Goal: Book appointment/travel/reservation

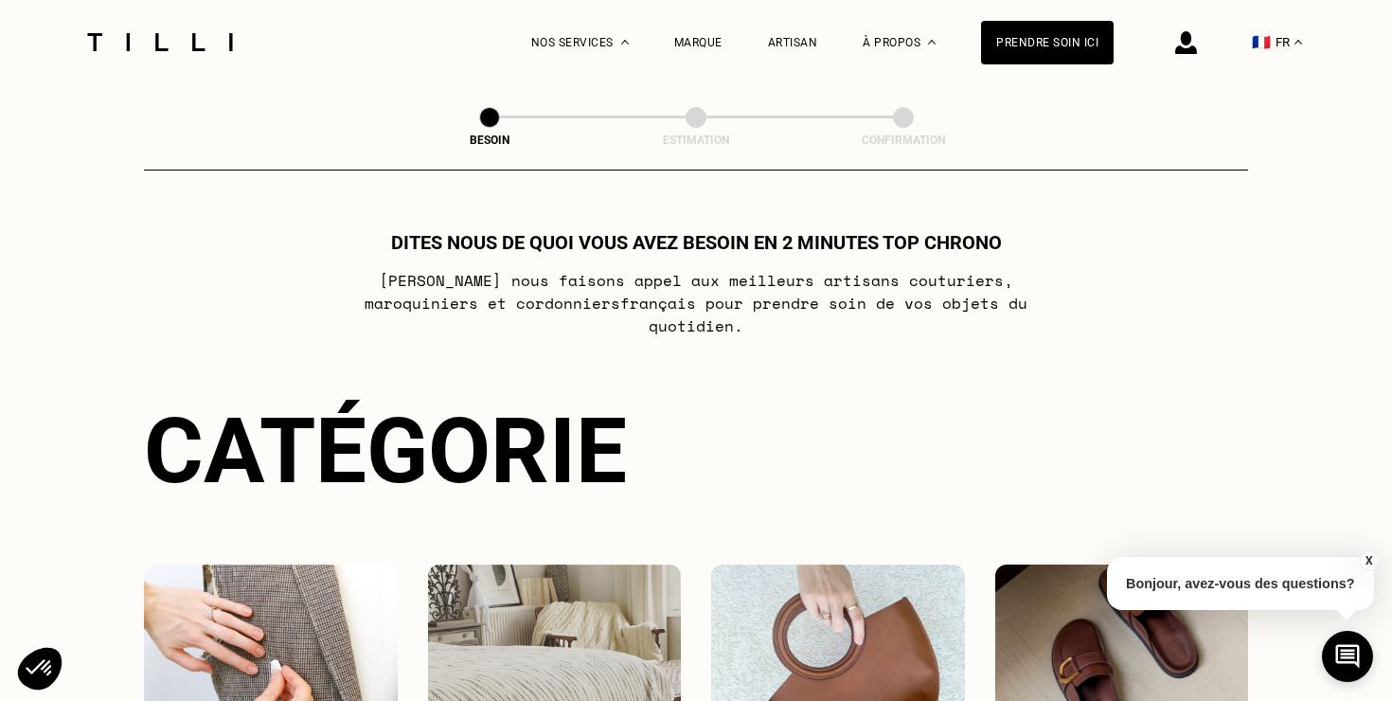
select select "FR"
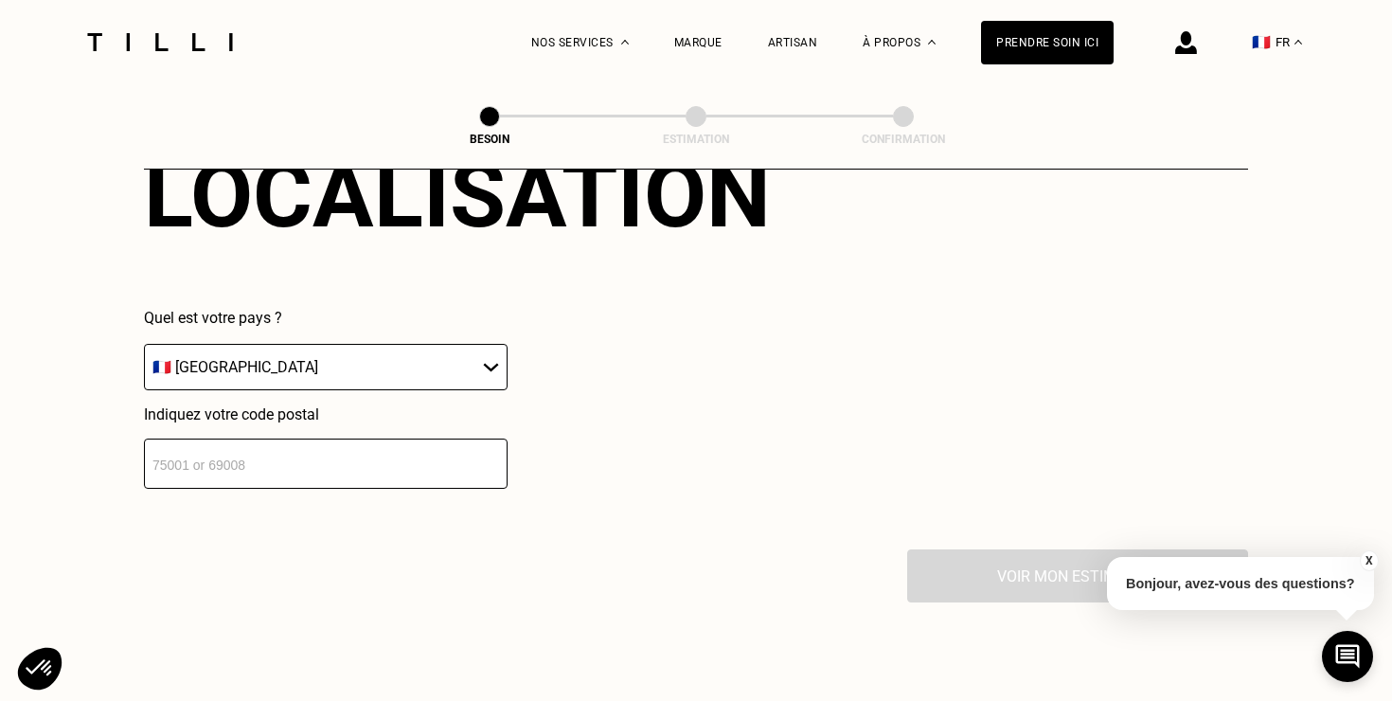
scroll to position [2718, 0]
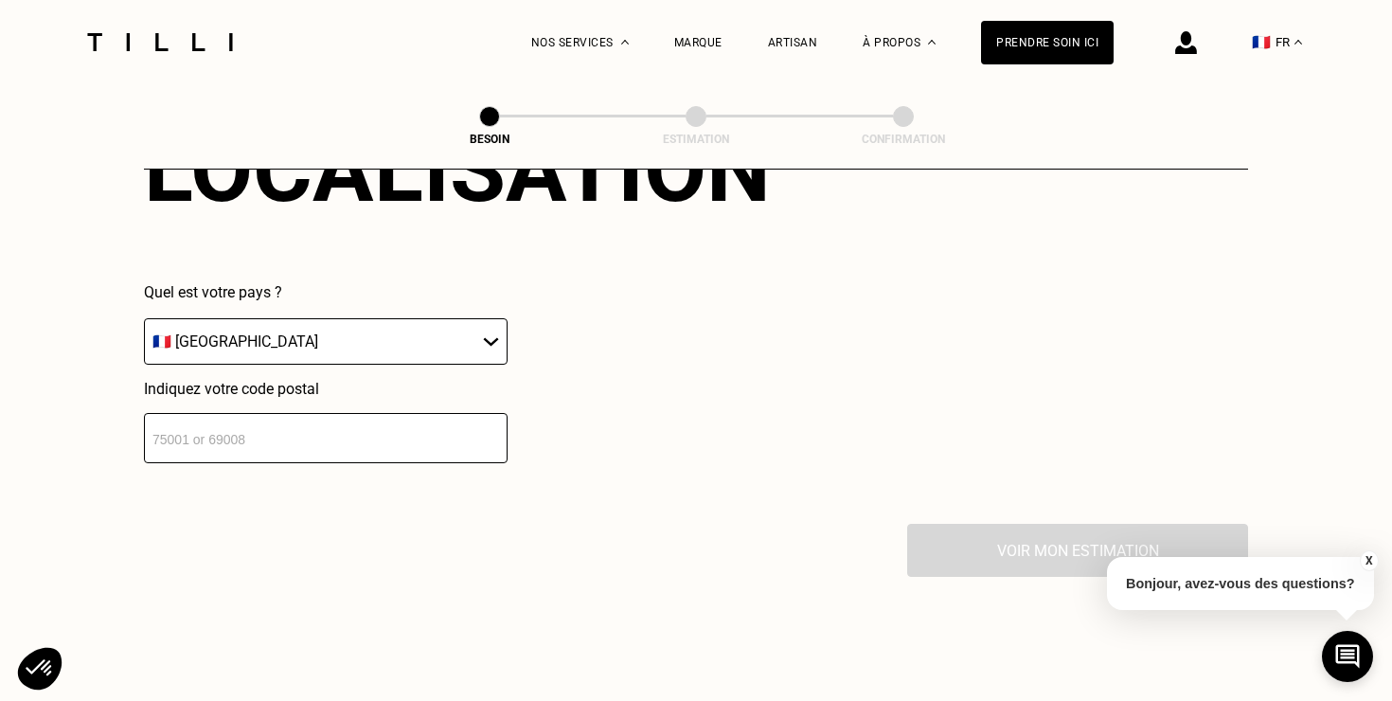
click at [313, 416] on input "number" at bounding box center [326, 438] width 364 height 50
type input "75015"
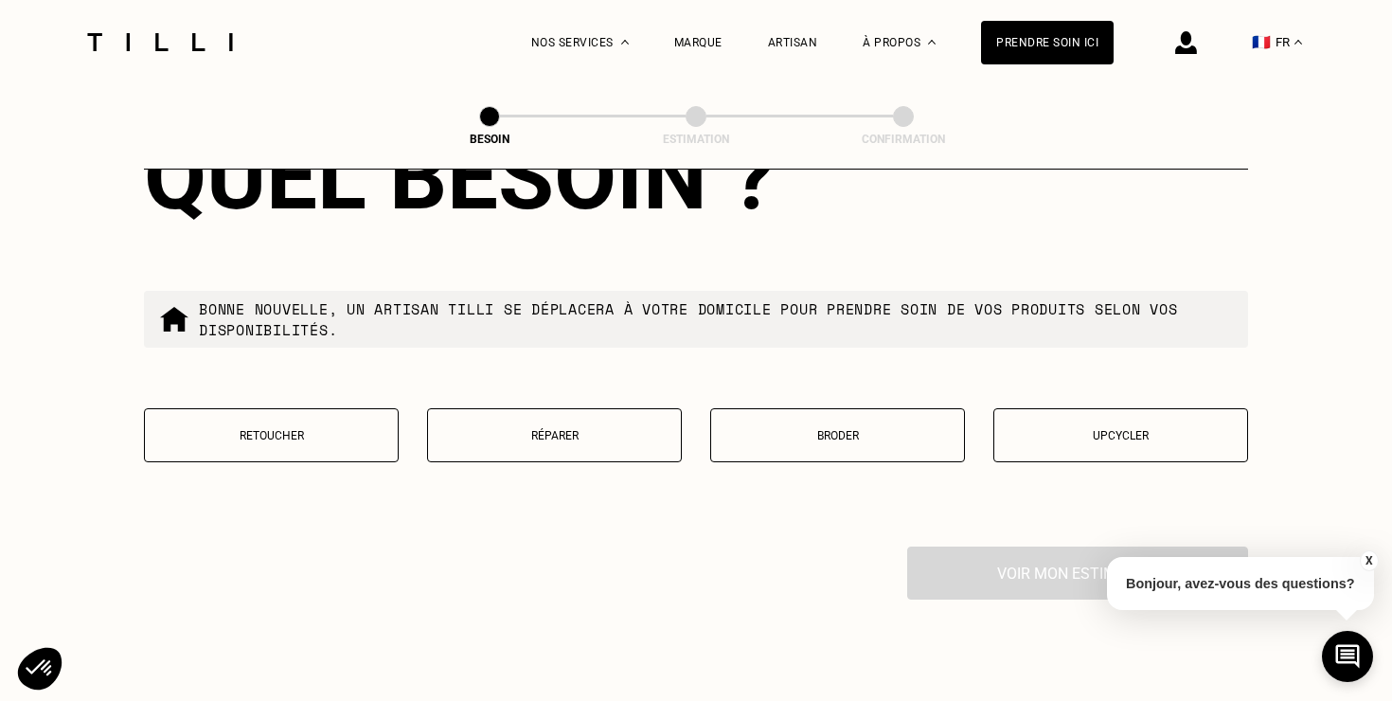
scroll to position [3181, 0]
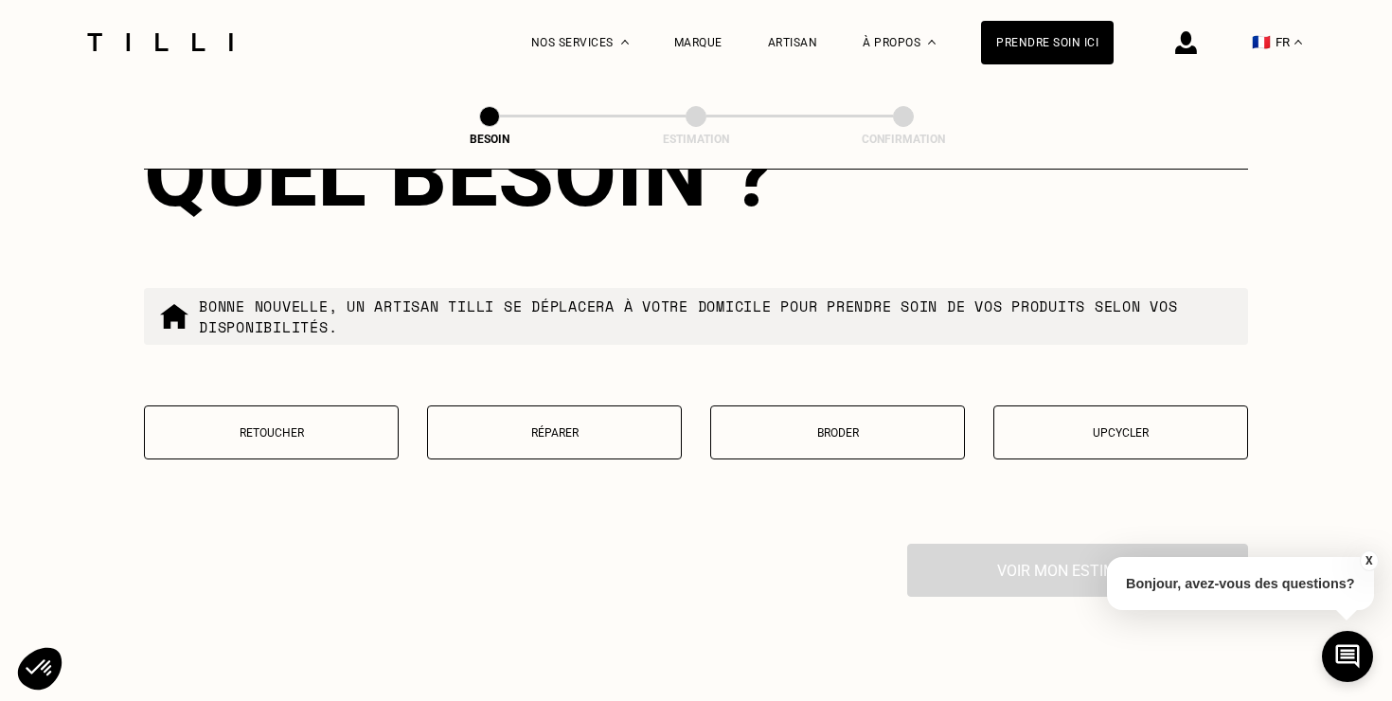
click at [612, 426] on p "Réparer" at bounding box center [555, 432] width 234 height 13
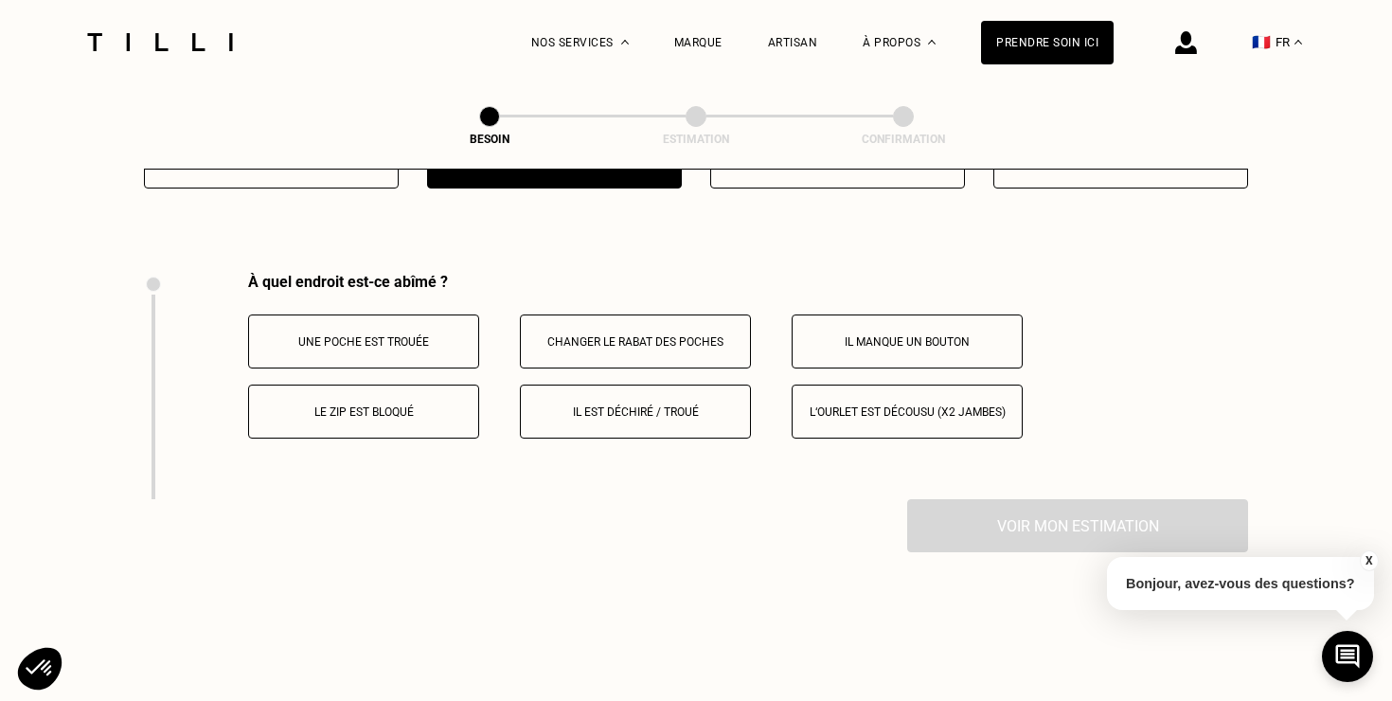
scroll to position [3493, 0]
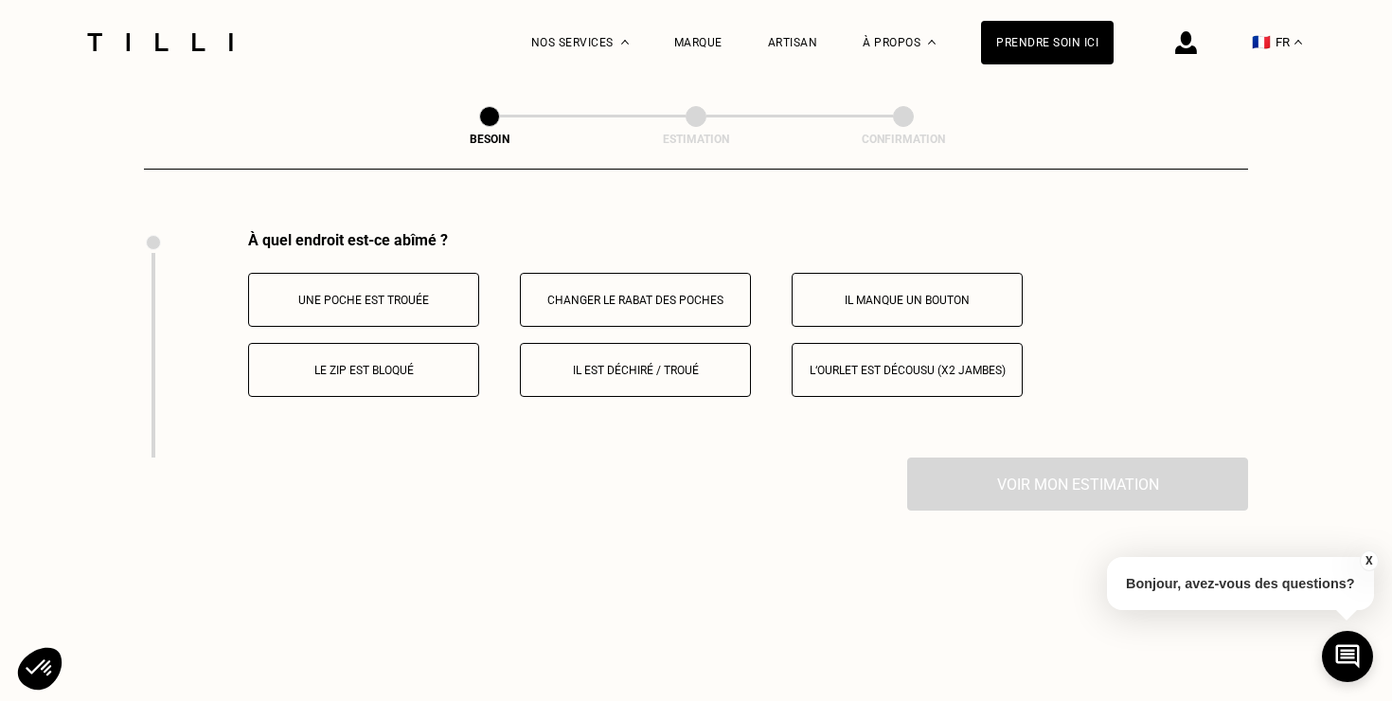
click at [623, 364] on p "Il est déchiré / troué" at bounding box center [635, 370] width 210 height 13
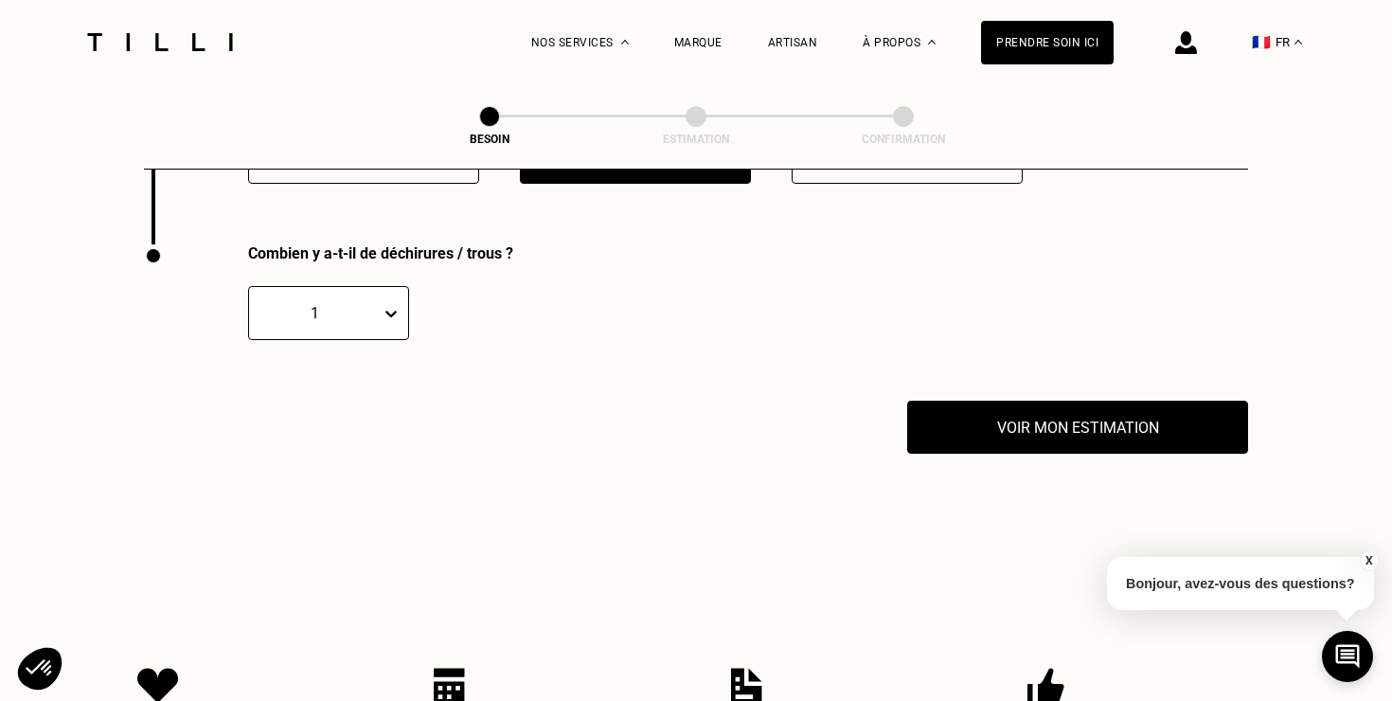
scroll to position [3720, 0]
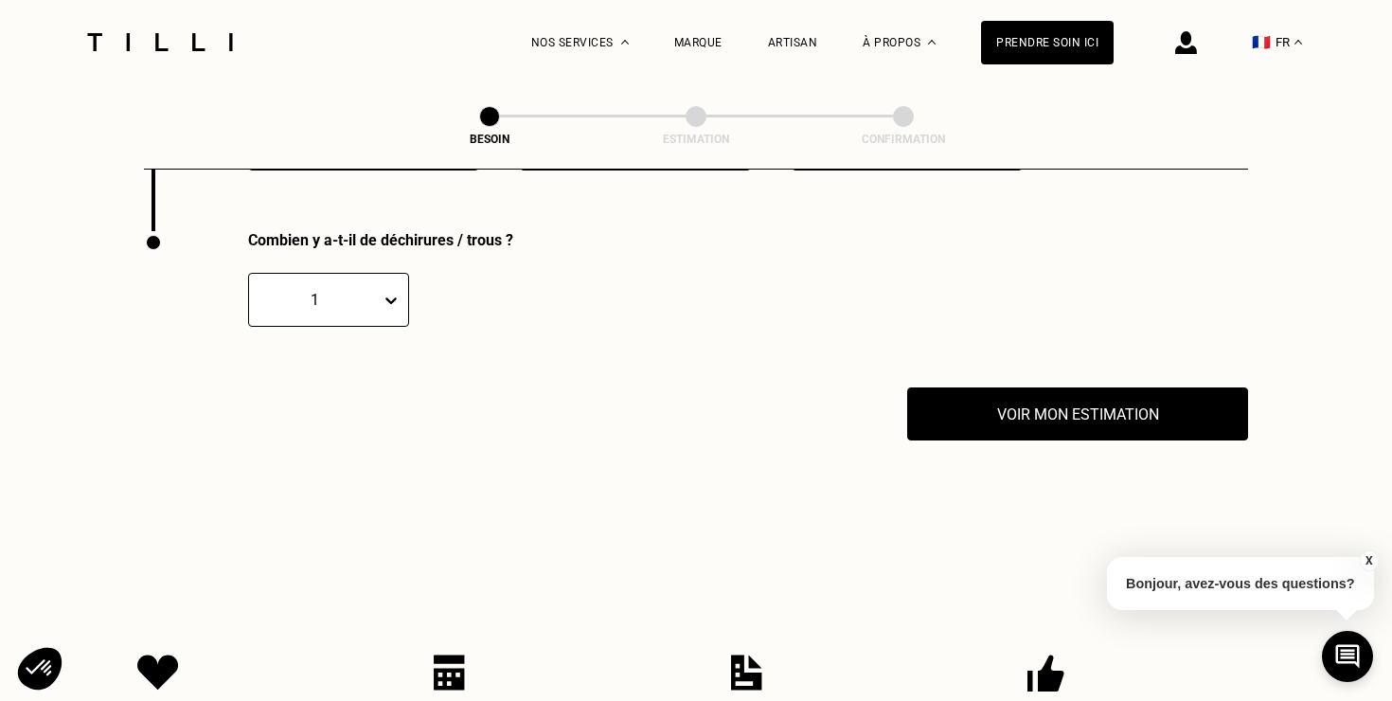
click at [395, 291] on icon at bounding box center [391, 300] width 19 height 19
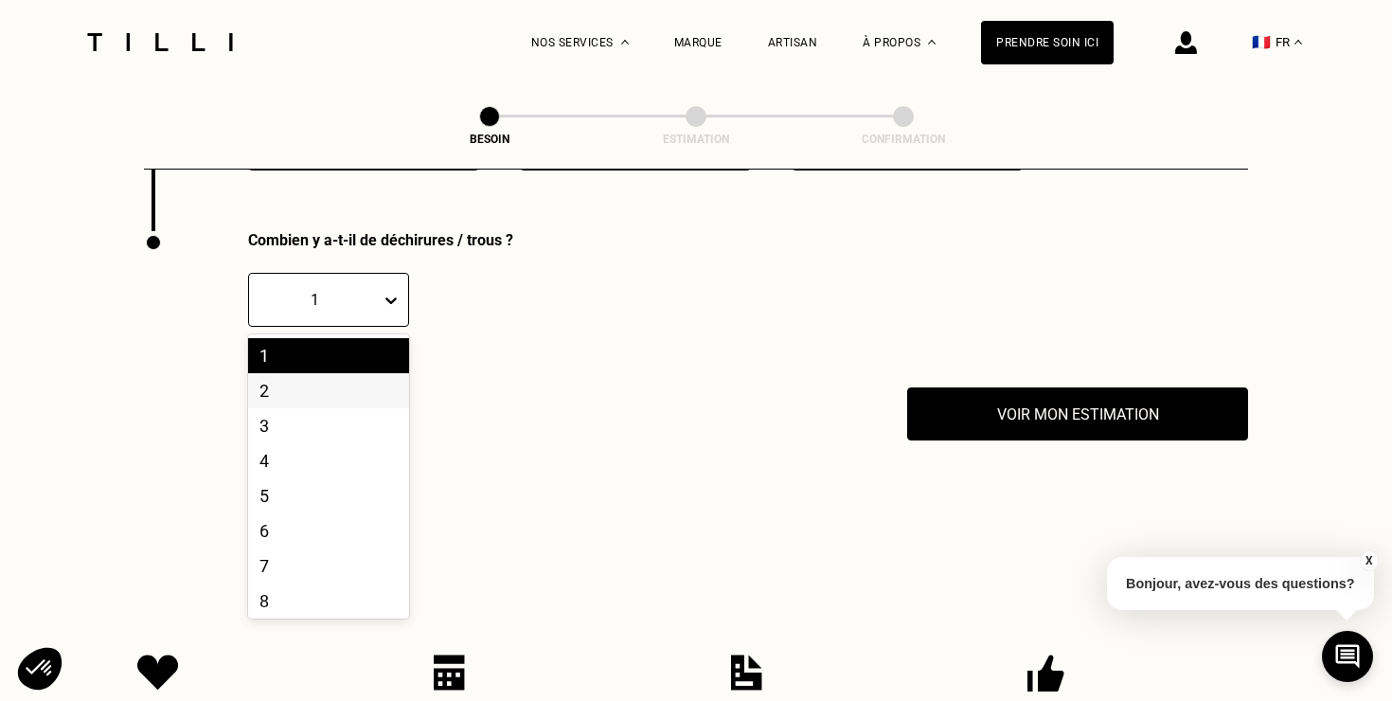
click at [309, 373] on div "2" at bounding box center [328, 390] width 161 height 35
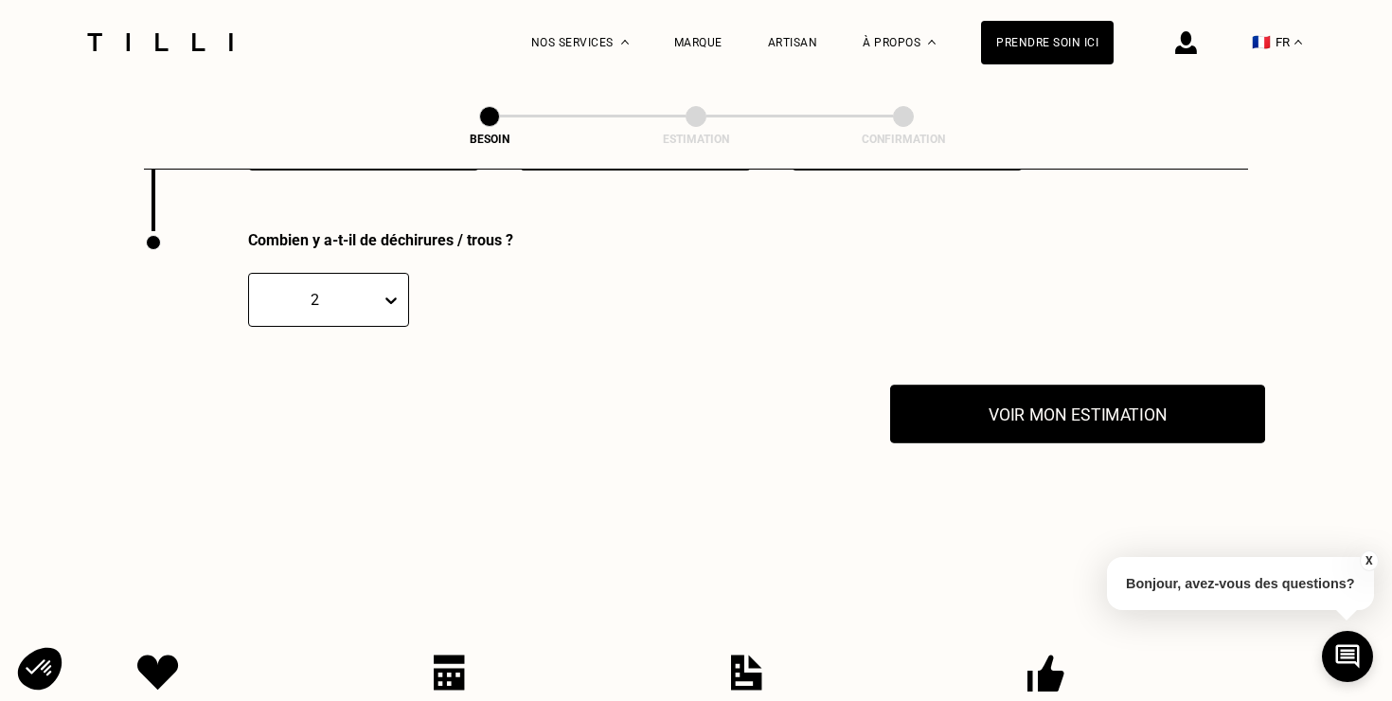
click at [983, 386] on button "Voir mon estimation" at bounding box center [1077, 414] width 375 height 59
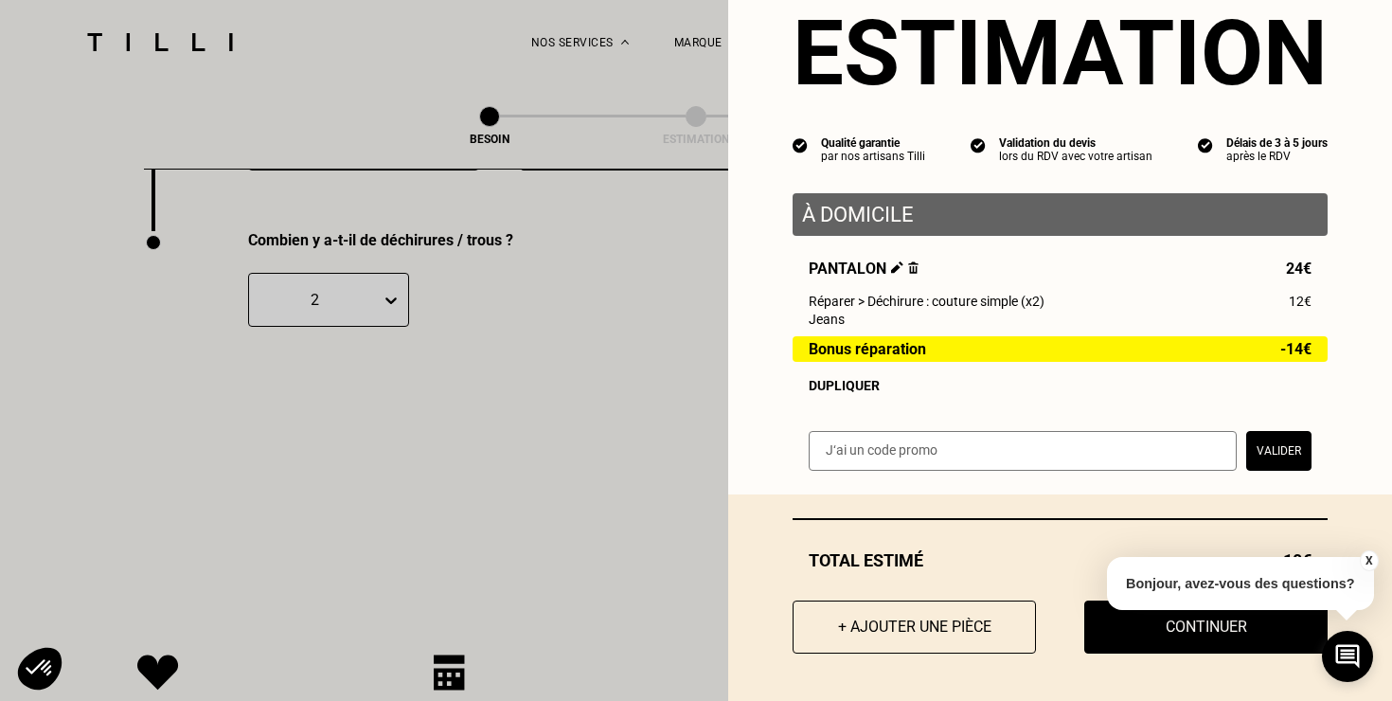
scroll to position [3722, 0]
click at [1366, 558] on button "X" at bounding box center [1368, 560] width 19 height 21
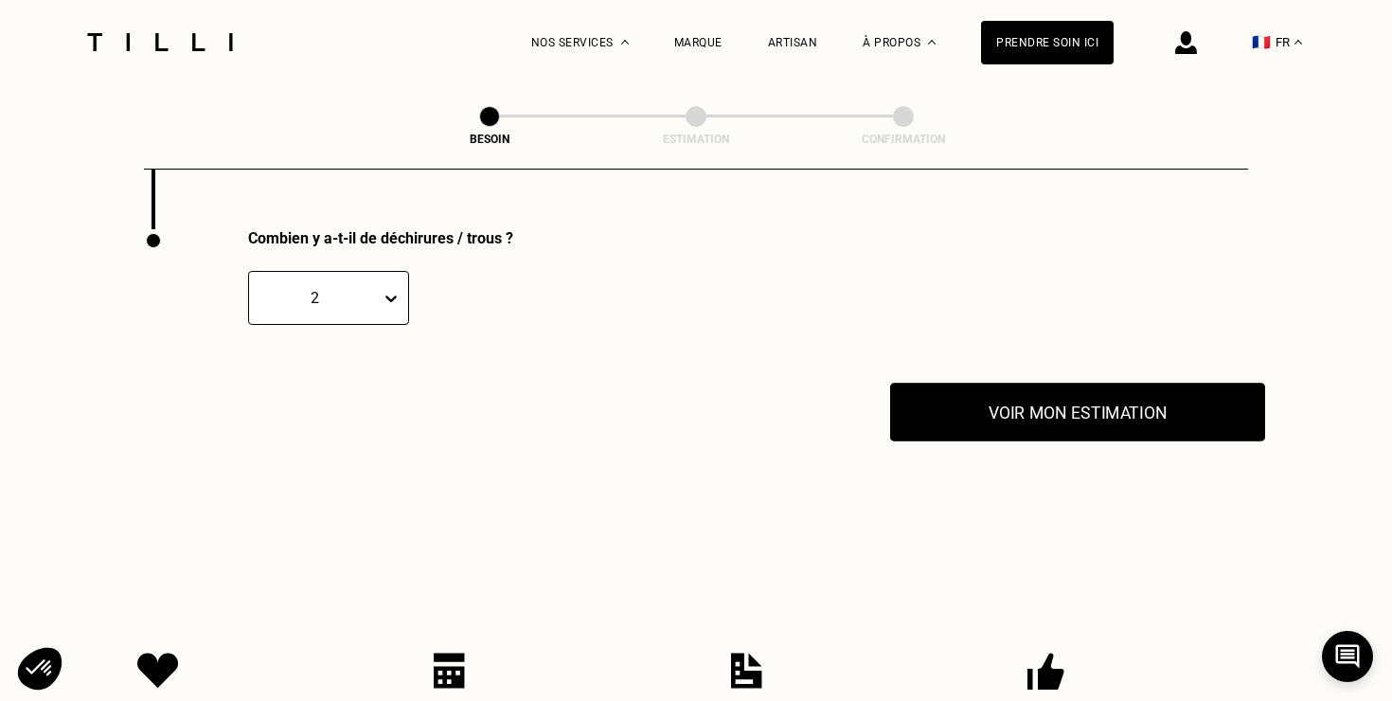
click at [1111, 383] on button "Voir mon estimation" at bounding box center [1077, 412] width 375 height 59
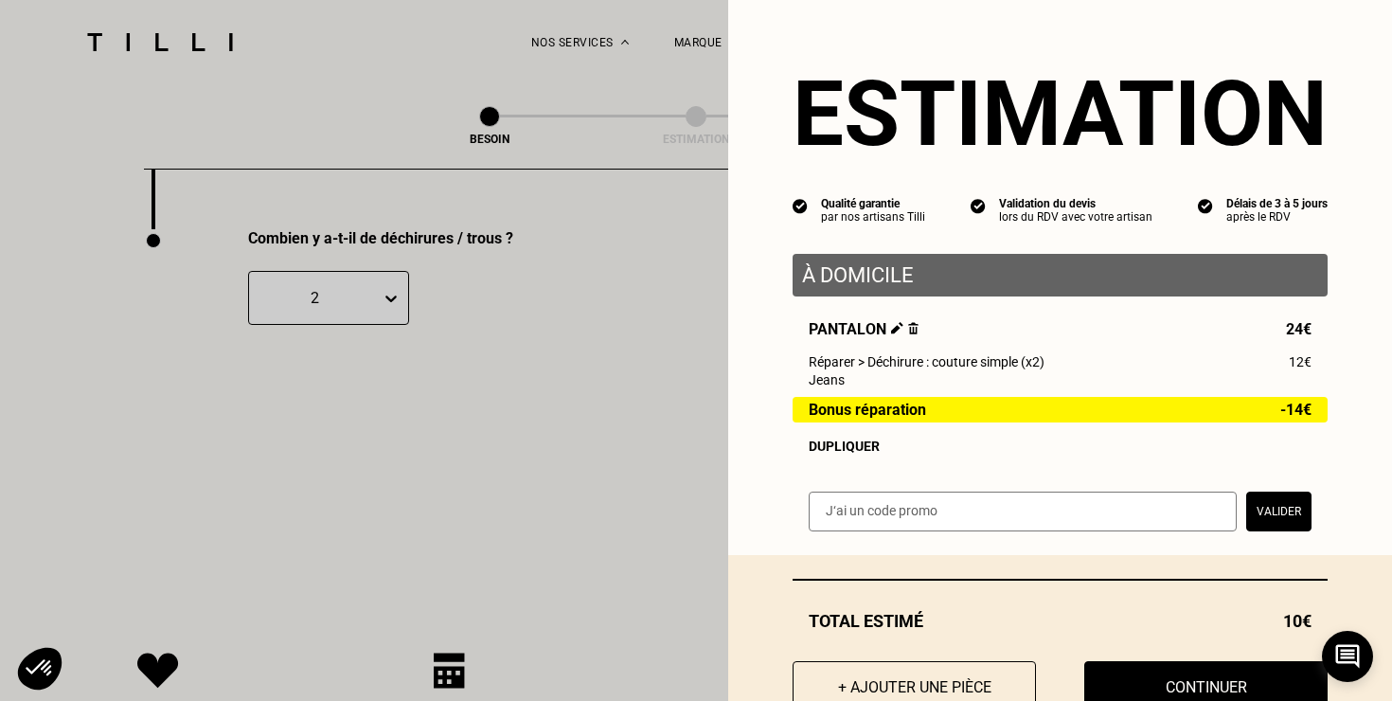
scroll to position [62, 0]
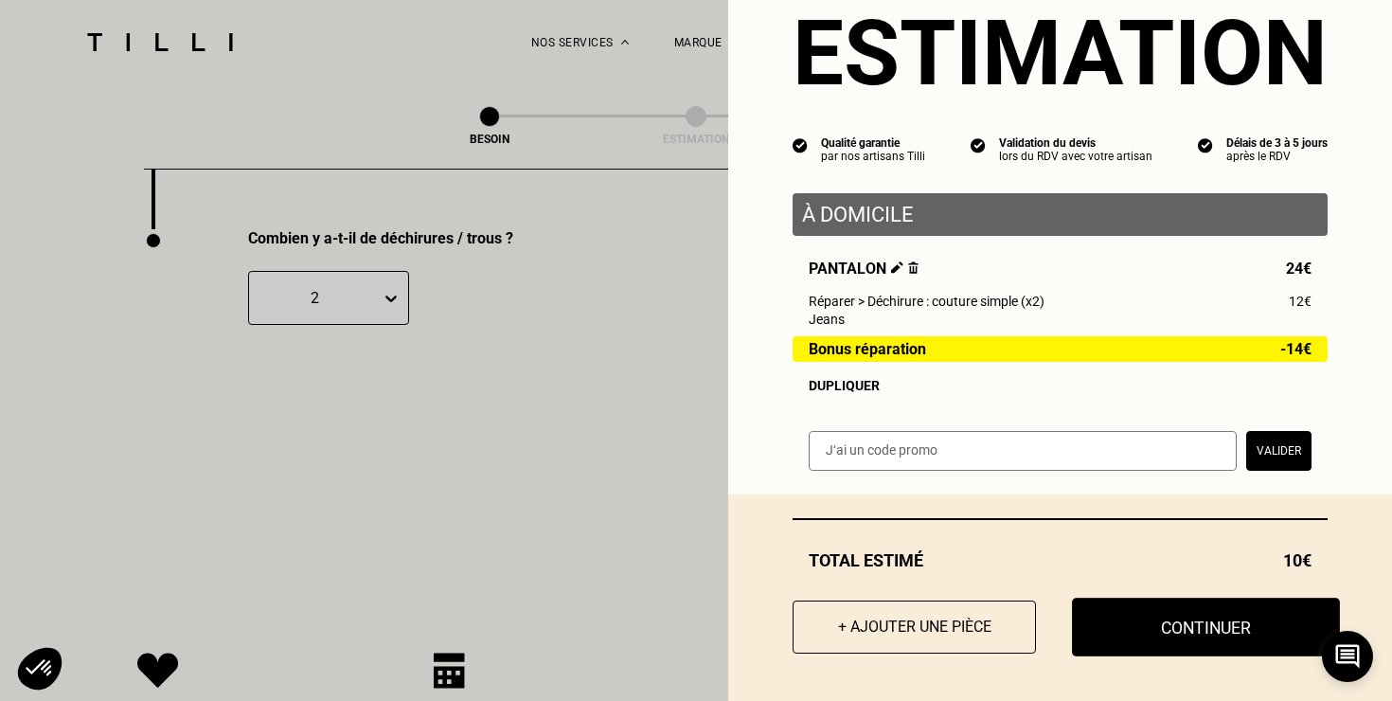
click at [1167, 622] on button "Continuer" at bounding box center [1206, 627] width 268 height 59
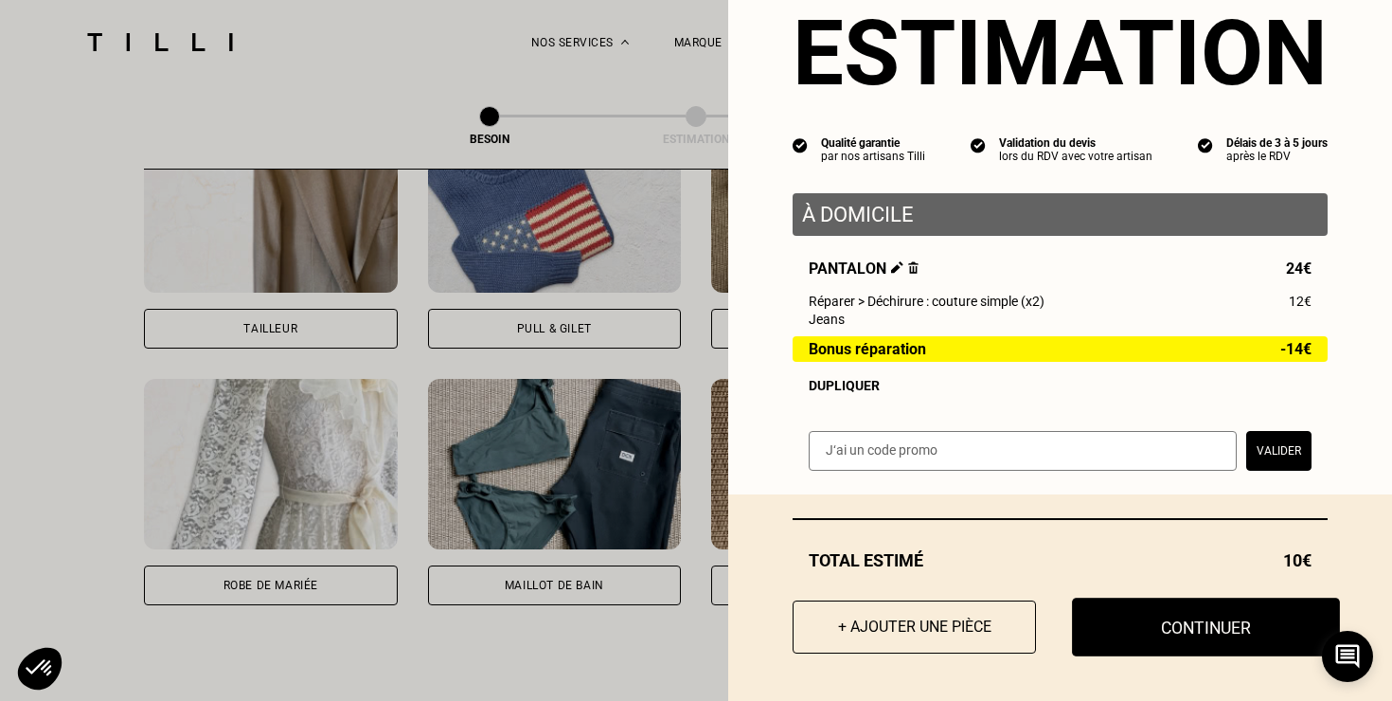
scroll to position [9, 0]
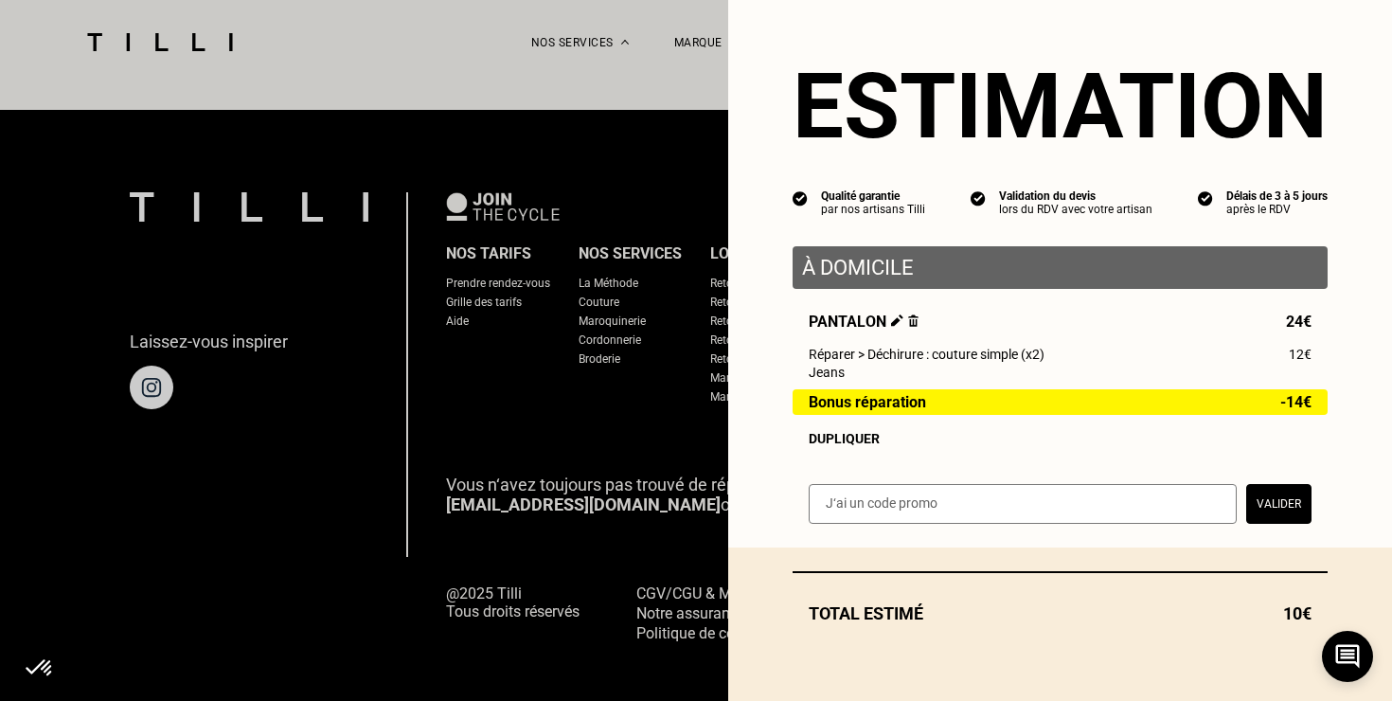
select select "FR"
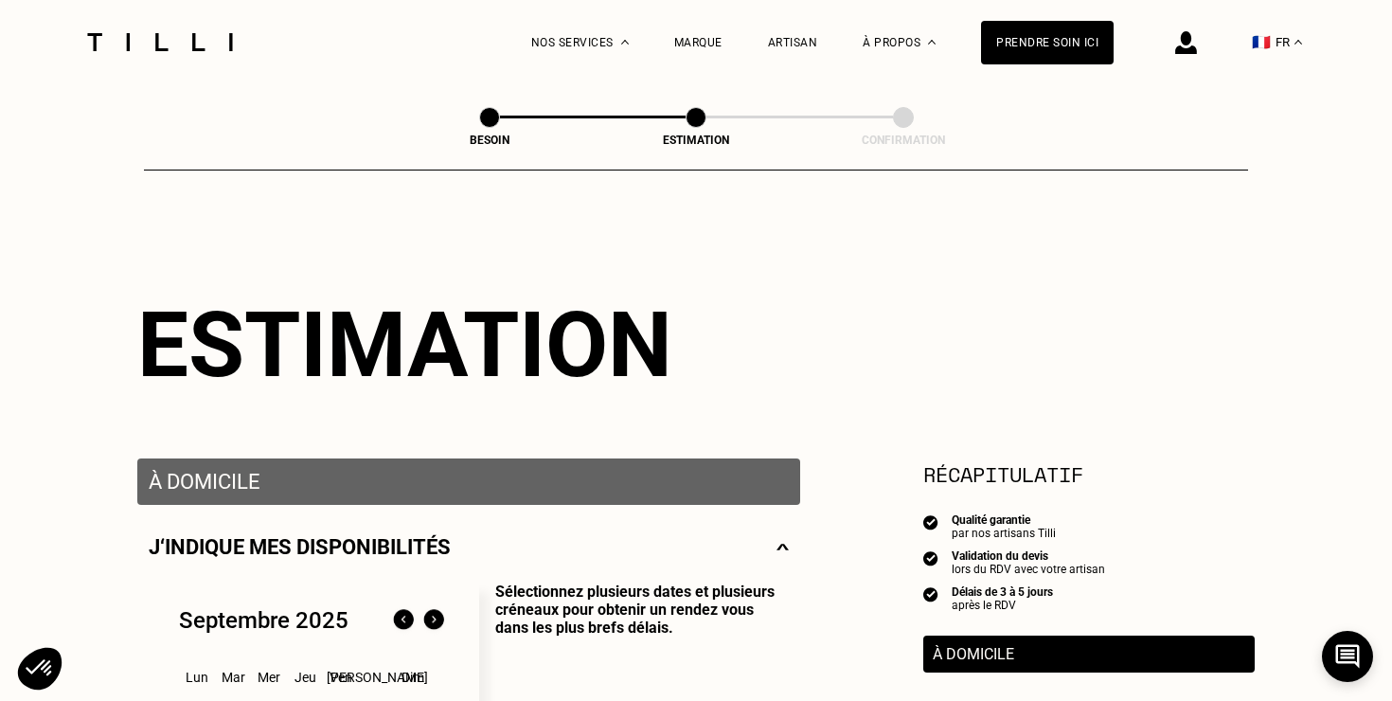
click at [495, 125] on div "Besoin" at bounding box center [489, 119] width 21 height 25
select select "FR"
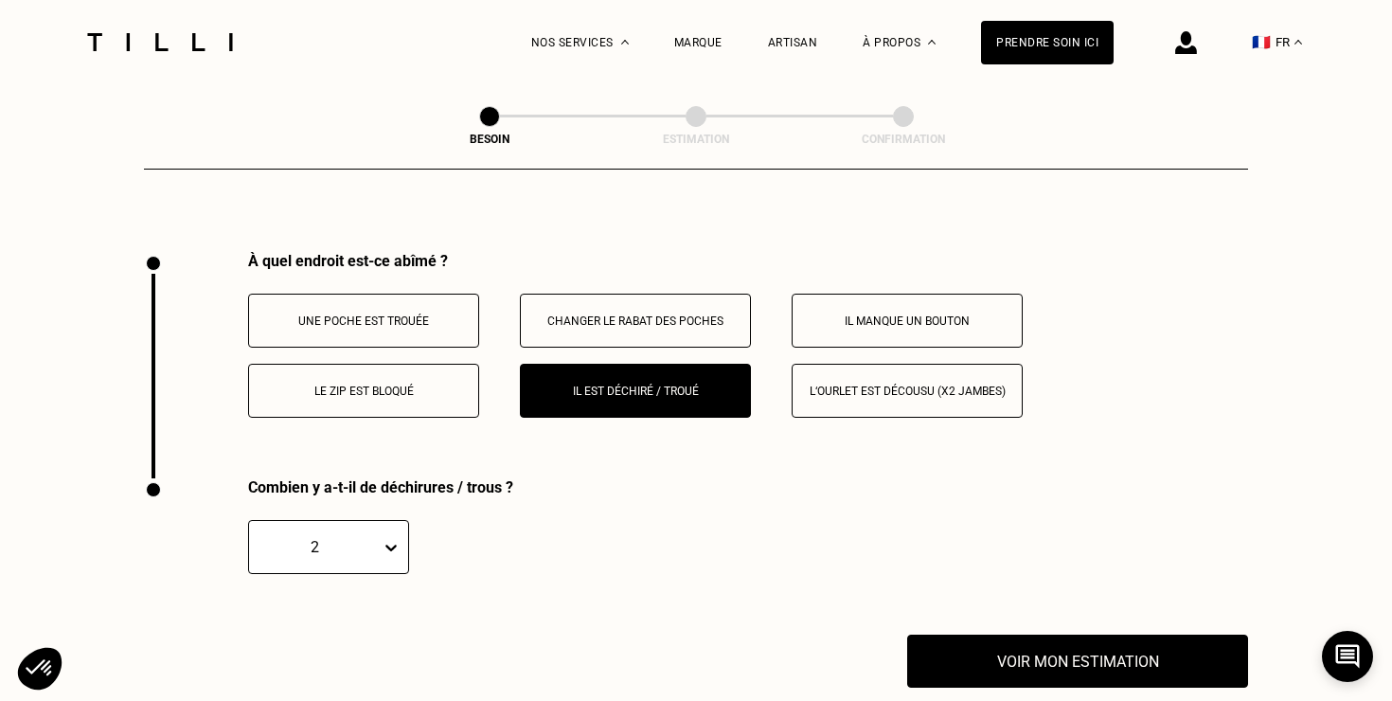
scroll to position [3493, 0]
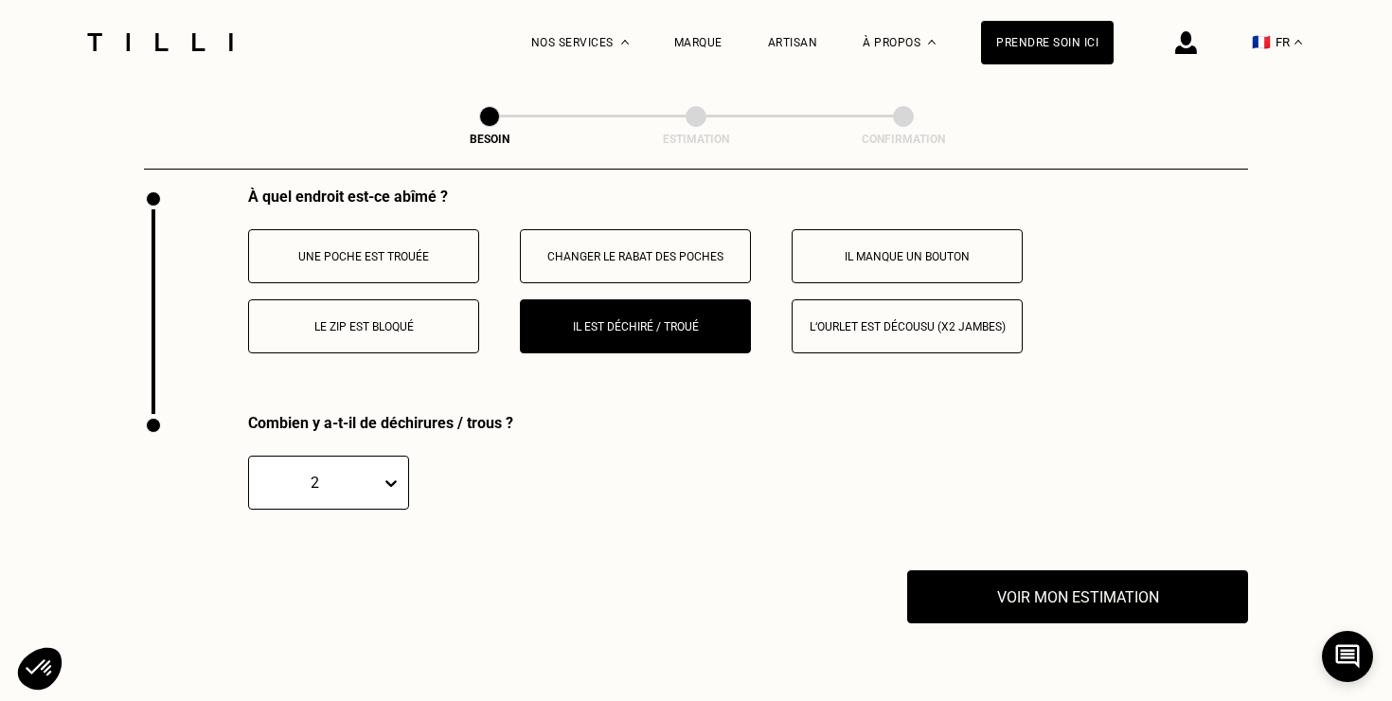
click at [388, 510] on div "2" at bounding box center [328, 483] width 161 height 54
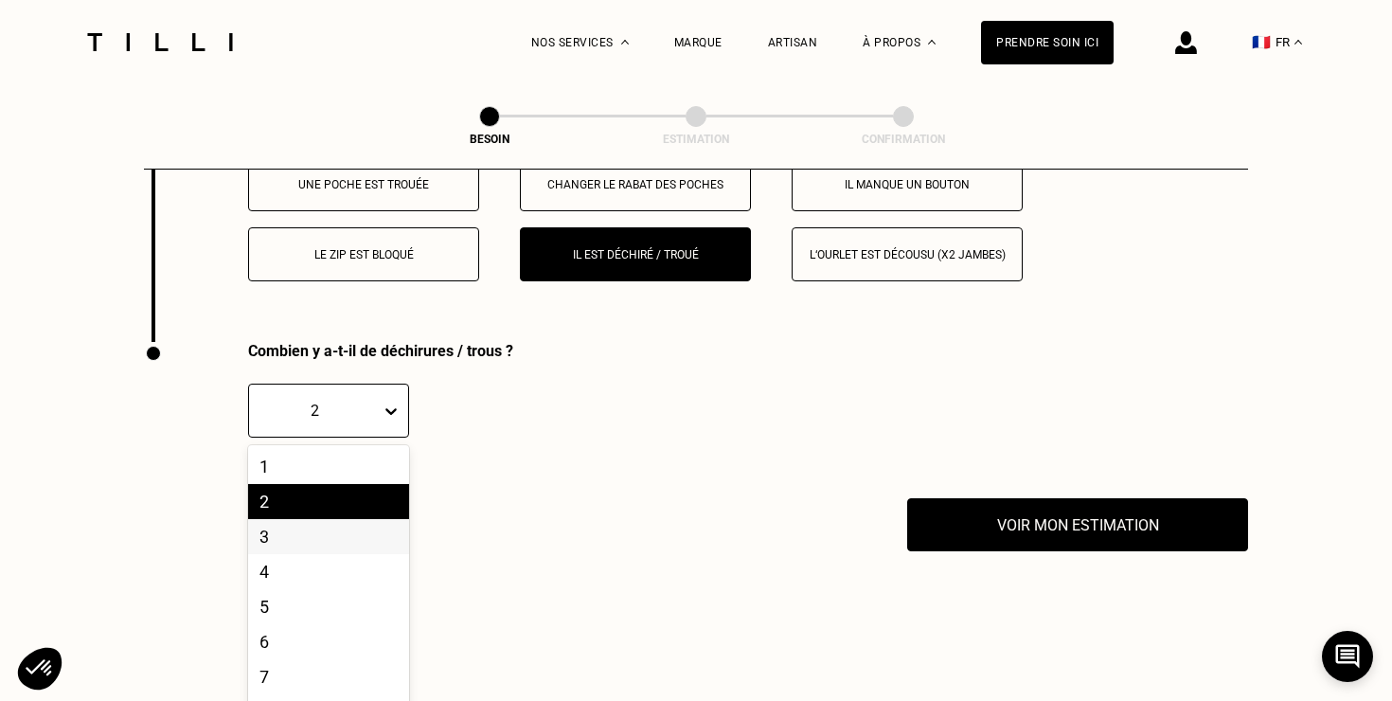
scroll to position [3626, 0]
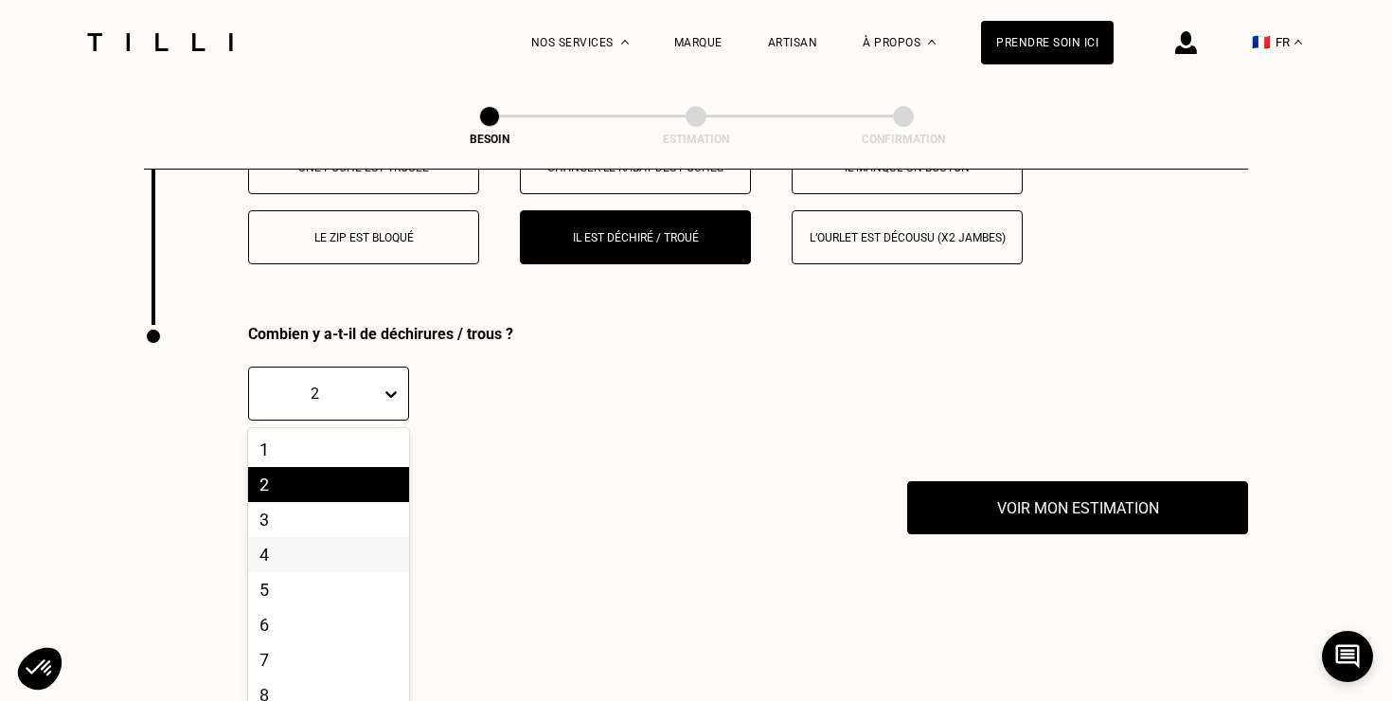
click at [320, 542] on div "4" at bounding box center [328, 554] width 161 height 35
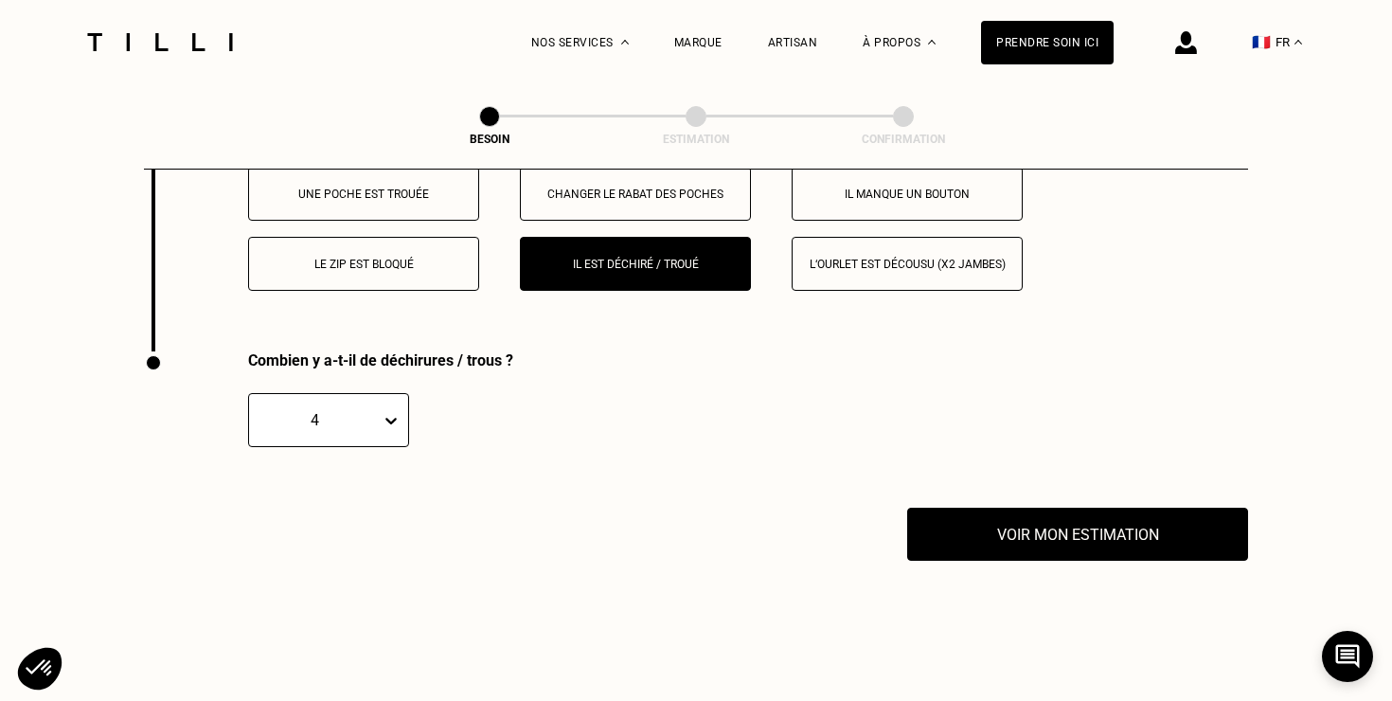
scroll to position [3761, 0]
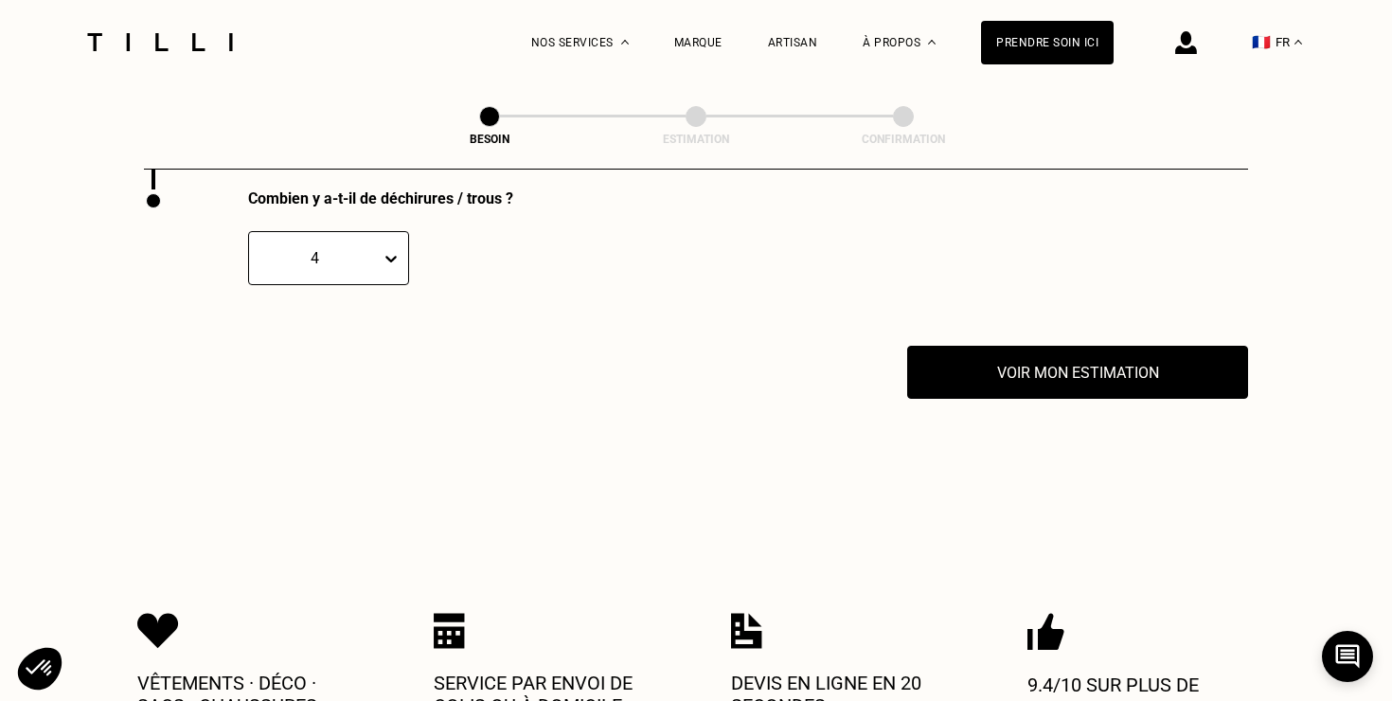
click at [388, 249] on icon at bounding box center [391, 258] width 19 height 19
click at [274, 438] on div "5" at bounding box center [328, 454] width 161 height 35
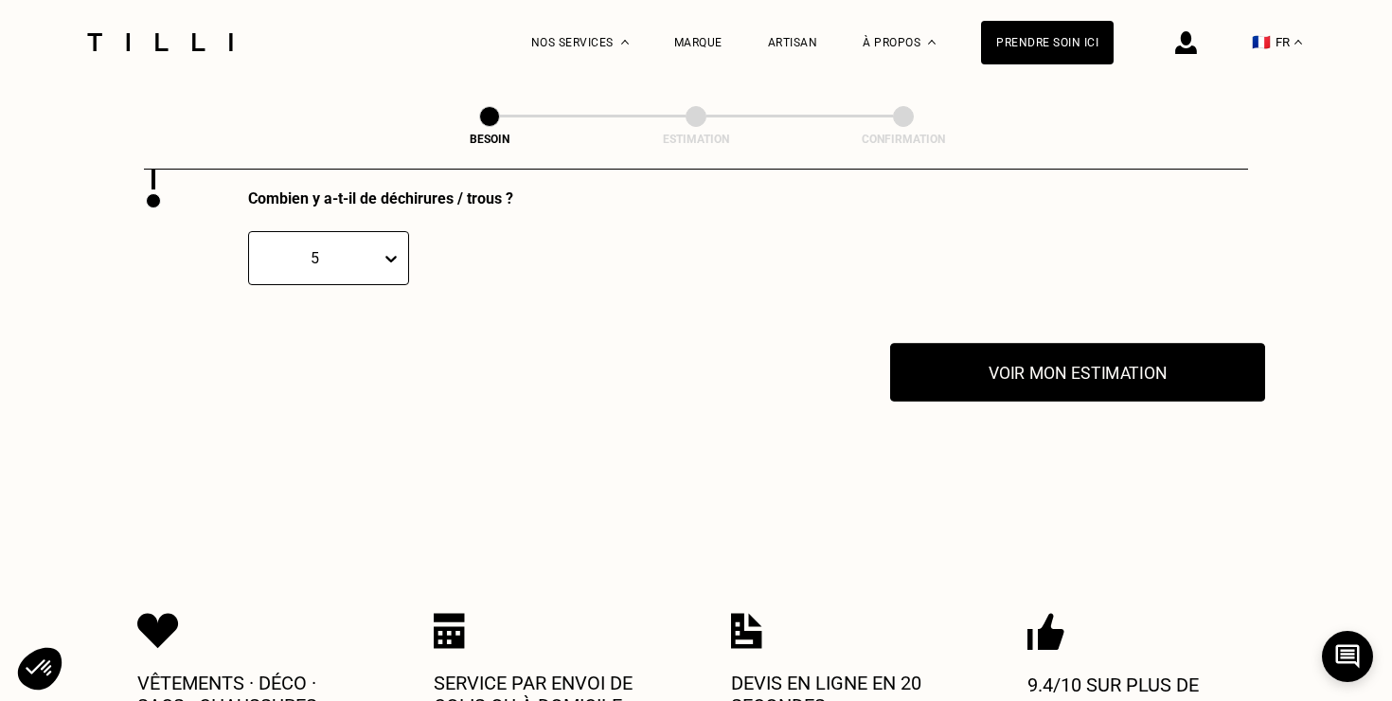
click at [994, 343] on button "Voir mon estimation" at bounding box center [1077, 372] width 375 height 59
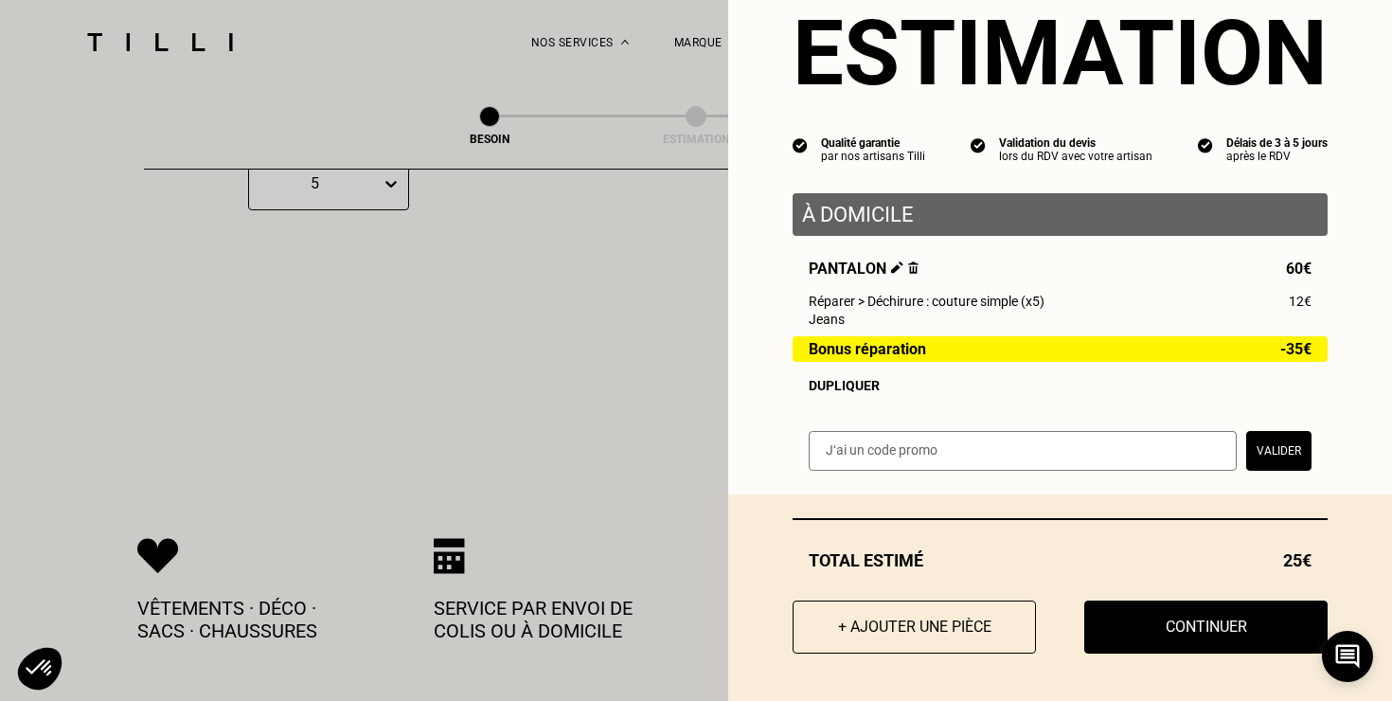
scroll to position [3842, 0]
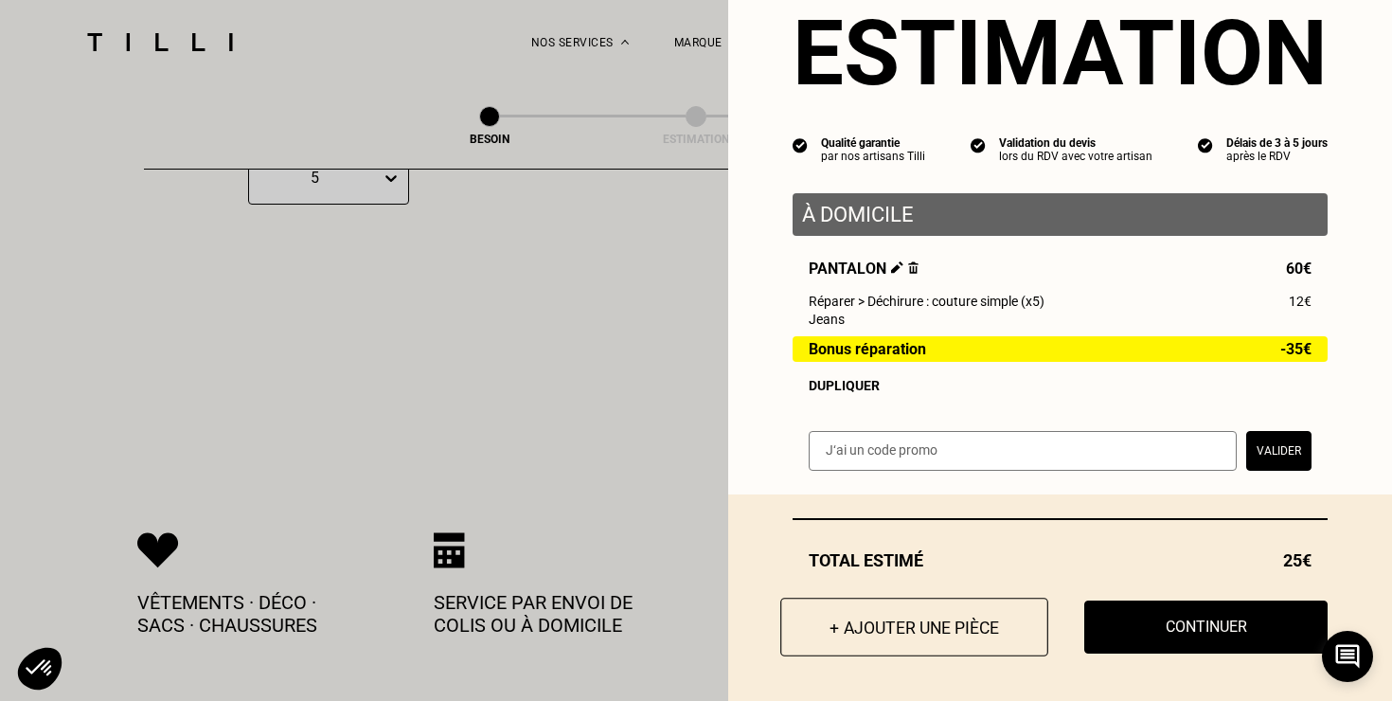
click at [961, 632] on button "+ Ajouter une pièce" at bounding box center [915, 627] width 268 height 59
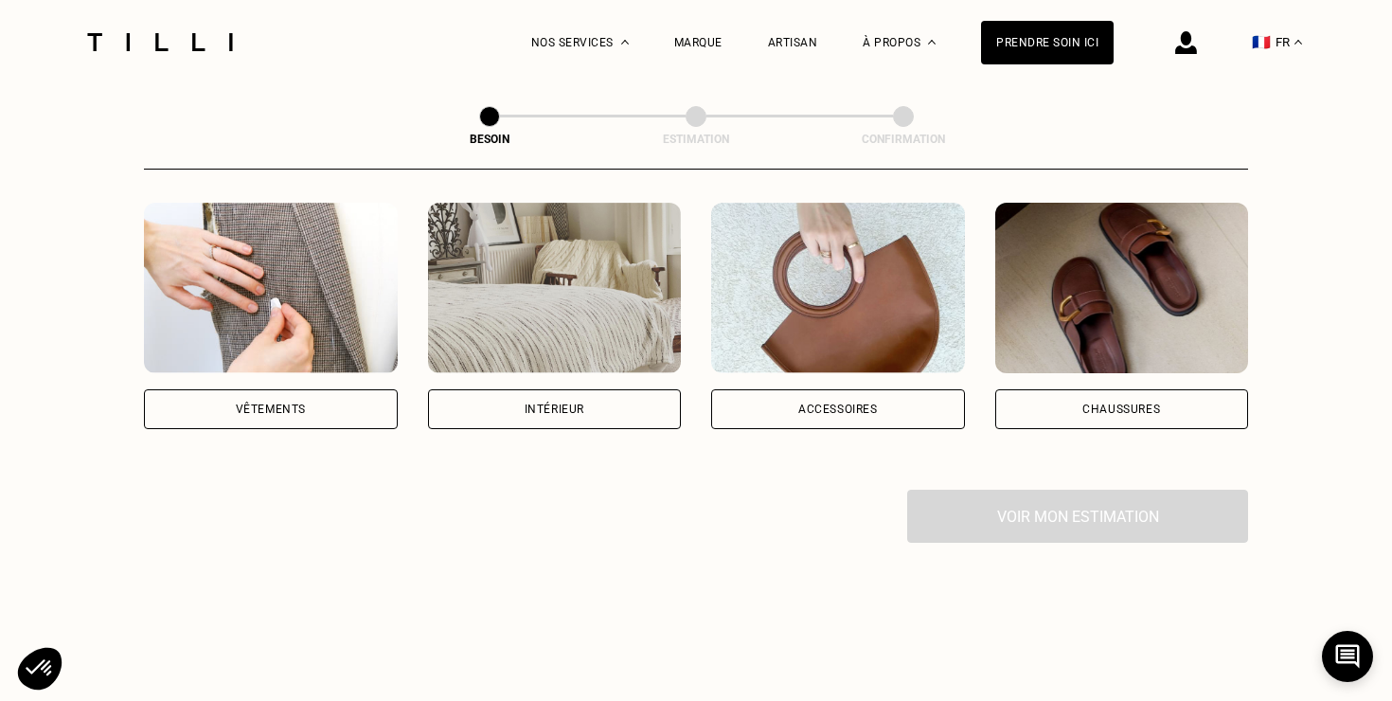
scroll to position [355, 0]
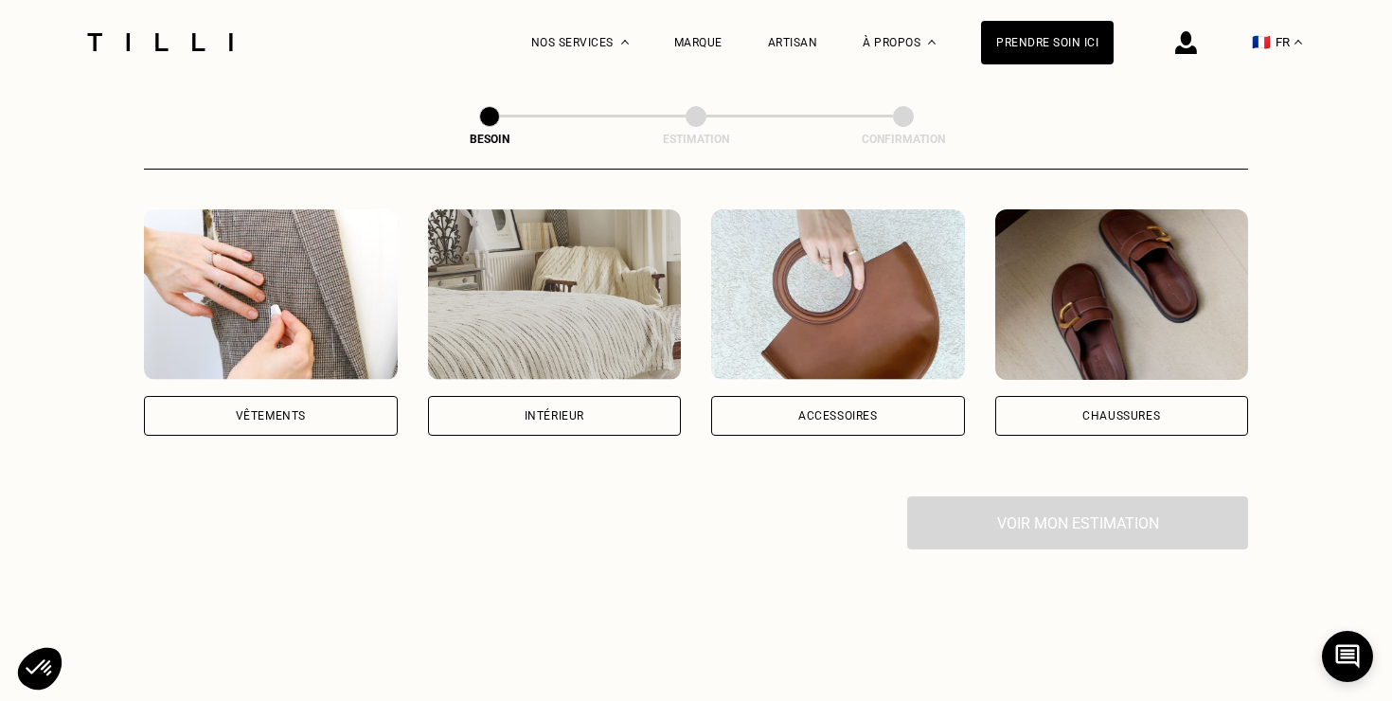
click at [281, 396] on div "Vêtements" at bounding box center [271, 416] width 254 height 40
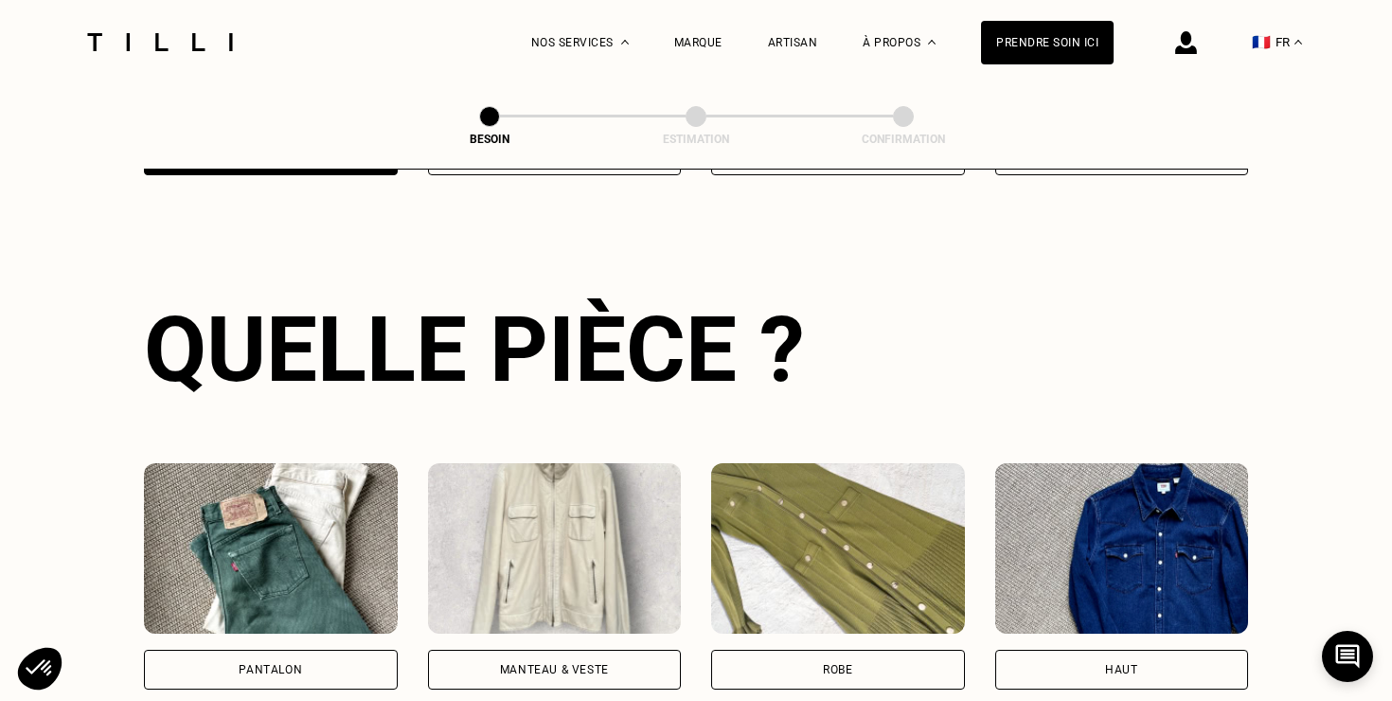
scroll to position [617, 0]
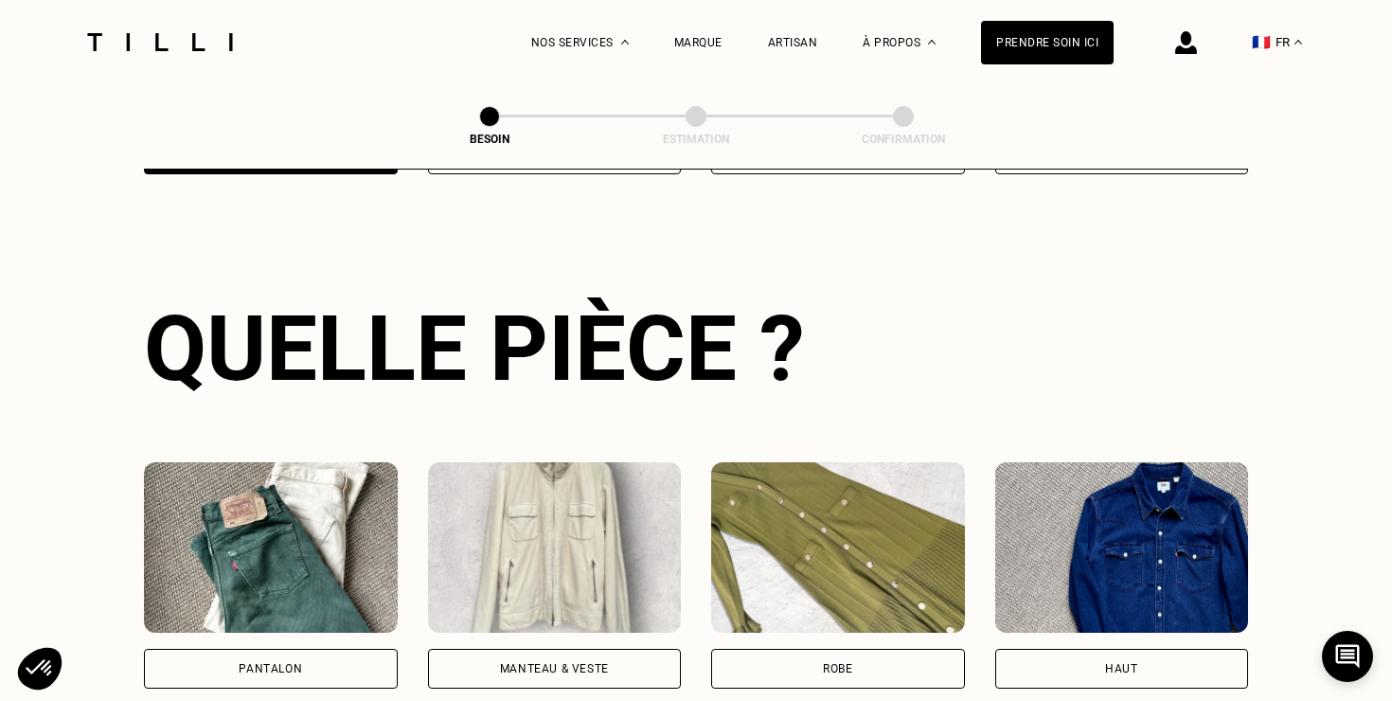
click at [257, 559] on img at bounding box center [271, 547] width 254 height 171
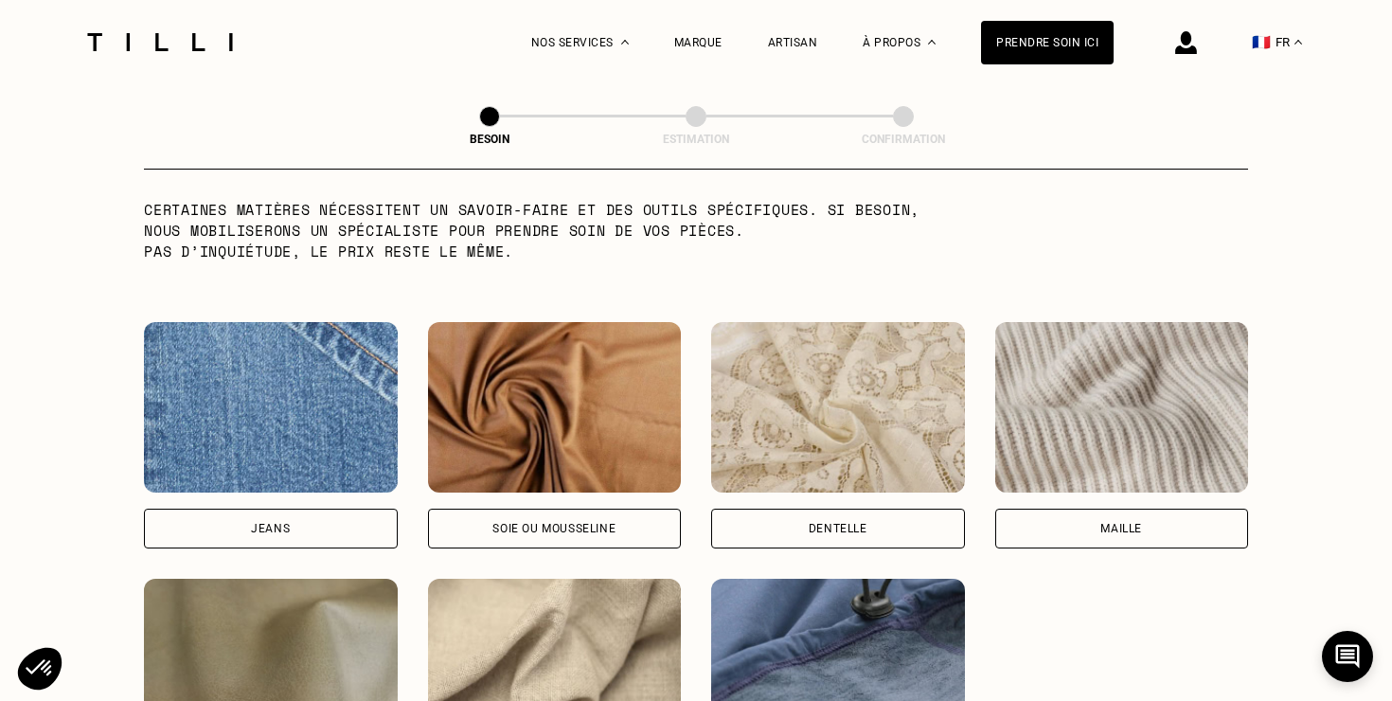
scroll to position [1922, 0]
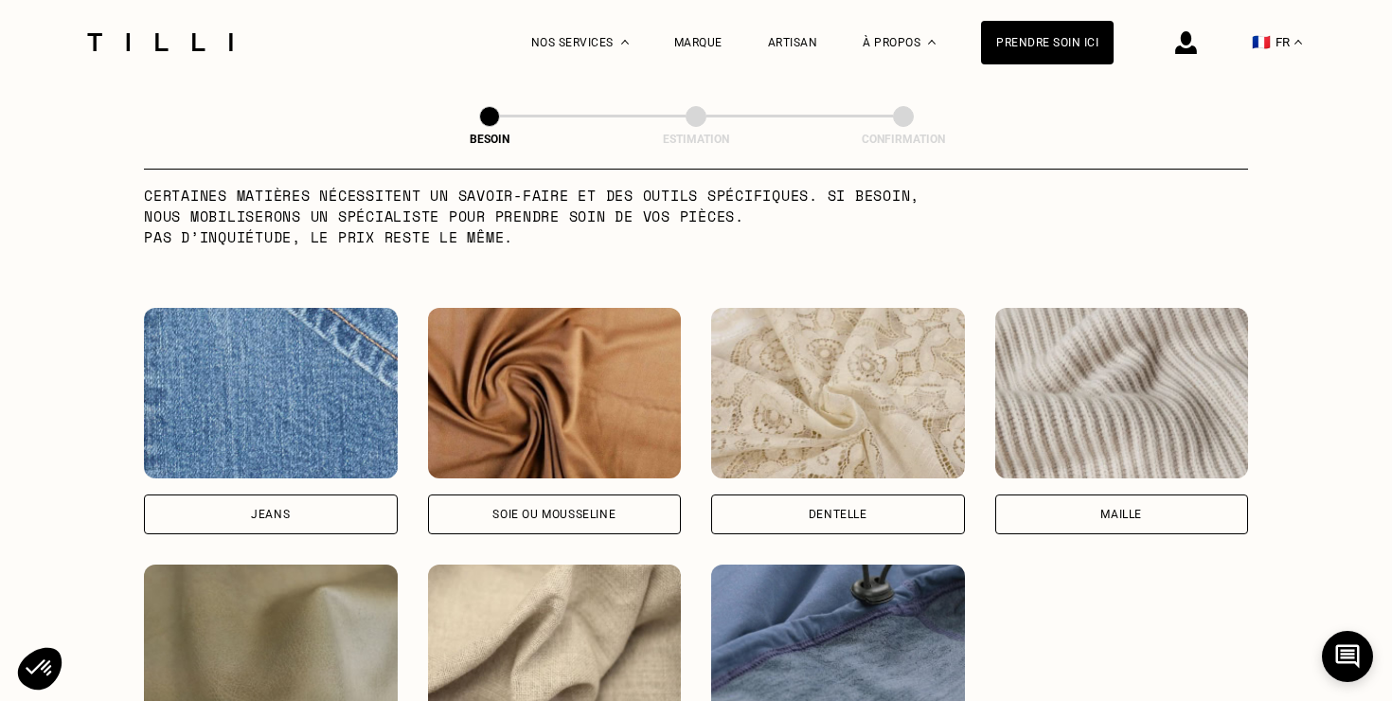
click at [272, 509] on div "Jeans" at bounding box center [270, 514] width 39 height 11
select select "FR"
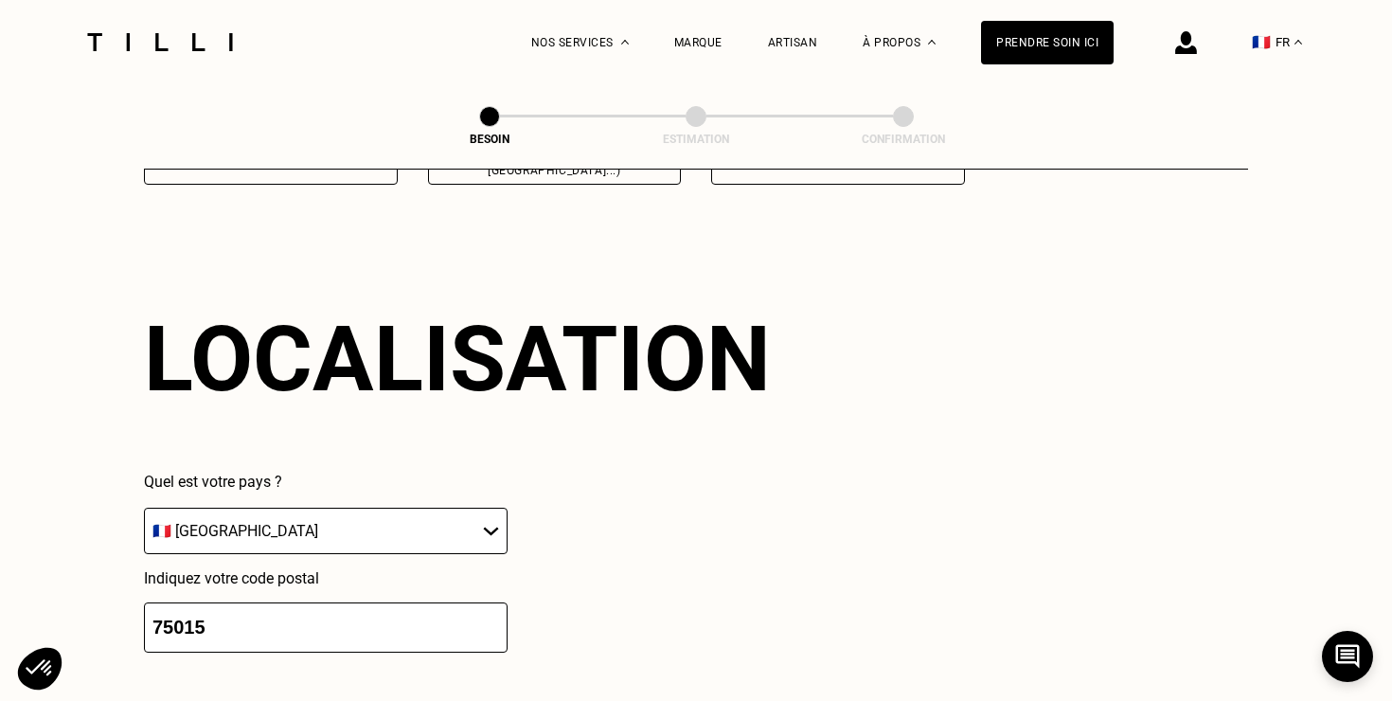
scroll to position [2540, 0]
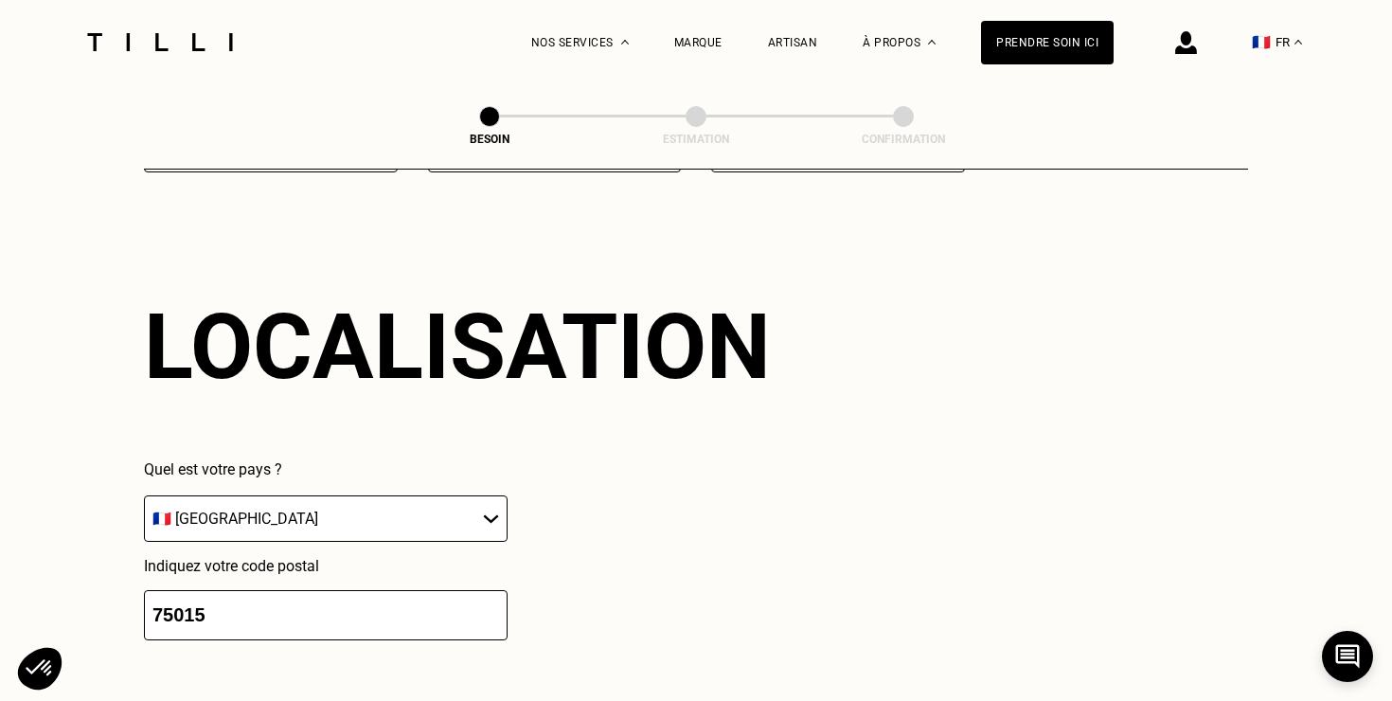
click at [272, 495] on select "🇩🇪 [GEOGRAPHIC_DATA] 🇦🇹 [GEOGRAPHIC_DATA] 🇧🇪 [GEOGRAPHIC_DATA] 🇧🇬 Bulgarie 🇨🇾 C…" at bounding box center [326, 518] width 364 height 46
click at [144, 495] on select "🇩🇪 [GEOGRAPHIC_DATA] 🇦🇹 [GEOGRAPHIC_DATA] 🇧🇪 [GEOGRAPHIC_DATA] 🇧🇬 Bulgarie 🇨🇾 C…" at bounding box center [326, 518] width 364 height 46
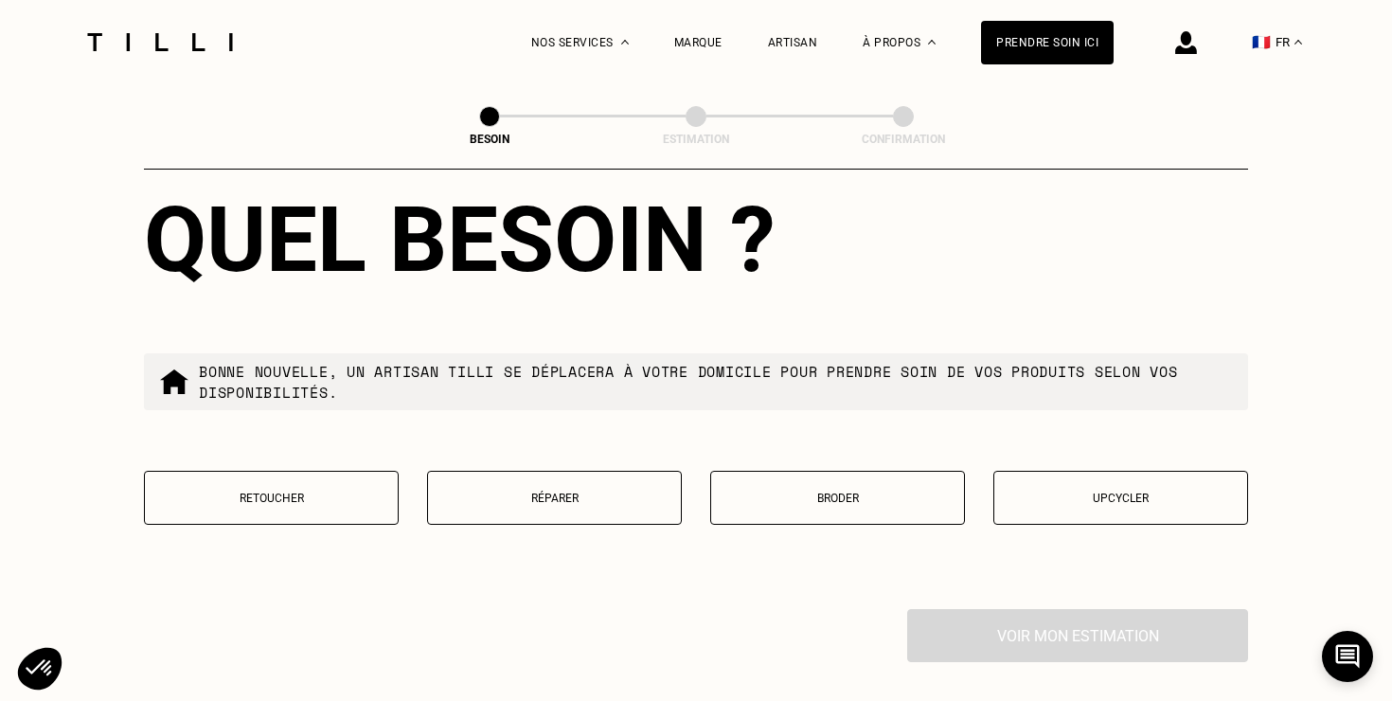
scroll to position [3125, 0]
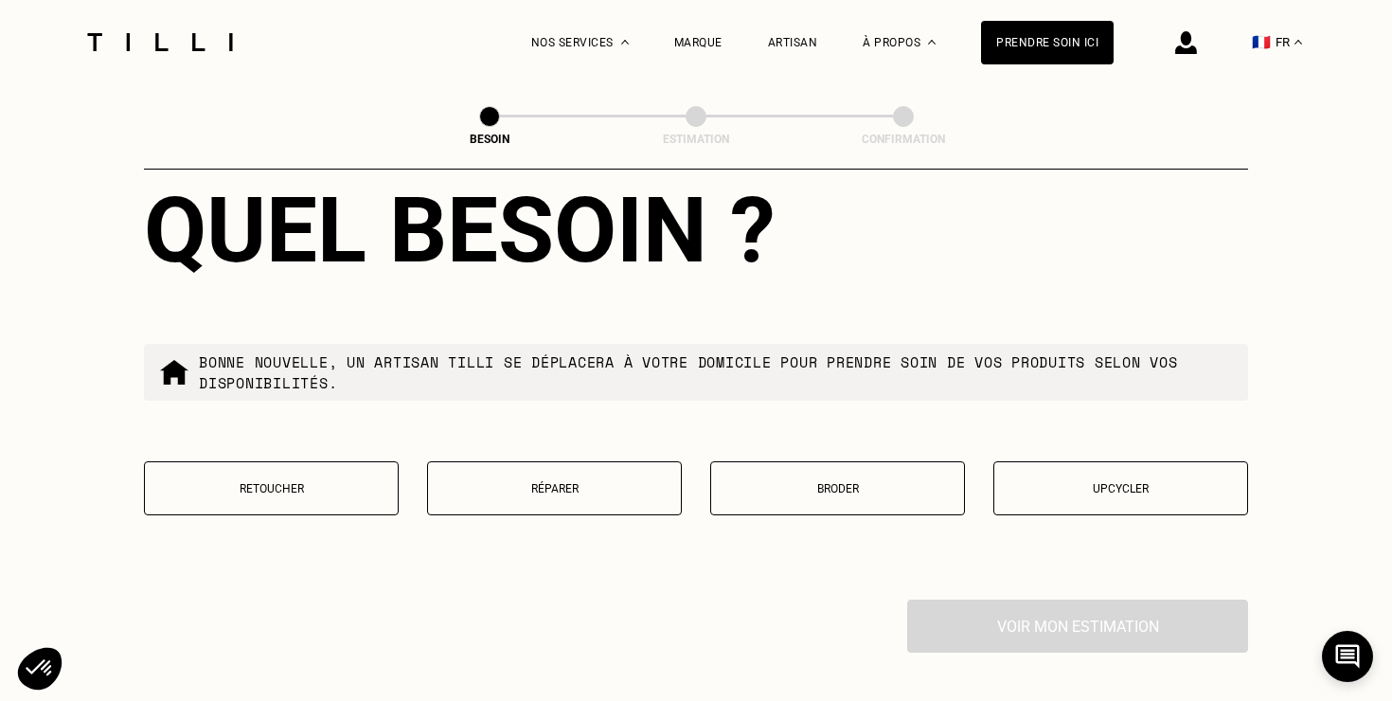
click at [550, 482] on p "Réparer" at bounding box center [555, 488] width 234 height 13
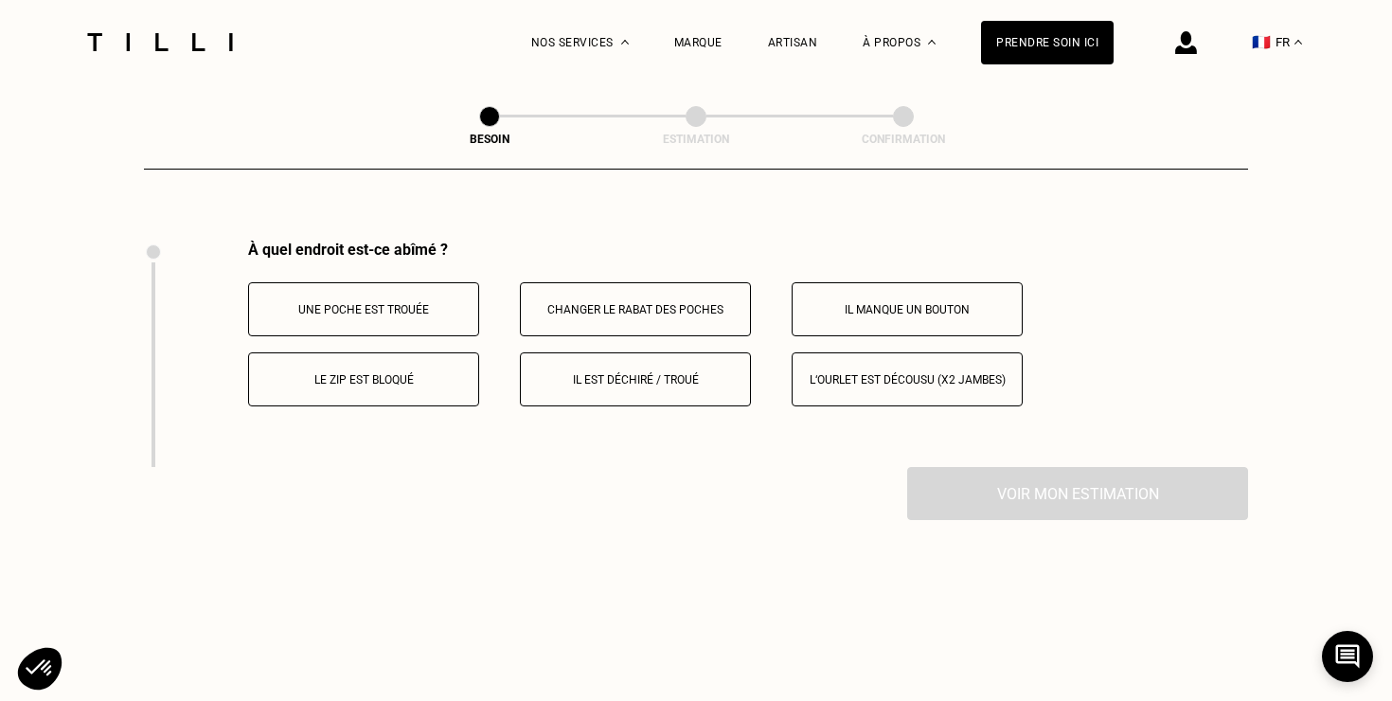
scroll to position [3493, 0]
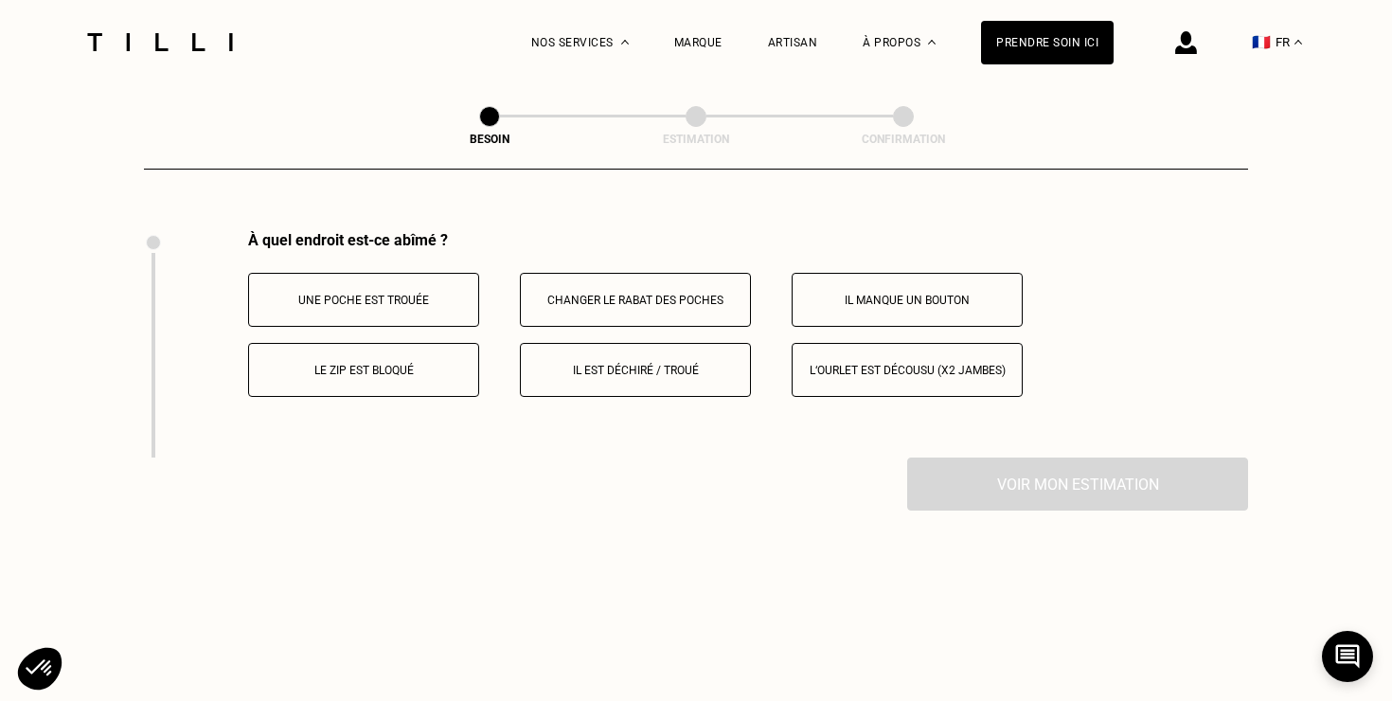
click at [636, 364] on p "Il est déchiré / troué" at bounding box center [635, 370] width 210 height 13
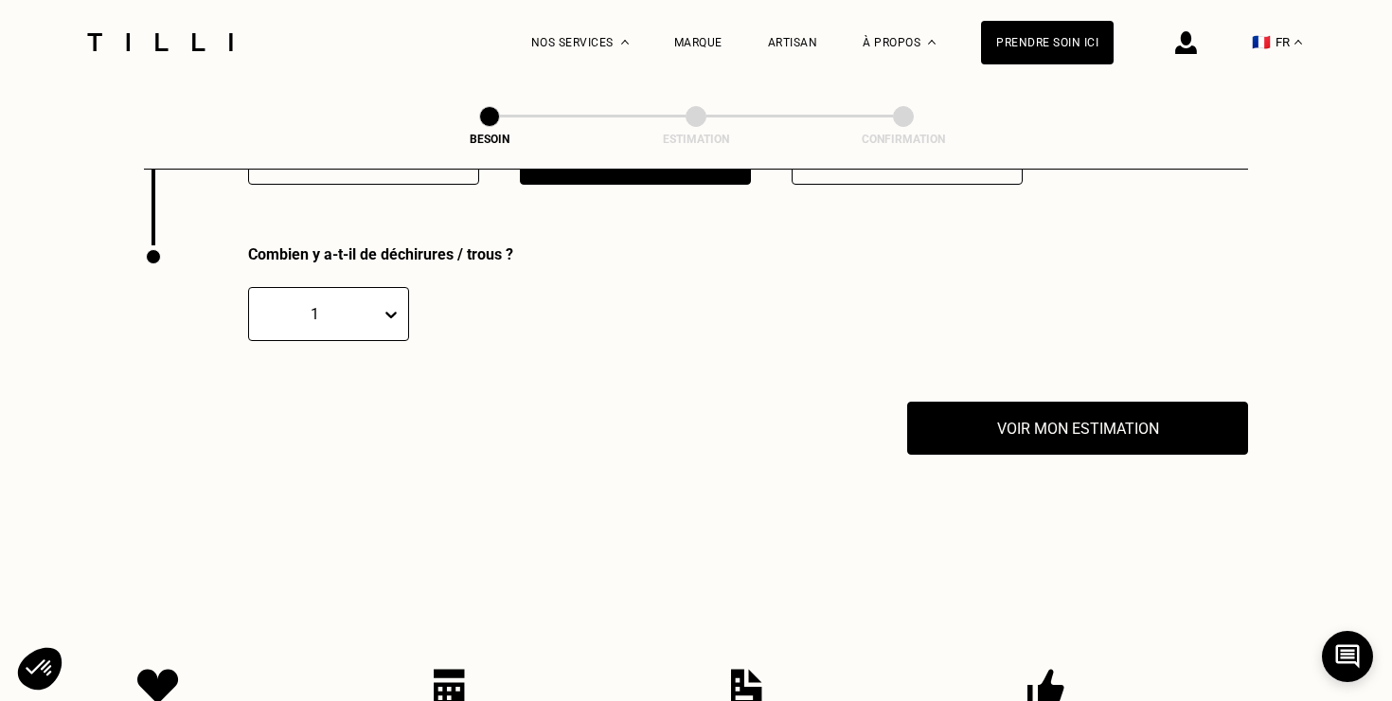
scroll to position [3720, 0]
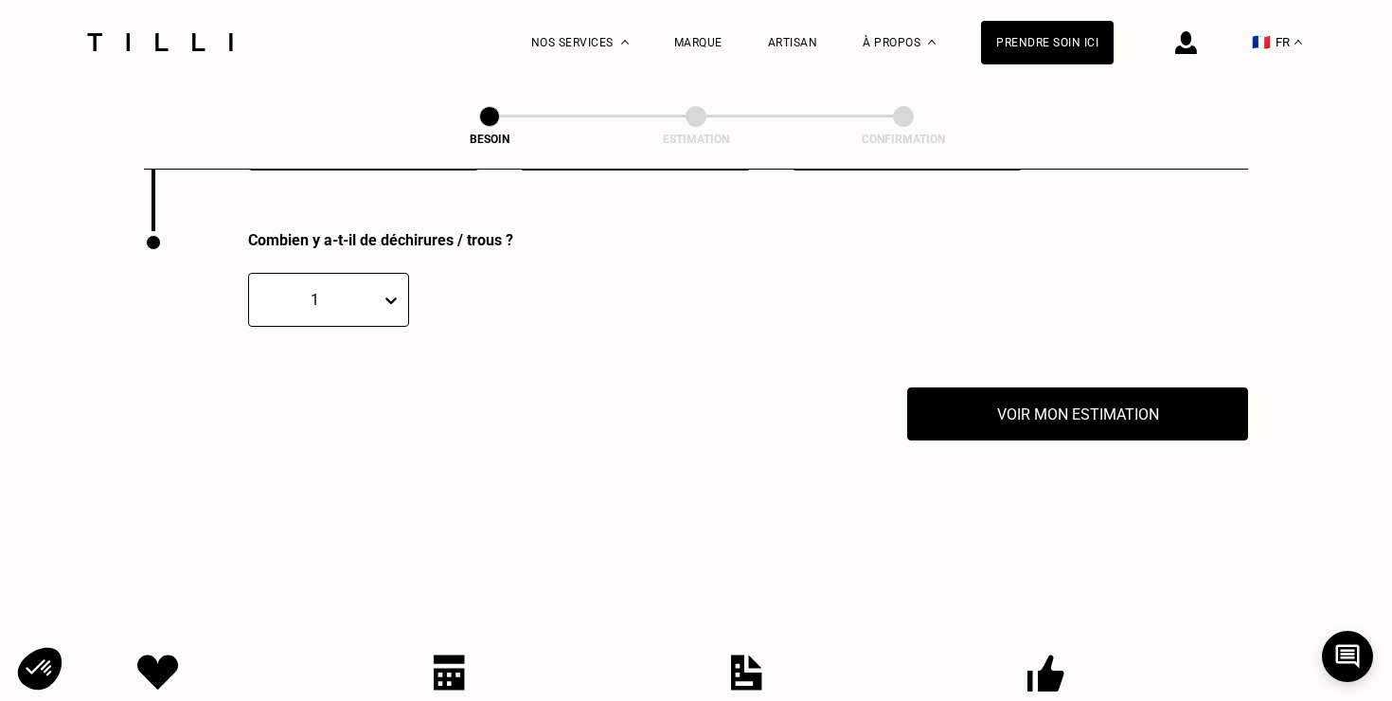
click at [393, 297] on icon at bounding box center [391, 300] width 11 height 7
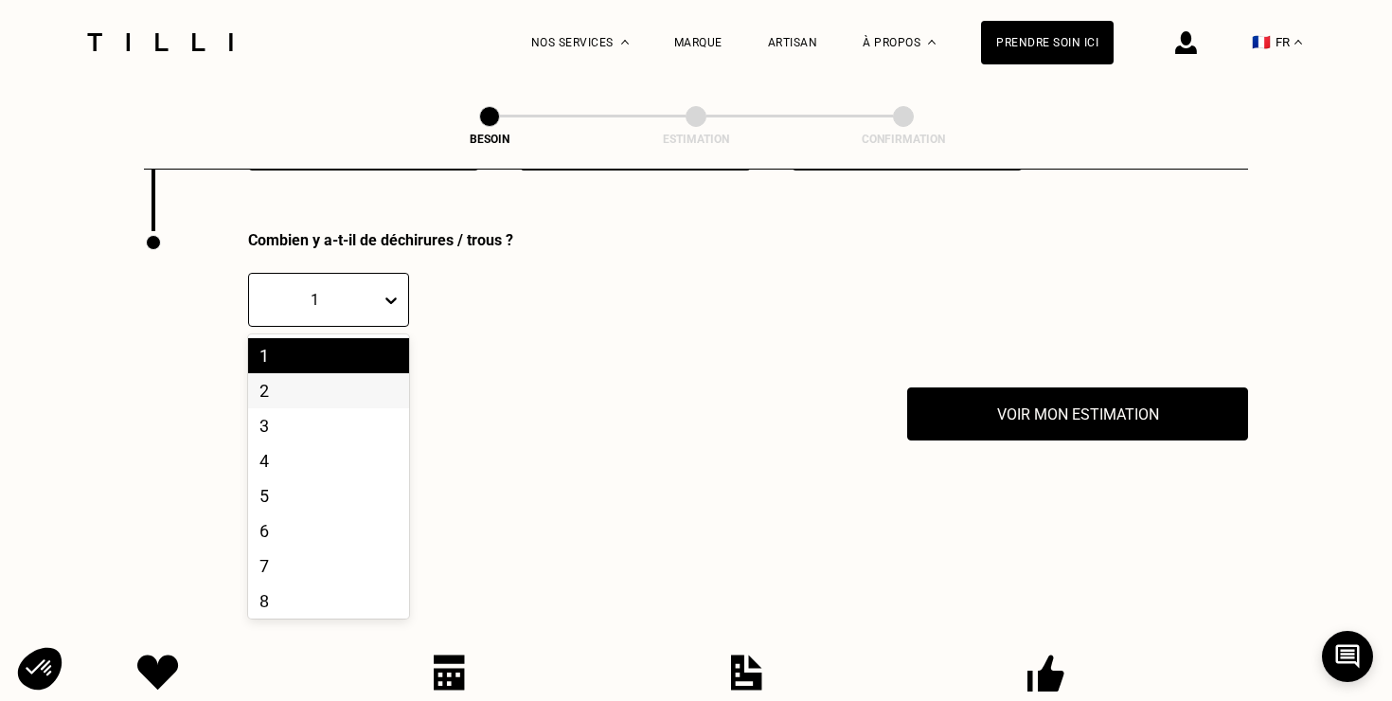
click at [296, 373] on div "2" at bounding box center [328, 390] width 161 height 35
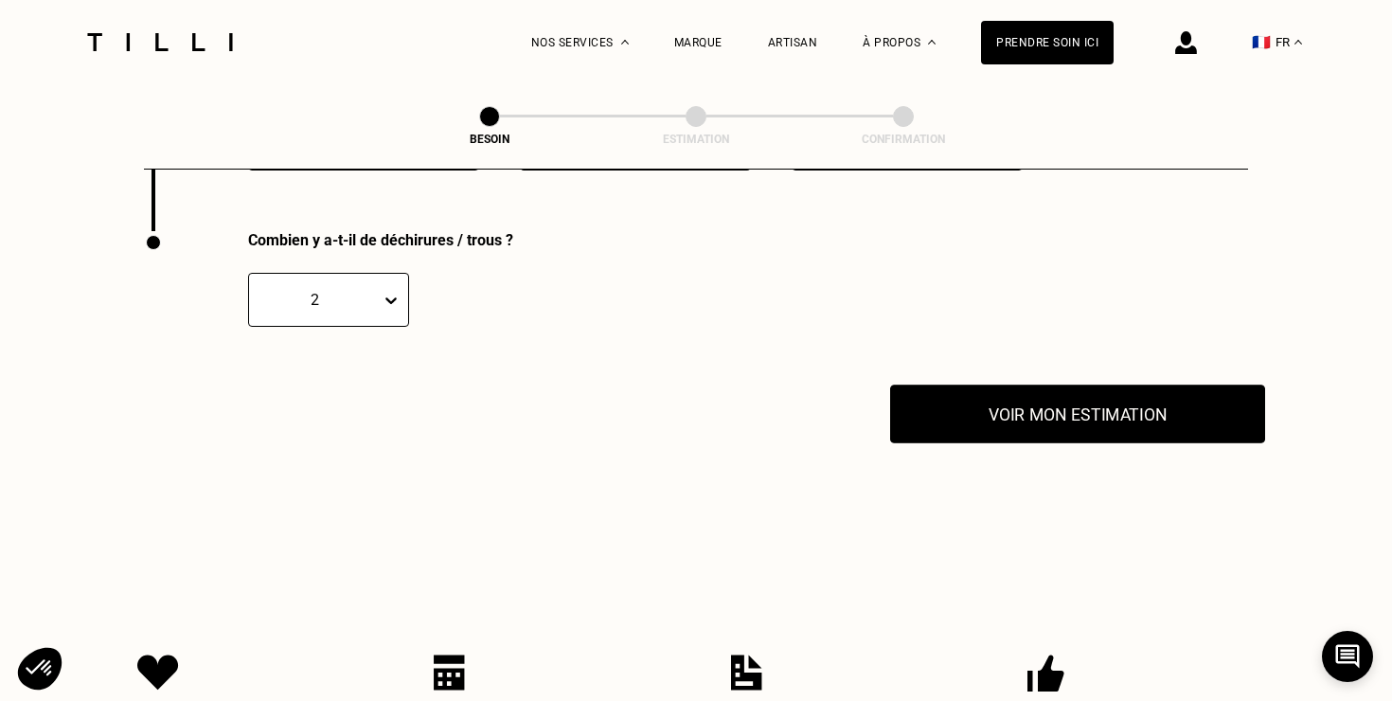
click at [1007, 403] on button "Voir mon estimation" at bounding box center [1077, 414] width 375 height 59
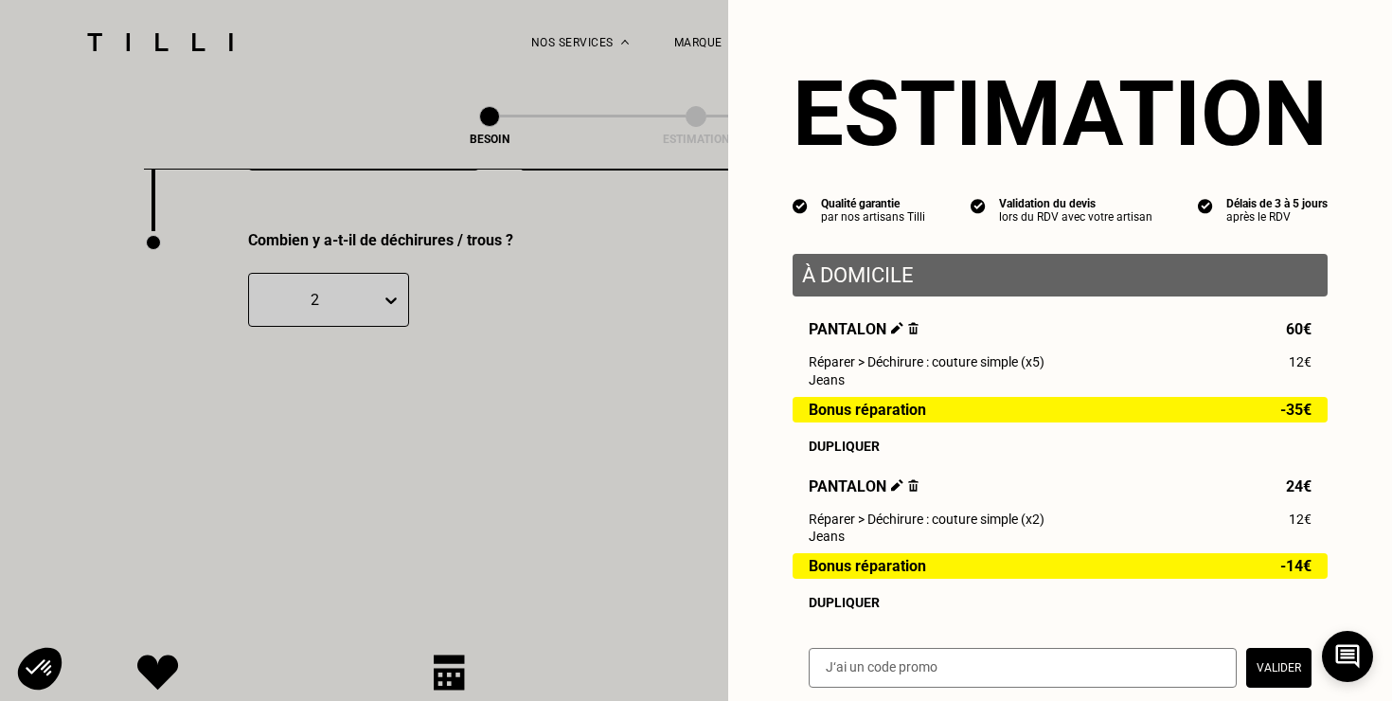
click at [909, 329] on img at bounding box center [913, 328] width 10 height 12
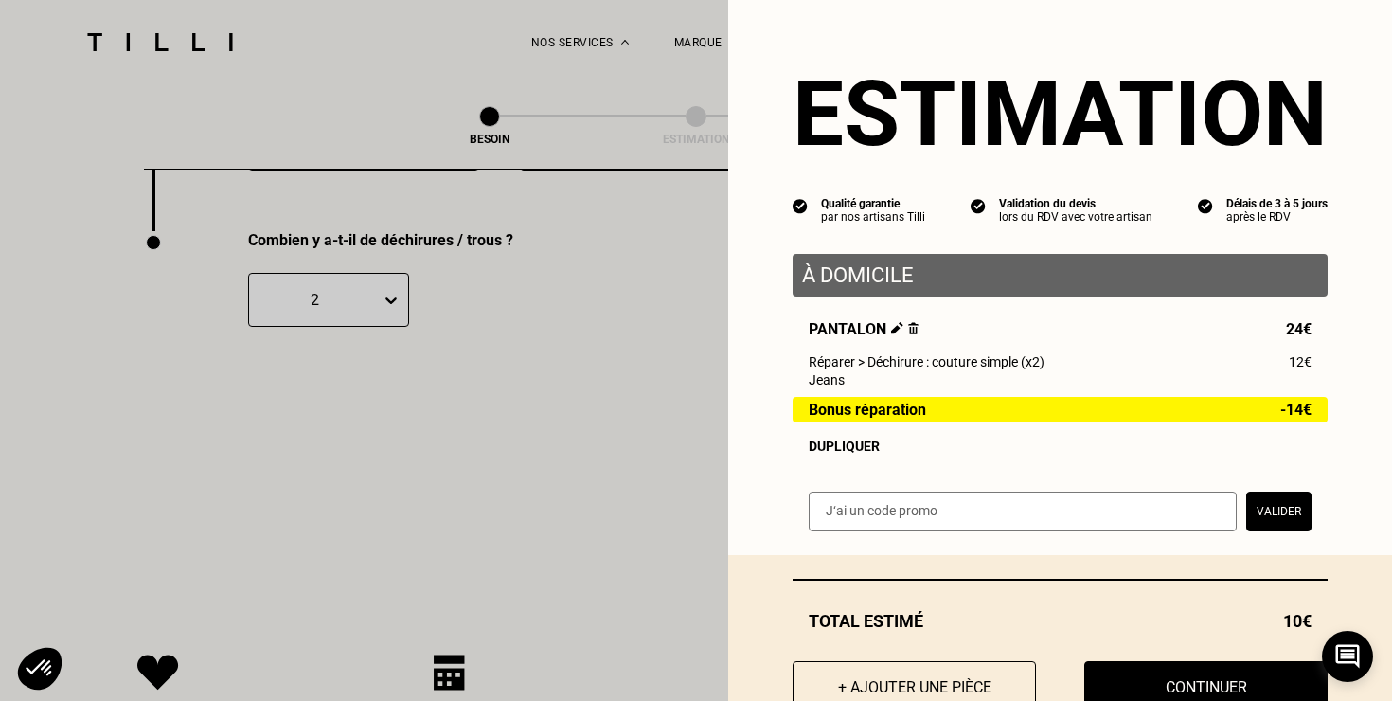
scroll to position [62, 0]
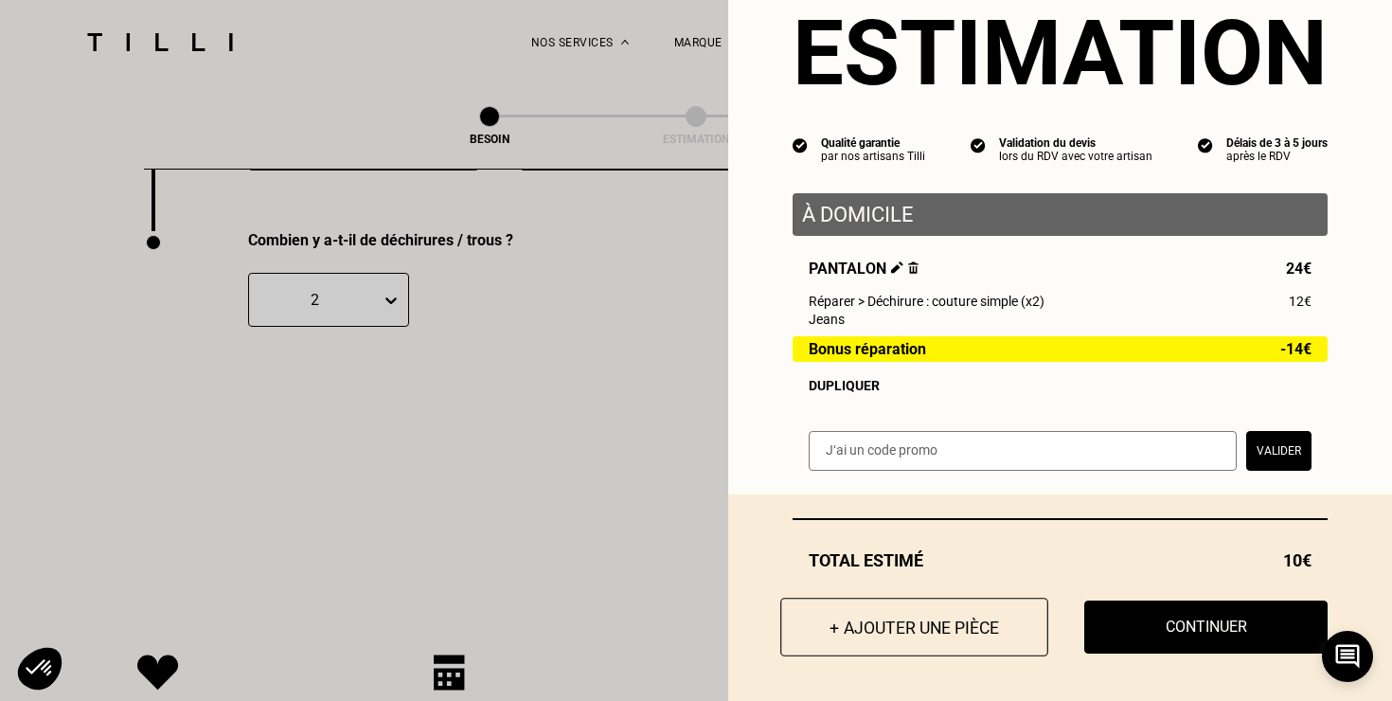
click at [909, 632] on button "+ Ajouter une pièce" at bounding box center [915, 627] width 268 height 59
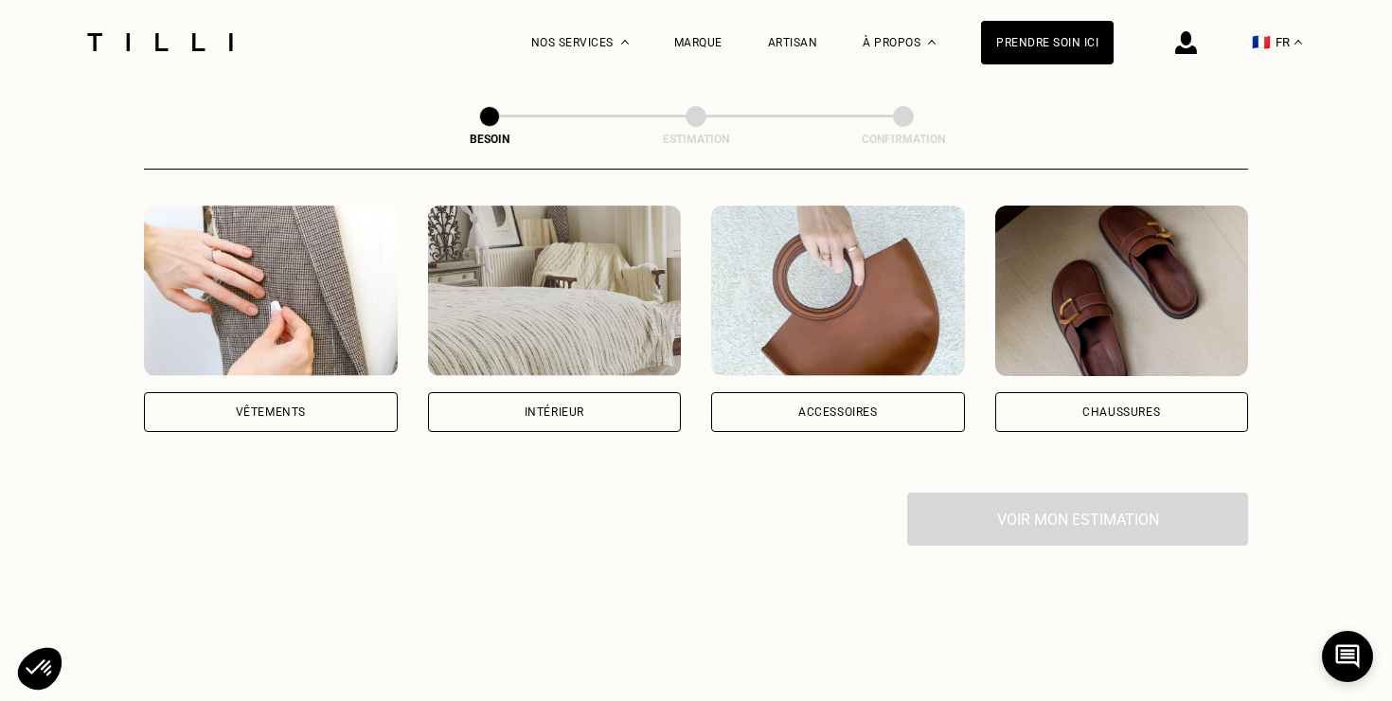
scroll to position [371, 0]
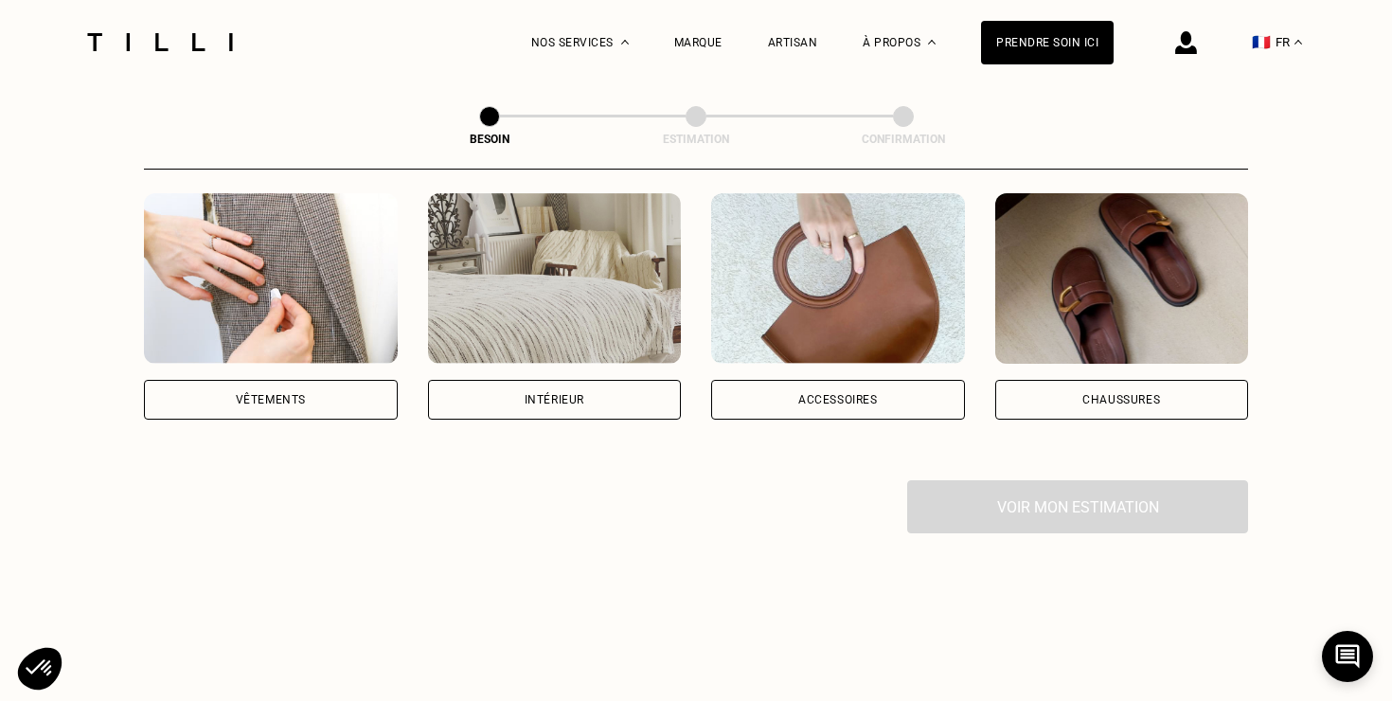
click at [297, 384] on div "Vêtements" at bounding box center [271, 400] width 254 height 40
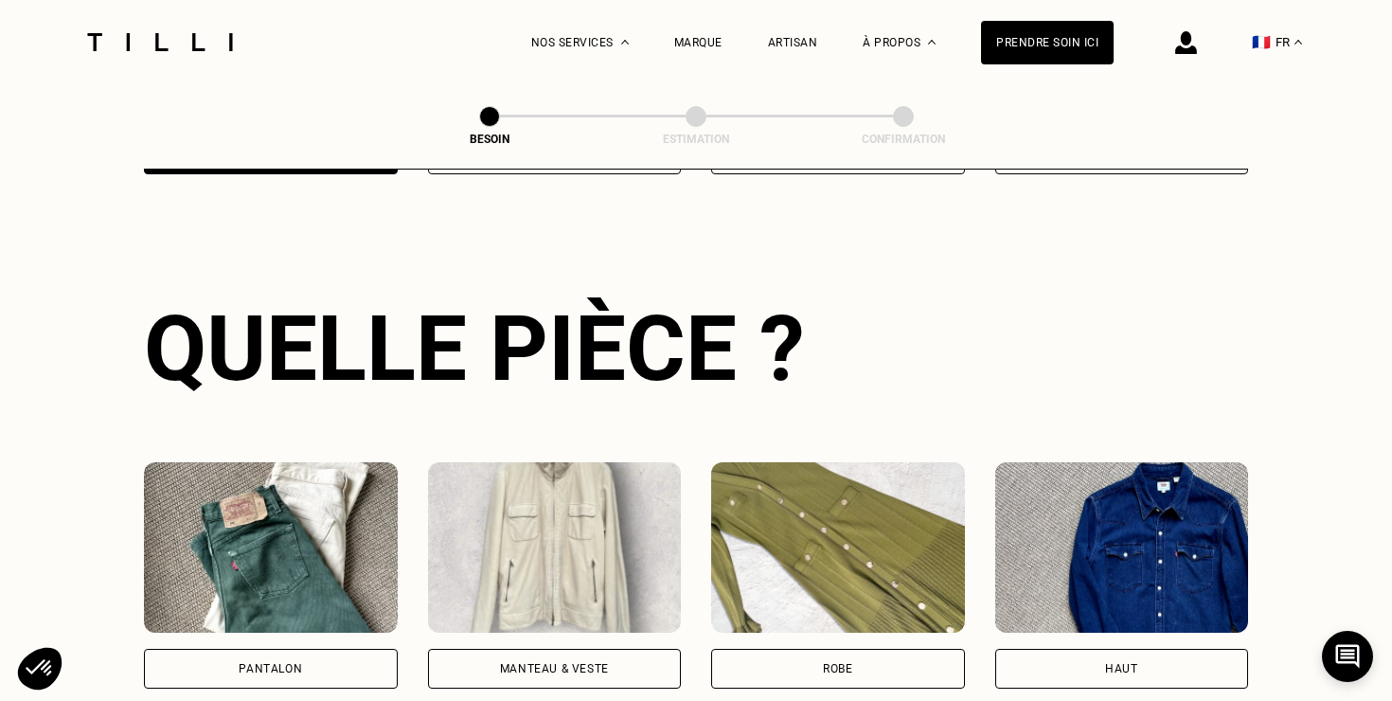
click at [266, 508] on img at bounding box center [271, 547] width 254 height 171
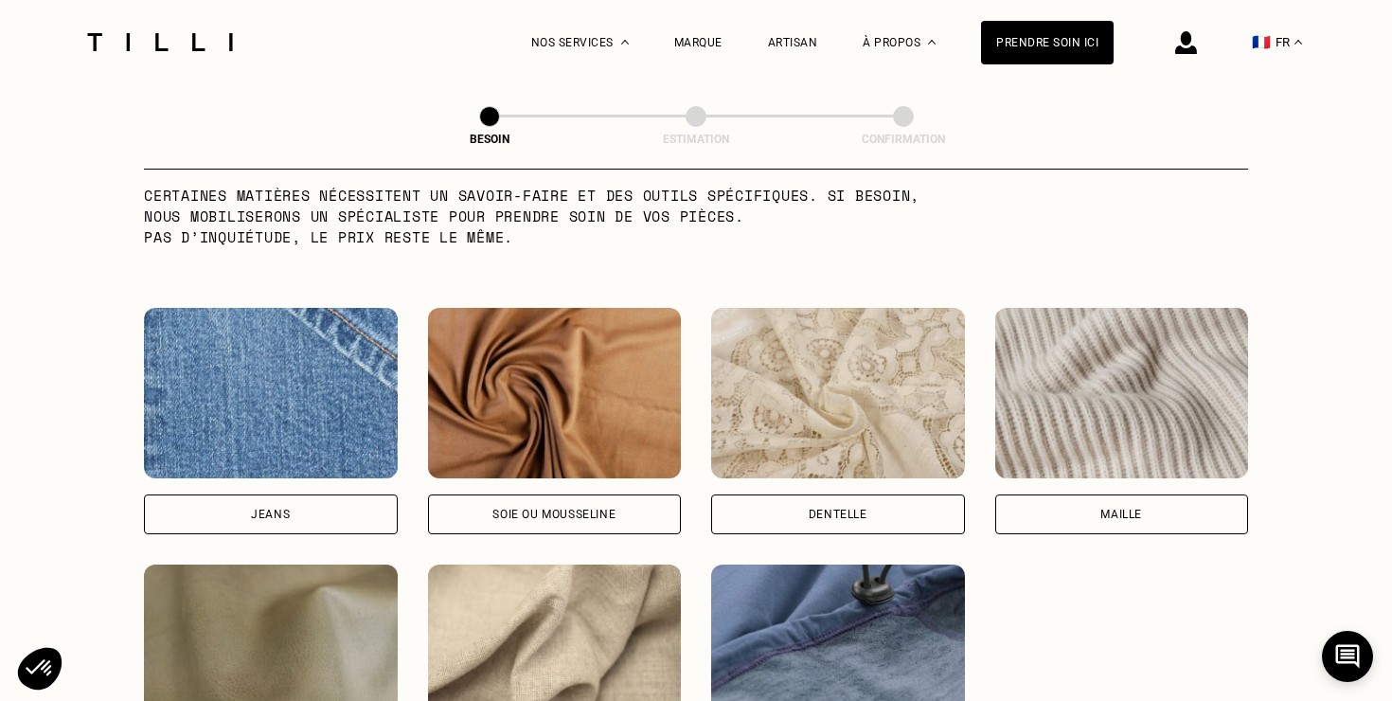
click at [266, 508] on div "Jeans" at bounding box center [271, 514] width 254 height 40
select select "FR"
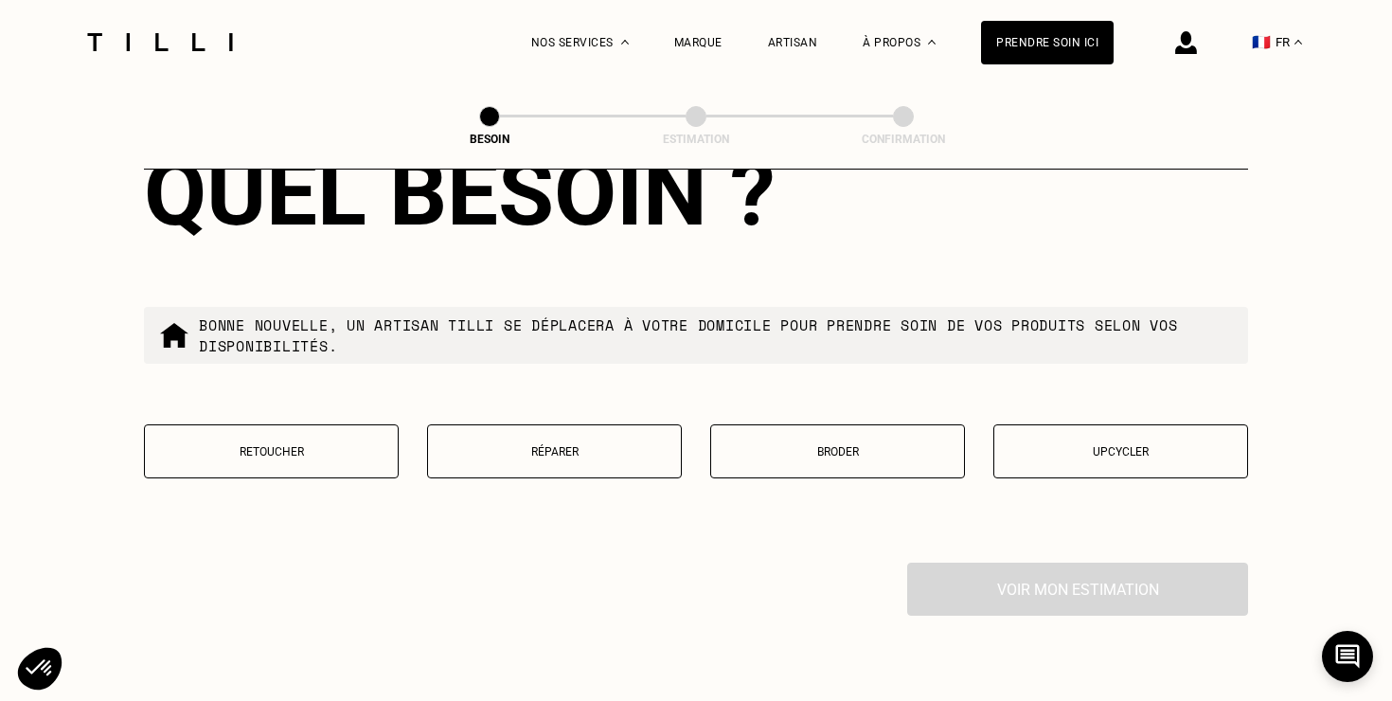
scroll to position [3327, 0]
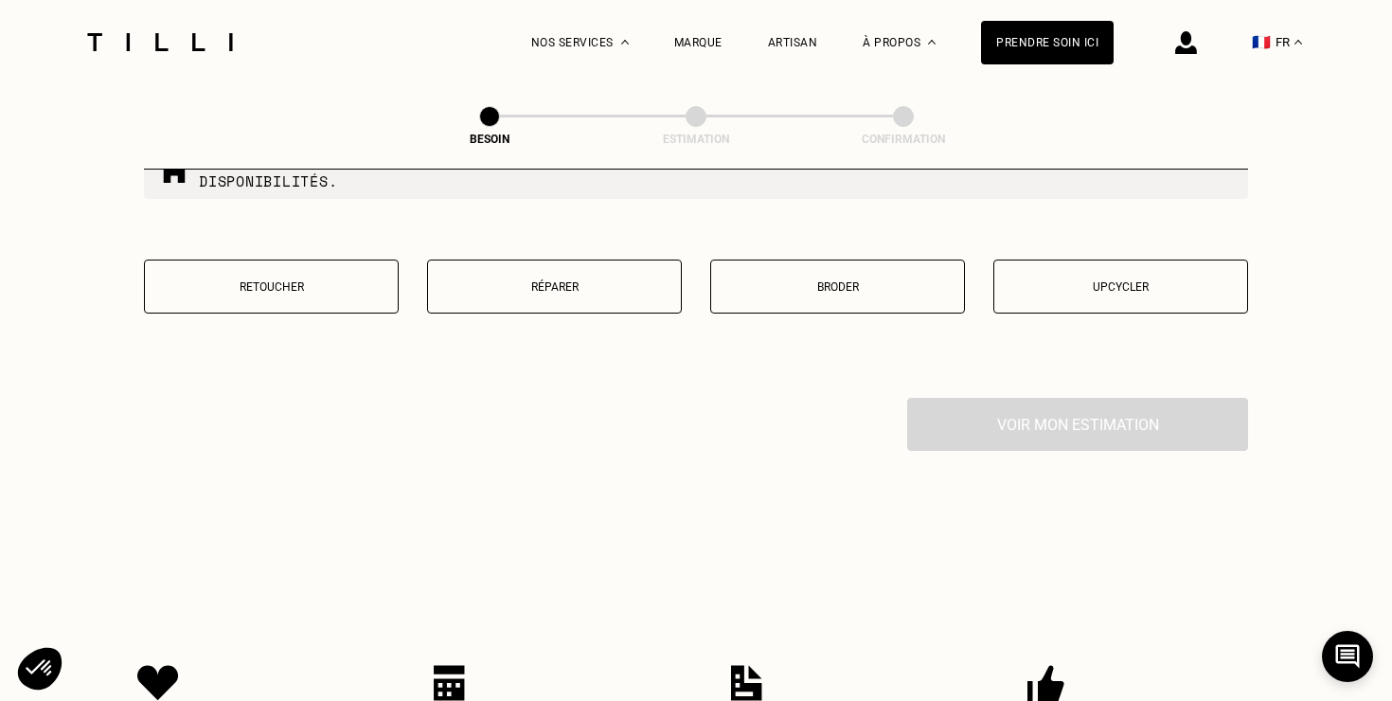
click at [626, 275] on button "Réparer" at bounding box center [554, 287] width 255 height 54
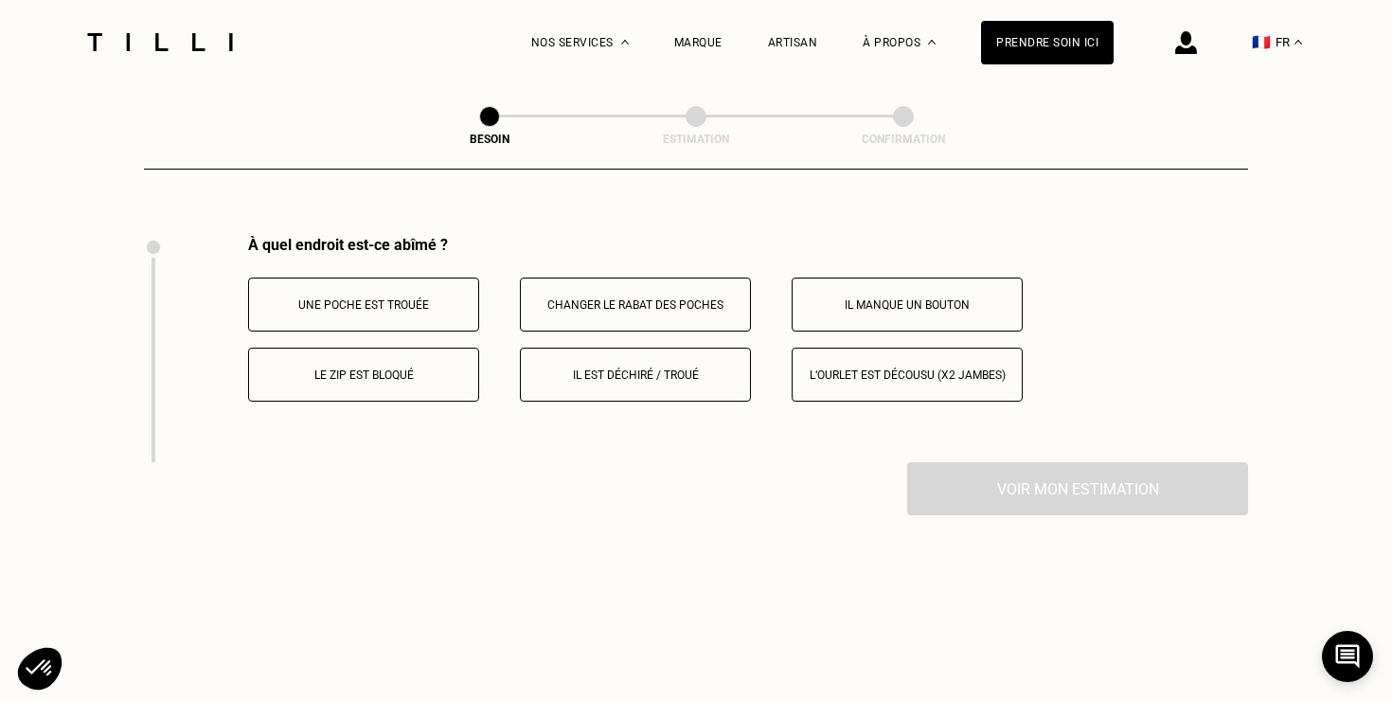
scroll to position [3493, 0]
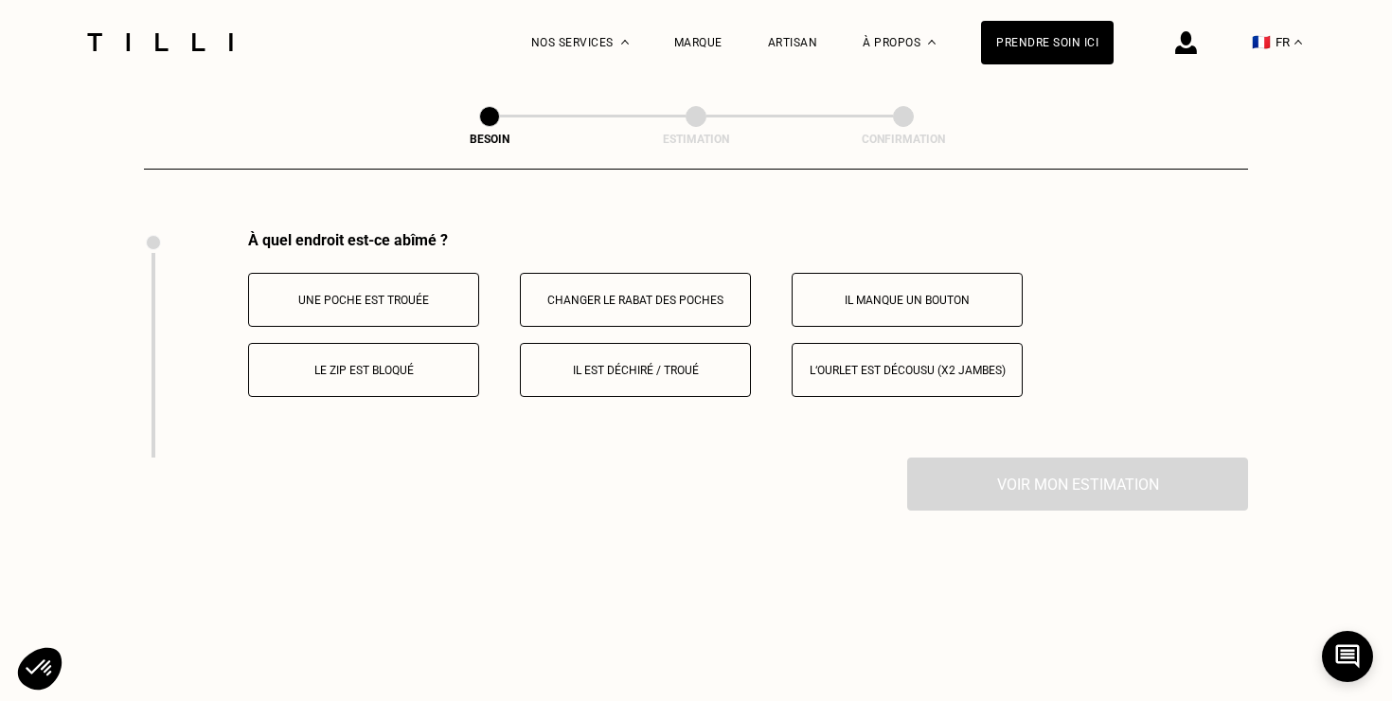
click at [622, 357] on button "Il est déchiré / troué" at bounding box center [635, 370] width 231 height 54
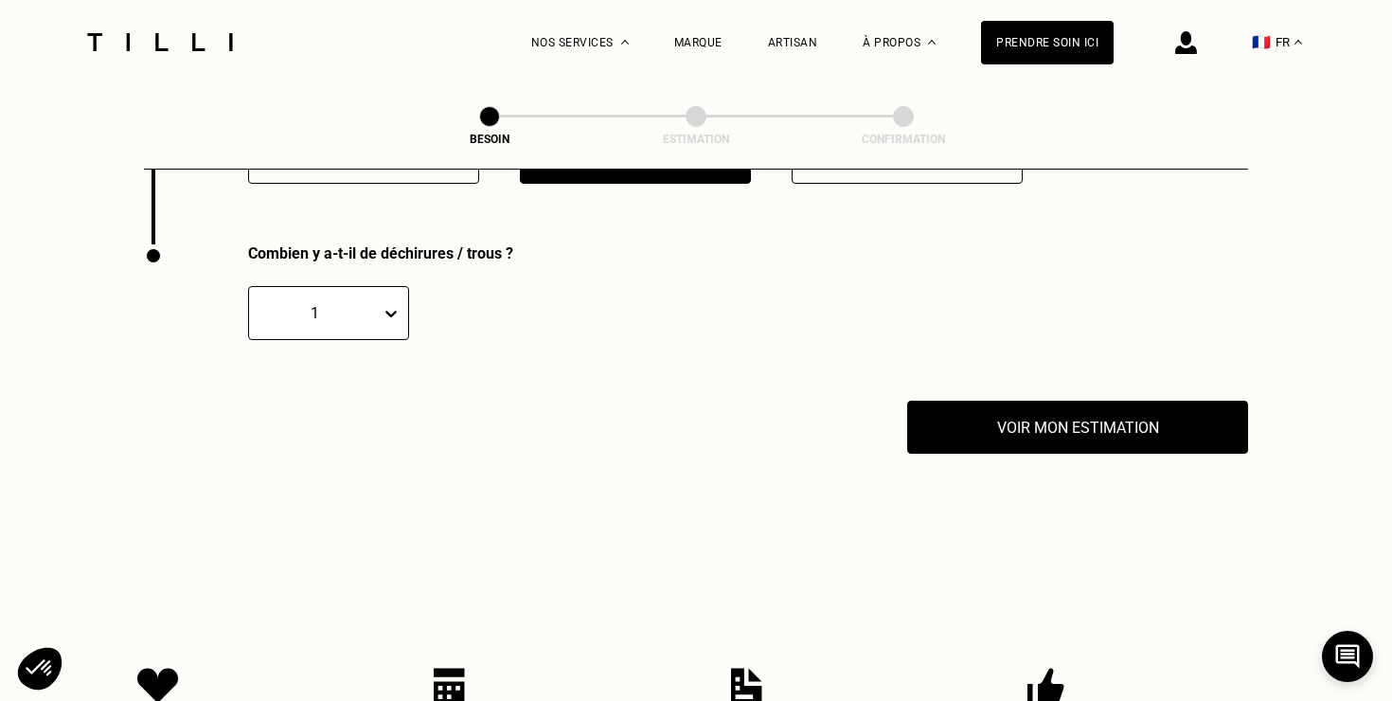
scroll to position [3720, 0]
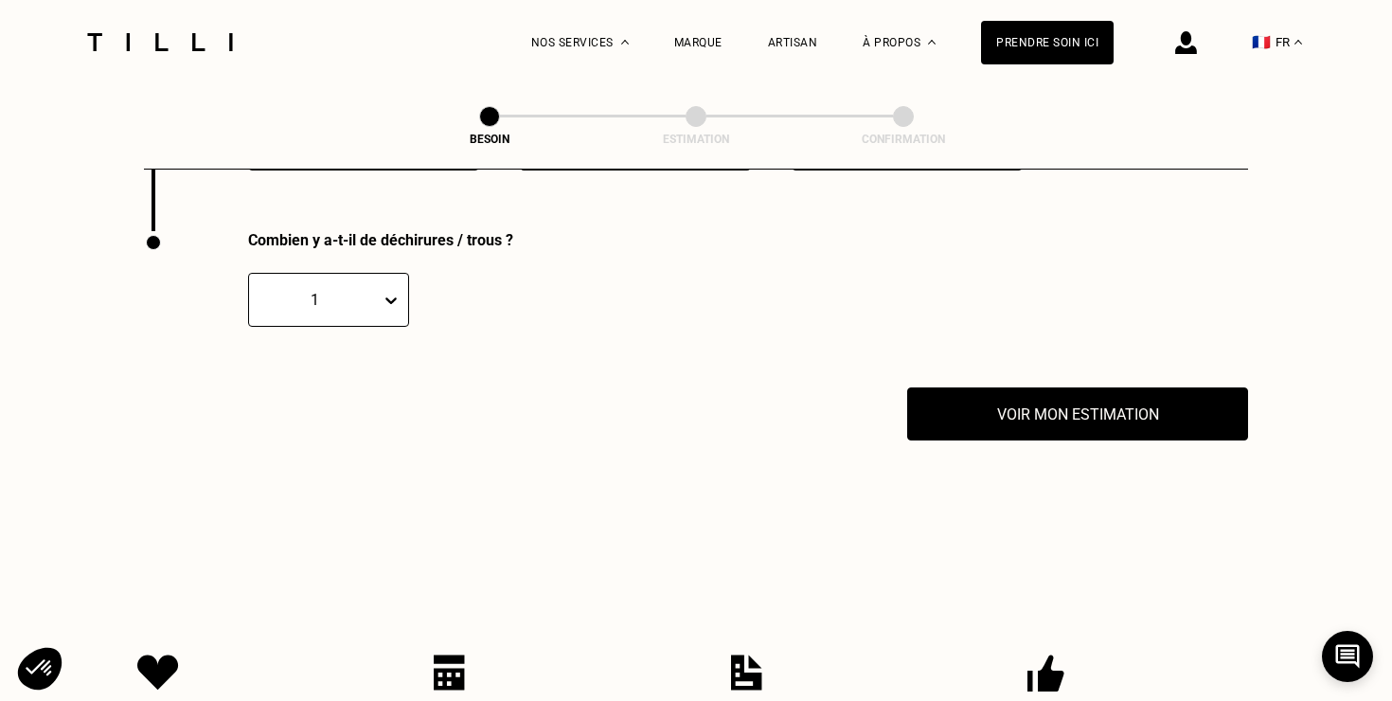
click at [395, 291] on icon at bounding box center [391, 300] width 19 height 19
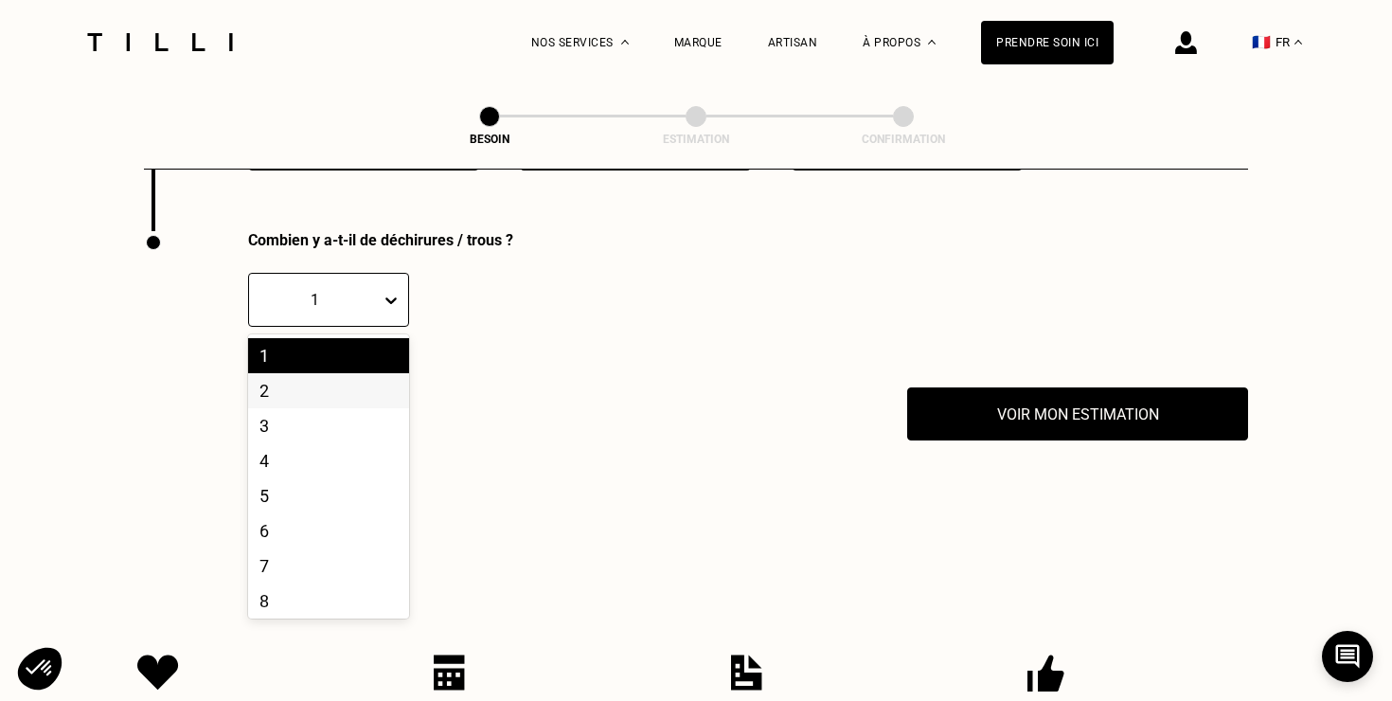
click at [288, 379] on div "2" at bounding box center [328, 390] width 161 height 35
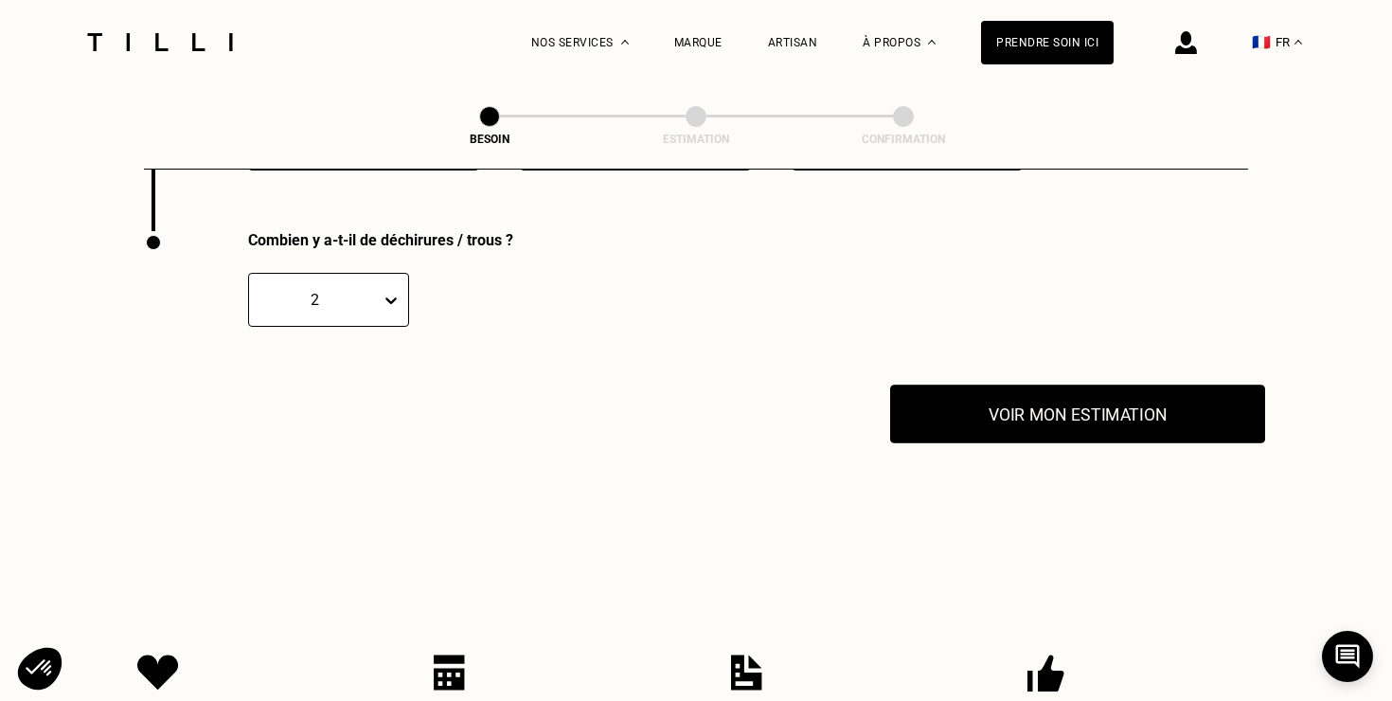
click at [943, 404] on button "Voir mon estimation" at bounding box center [1077, 414] width 375 height 59
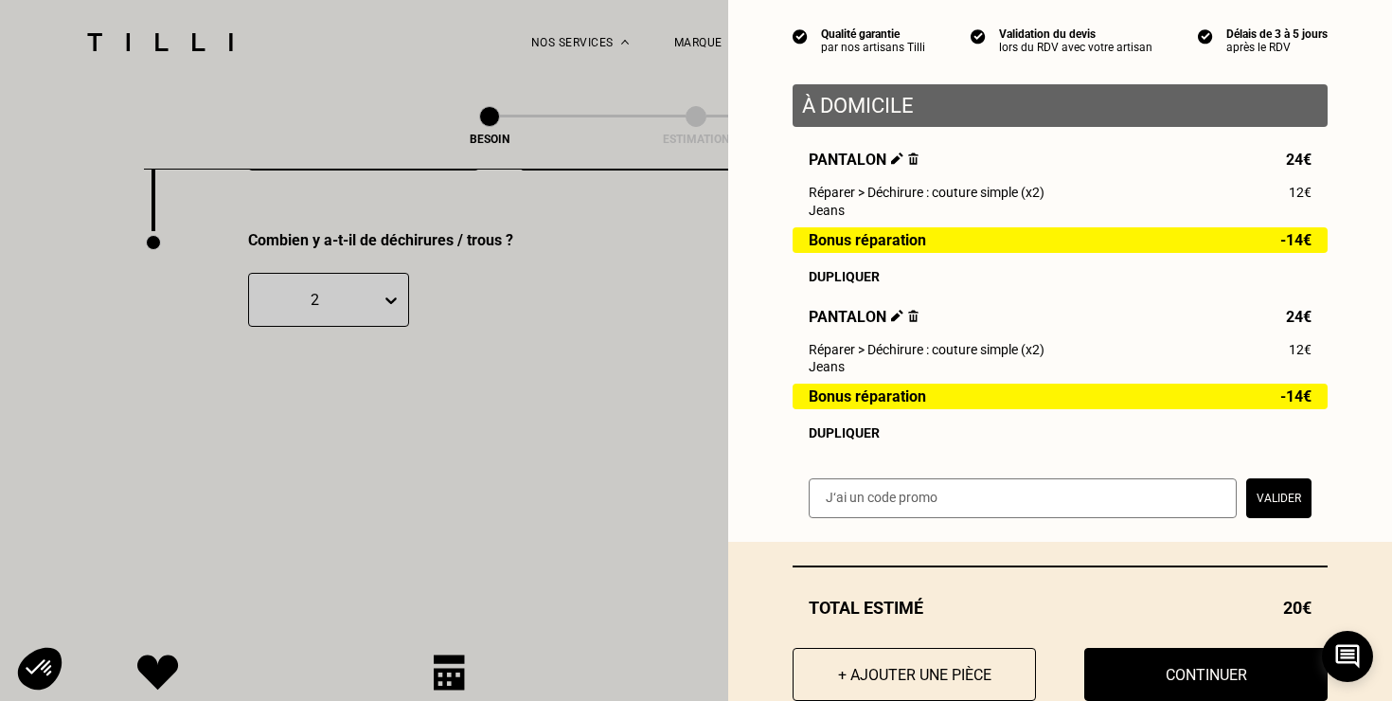
scroll to position [220, 0]
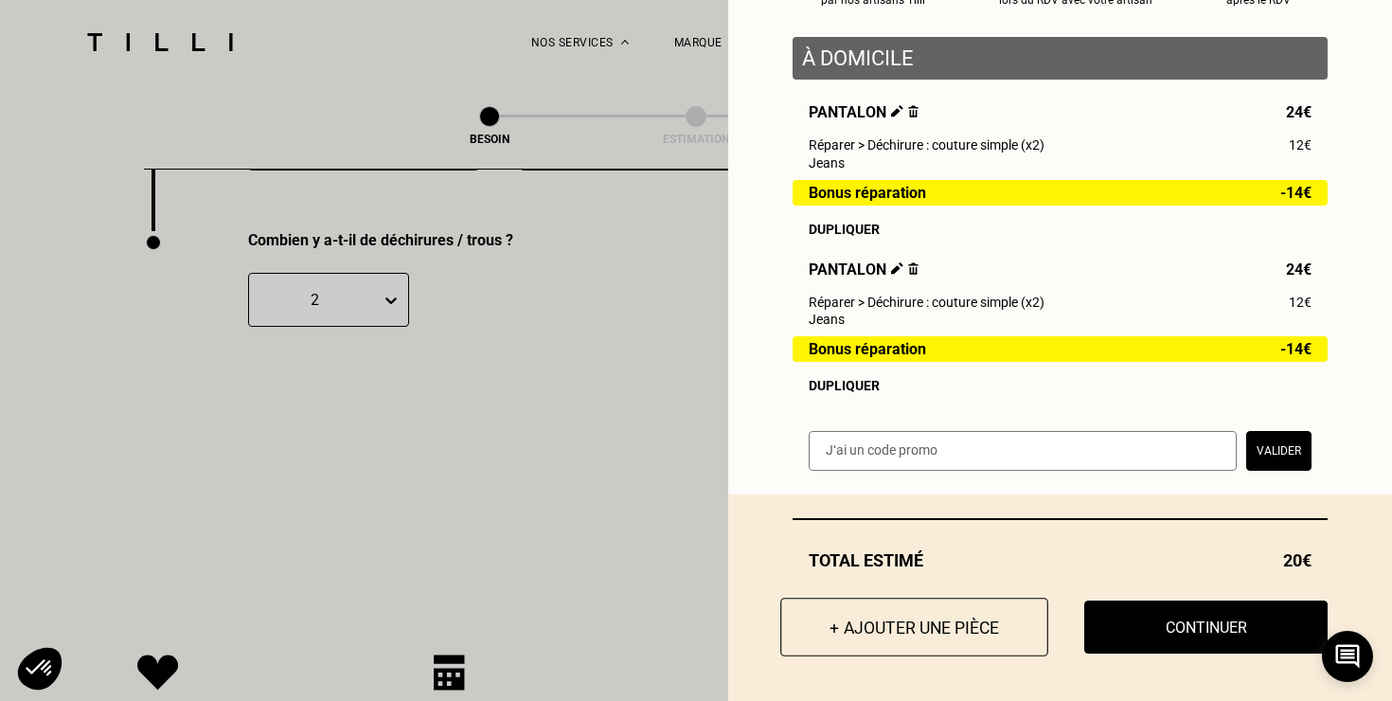
click at [869, 622] on button "+ Ajouter une pièce" at bounding box center [915, 627] width 268 height 59
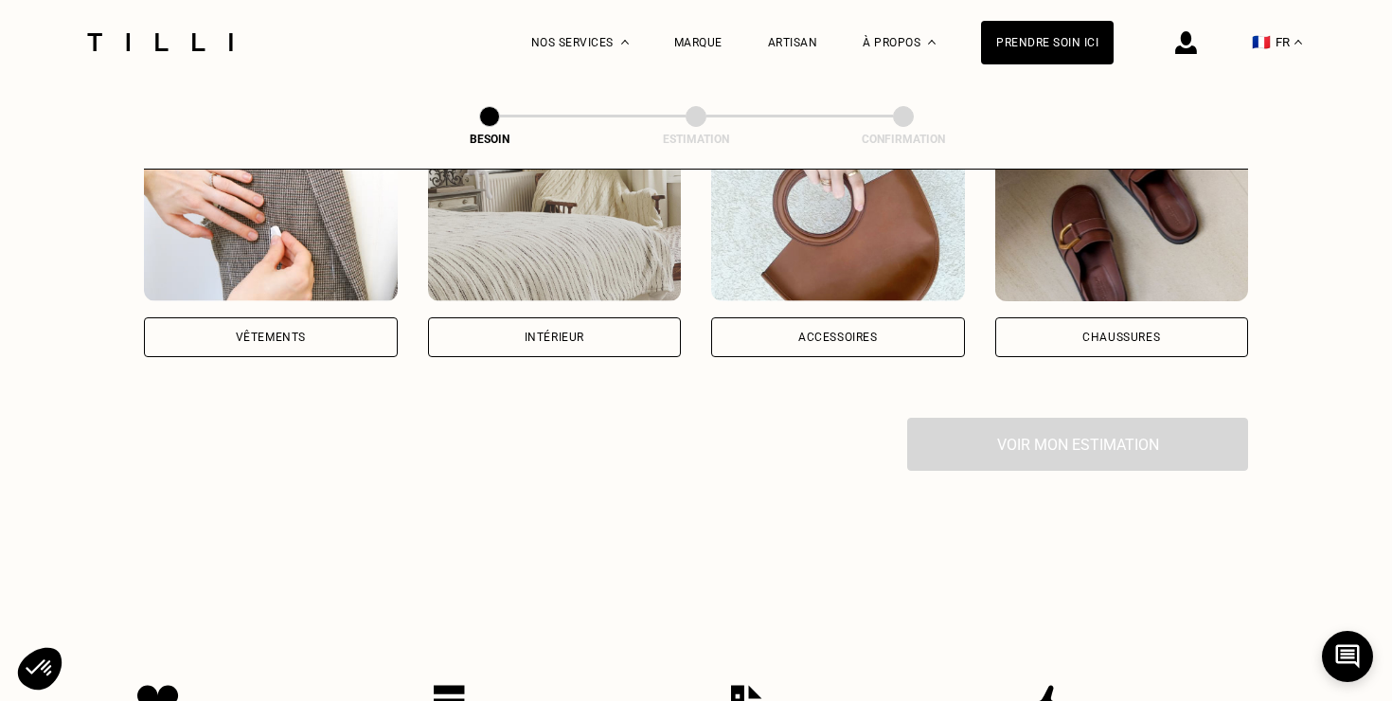
scroll to position [372, 0]
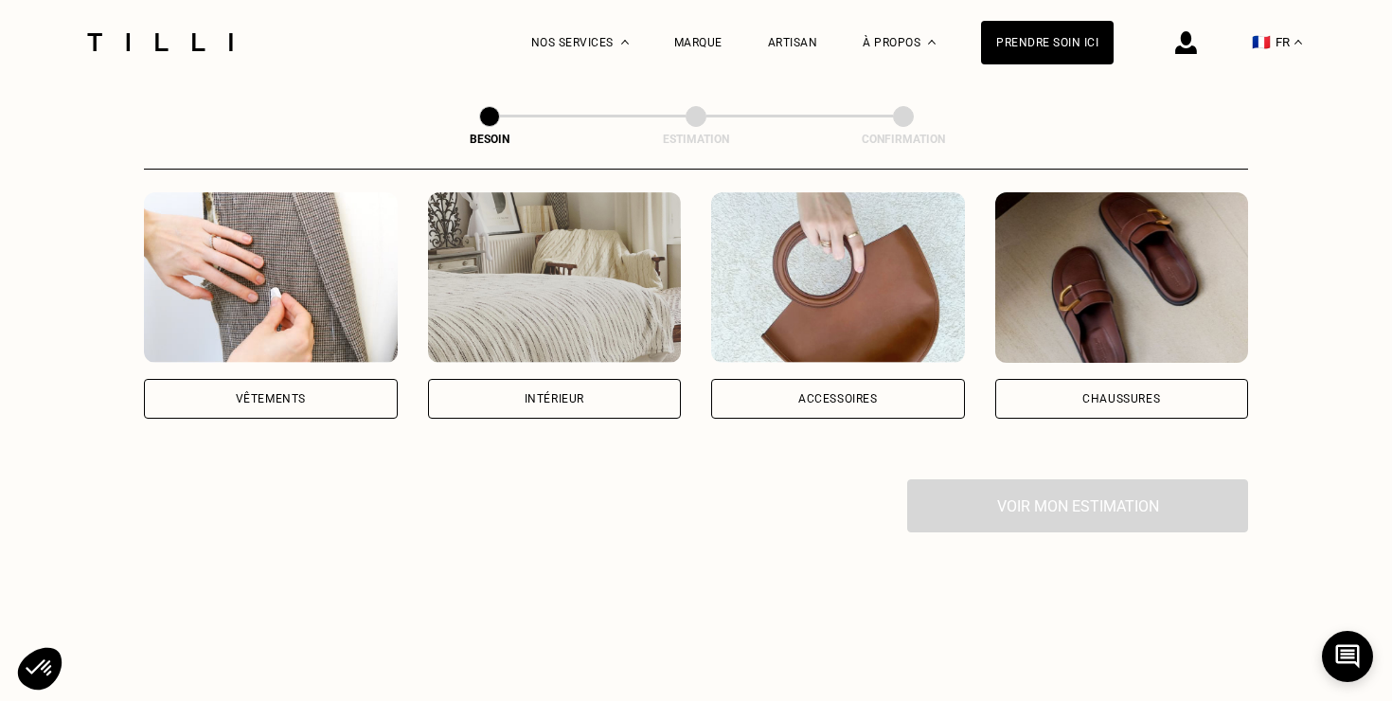
click at [289, 258] on img at bounding box center [271, 277] width 254 height 171
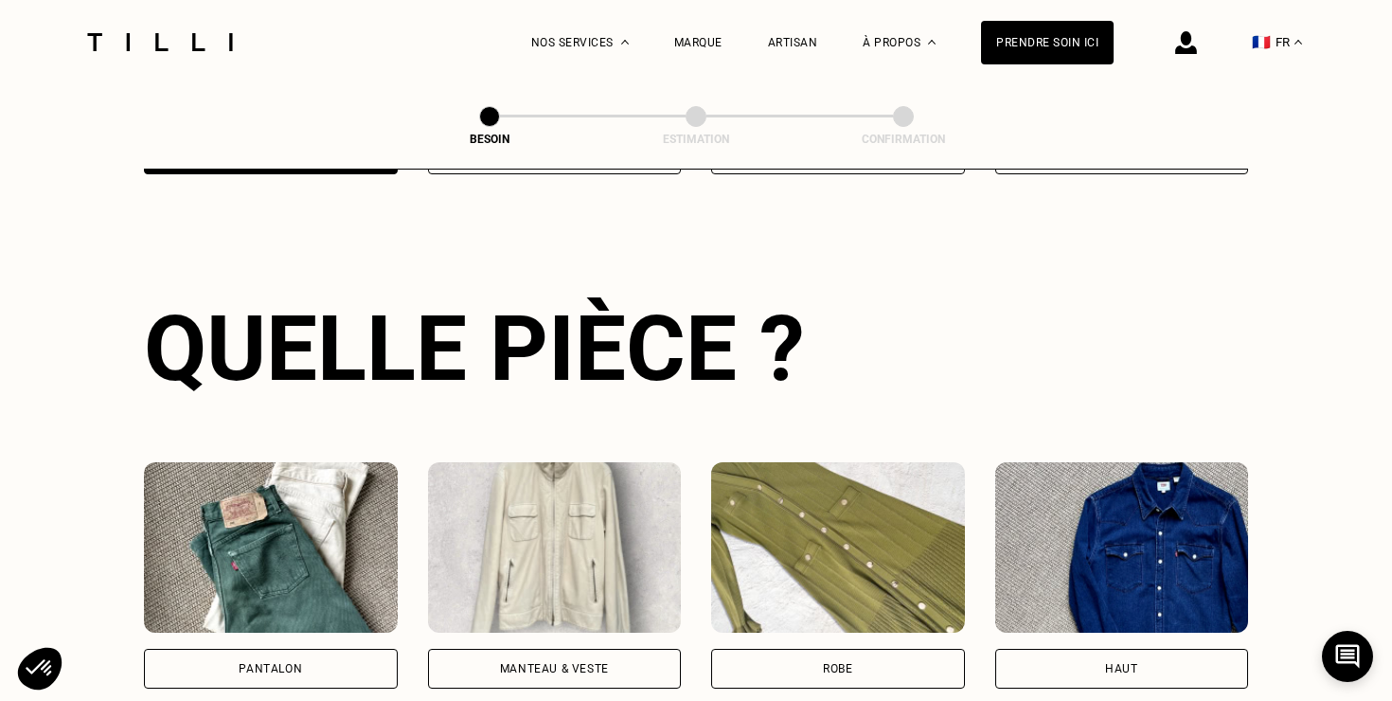
click at [301, 495] on img at bounding box center [271, 547] width 254 height 171
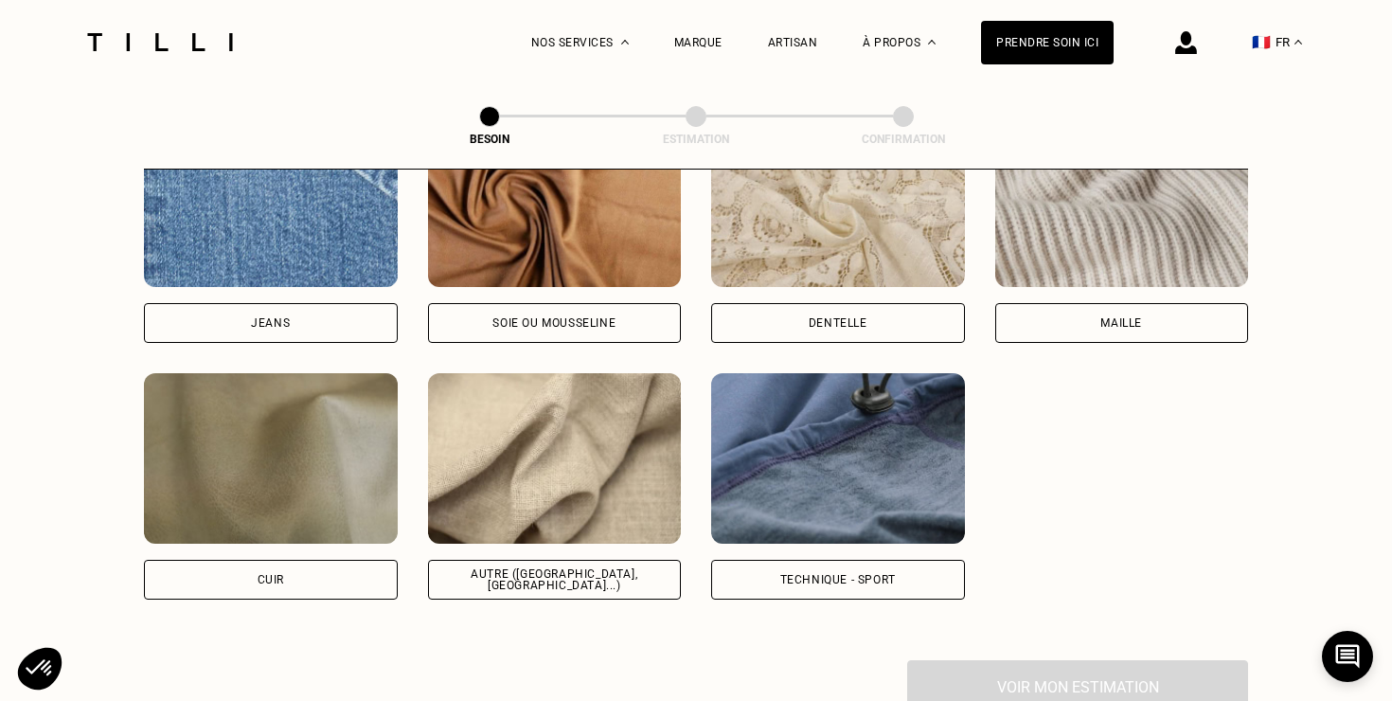
scroll to position [2125, 0]
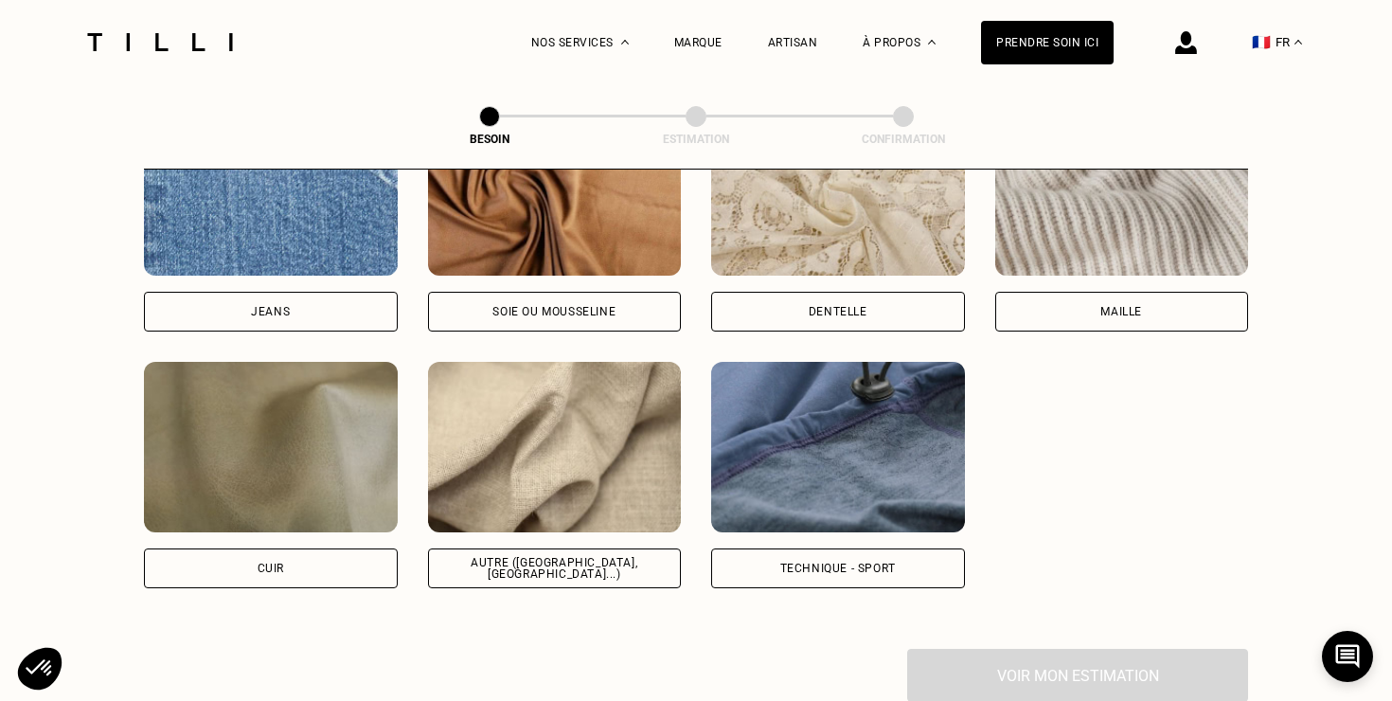
click at [311, 292] on div "Jeans" at bounding box center [271, 312] width 254 height 40
select select "FR"
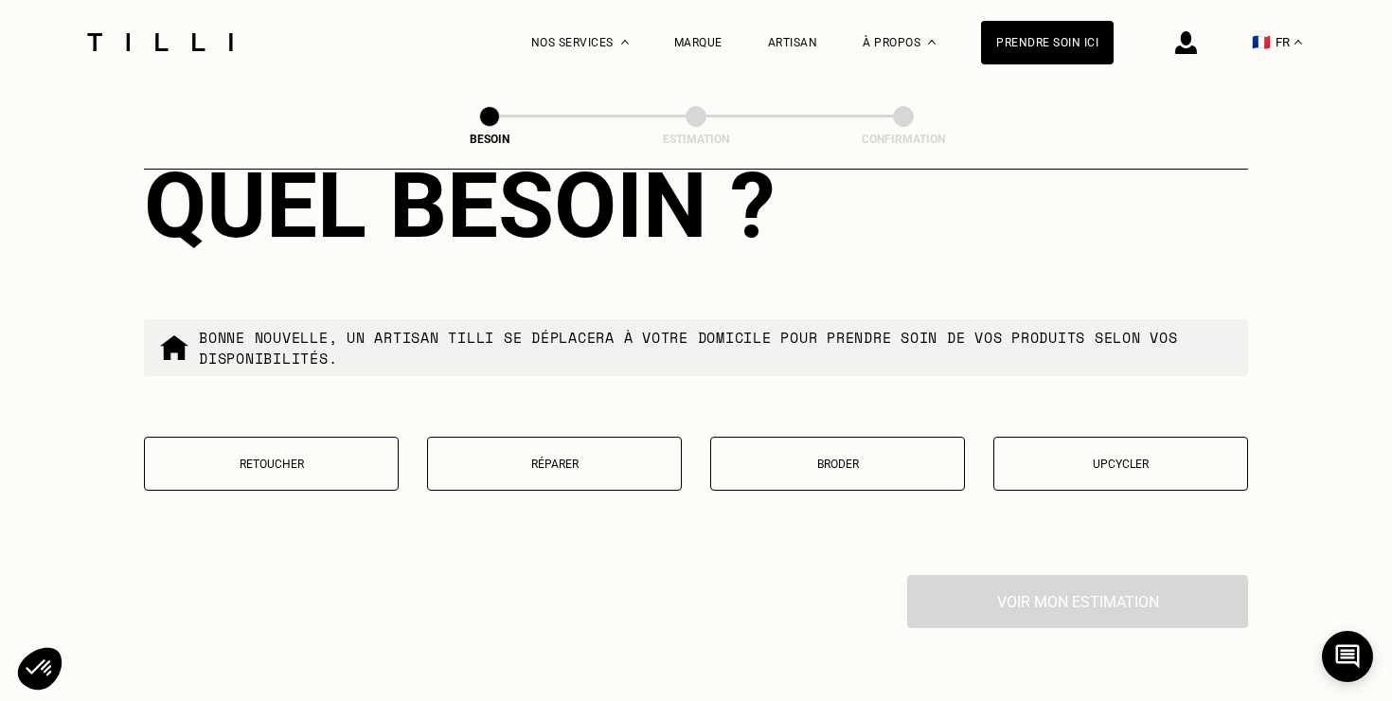
scroll to position [3156, 0]
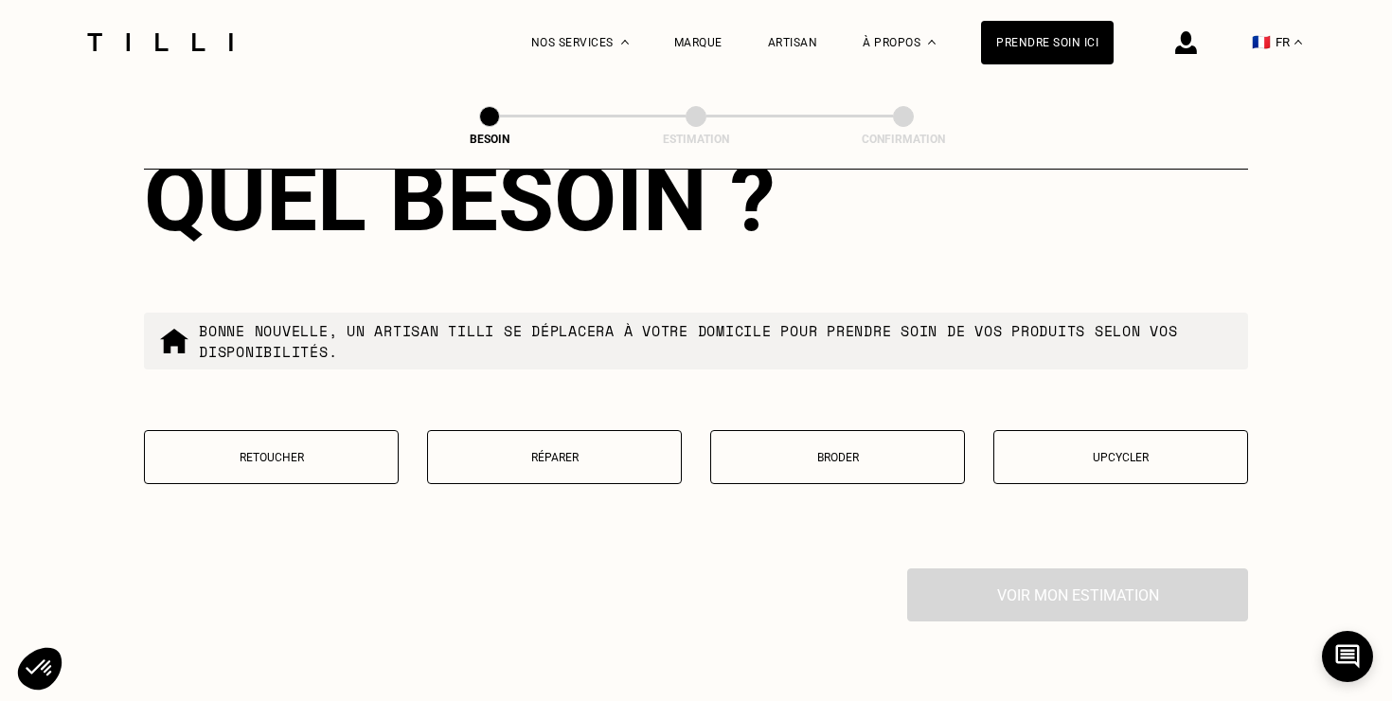
click at [608, 451] on p "Réparer" at bounding box center [555, 457] width 234 height 13
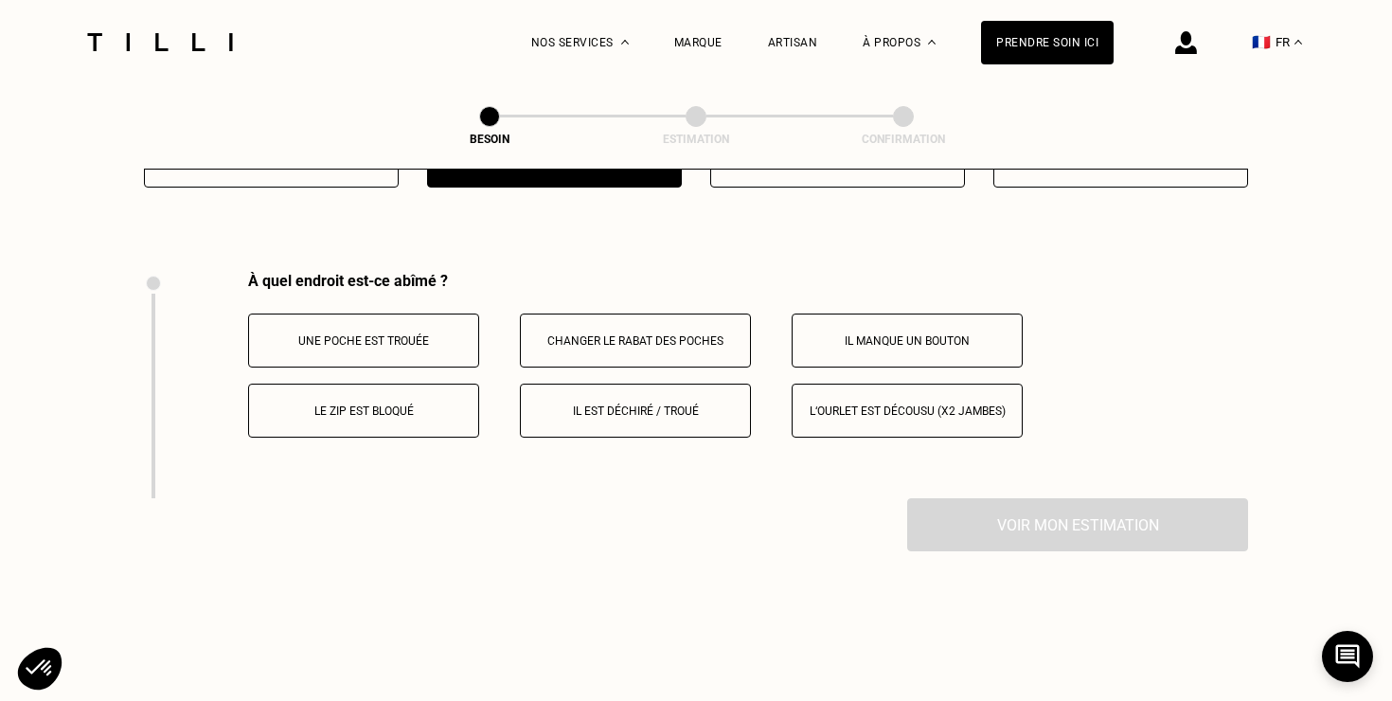
scroll to position [3493, 0]
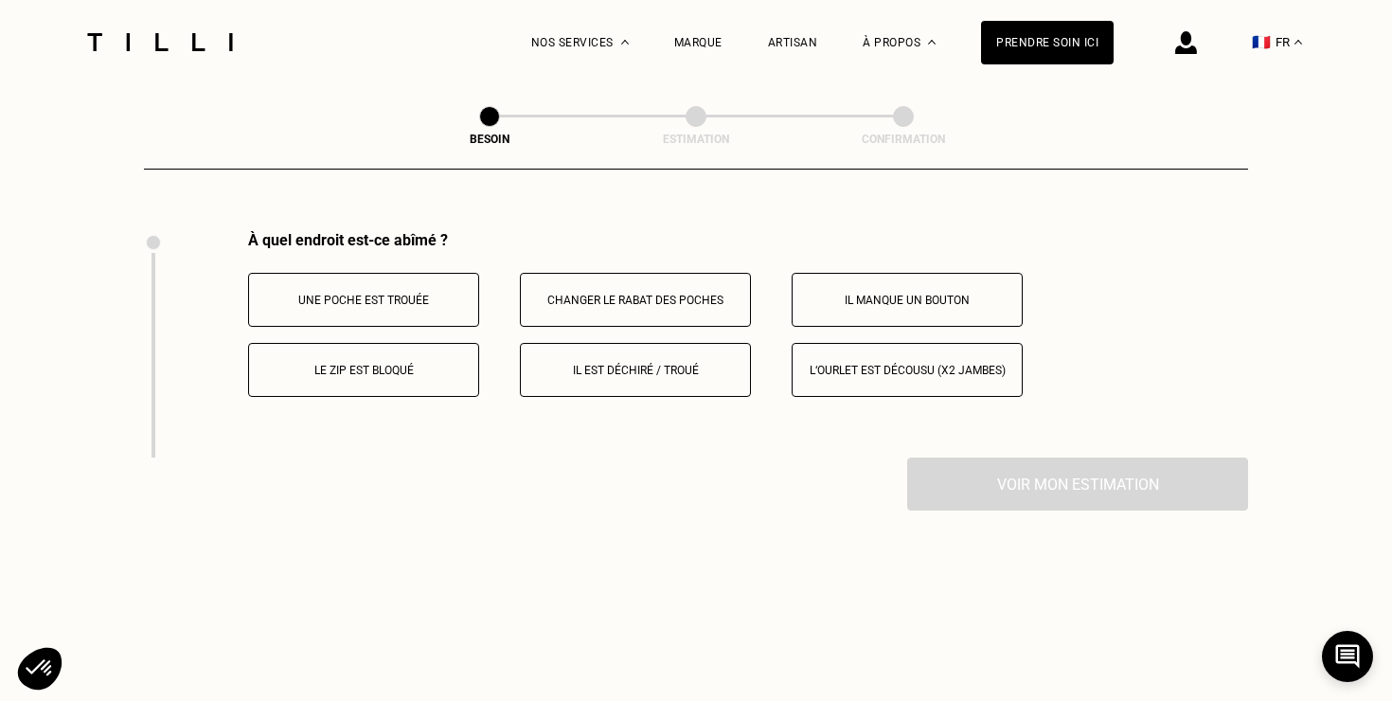
click at [642, 360] on button "Il est déchiré / troué" at bounding box center [635, 370] width 231 height 54
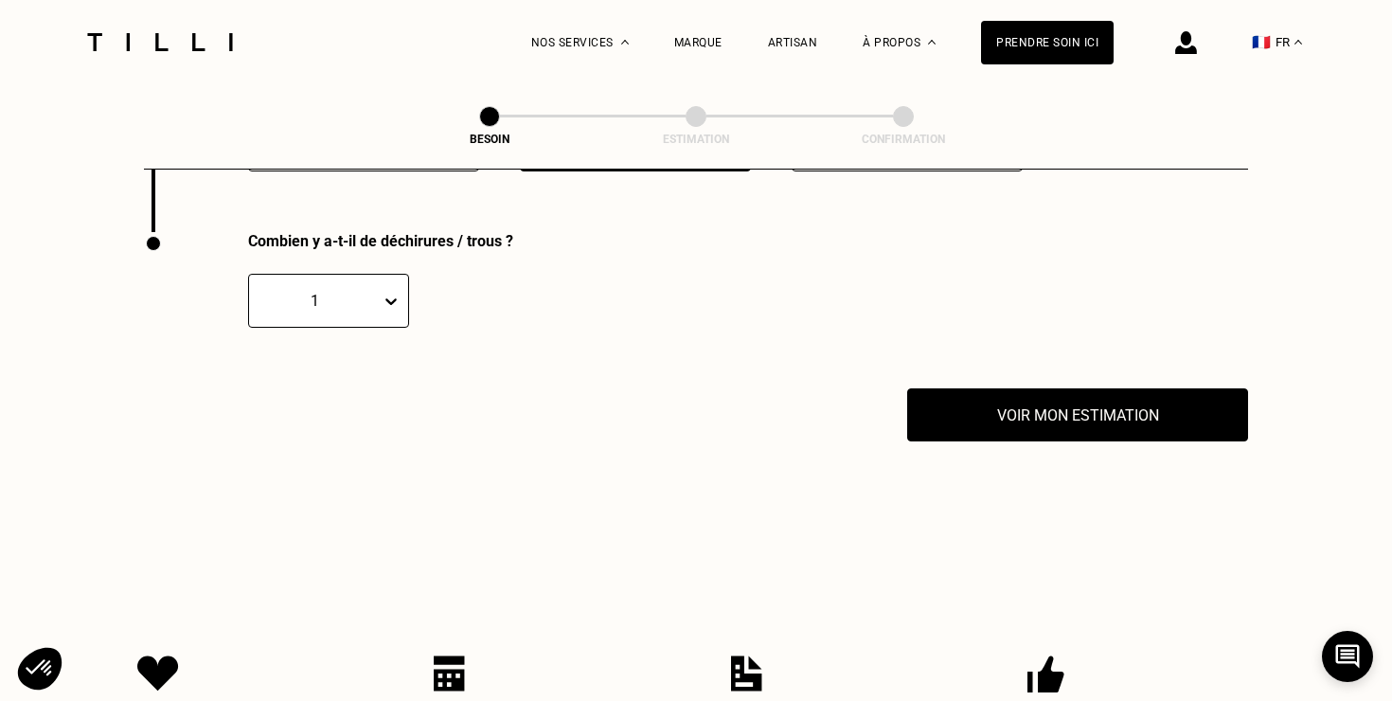
scroll to position [3720, 0]
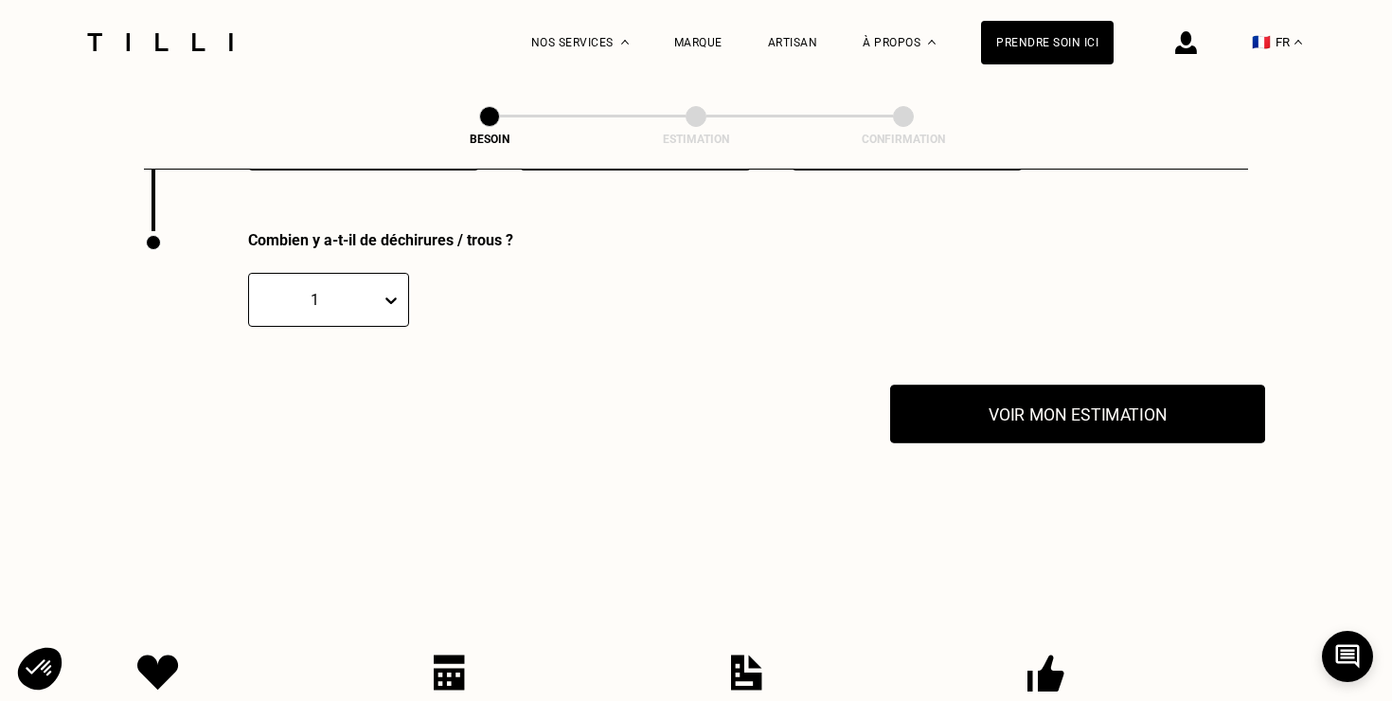
click at [1040, 402] on button "Voir mon estimation" at bounding box center [1077, 414] width 375 height 59
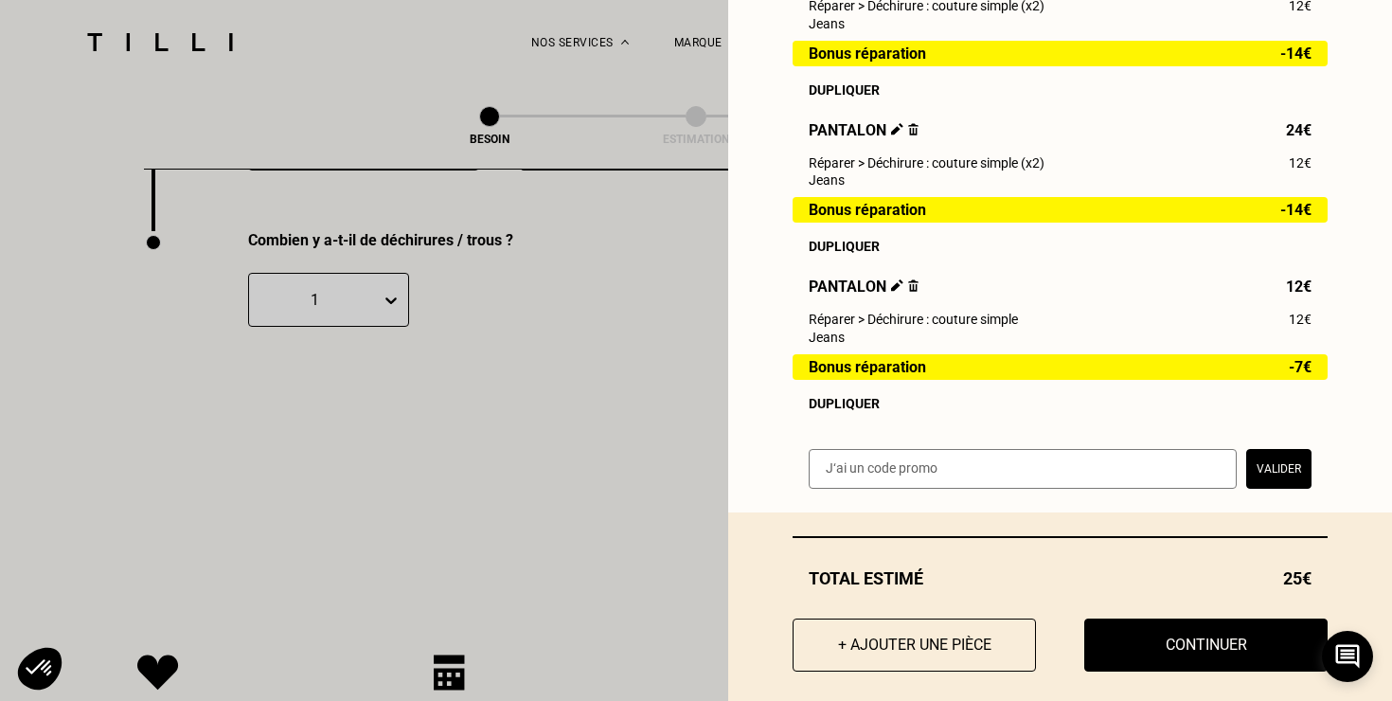
scroll to position [378, 0]
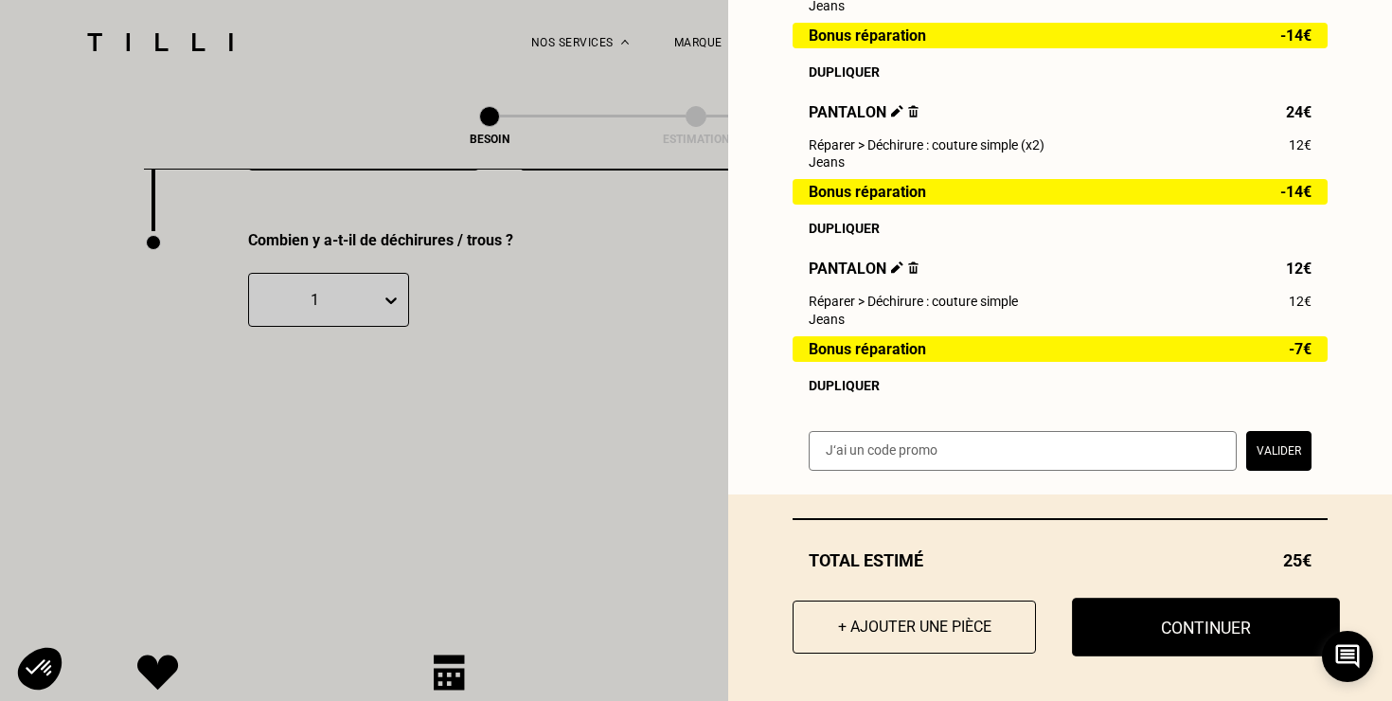
click at [1174, 628] on button "Continuer" at bounding box center [1206, 627] width 268 height 59
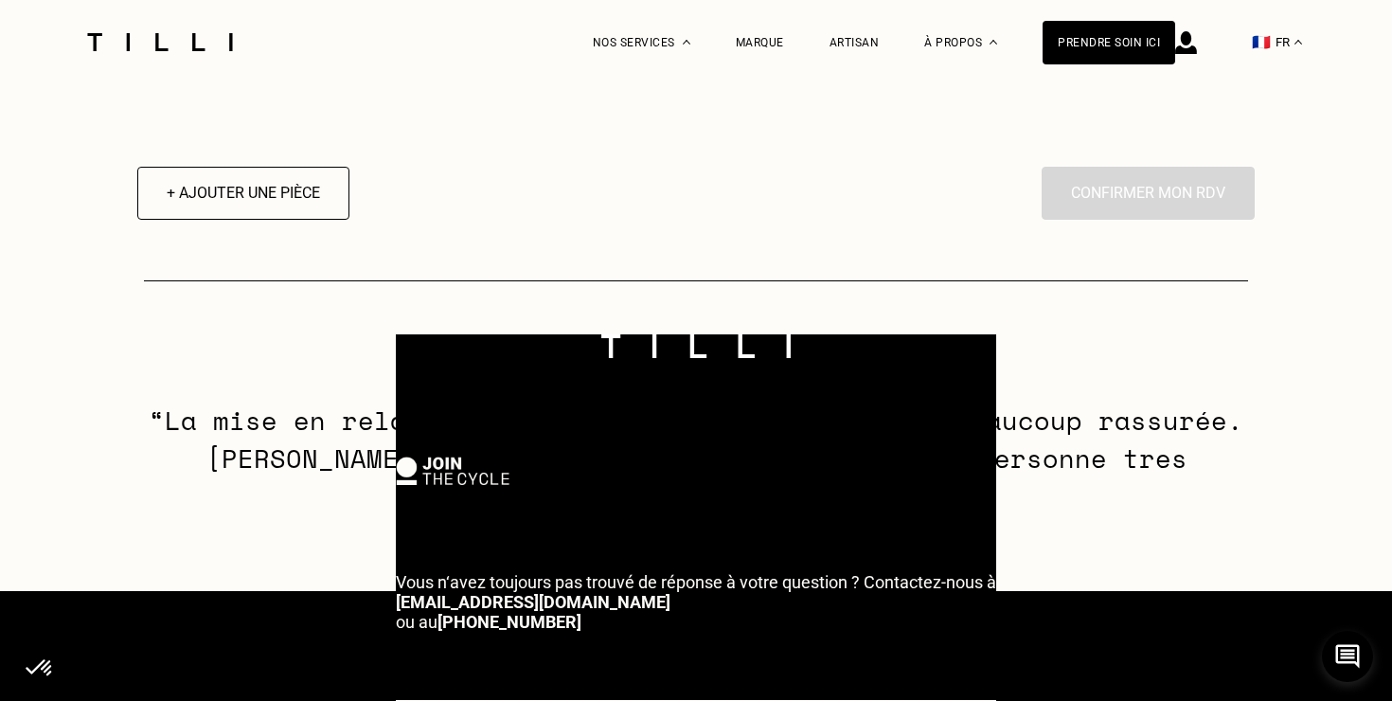
select select "FR"
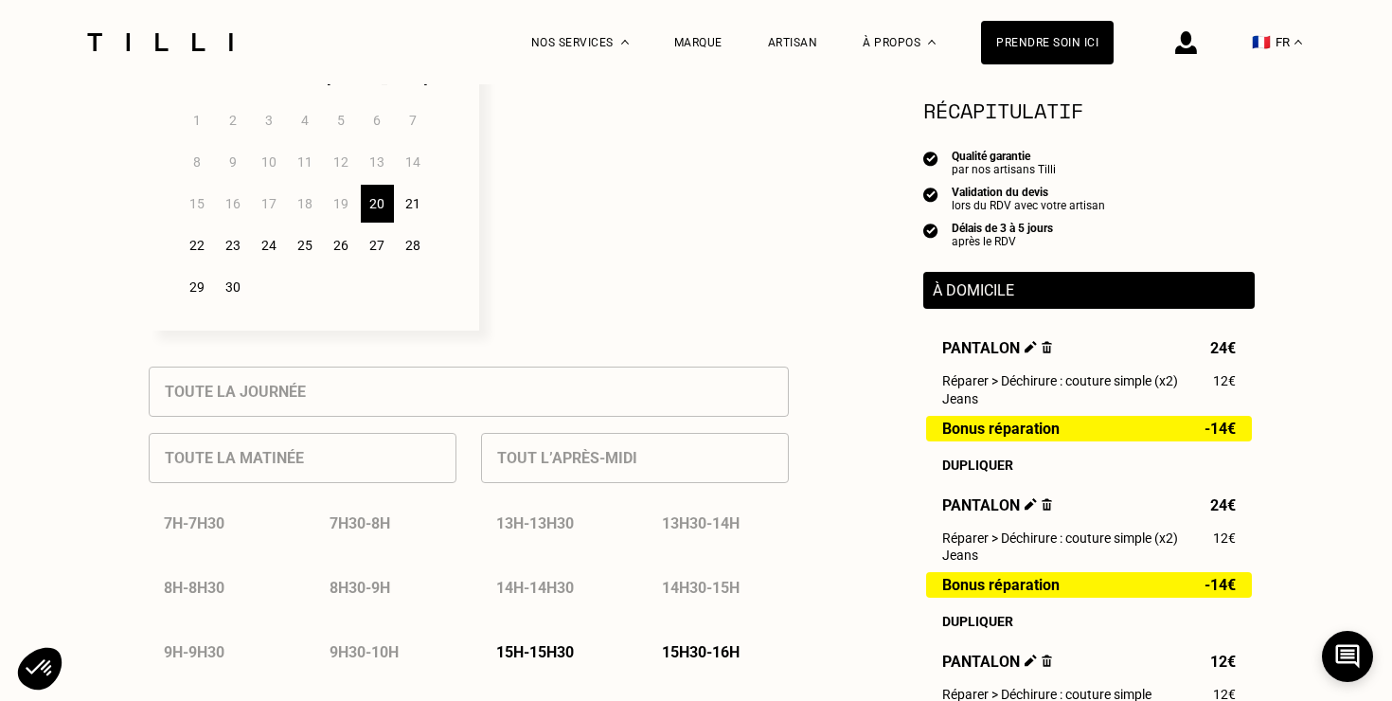
scroll to position [451, 0]
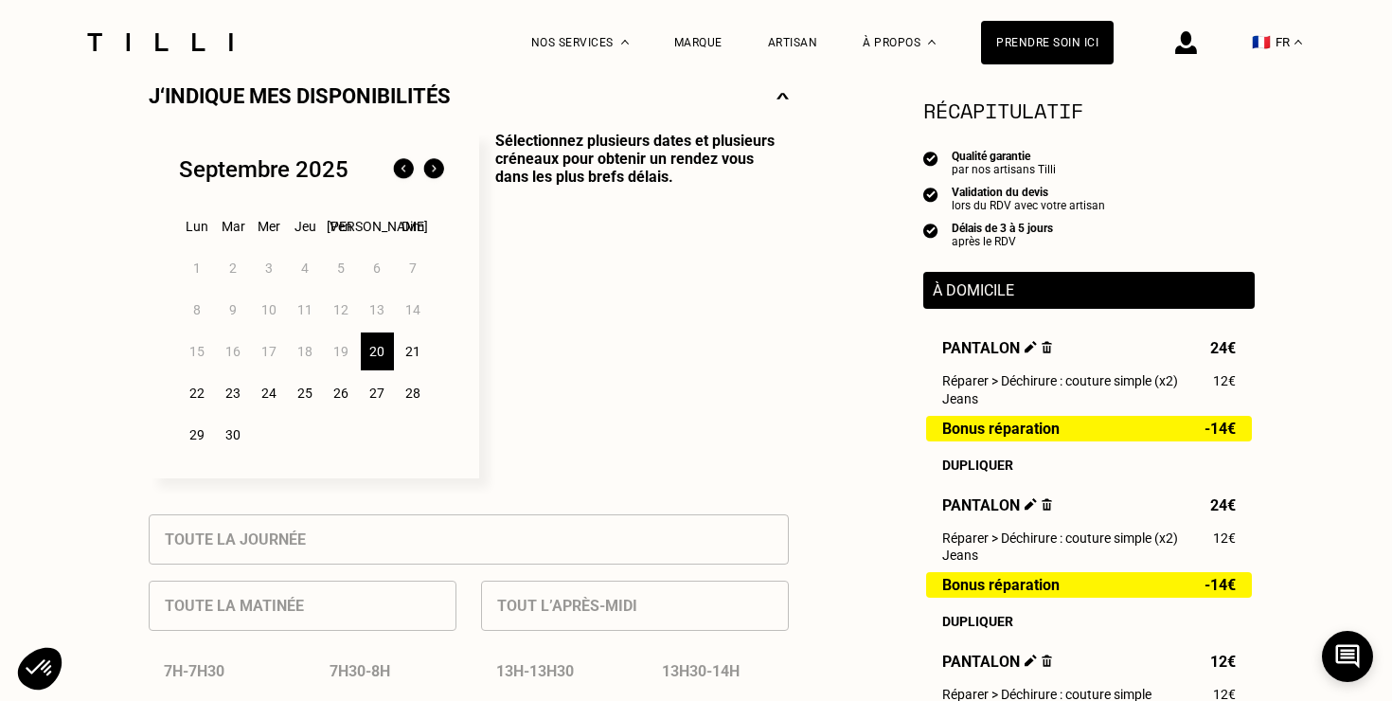
click at [411, 346] on div "21" at bounding box center [413, 351] width 33 height 38
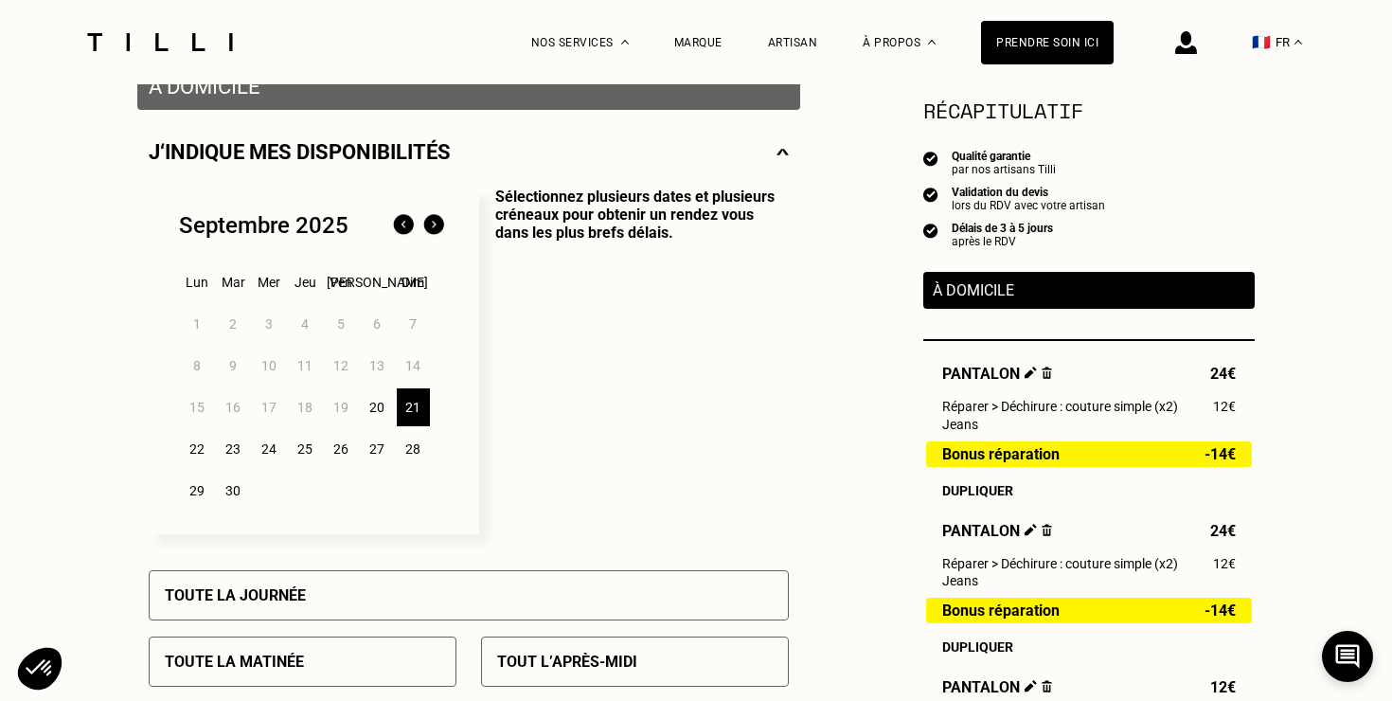
scroll to position [381, 0]
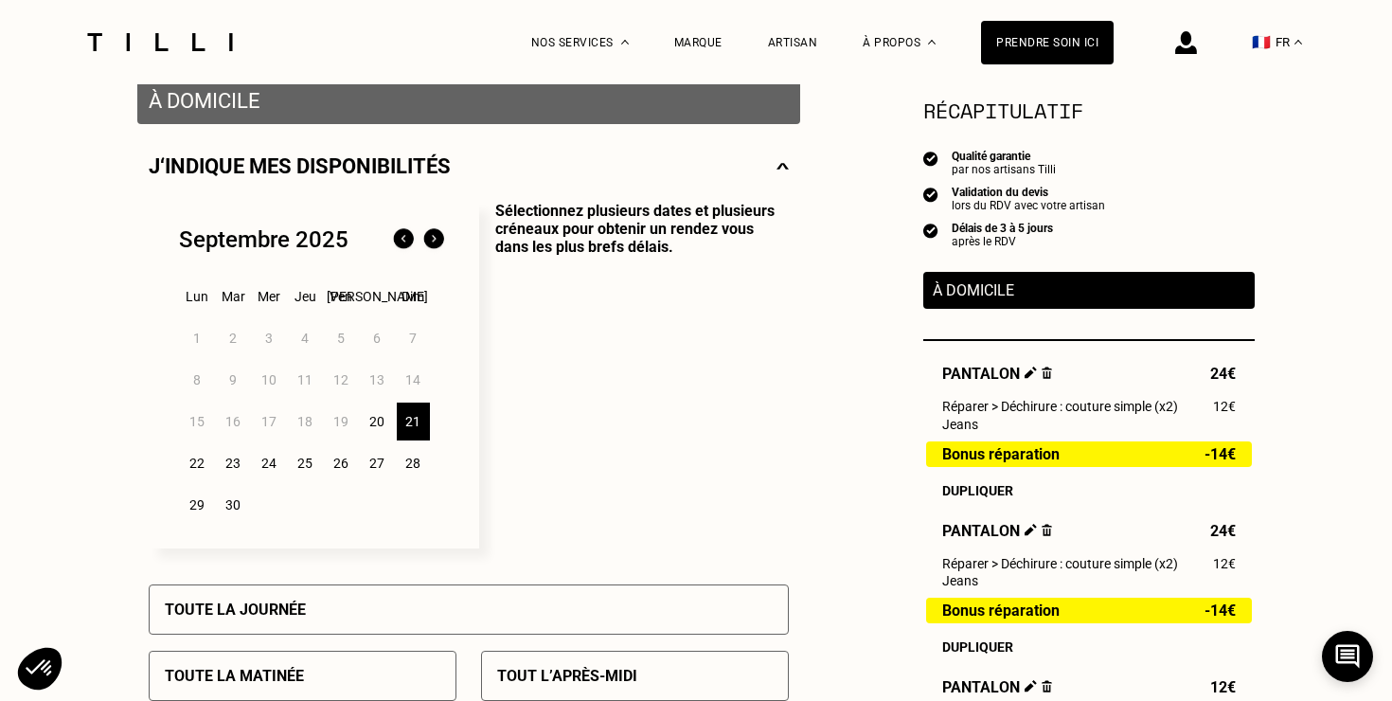
click at [196, 464] on div "22" at bounding box center [197, 463] width 33 height 38
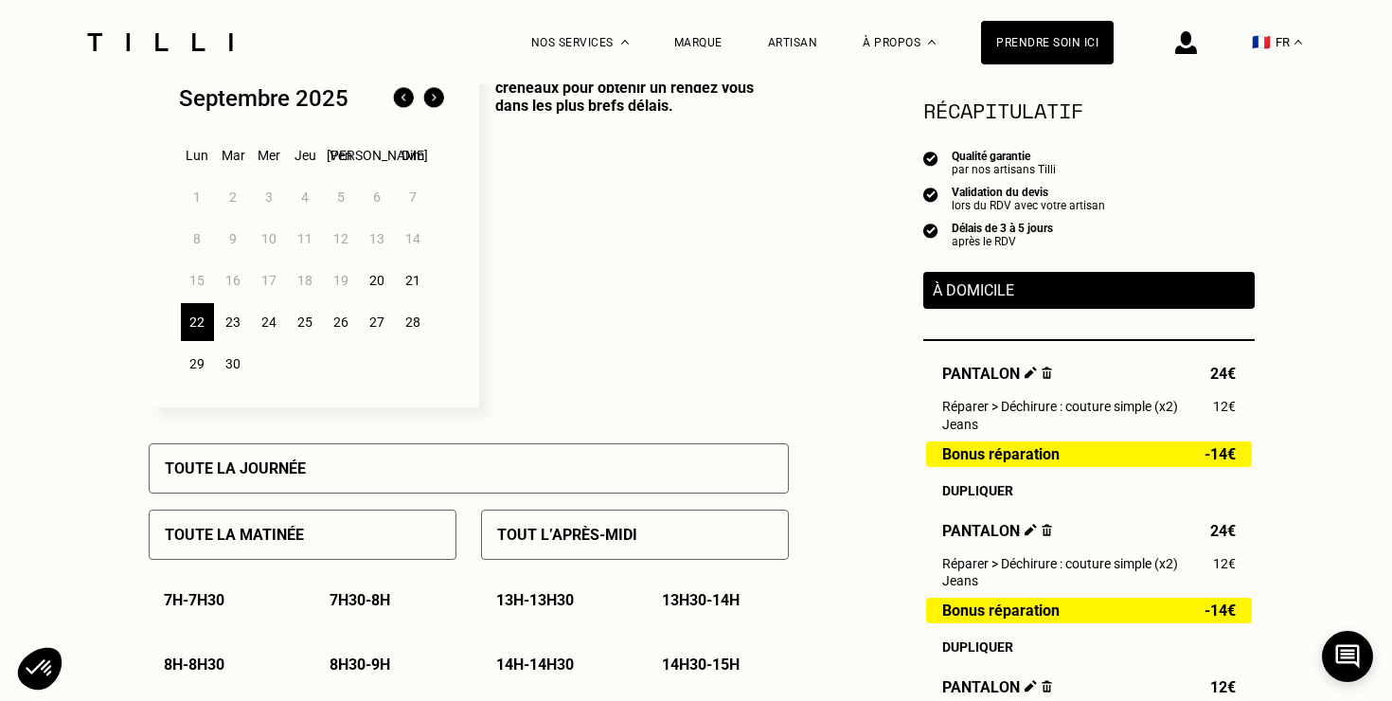
scroll to position [520, 0]
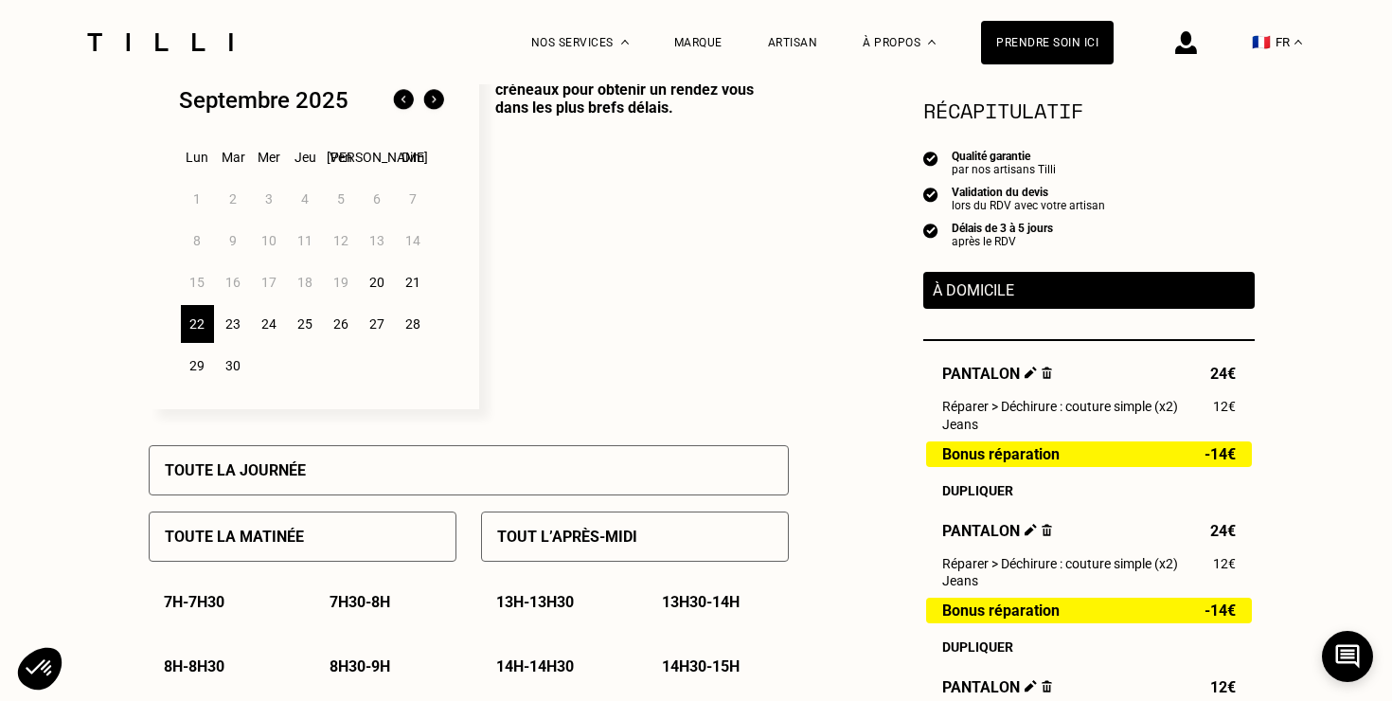
click at [385, 286] on div "20" at bounding box center [377, 282] width 33 height 38
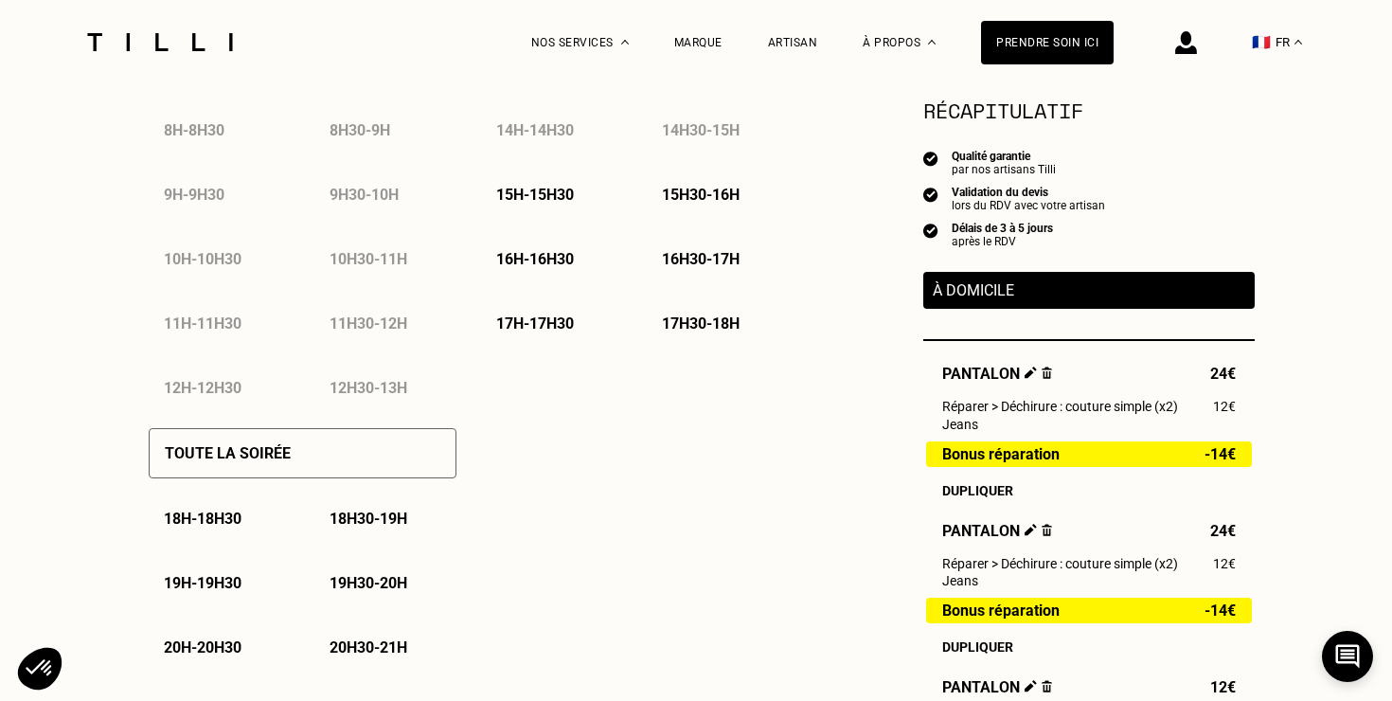
scroll to position [1058, 0]
click at [560, 323] on p "17h - 17h30" at bounding box center [535, 322] width 78 height 18
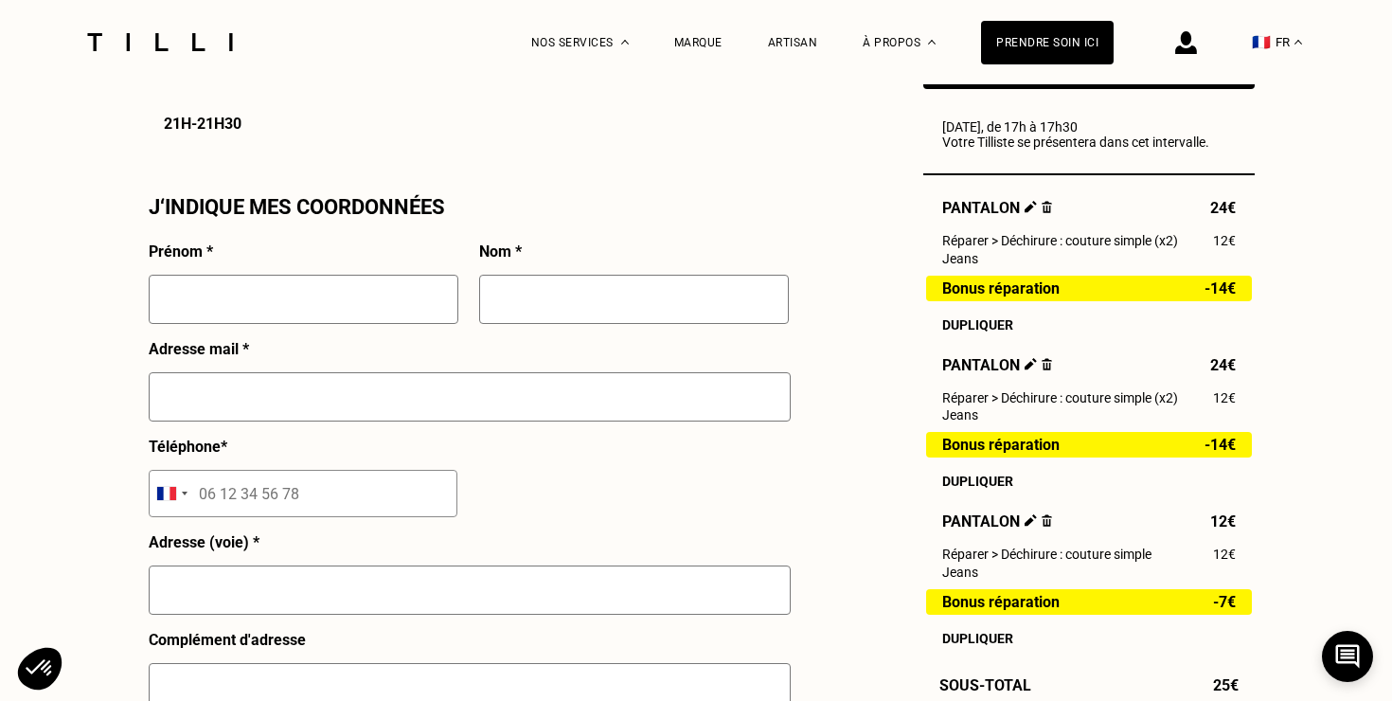
scroll to position [1617, 0]
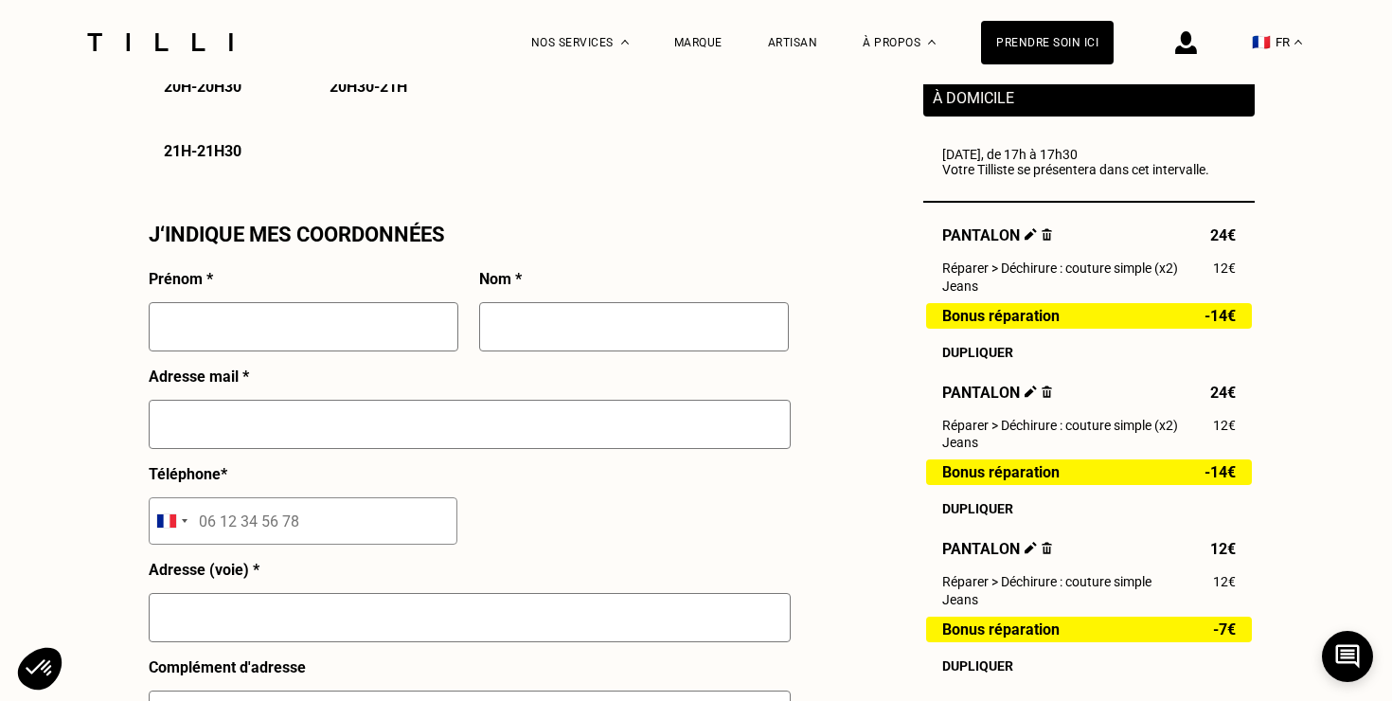
click at [396, 330] on input "text" at bounding box center [304, 326] width 310 height 49
type input "[PERSON_NAME]"
type input "Cattaneo"
type input "[EMAIL_ADDRESS][DOMAIN_NAME]"
type input "06 24 73 71 49"
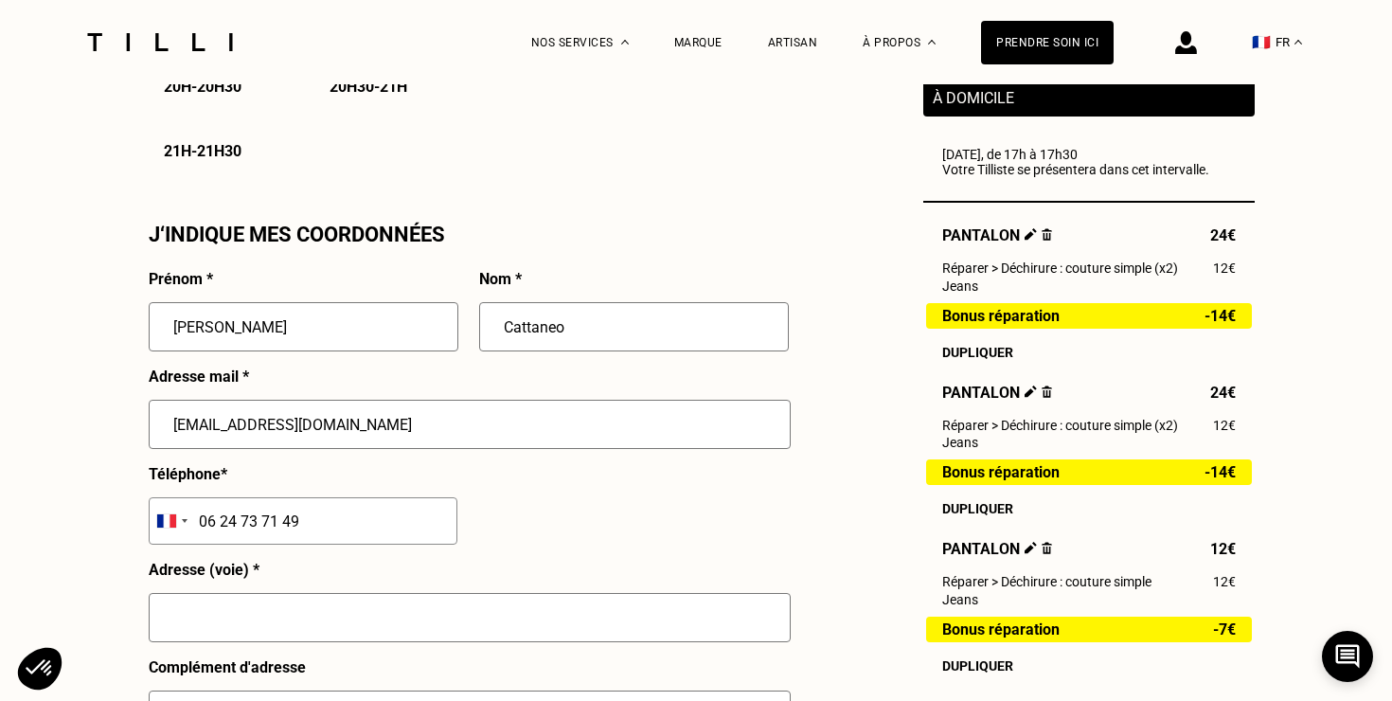
type input "[STREET_ADDRESS]"
type input "[GEOGRAPHIC_DATA]"
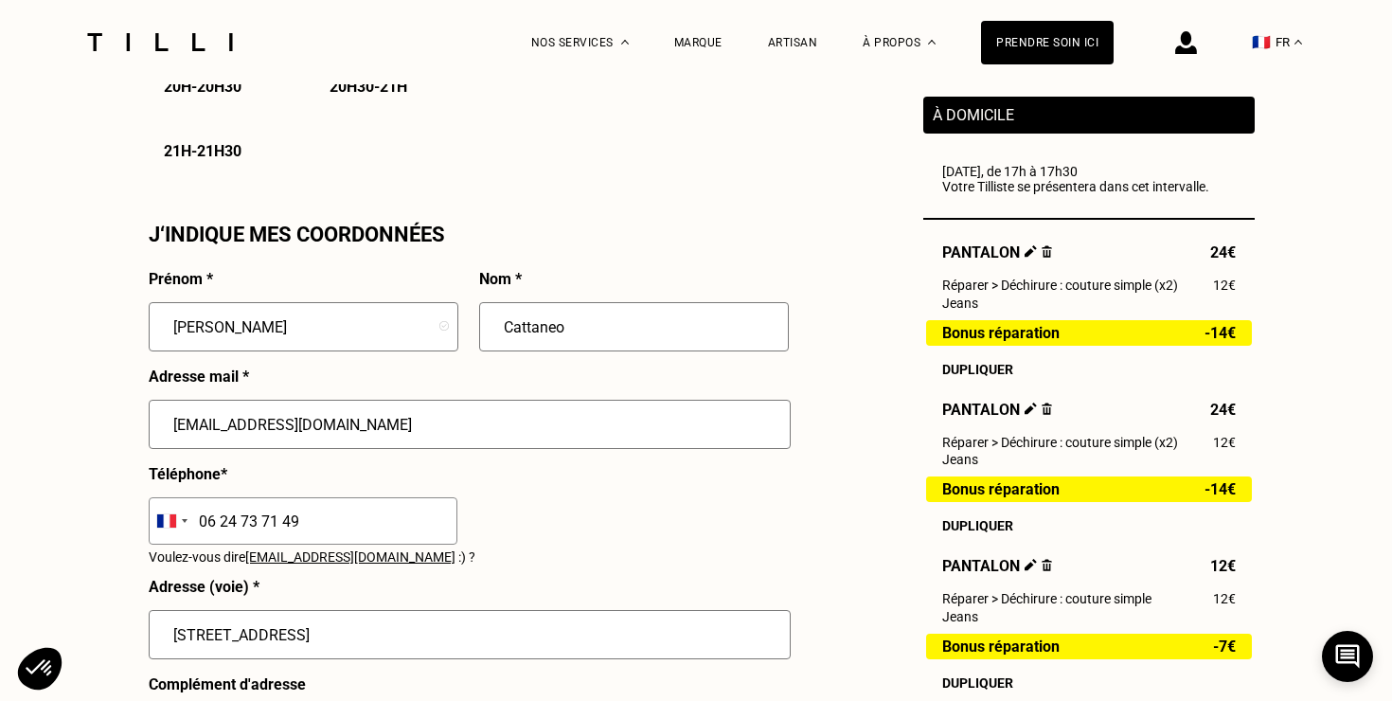
drag, startPoint x: 289, startPoint y: 427, endPoint x: 266, endPoint y: 427, distance: 22.7
click at [266, 427] on input "[EMAIL_ADDRESS][DOMAIN_NAME]" at bounding box center [470, 424] width 642 height 49
type input "[EMAIL_ADDRESS][DOMAIN_NAME]"
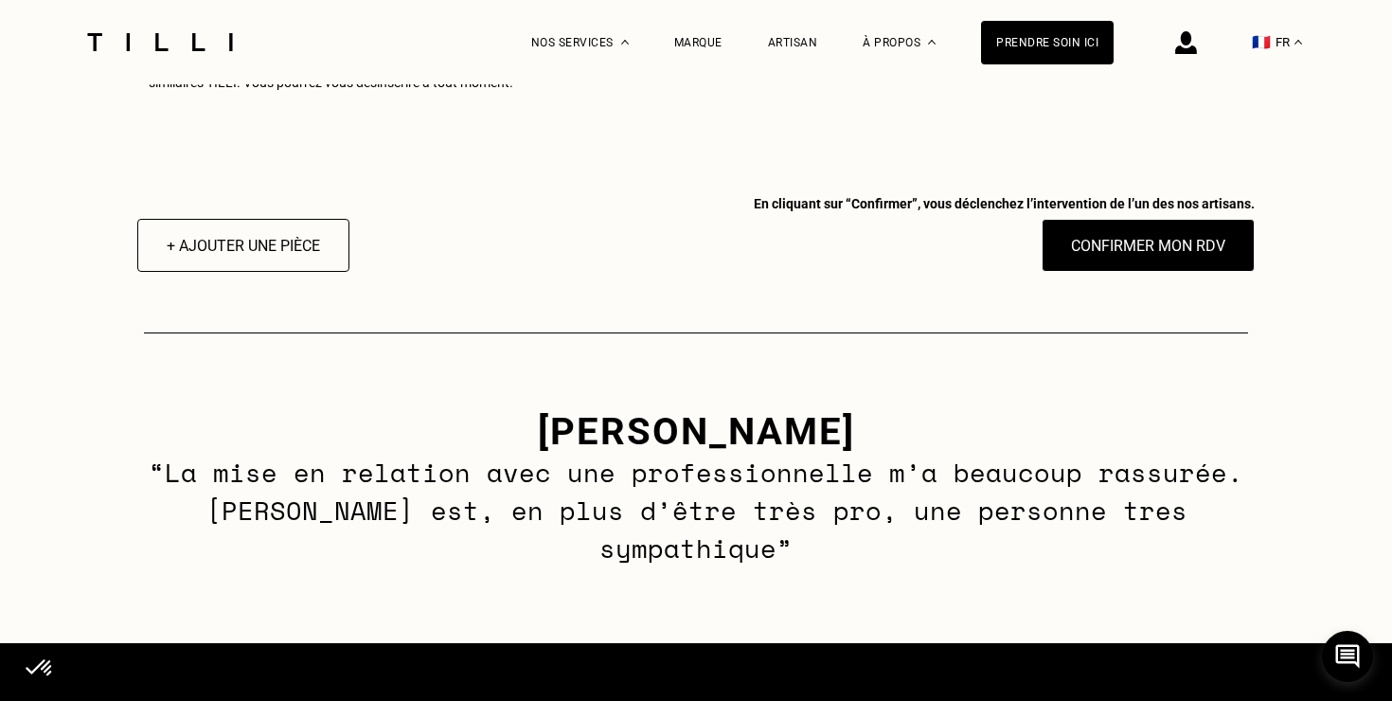
scroll to position [2609, 0]
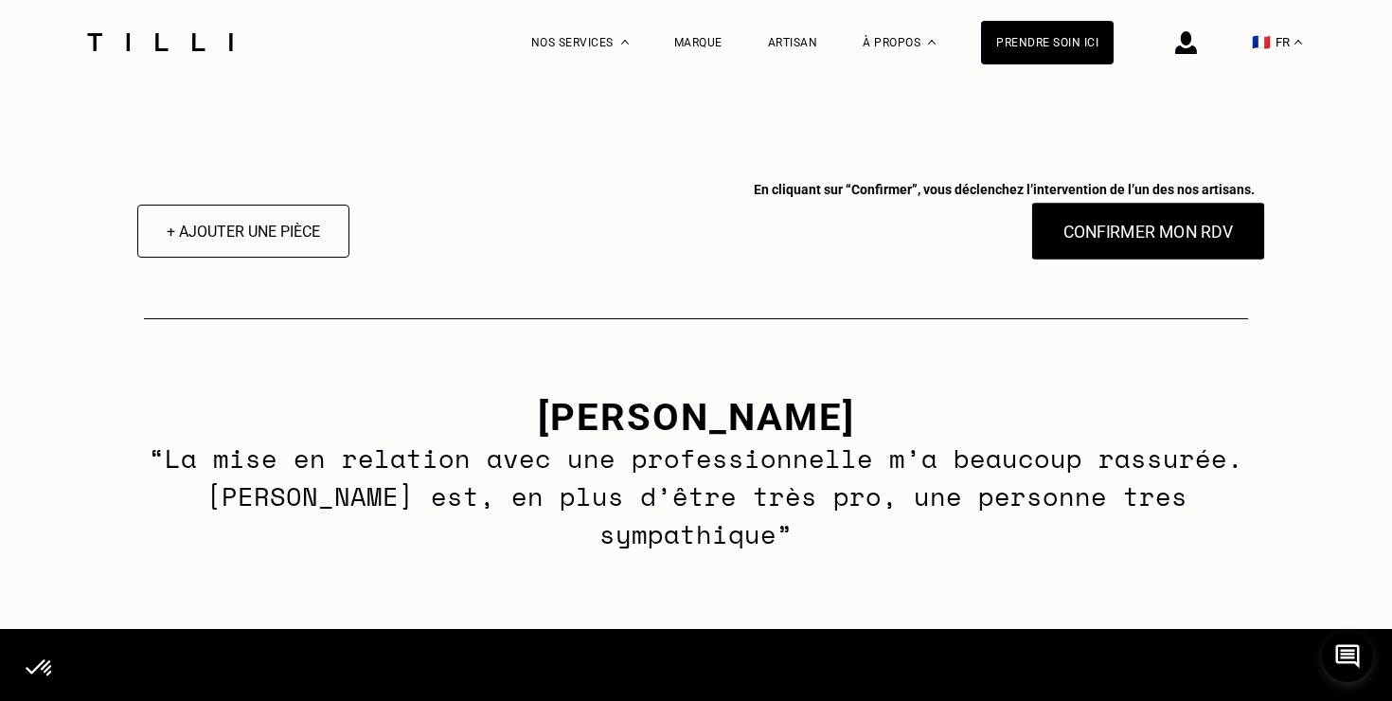
click at [1095, 232] on button "Confirmer mon RDV" at bounding box center [1149, 231] width 235 height 59
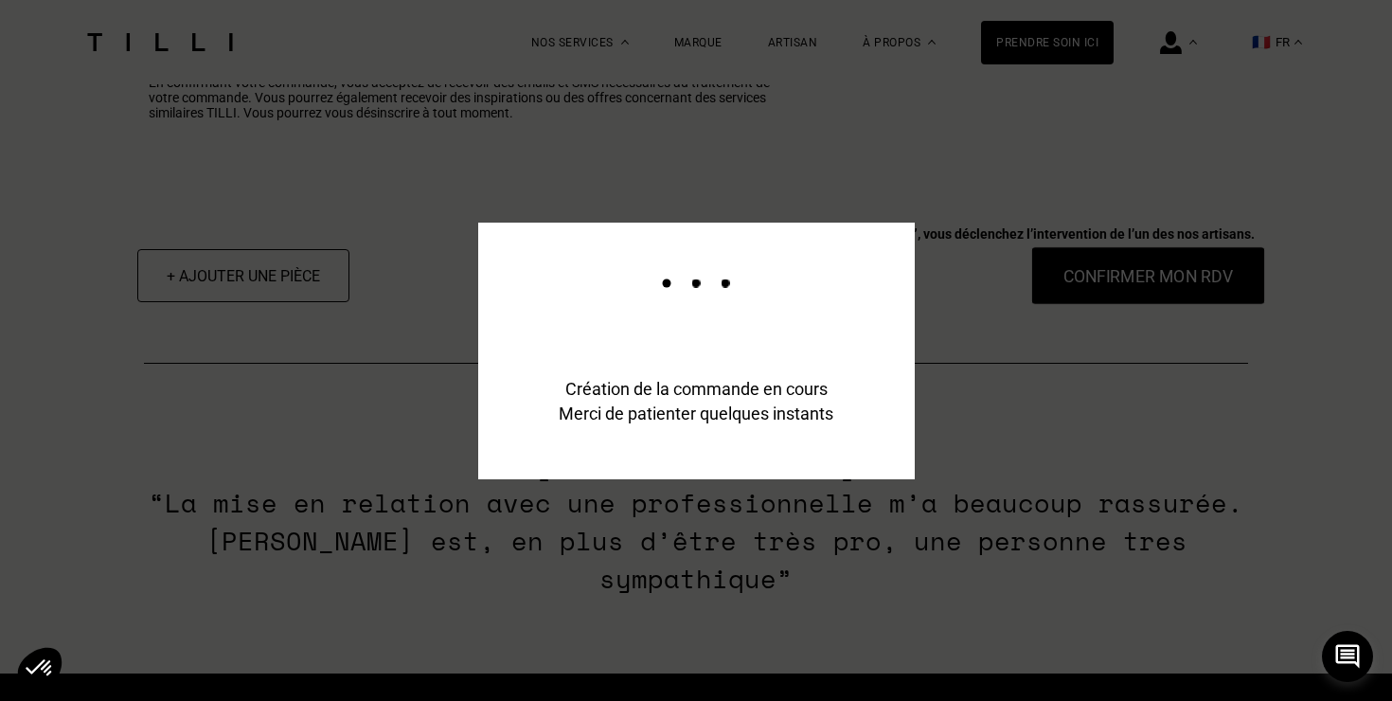
scroll to position [2654, 0]
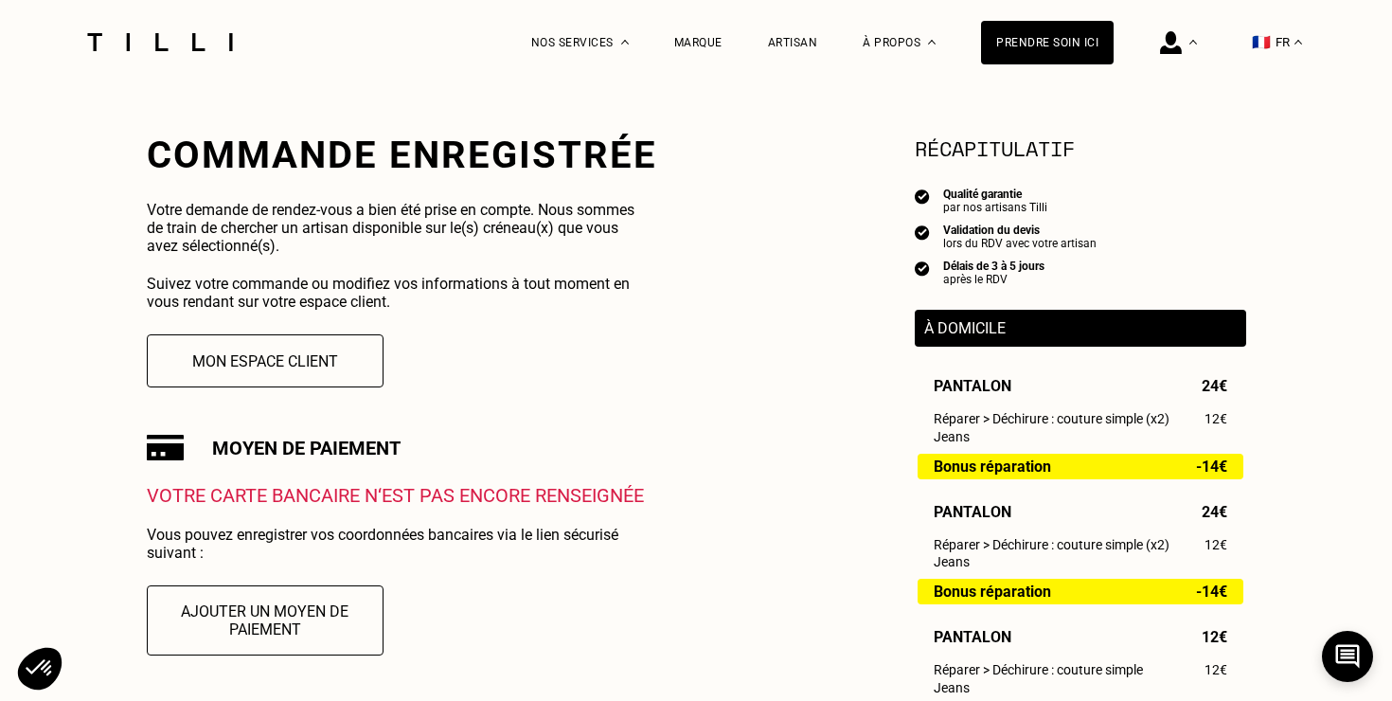
scroll to position [325, 0]
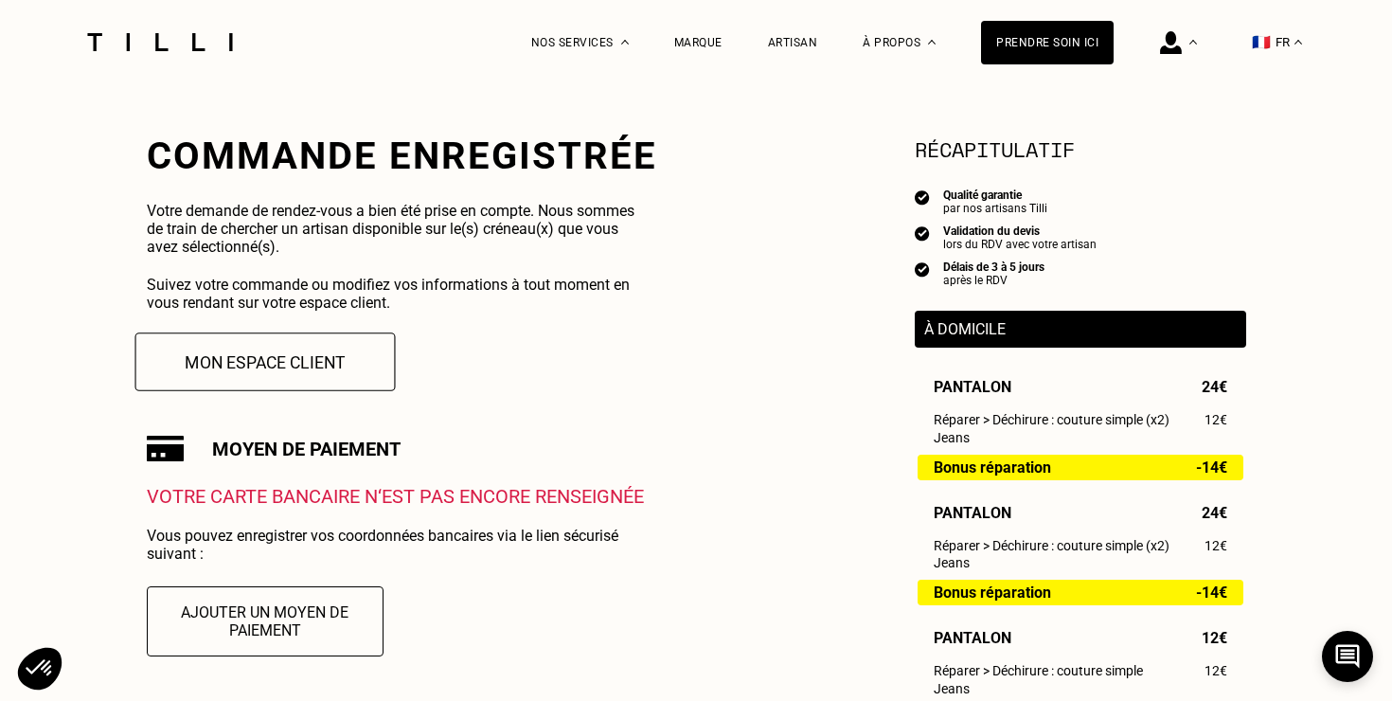
click at [273, 369] on button "Mon espace client" at bounding box center [265, 361] width 260 height 59
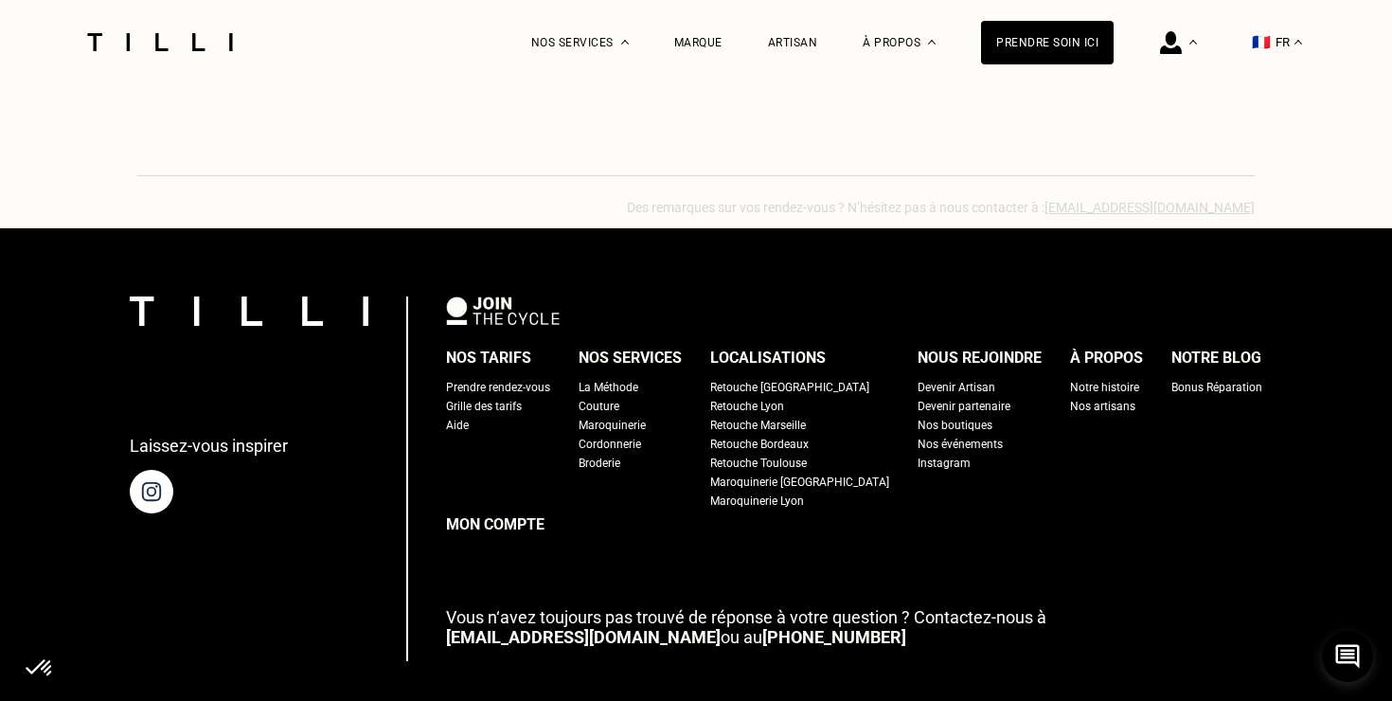
scroll to position [2757, 0]
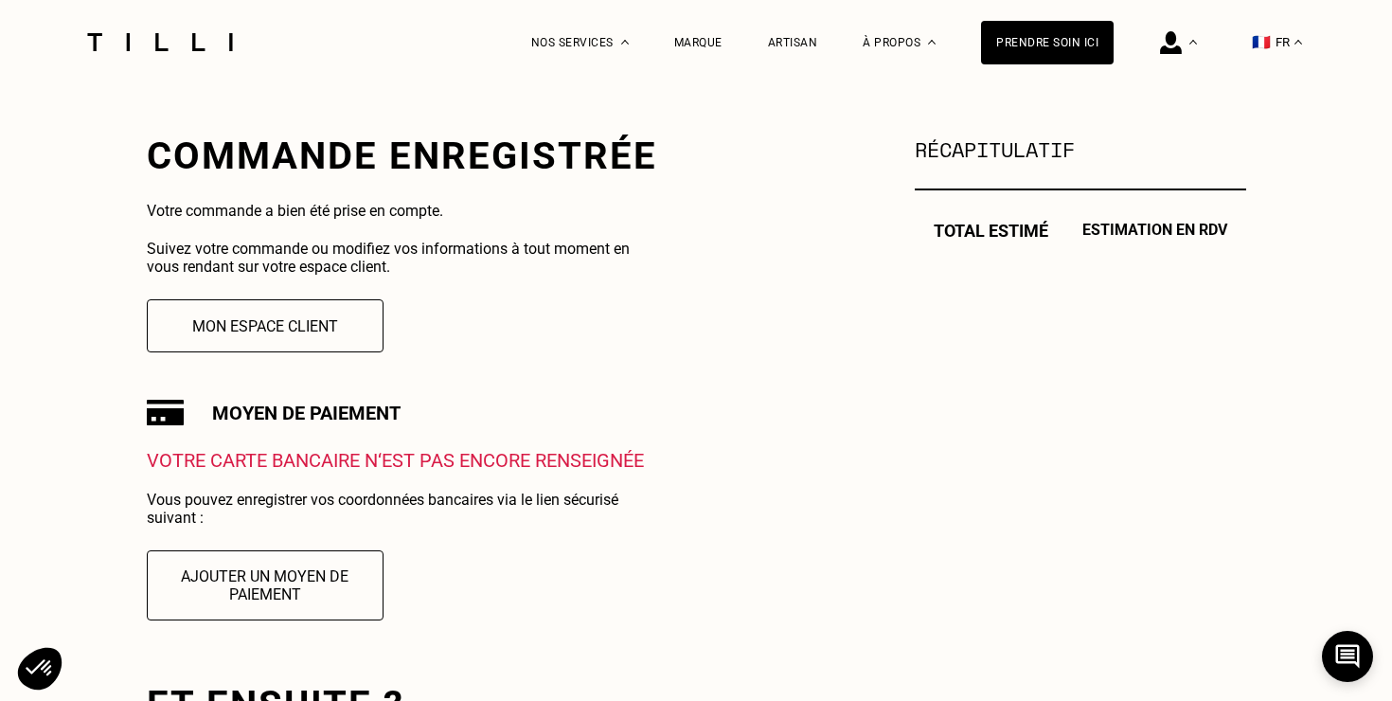
scroll to position [1110, 0]
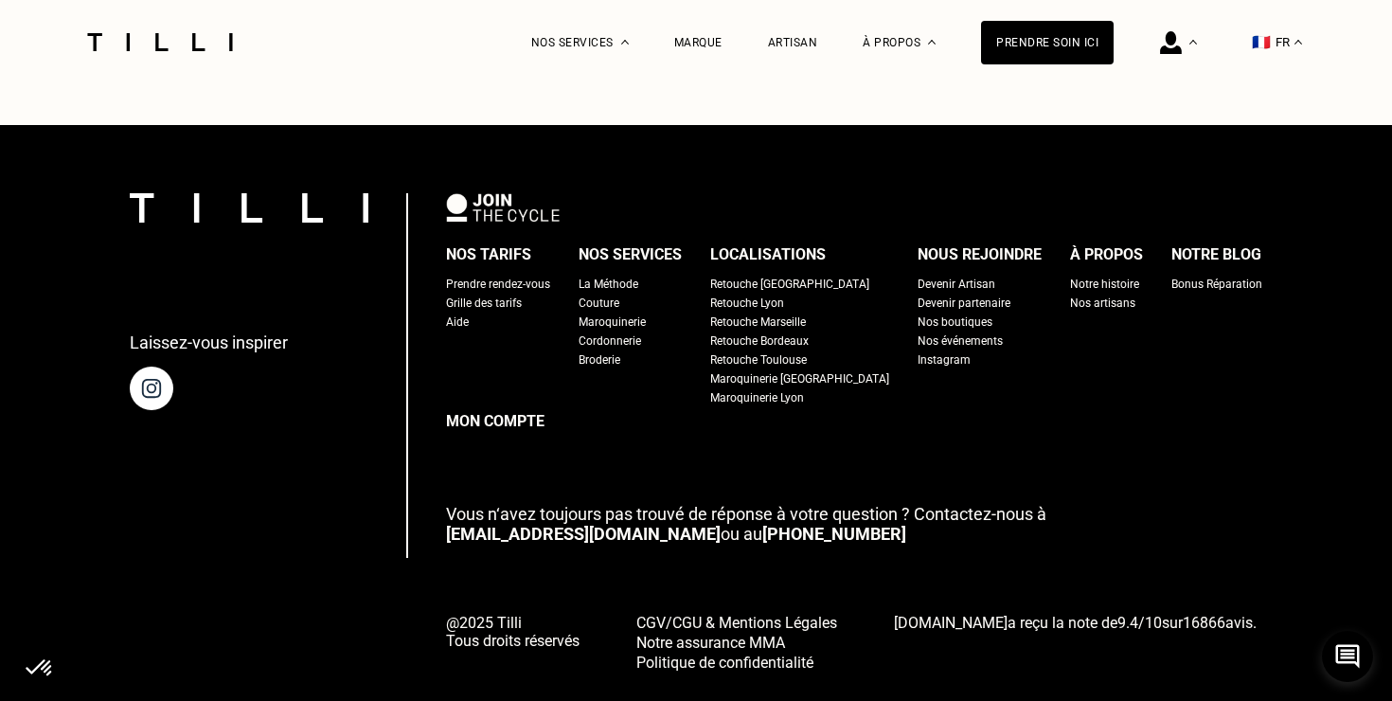
scroll to position [1213, 0]
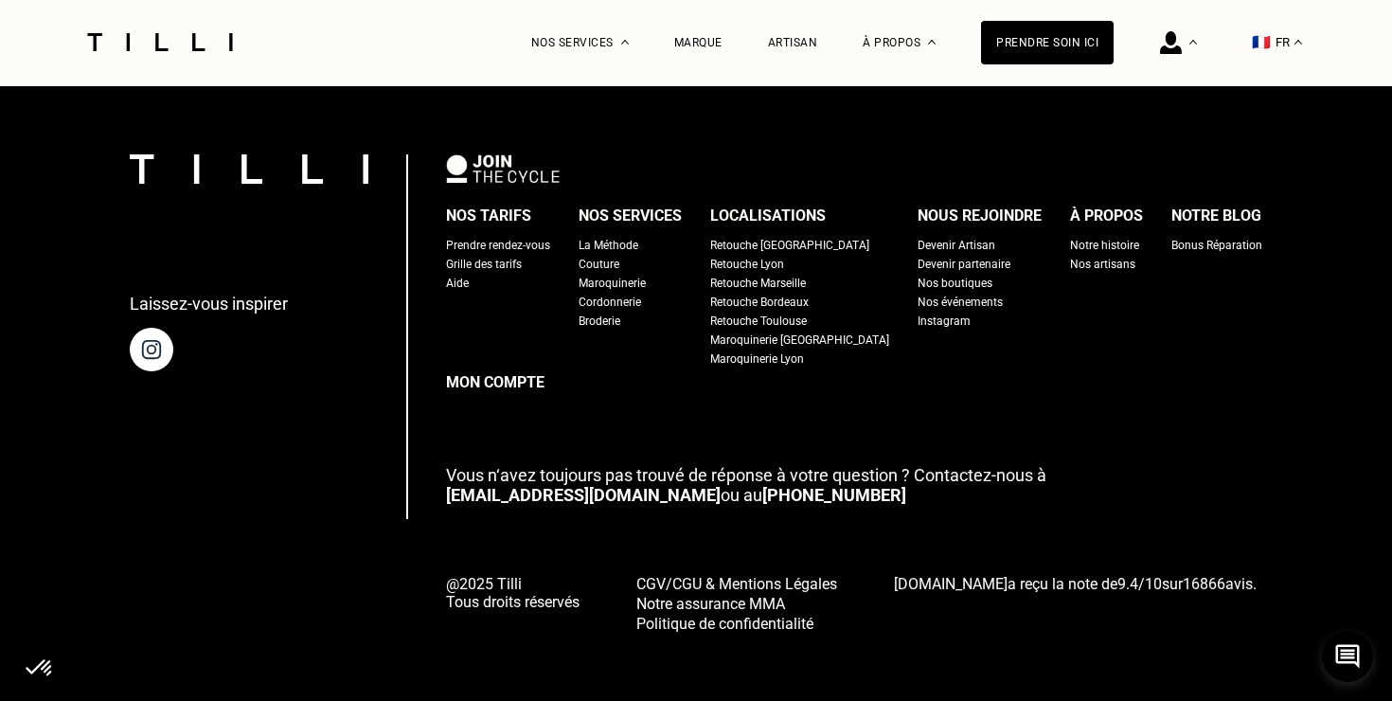
select select "FR"
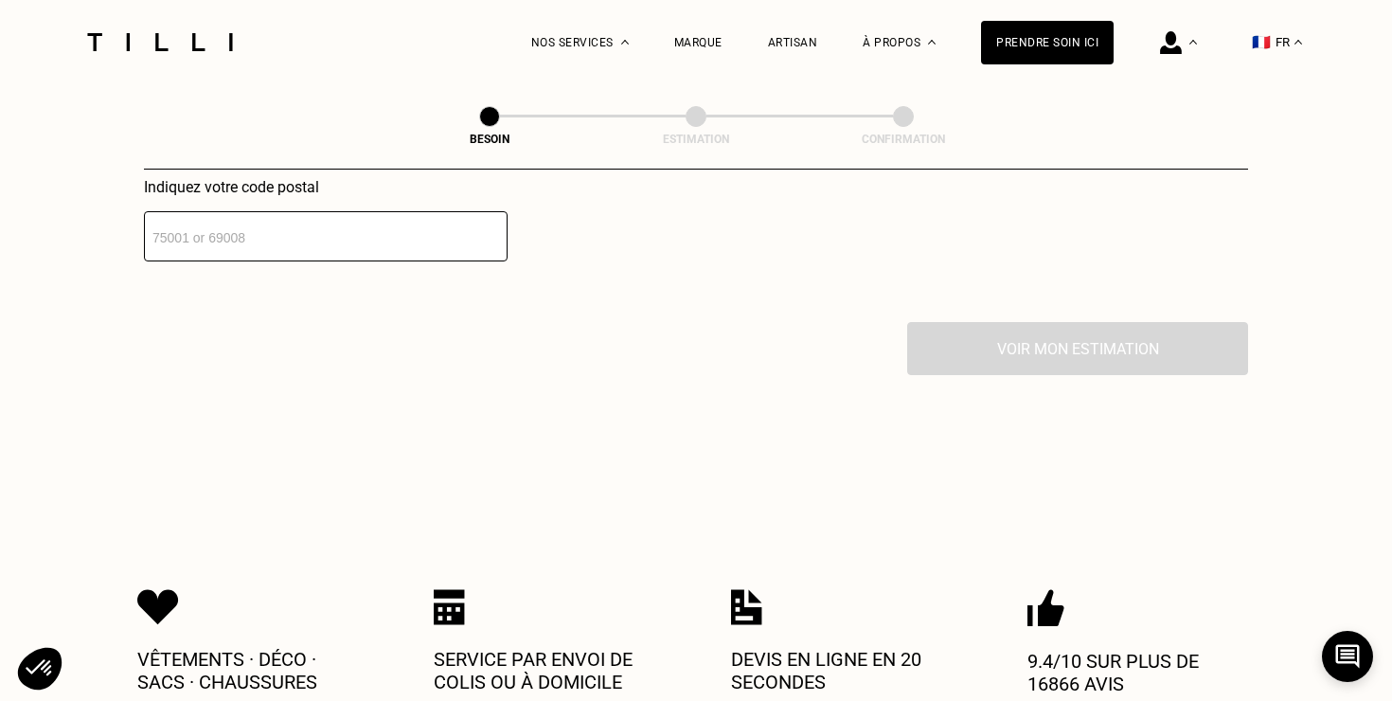
scroll to position [2886, 0]
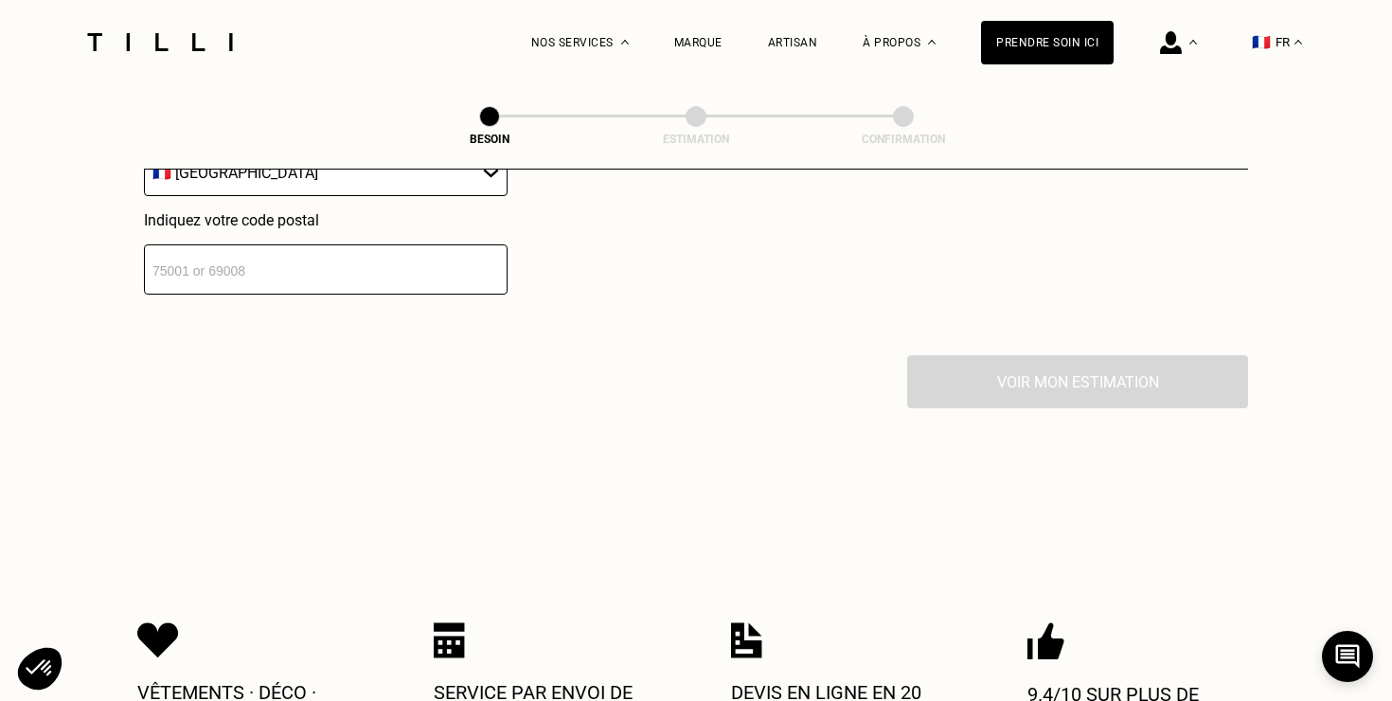
click at [989, 373] on div "Voir mon estimation" at bounding box center [696, 381] width 1104 height 53
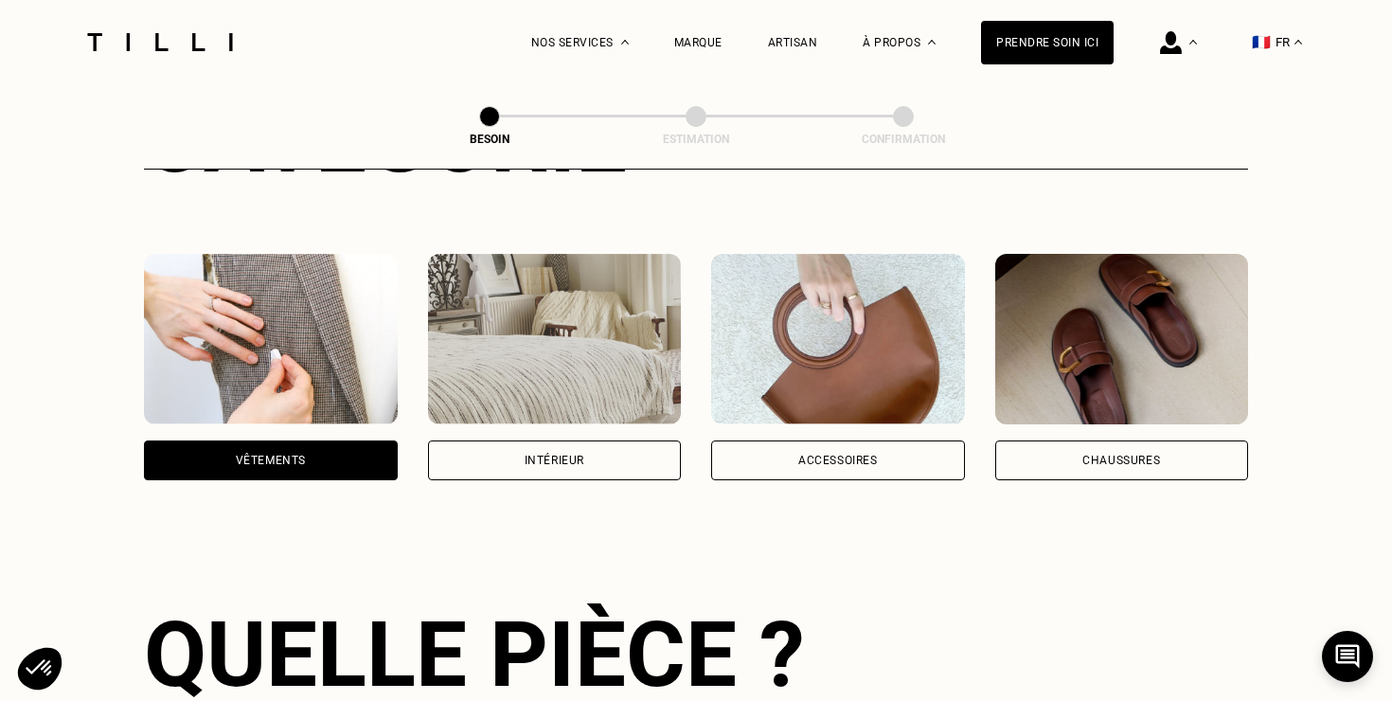
scroll to position [0, 0]
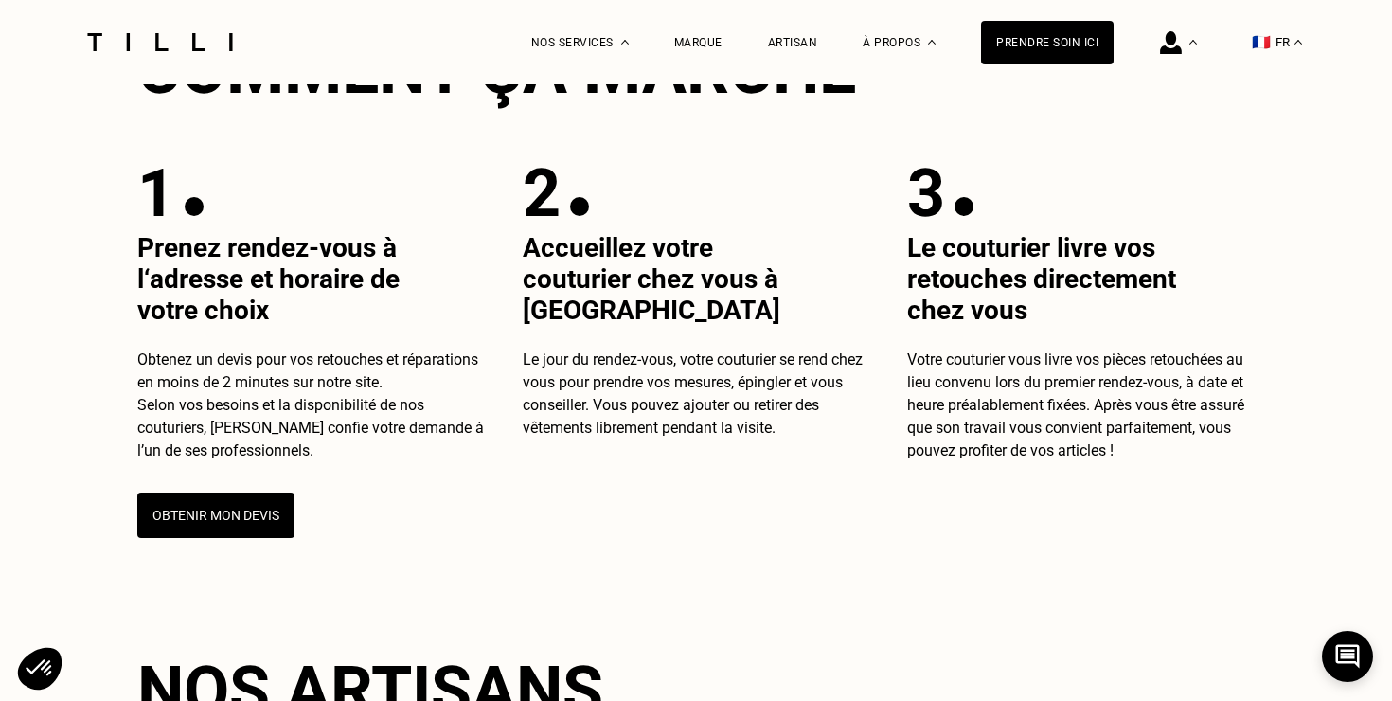
scroll to position [737, 0]
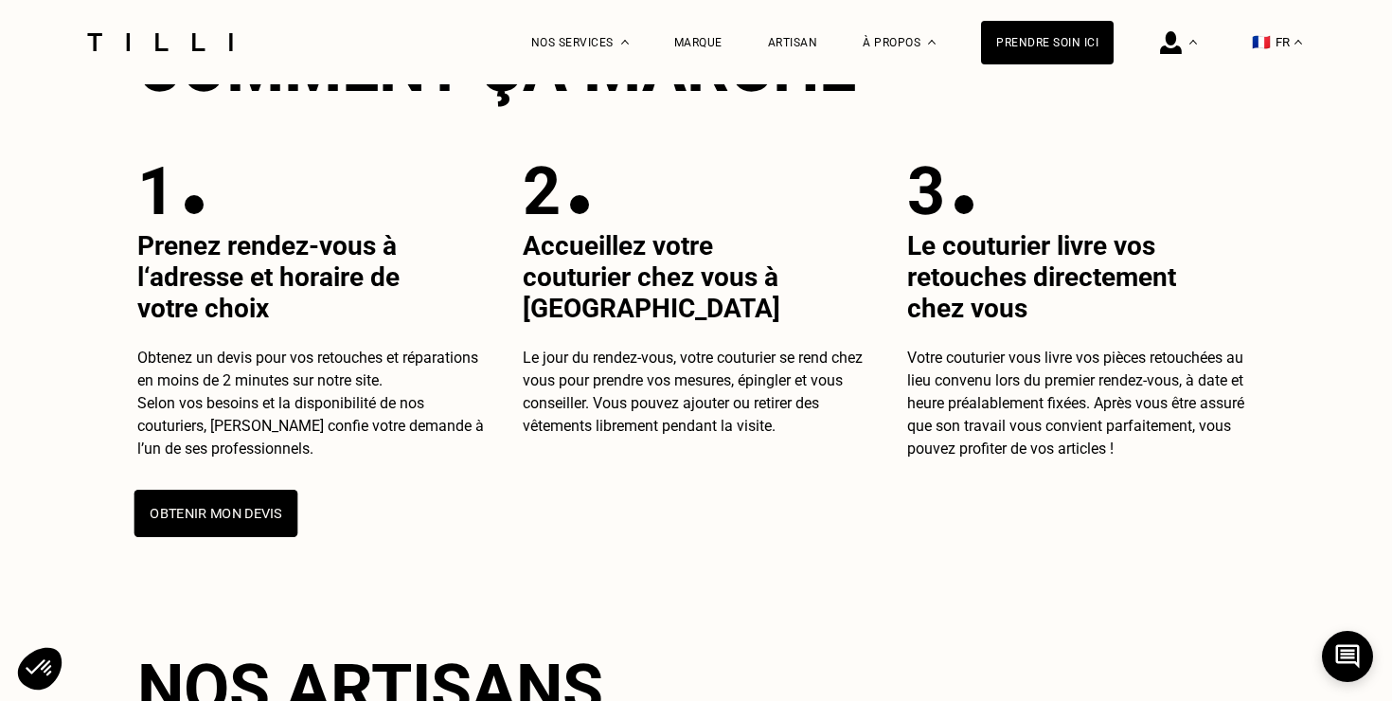
click at [230, 513] on button "Obtenir mon devis" at bounding box center [217, 513] width 164 height 47
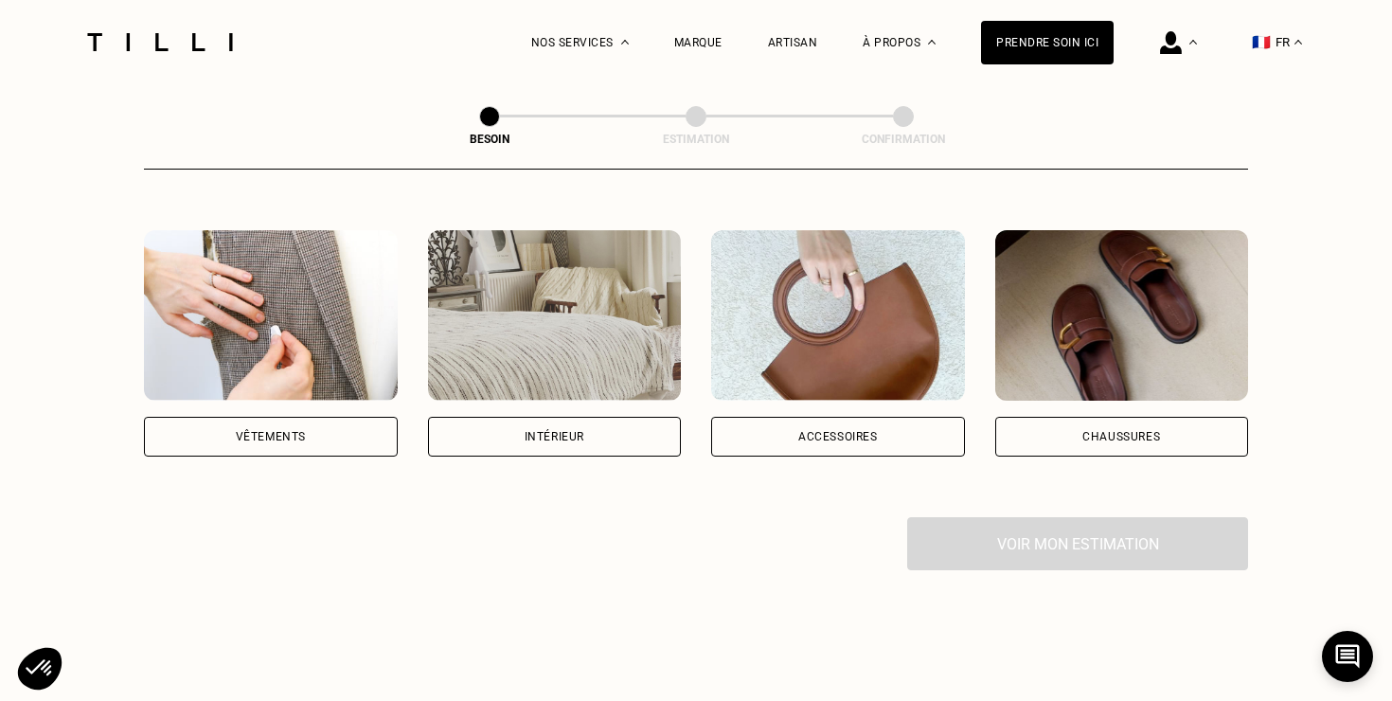
scroll to position [343, 0]
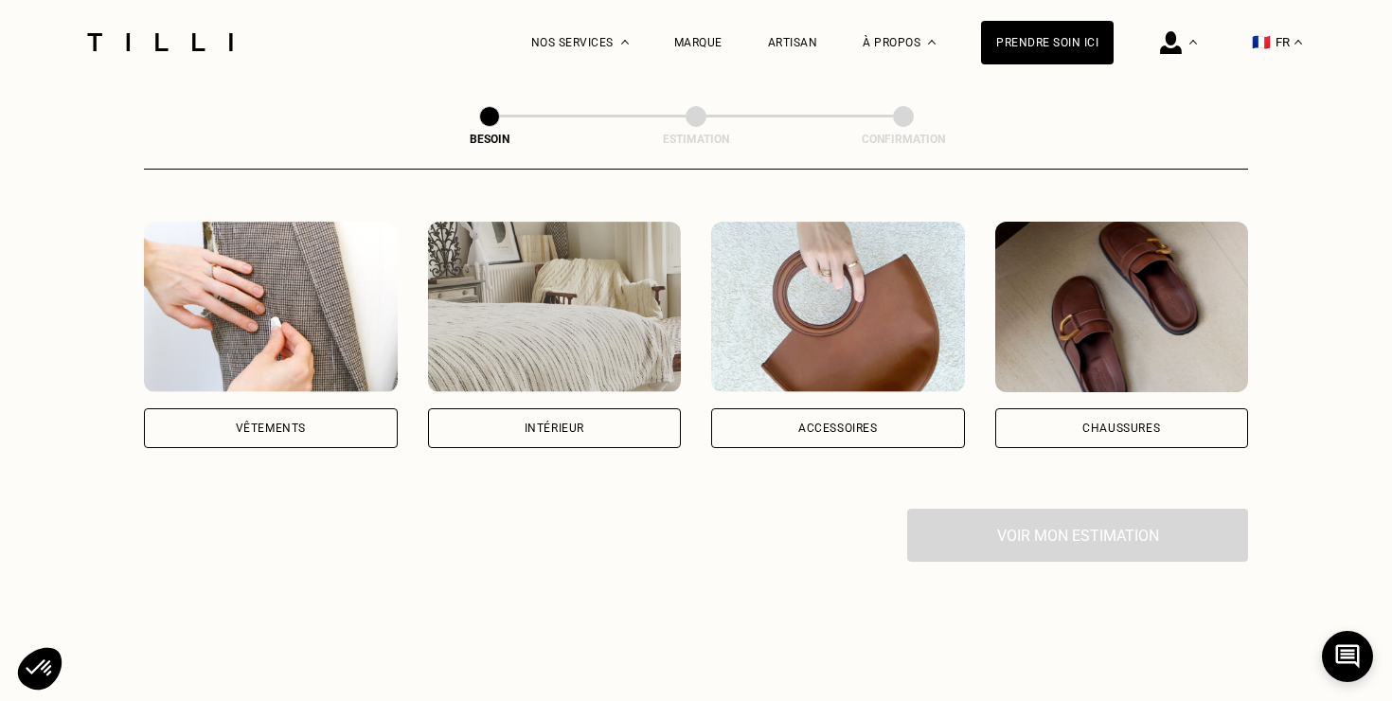
click at [299, 422] on div "Vêtements" at bounding box center [271, 427] width 70 height 11
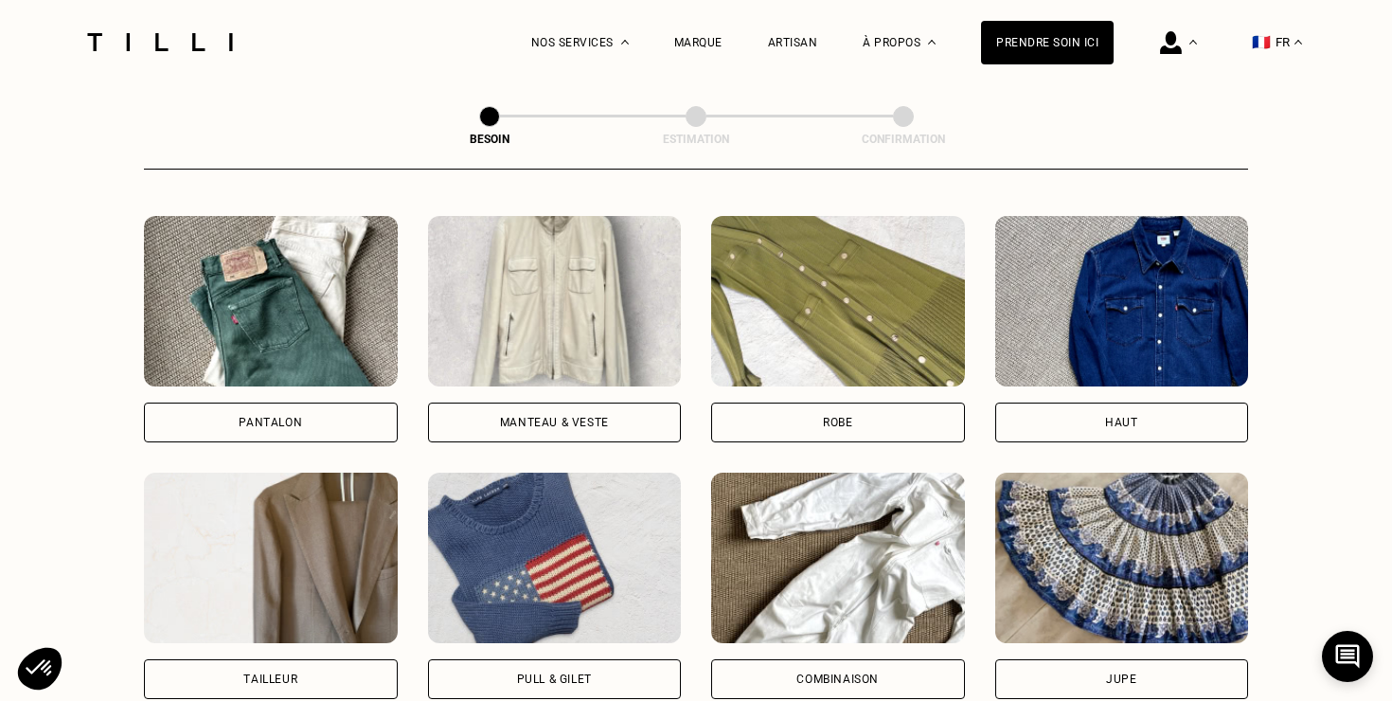
scroll to position [886, 0]
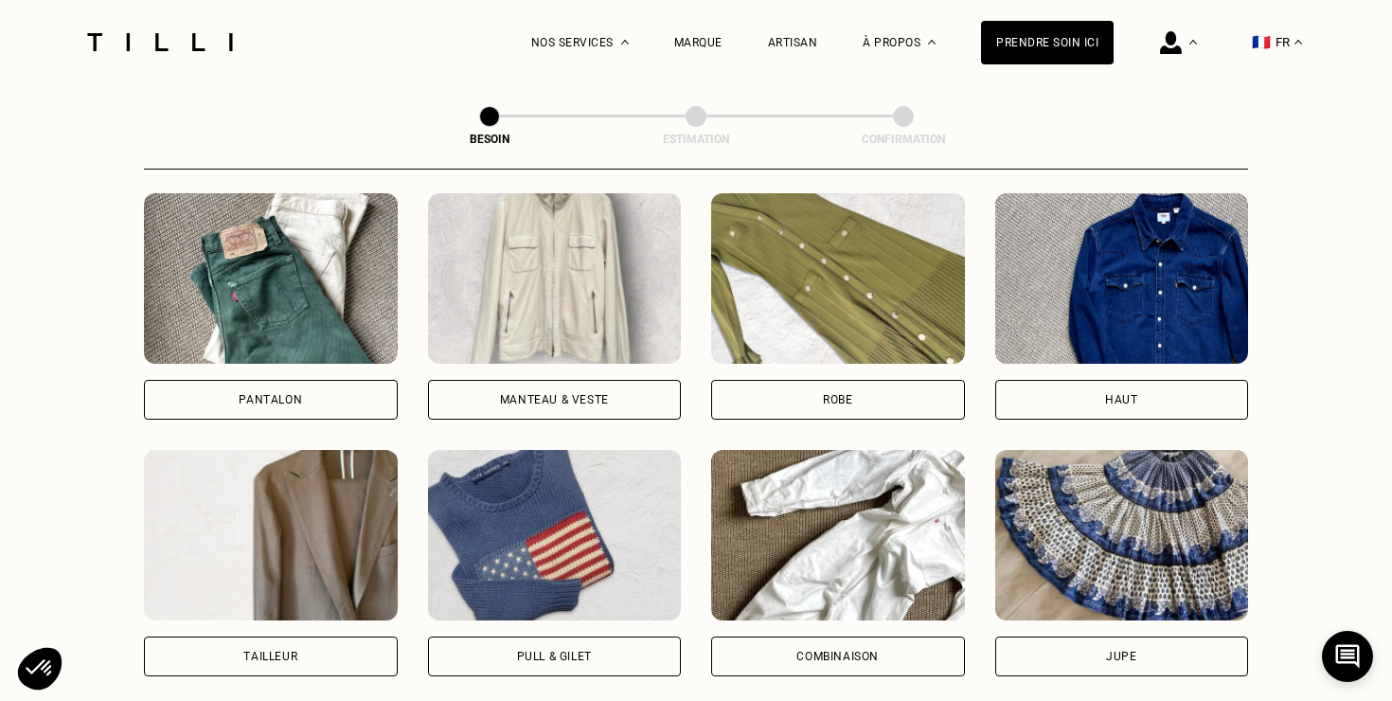
click at [294, 389] on div "Pantalon" at bounding box center [271, 400] width 254 height 40
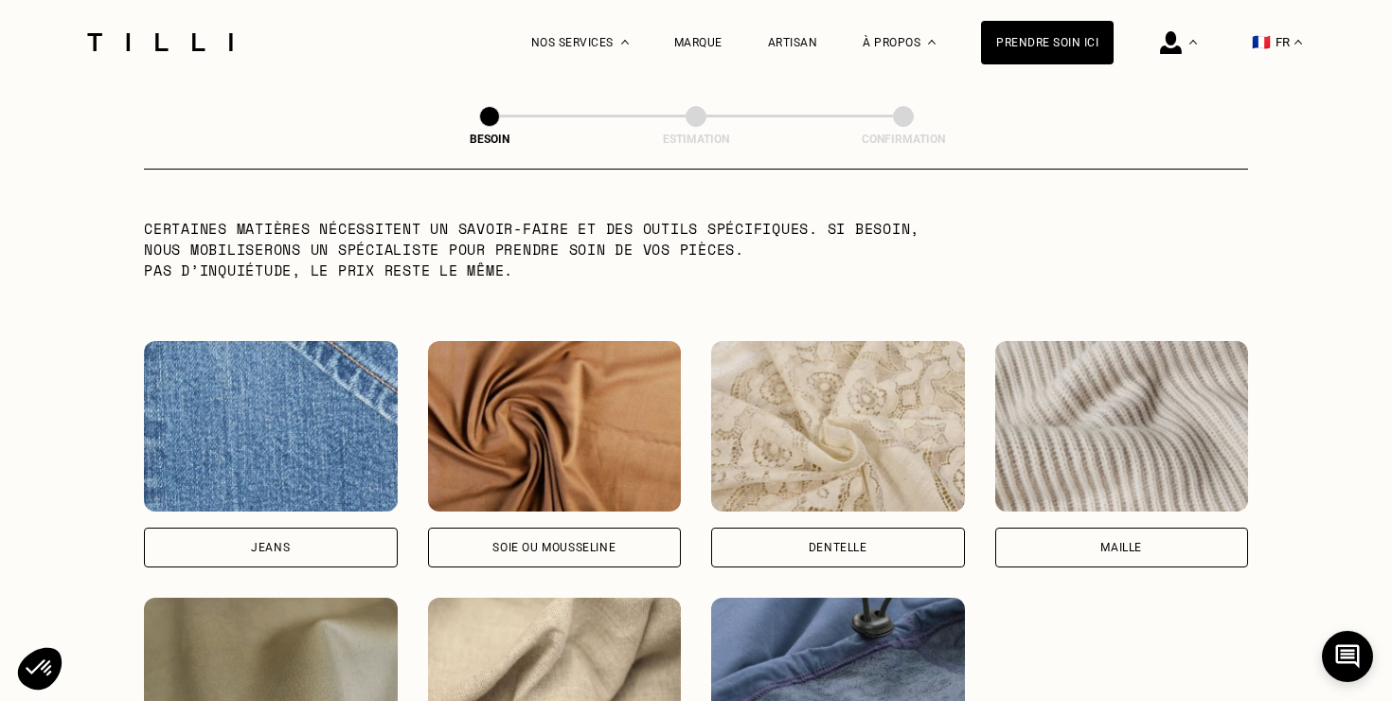
scroll to position [1947, 0]
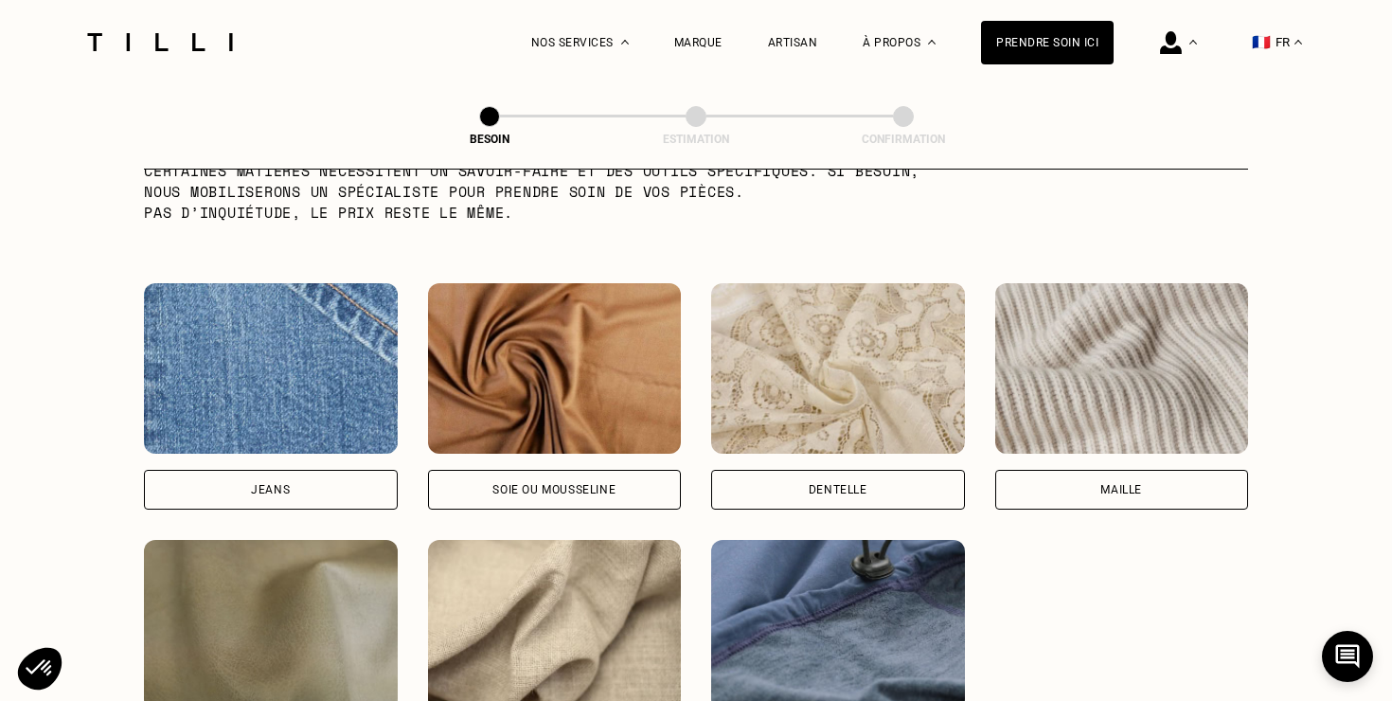
click at [300, 470] on div "Jeans" at bounding box center [271, 490] width 254 height 40
select select "FR"
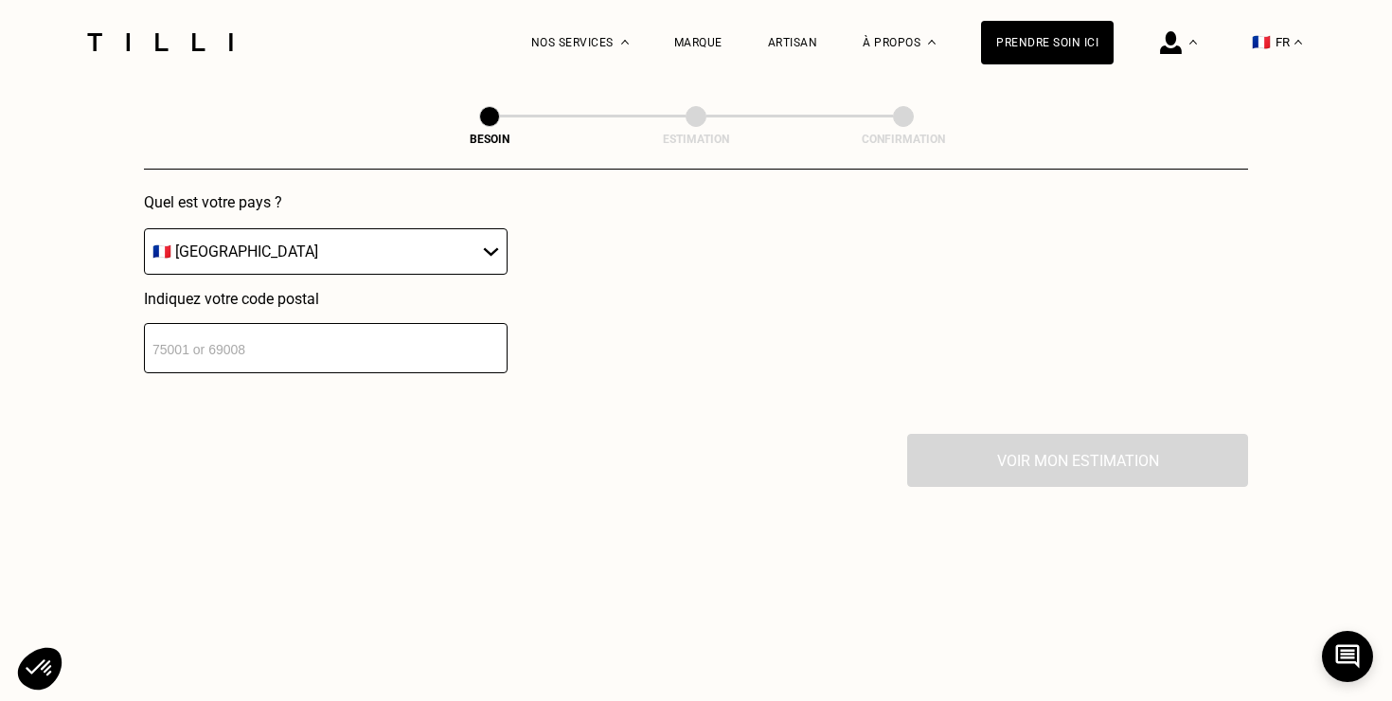
scroll to position [2817, 0]
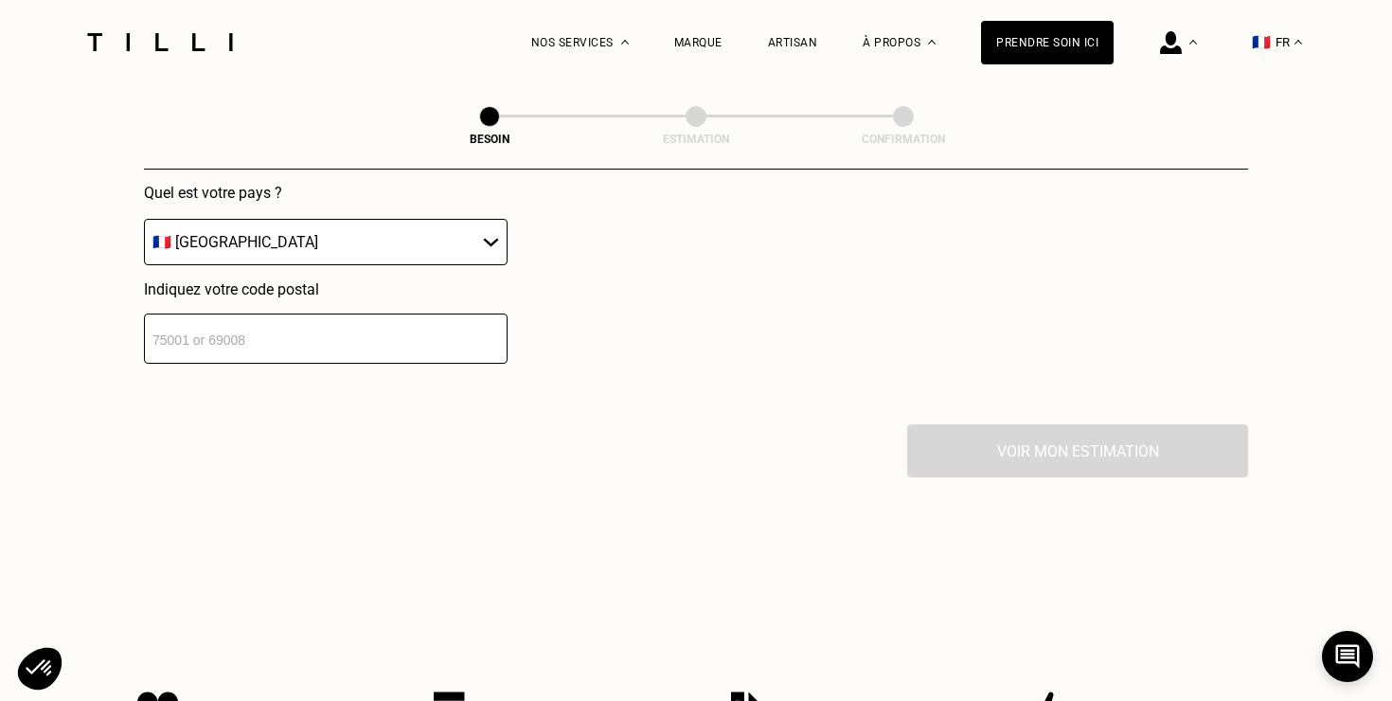
click at [289, 330] on input "number" at bounding box center [326, 339] width 364 height 50
type input "75015"
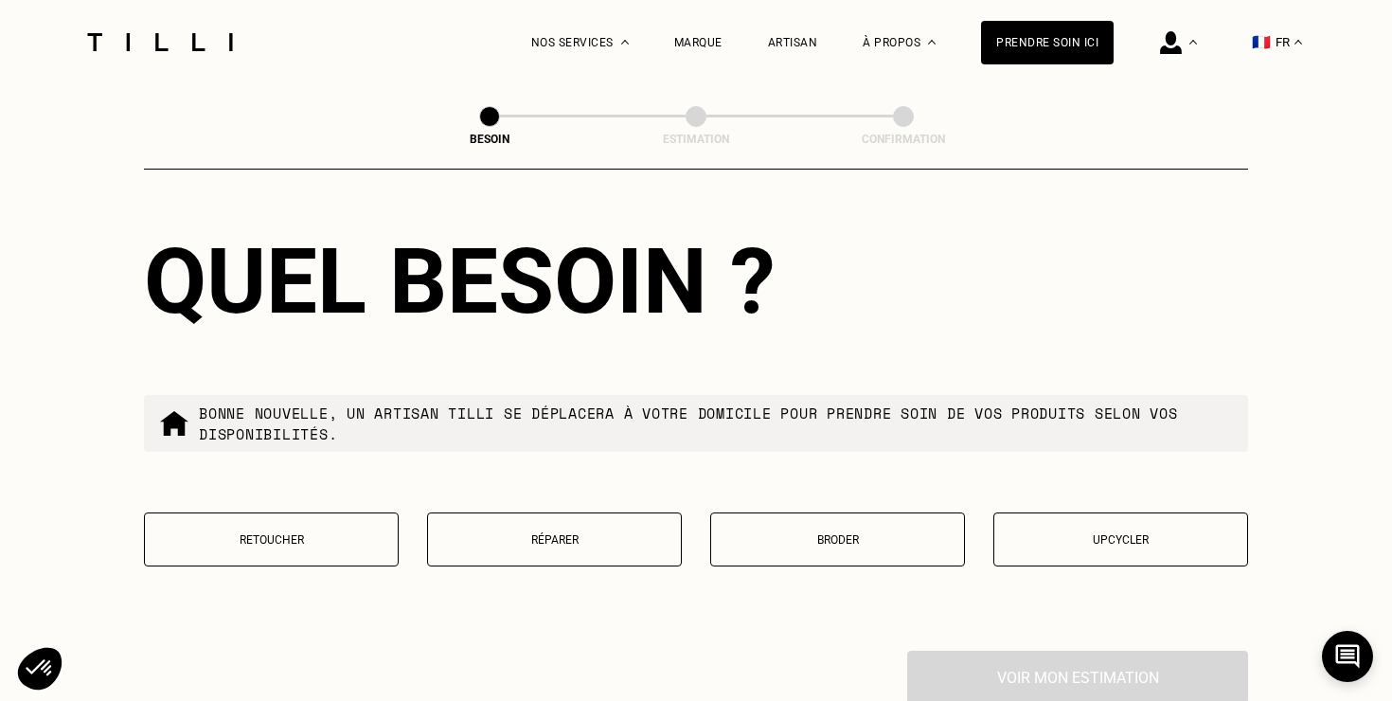
scroll to position [3107, 0]
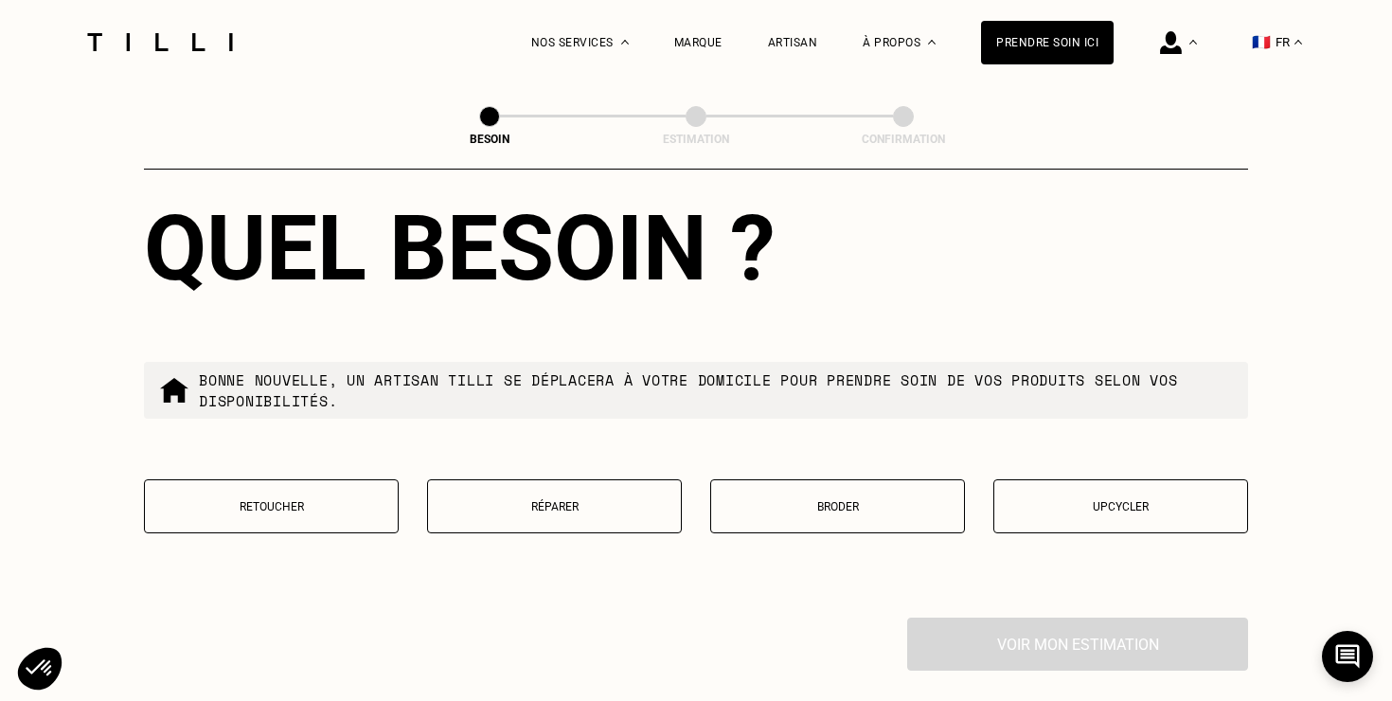
click at [607, 500] on p "Réparer" at bounding box center [555, 506] width 234 height 13
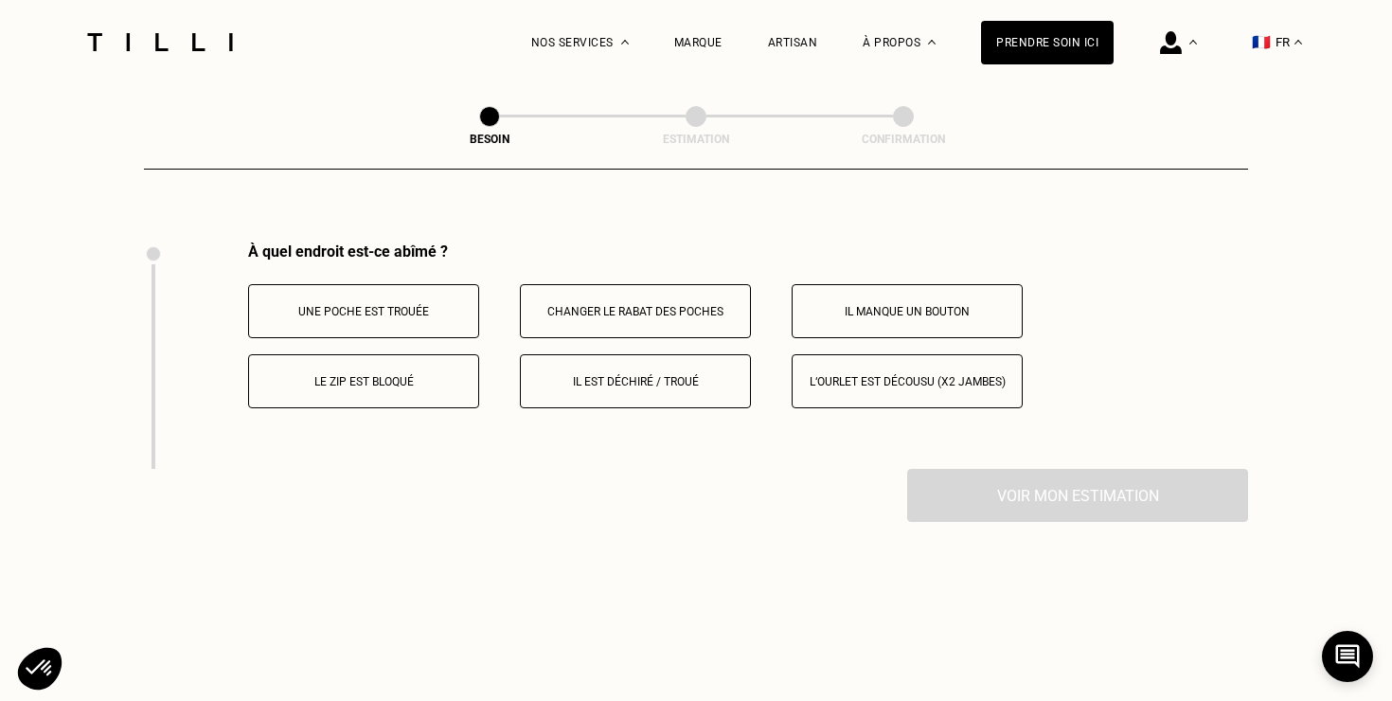
scroll to position [3493, 0]
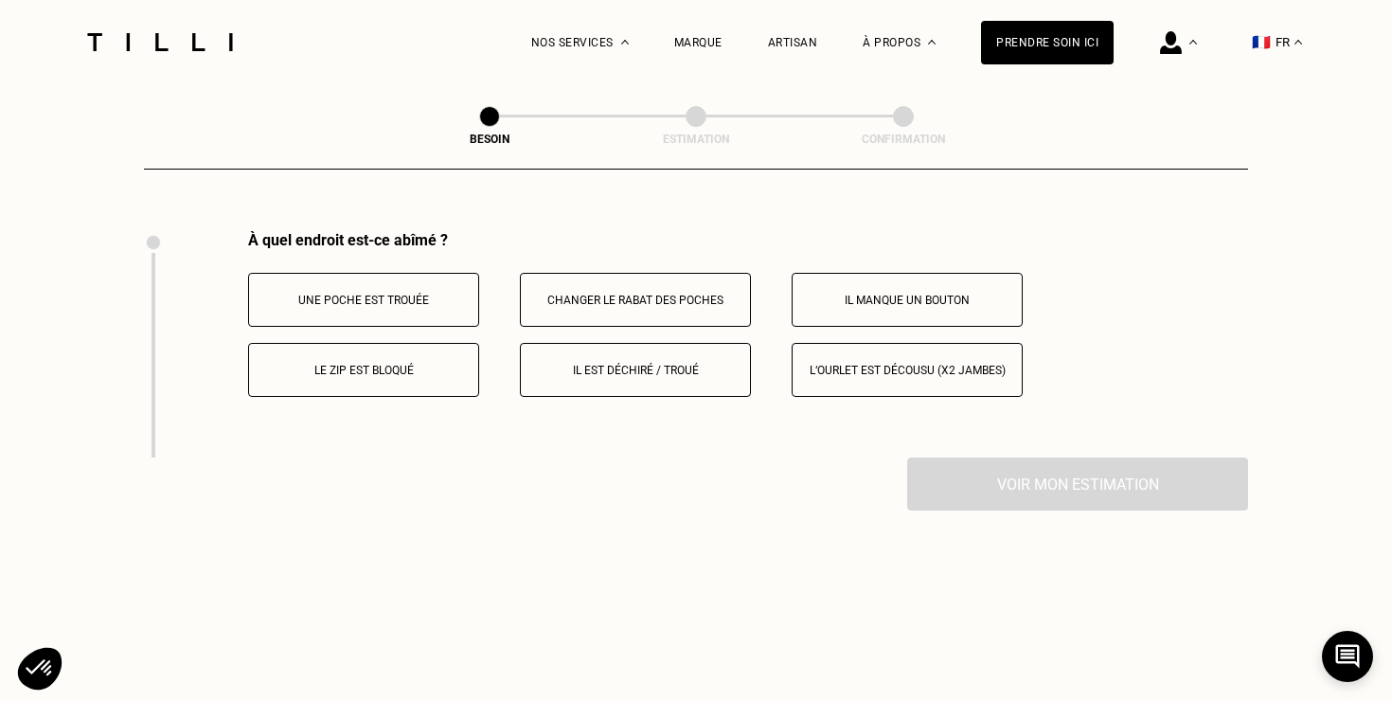
click at [604, 364] on p "Il est déchiré / troué" at bounding box center [635, 370] width 210 height 13
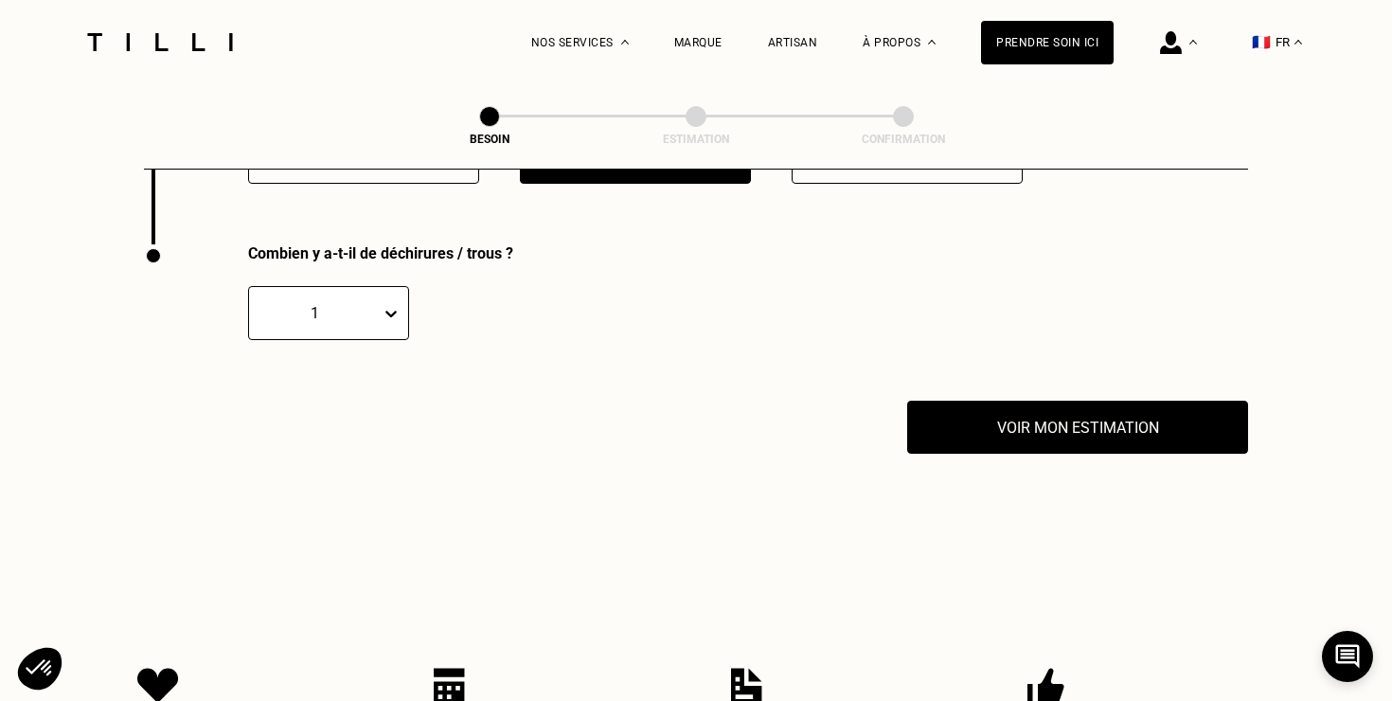
scroll to position [3720, 0]
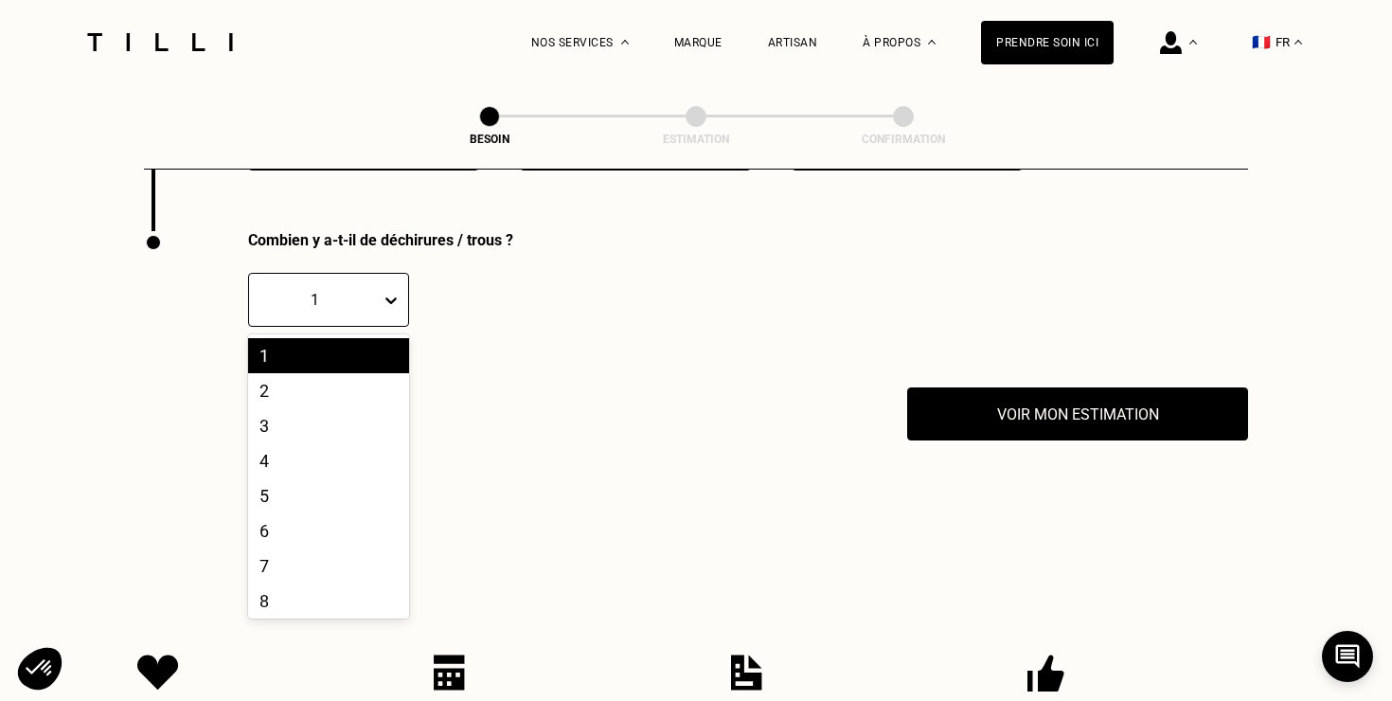
click at [395, 291] on icon at bounding box center [391, 300] width 19 height 19
click at [308, 376] on div "2" at bounding box center [328, 390] width 161 height 35
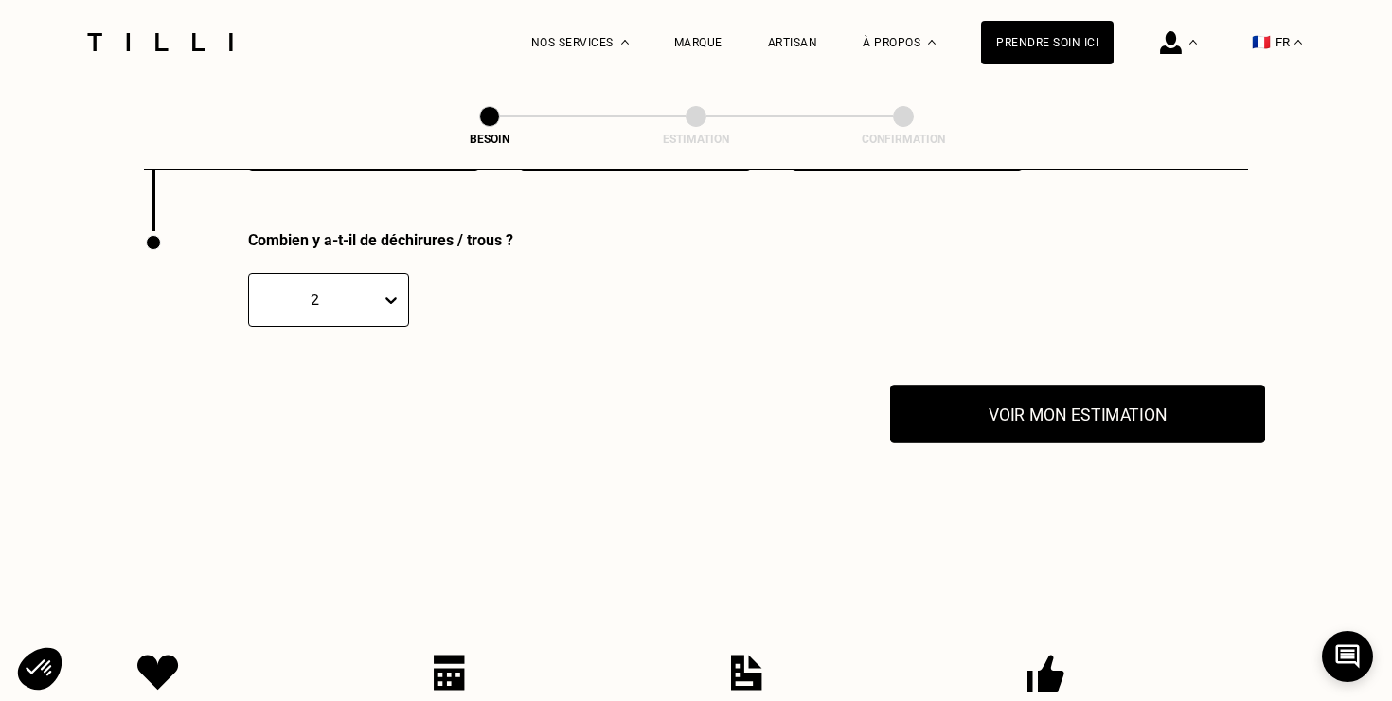
click at [1000, 385] on button "Voir mon estimation" at bounding box center [1077, 414] width 375 height 59
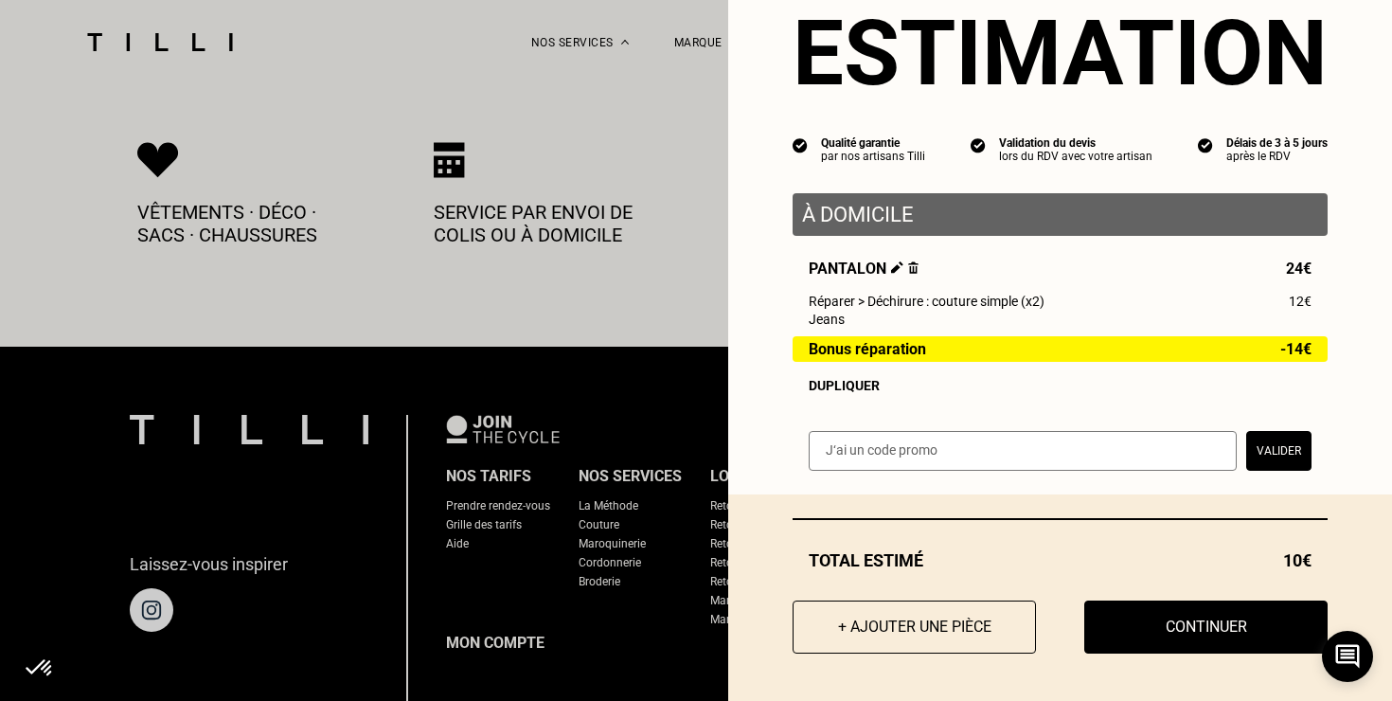
scroll to position [4242, 0]
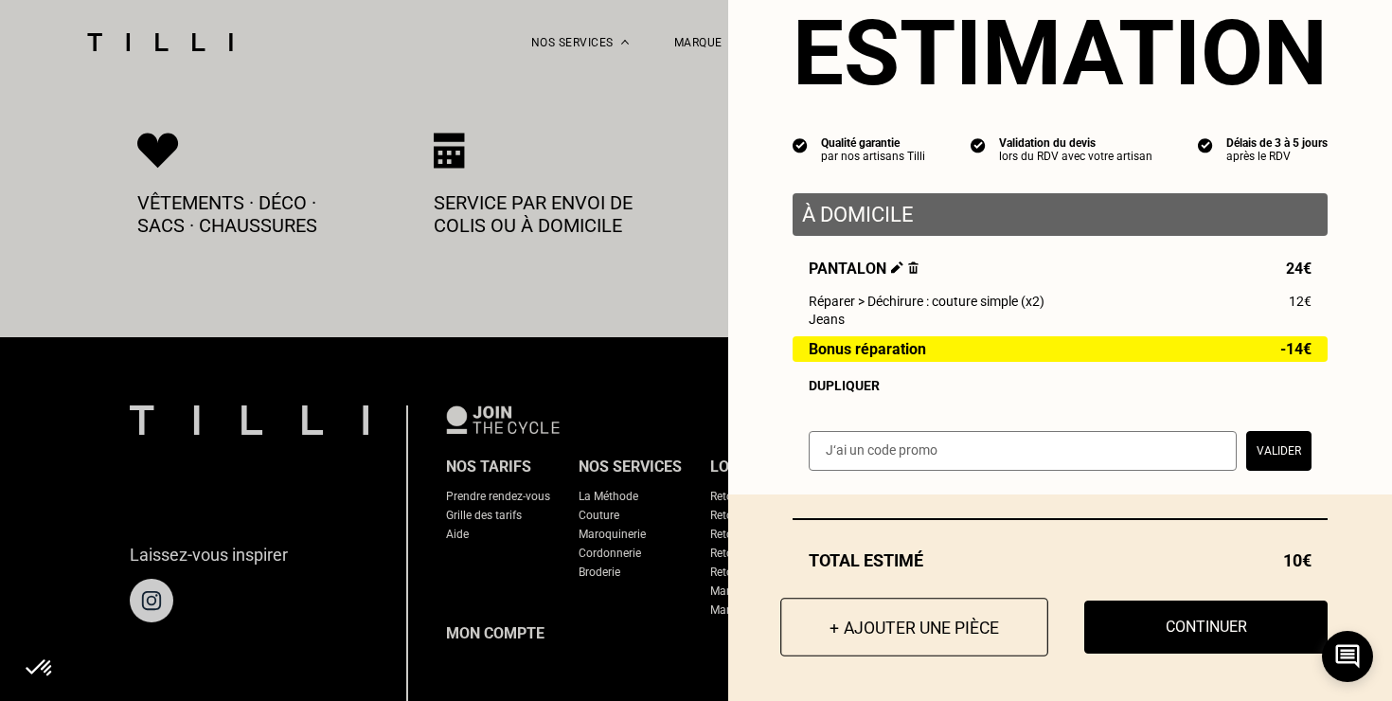
click at [866, 641] on button "+ Ajouter une pièce" at bounding box center [915, 627] width 268 height 59
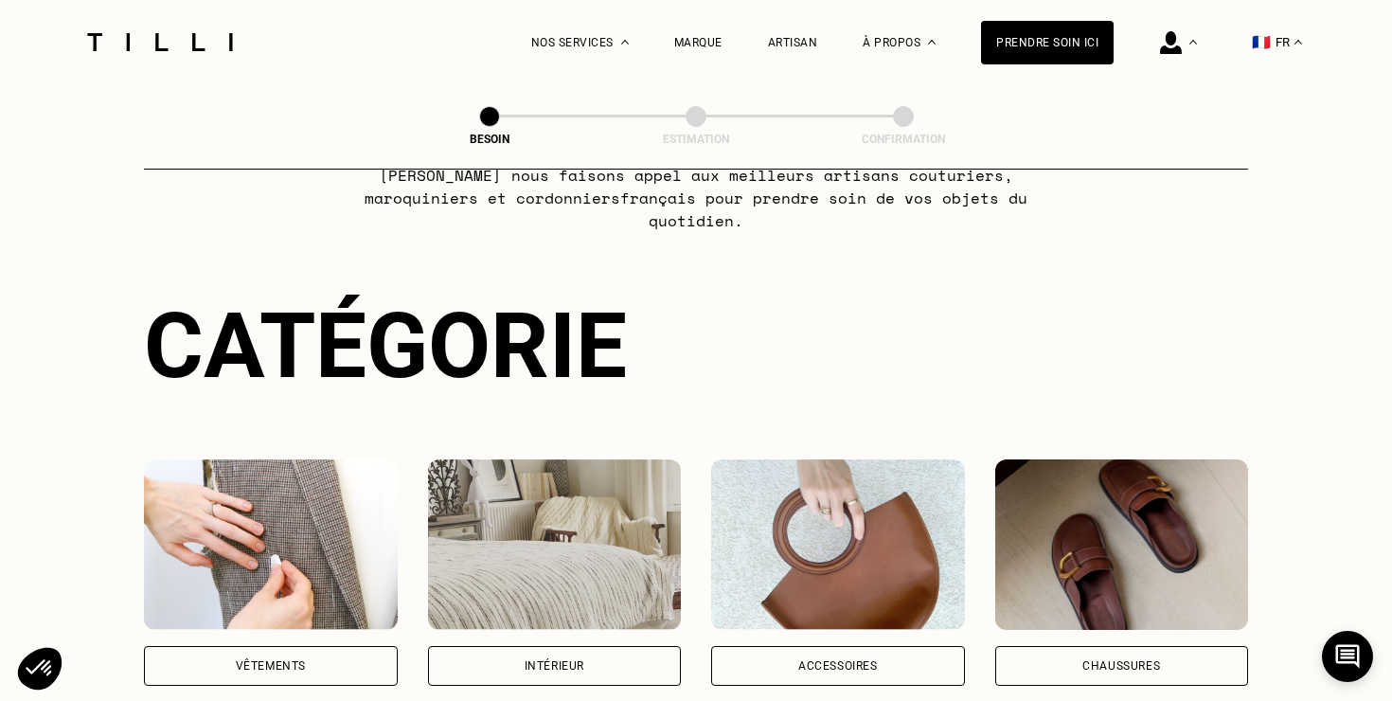
scroll to position [358, 0]
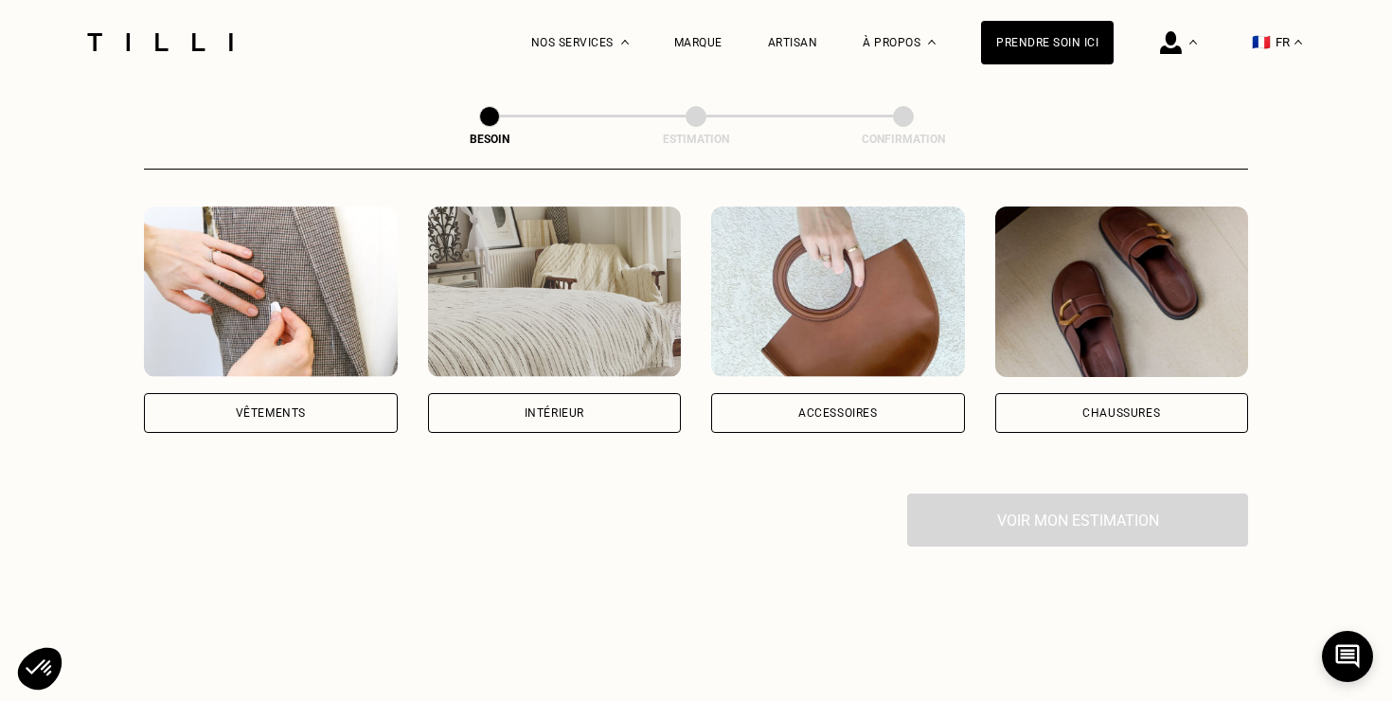
click at [296, 397] on div "Vêtements" at bounding box center [271, 413] width 254 height 40
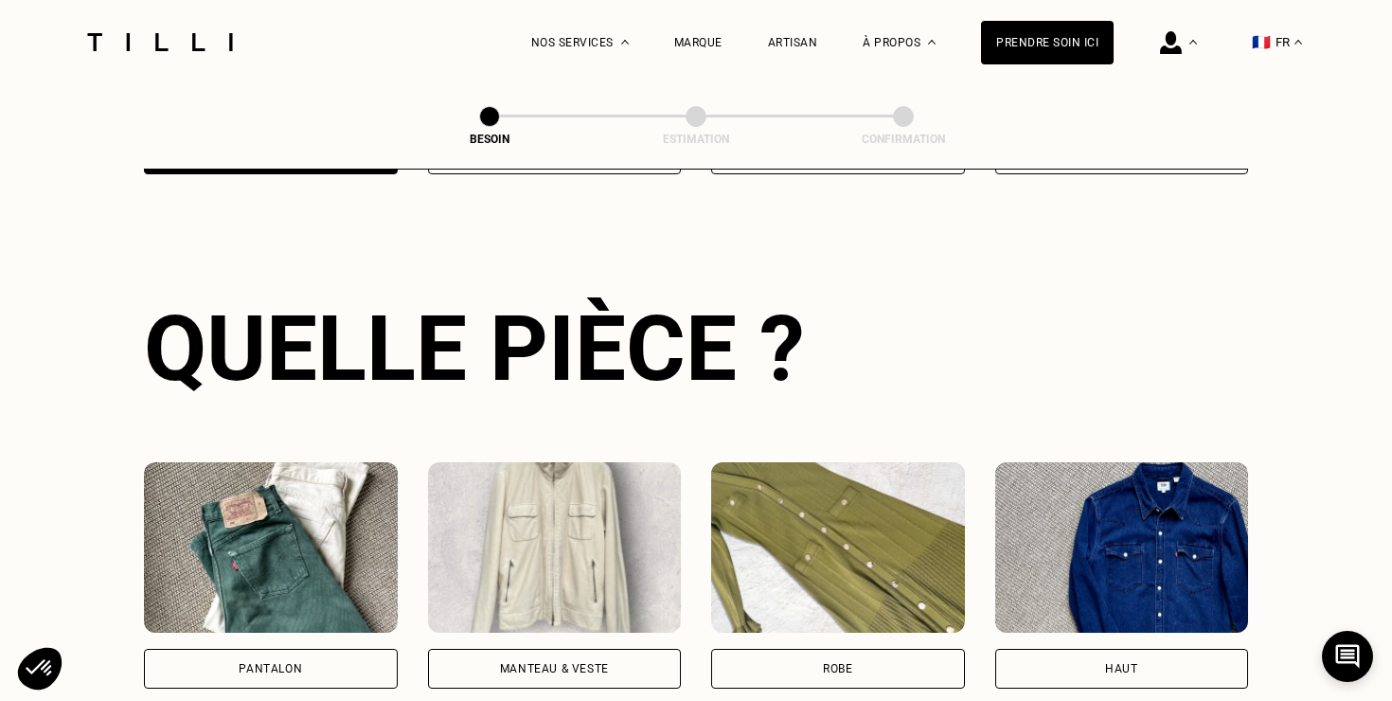
click at [240, 563] on img at bounding box center [271, 547] width 254 height 171
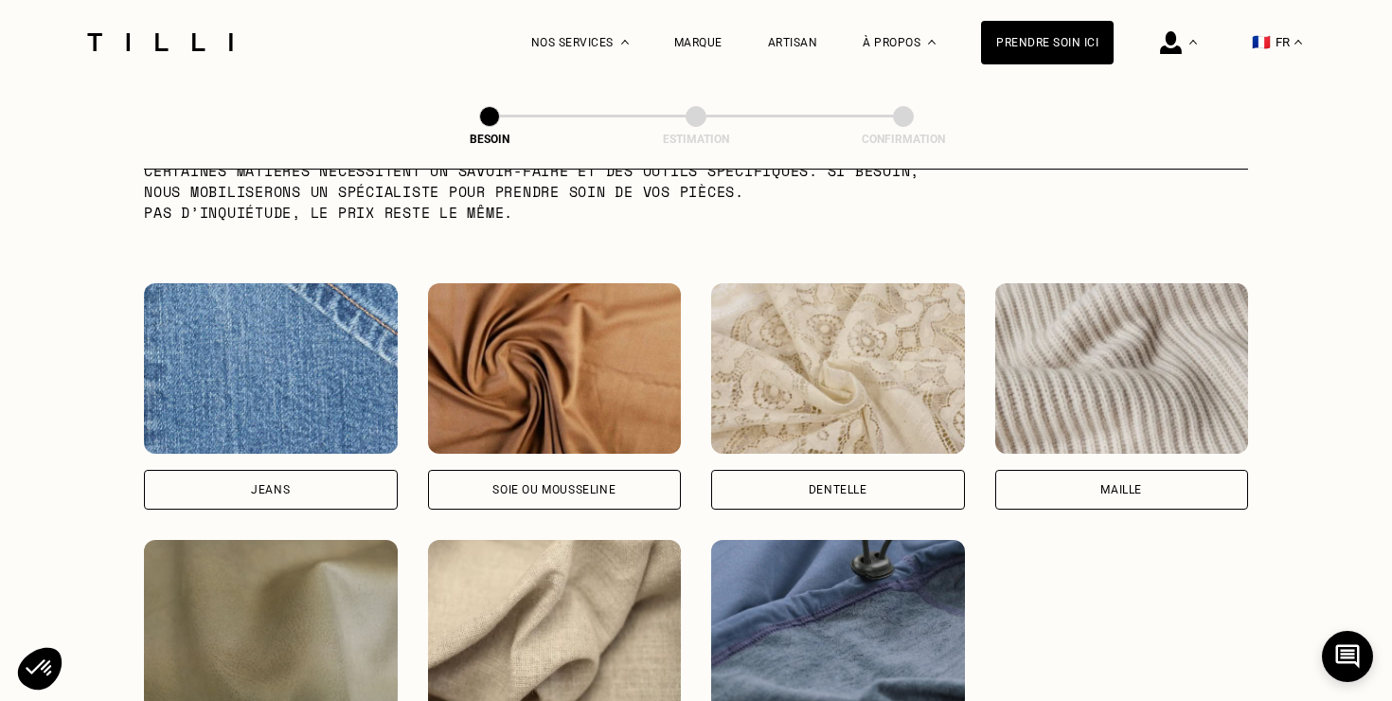
scroll to position [1994, 0]
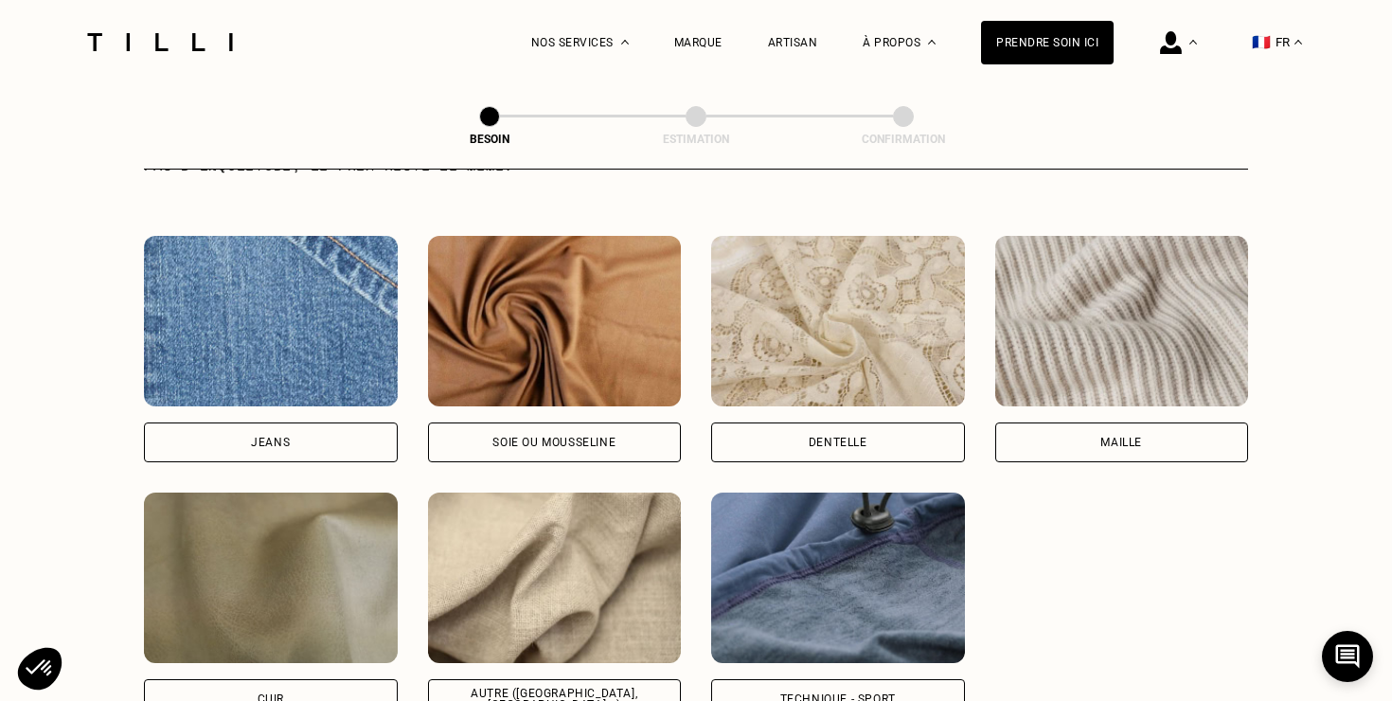
click at [349, 422] on div "Jeans" at bounding box center [271, 442] width 254 height 40
select select "FR"
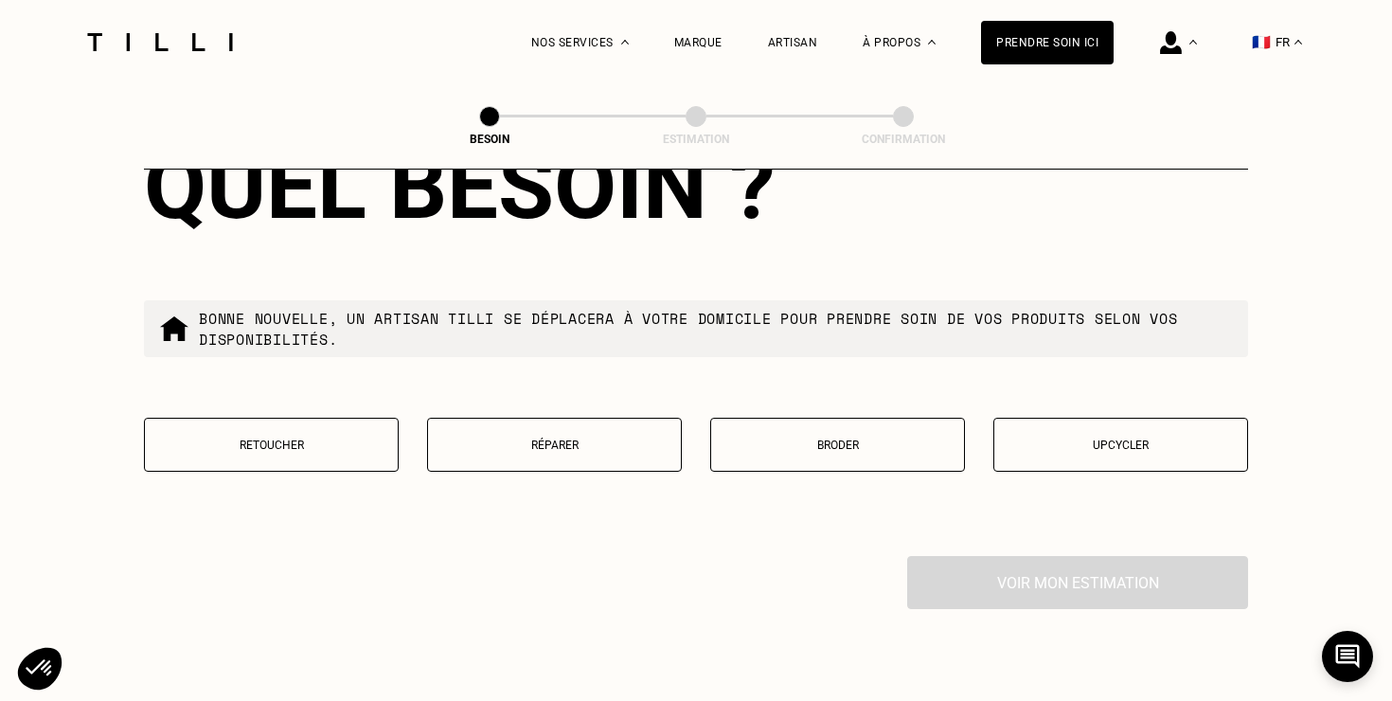
scroll to position [3283, 0]
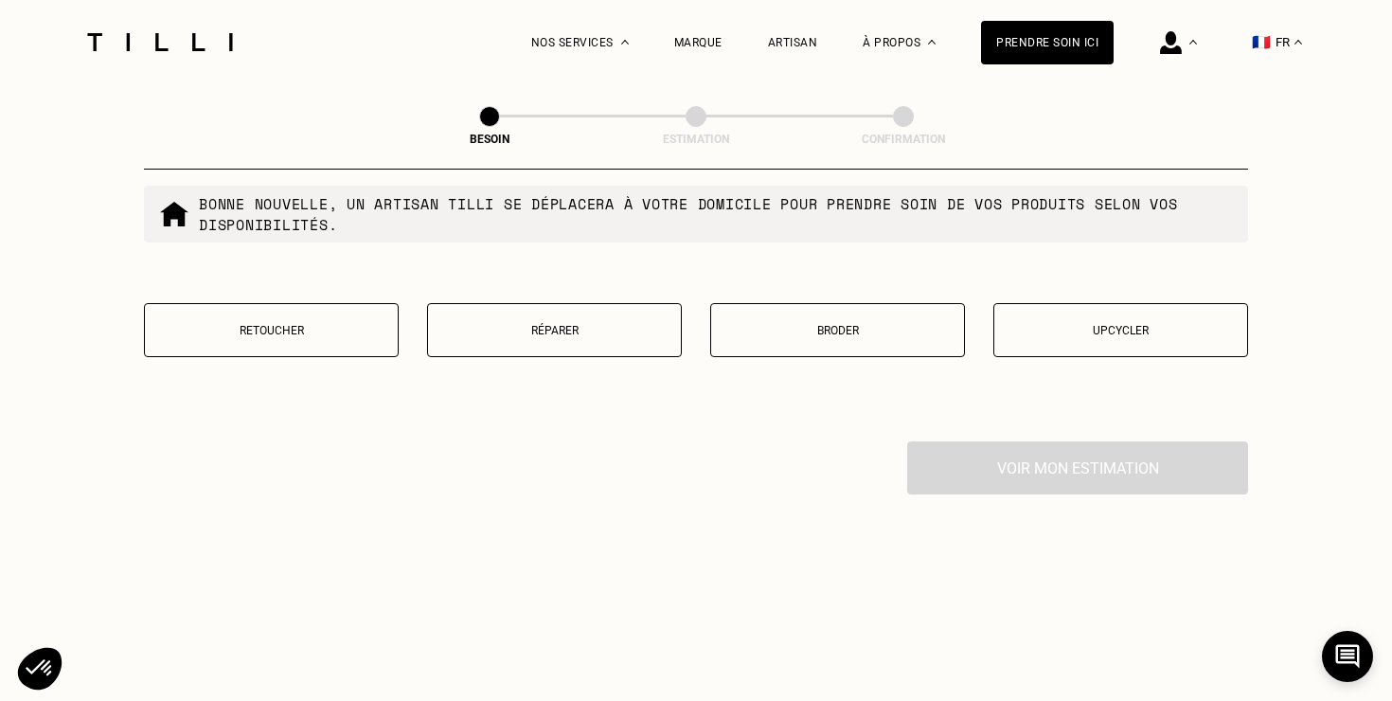
click at [555, 322] on button "Réparer" at bounding box center [554, 330] width 255 height 54
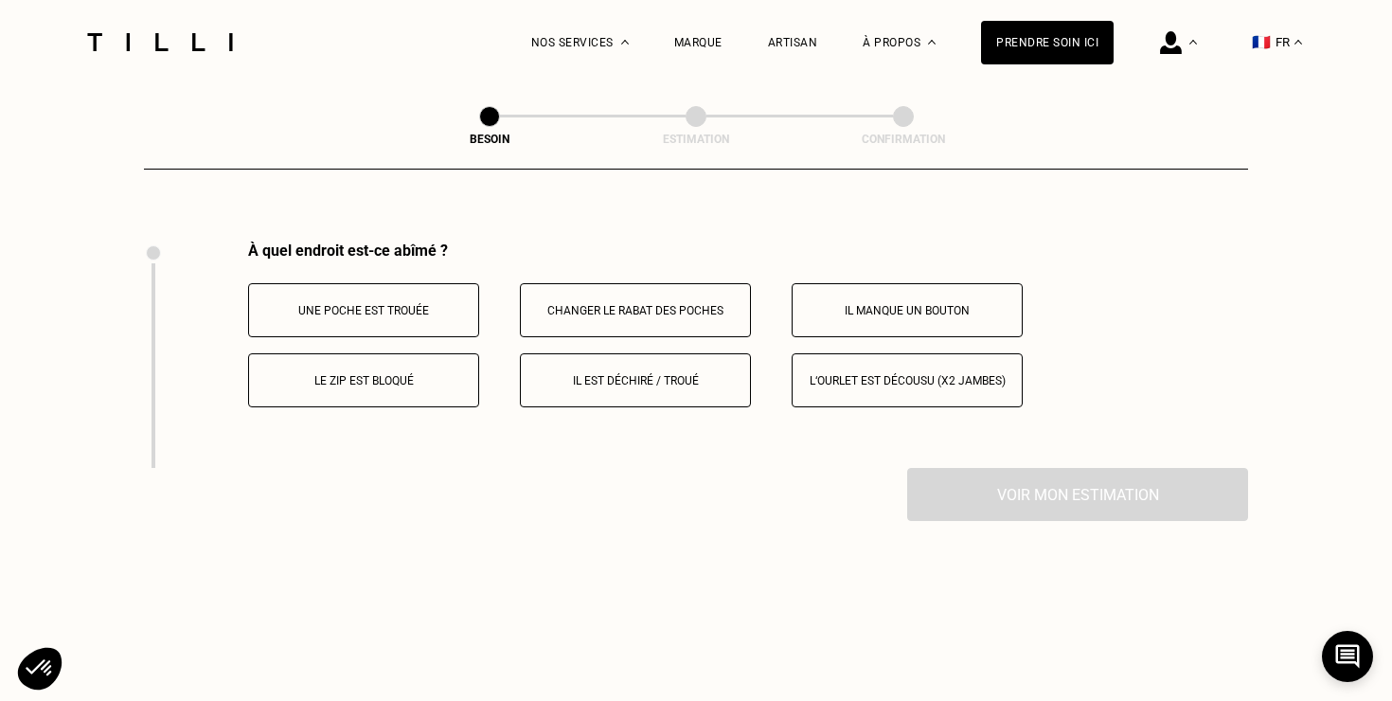
scroll to position [3493, 0]
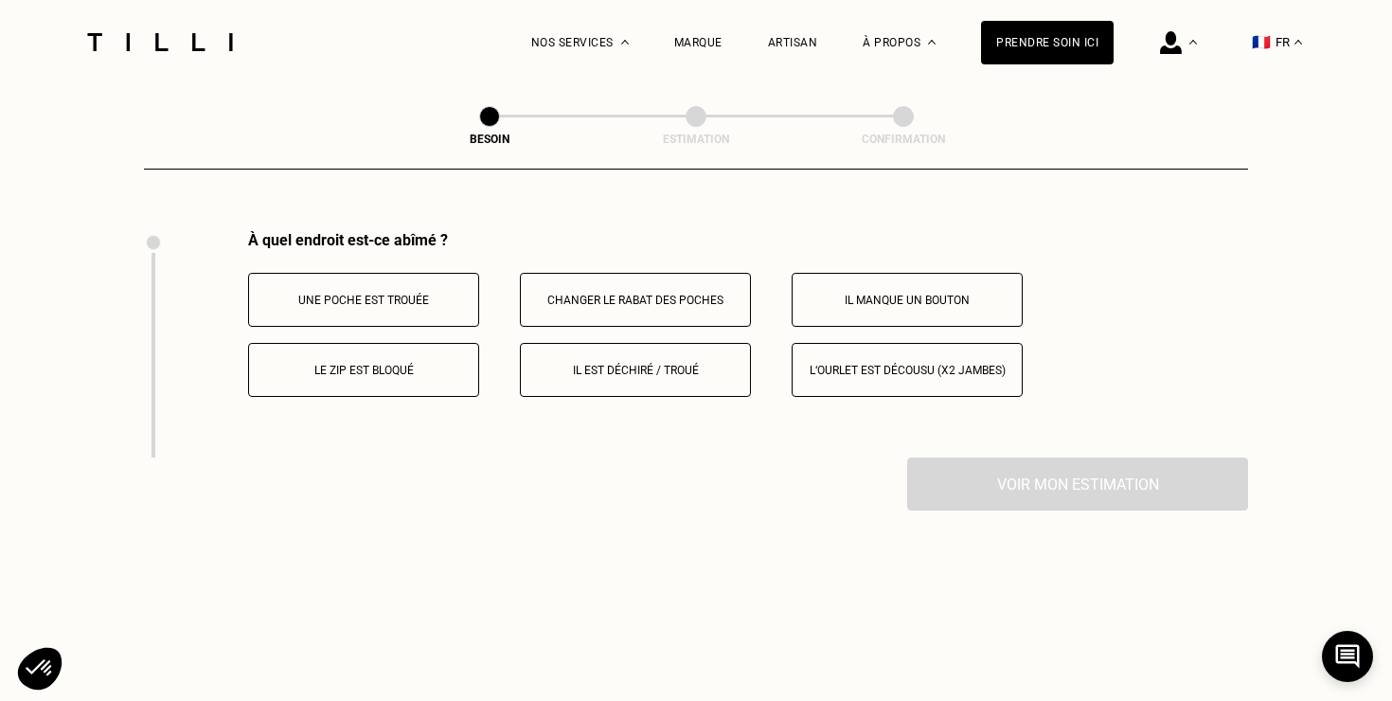
click at [576, 364] on p "Il est déchiré / troué" at bounding box center [635, 370] width 210 height 13
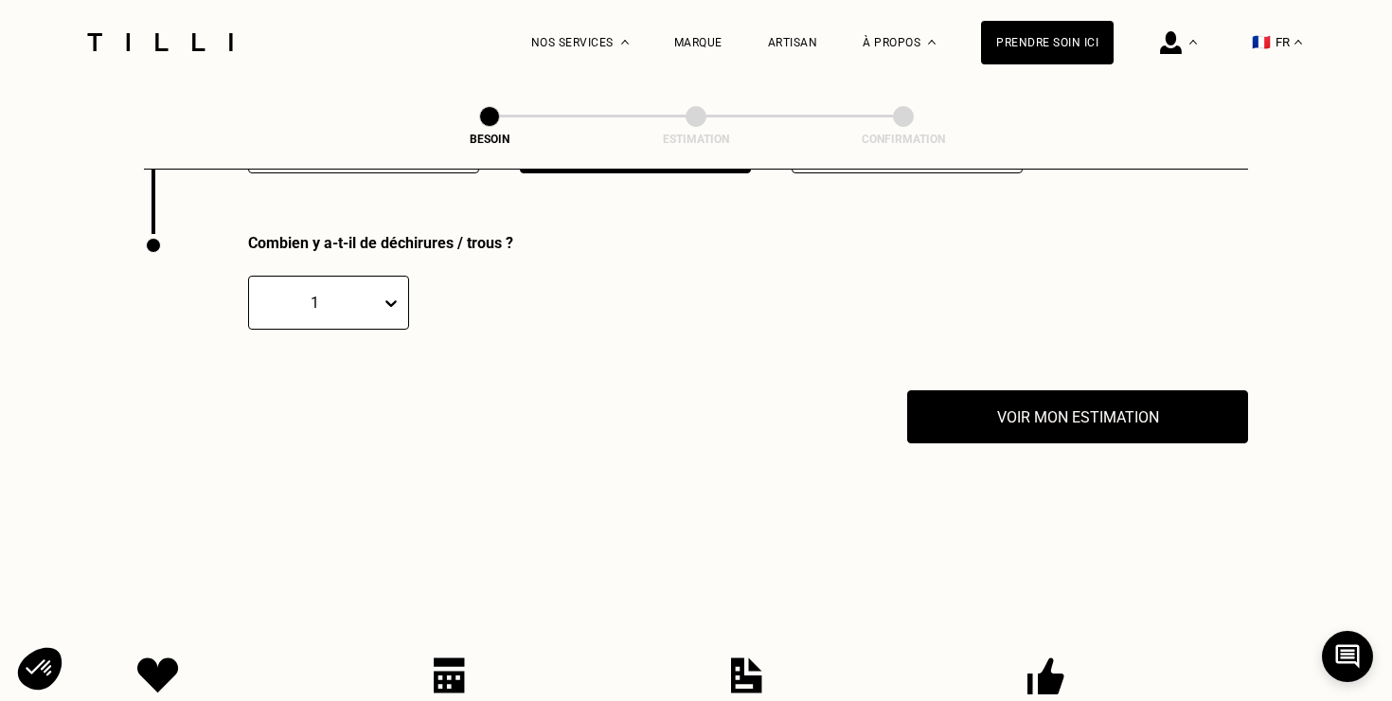
scroll to position [3720, 0]
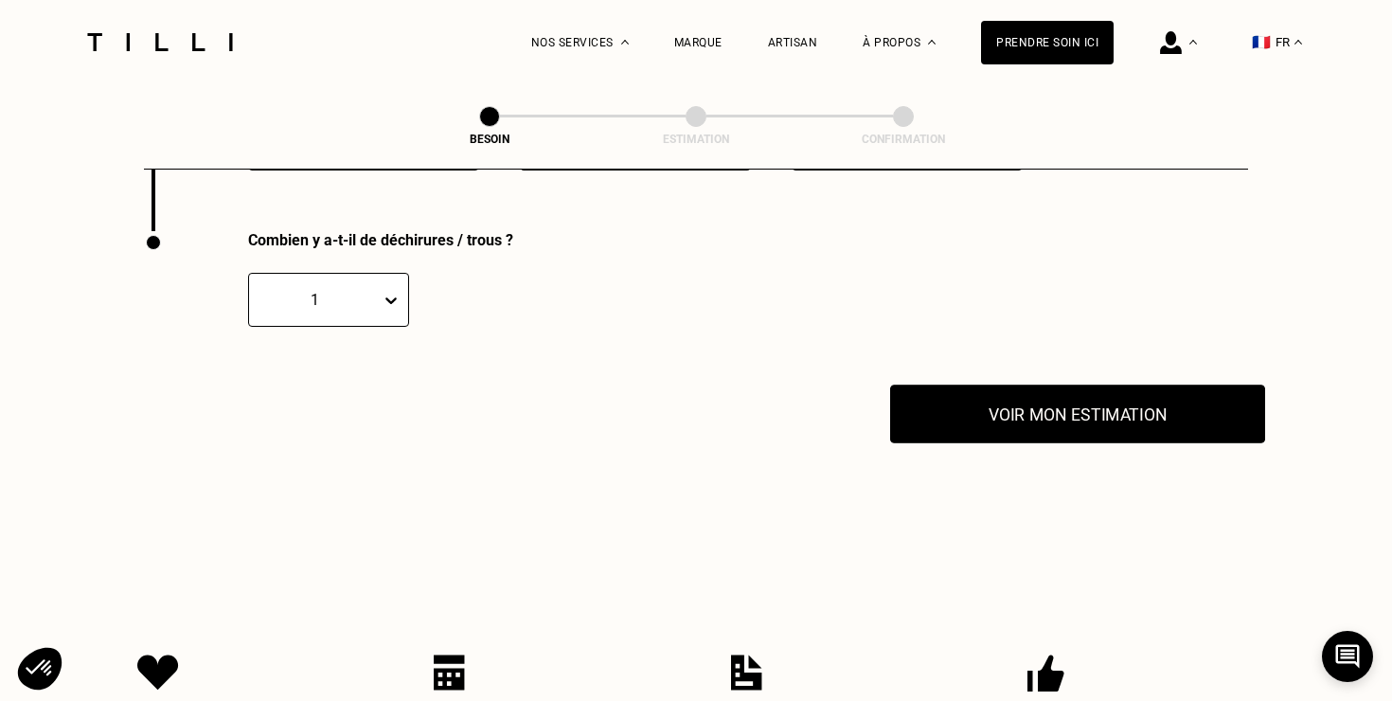
click at [1089, 389] on button "Voir mon estimation" at bounding box center [1077, 414] width 375 height 59
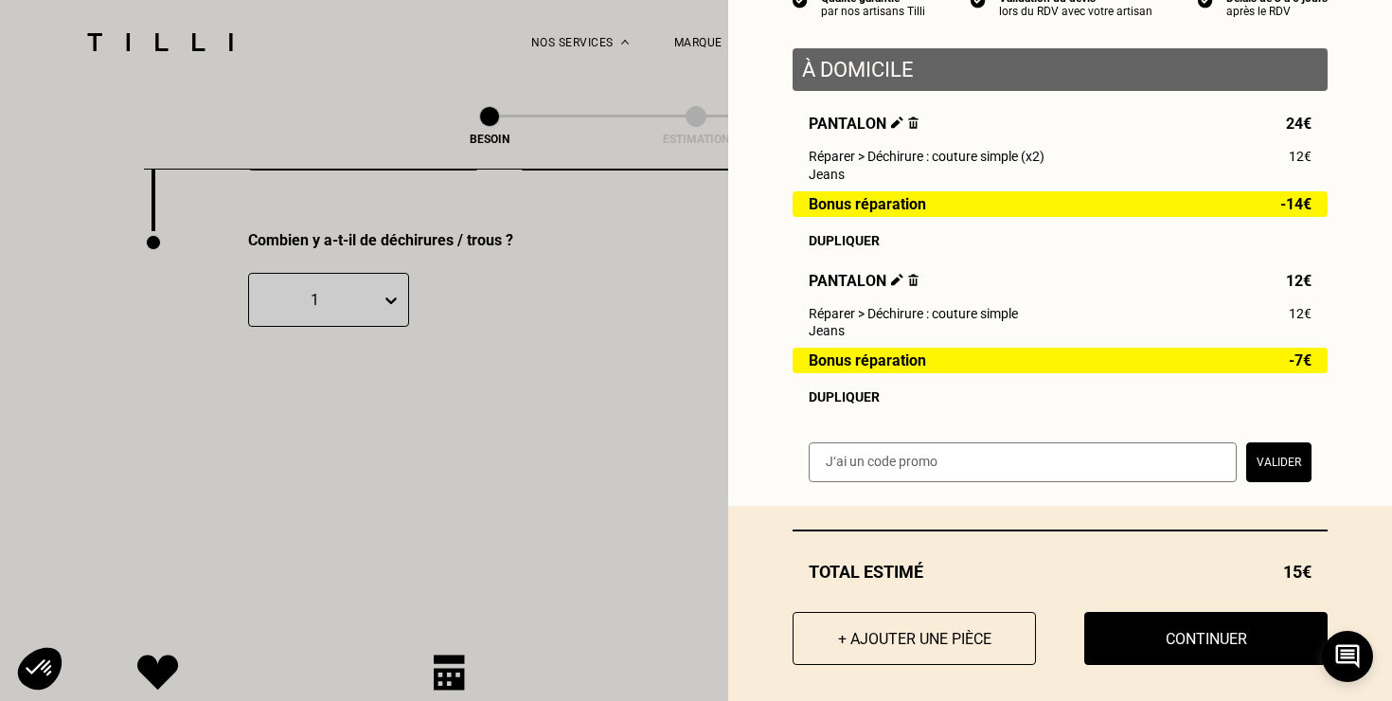
scroll to position [220, 0]
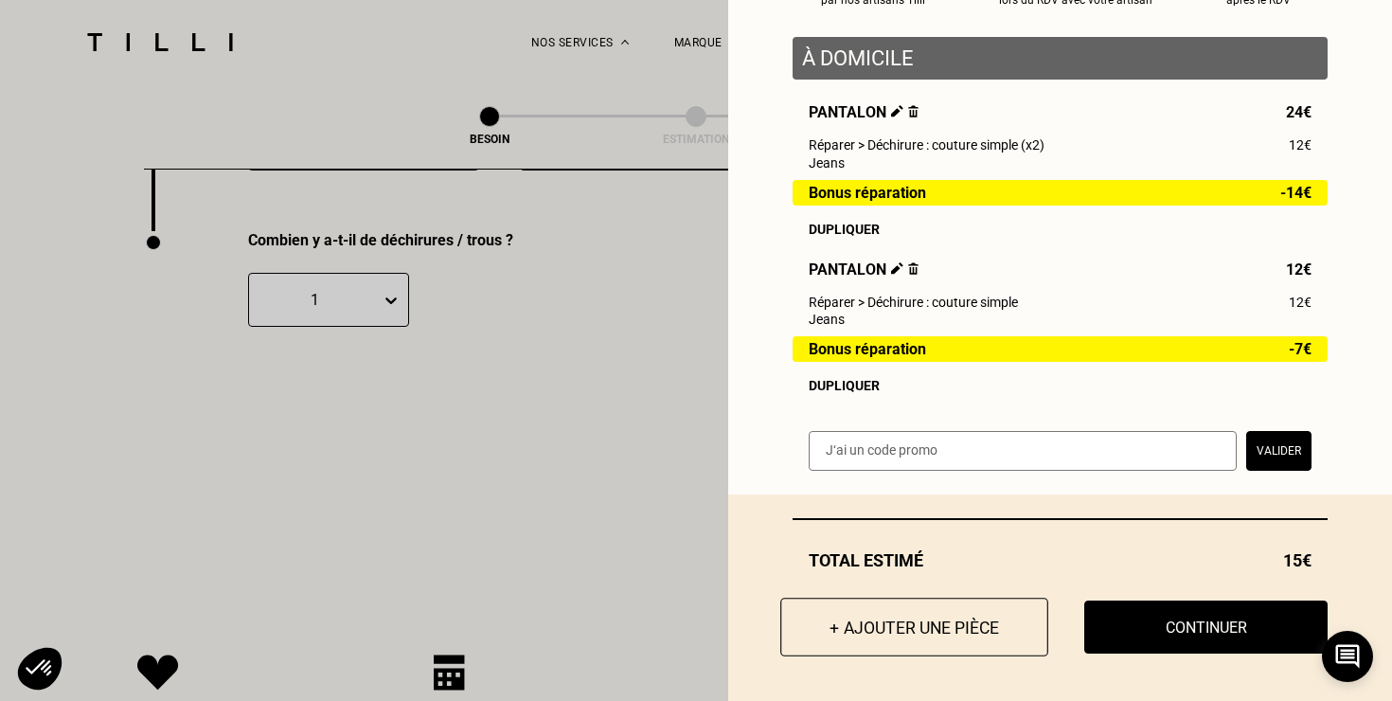
click at [883, 624] on button "+ Ajouter une pièce" at bounding box center [915, 627] width 268 height 59
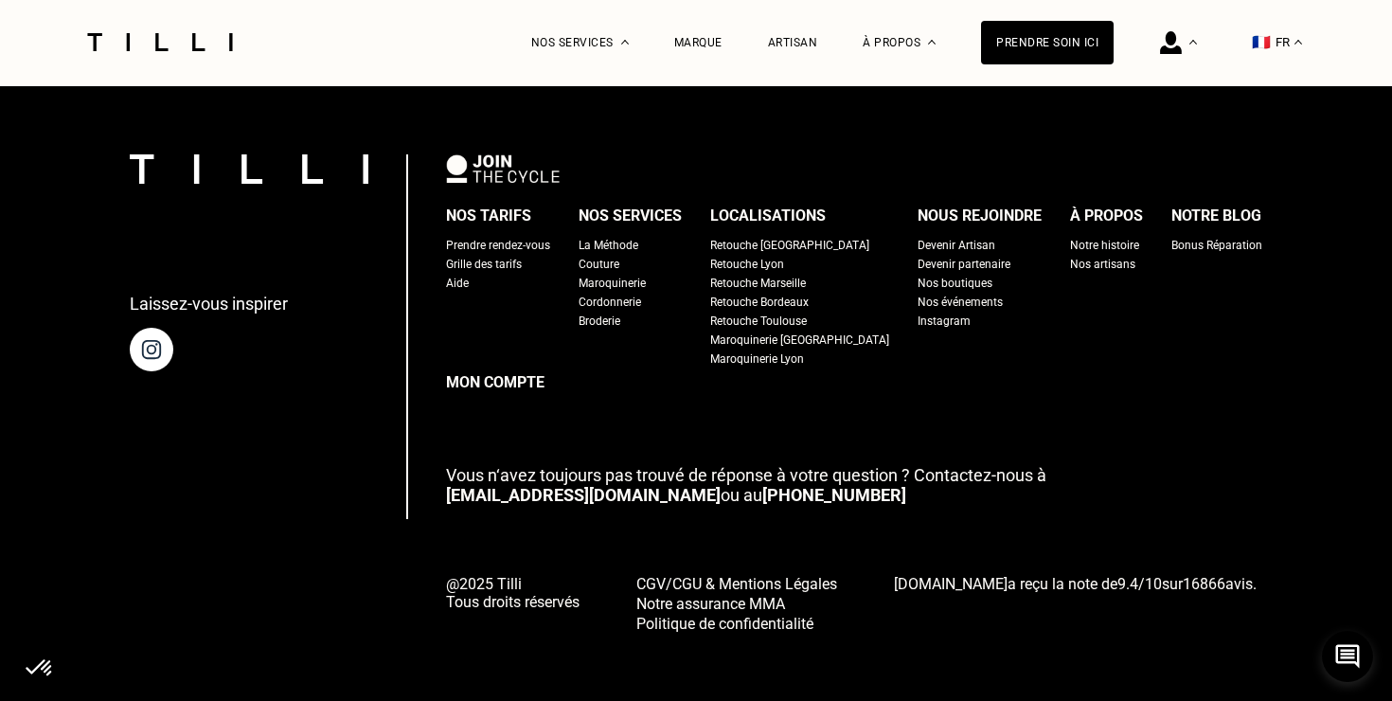
scroll to position [0, 0]
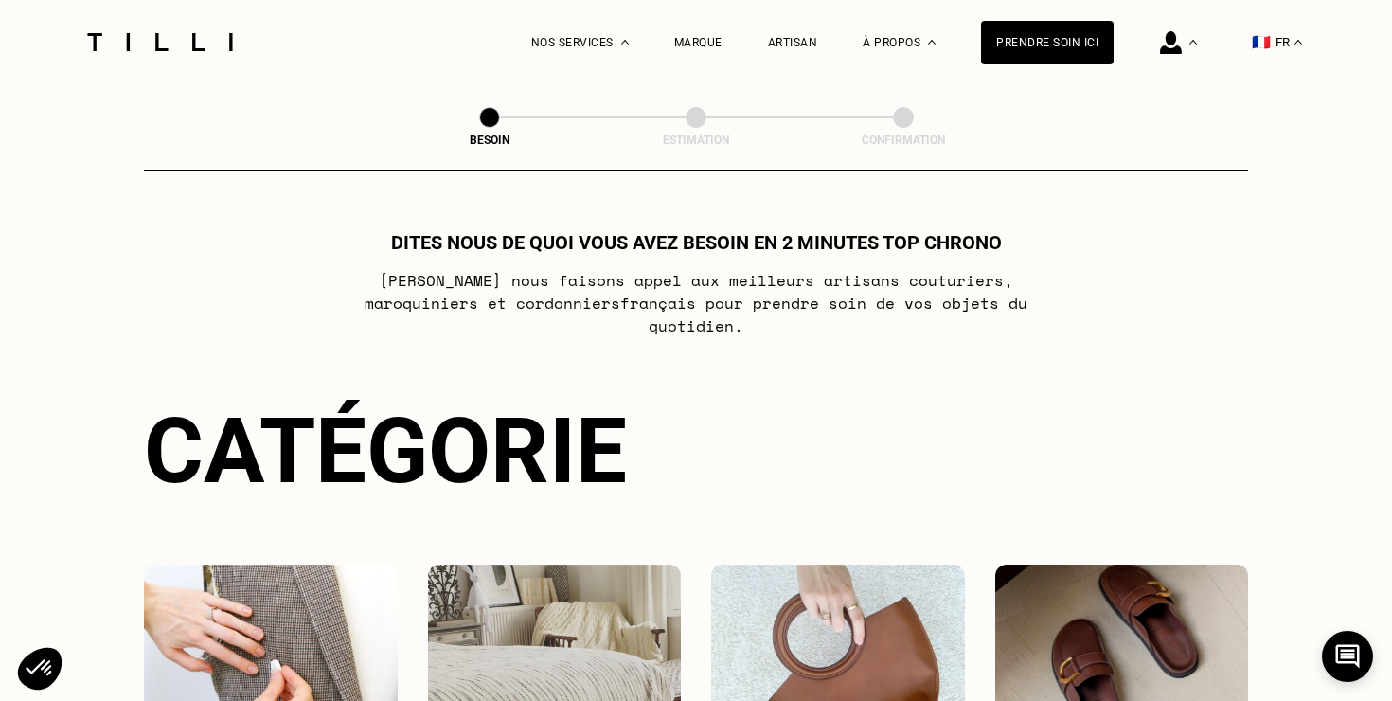
click at [353, 628] on img at bounding box center [271, 650] width 254 height 171
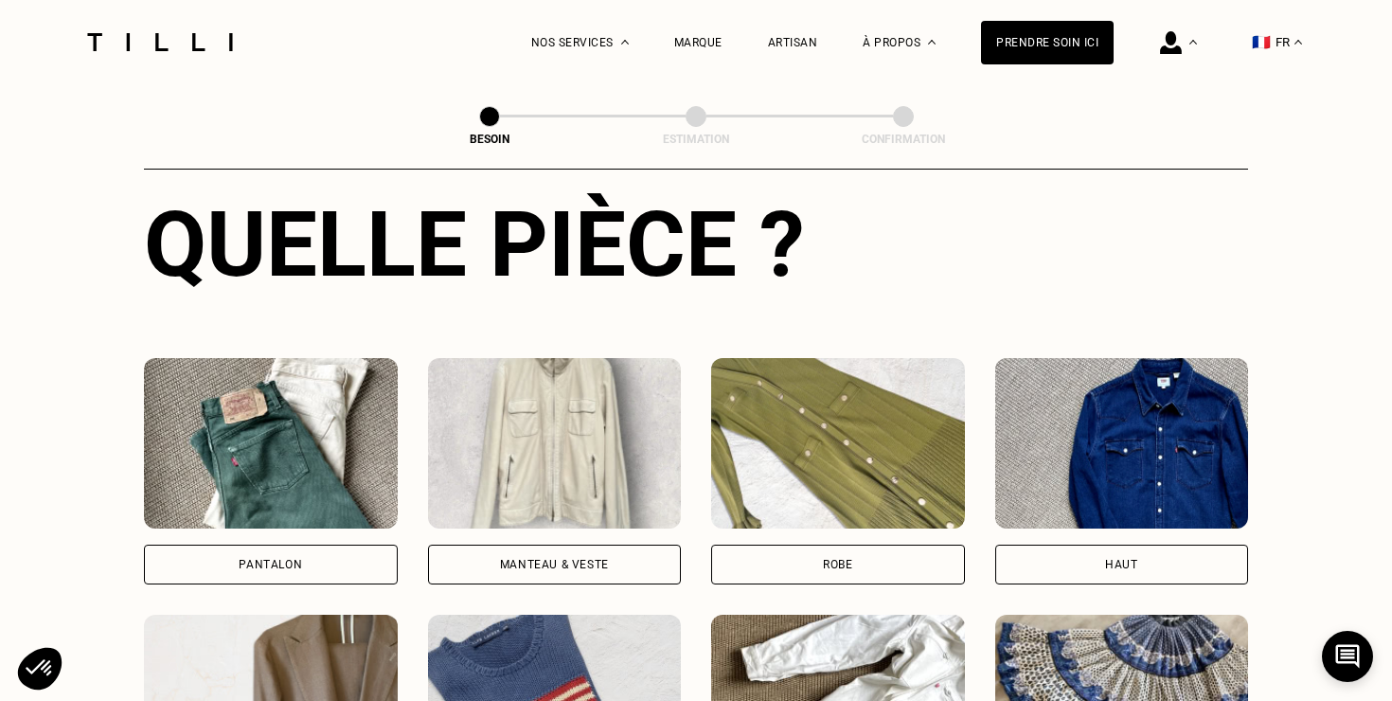
scroll to position [742, 0]
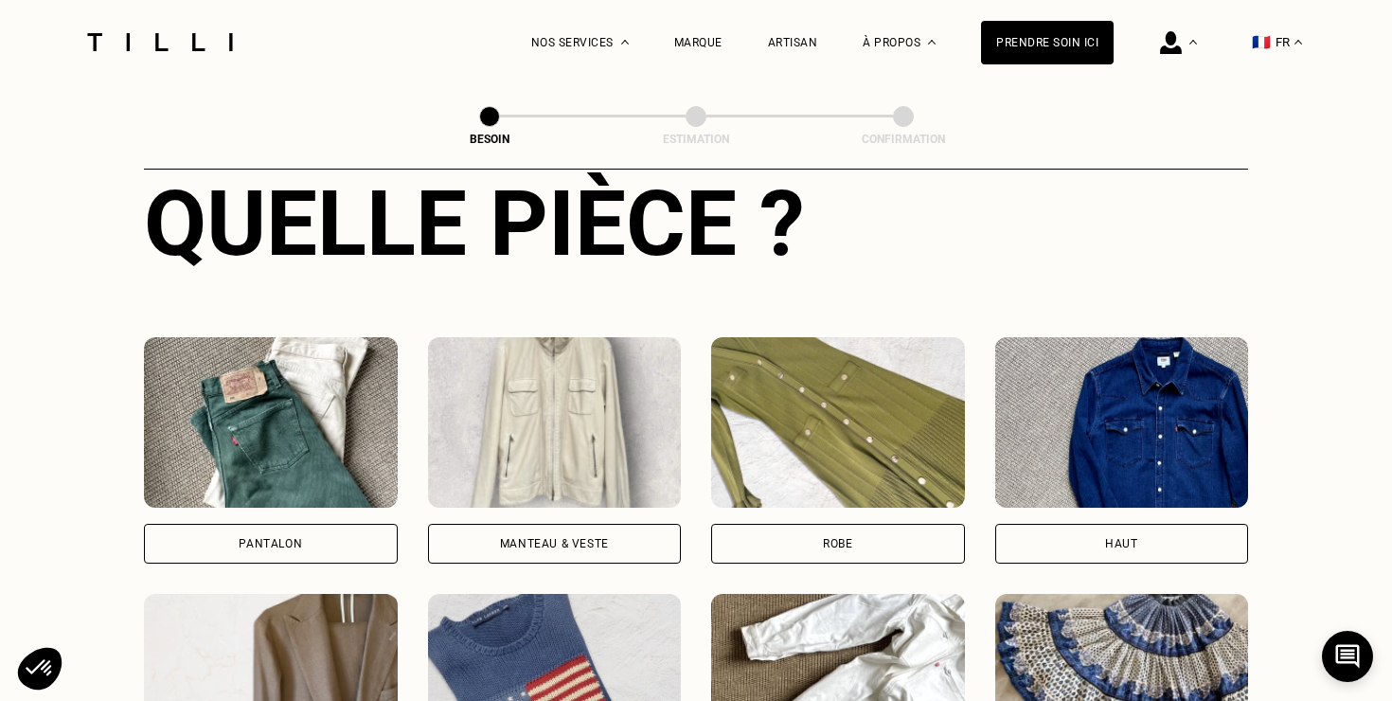
click at [306, 524] on div "Pantalon" at bounding box center [271, 544] width 254 height 40
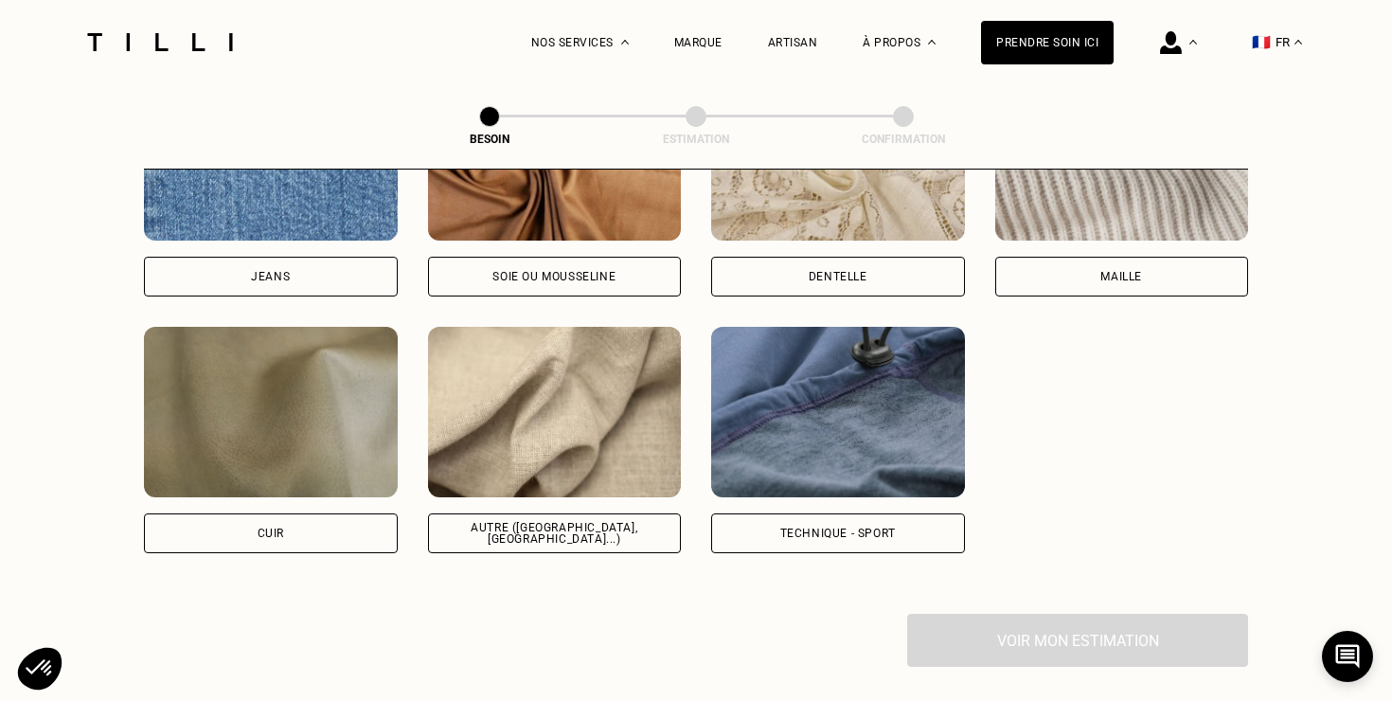
scroll to position [1999, 0]
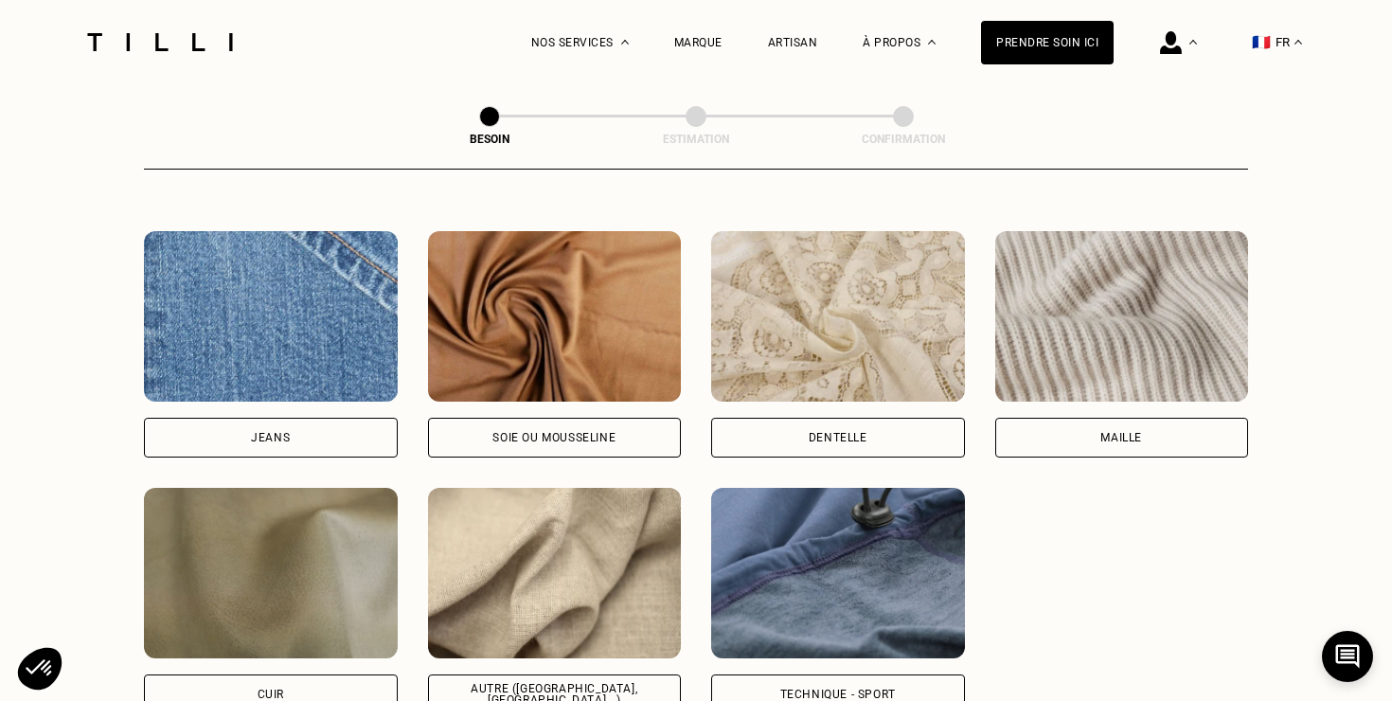
click at [330, 418] on div "Jeans" at bounding box center [271, 438] width 254 height 40
select select "FR"
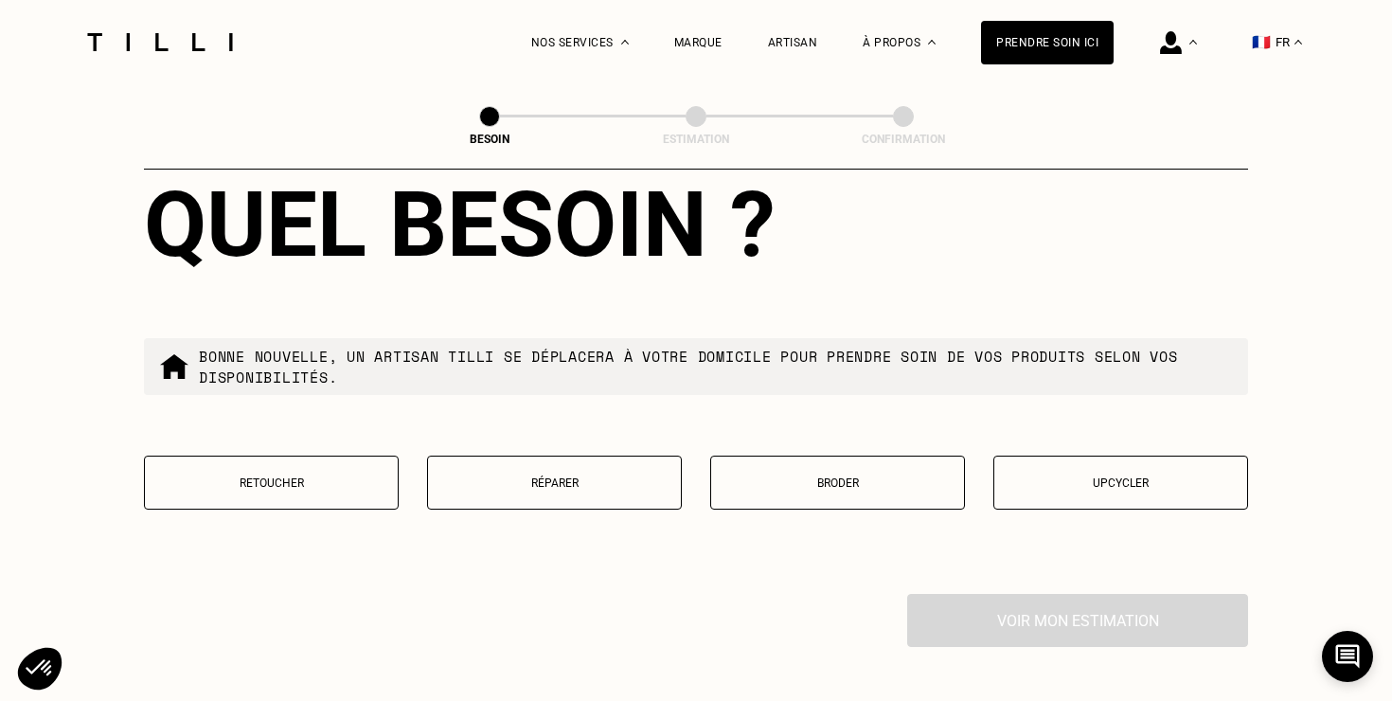
scroll to position [3135, 0]
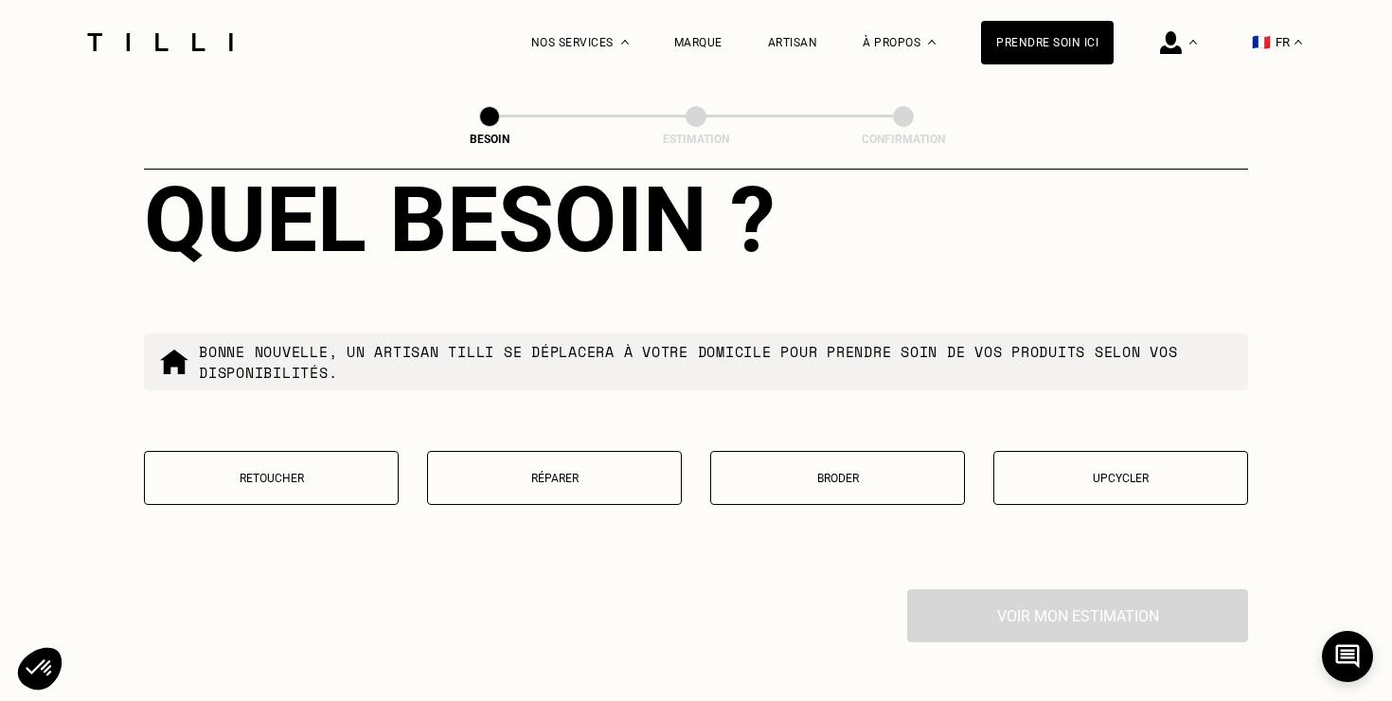
click at [572, 472] on p "Réparer" at bounding box center [555, 478] width 234 height 13
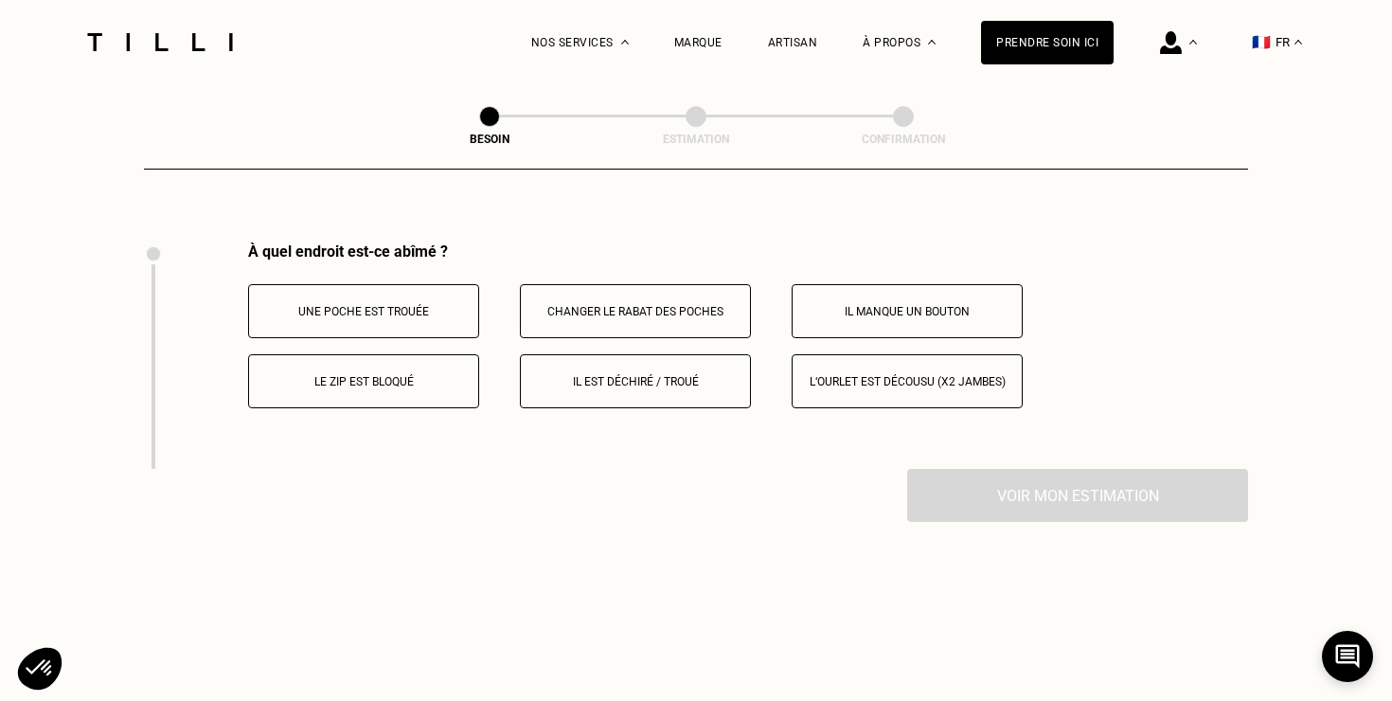
scroll to position [3493, 0]
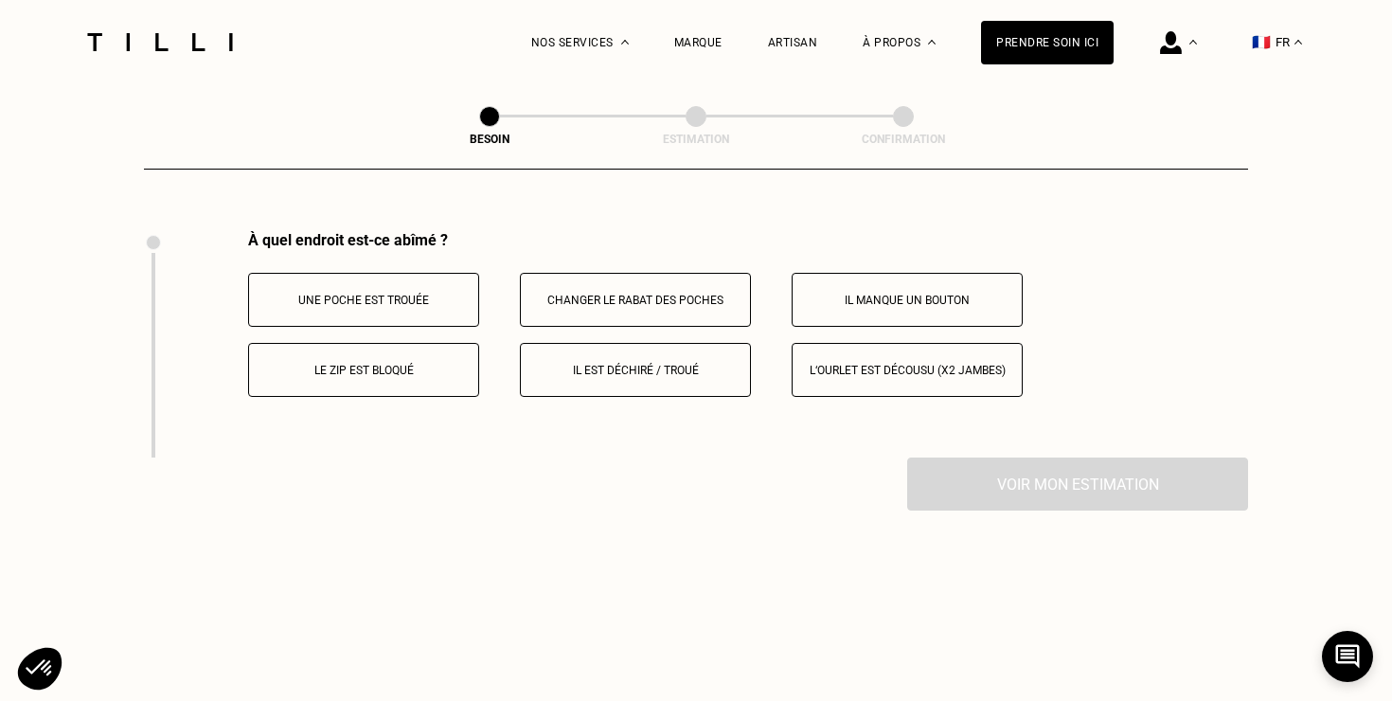
click at [628, 364] on p "Il est déchiré / troué" at bounding box center [635, 370] width 210 height 13
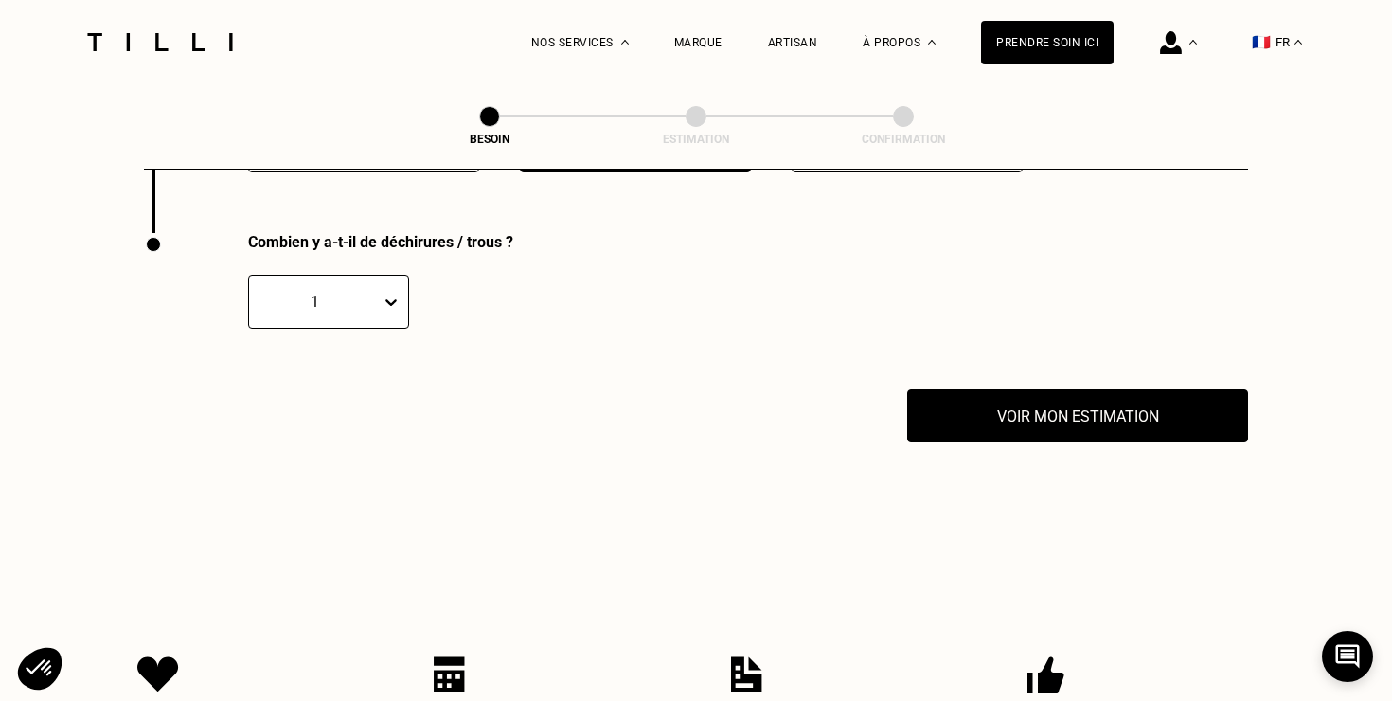
scroll to position [3720, 0]
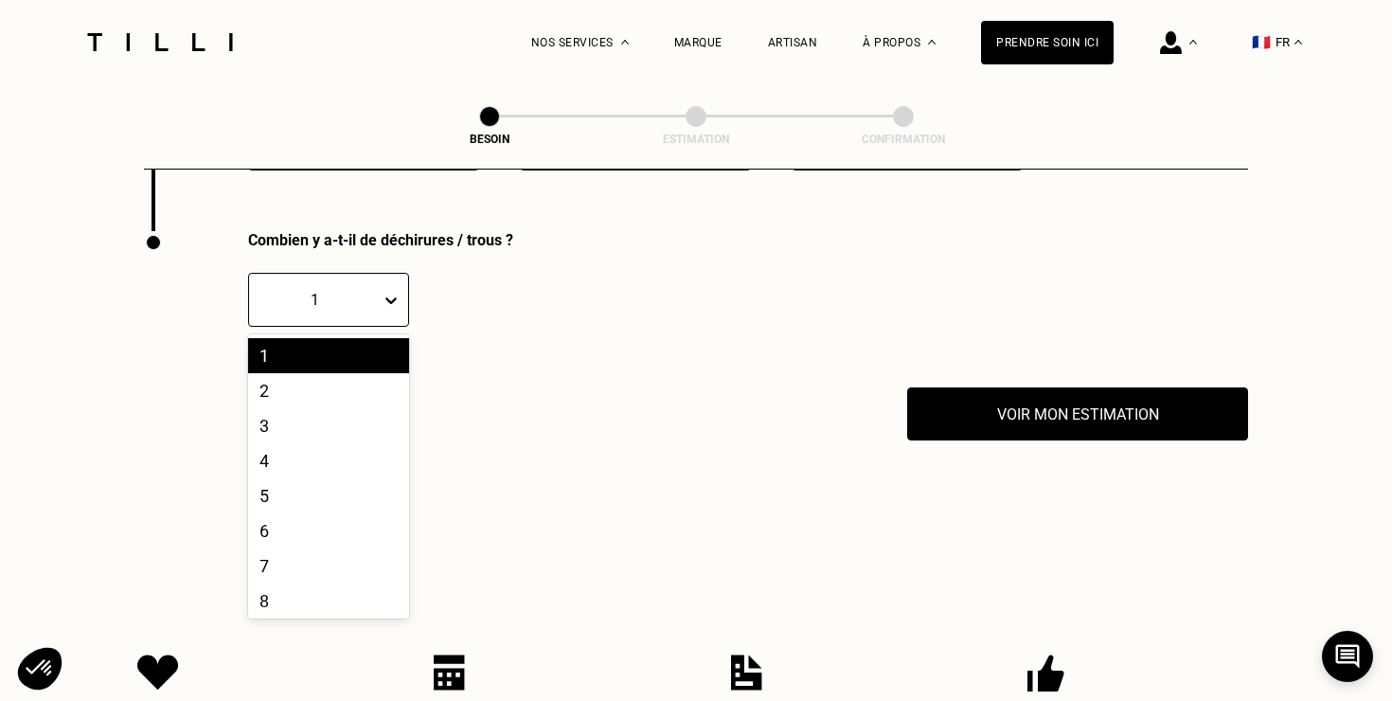
click at [385, 291] on icon at bounding box center [391, 300] width 19 height 19
click at [283, 377] on div "2" at bounding box center [328, 390] width 161 height 35
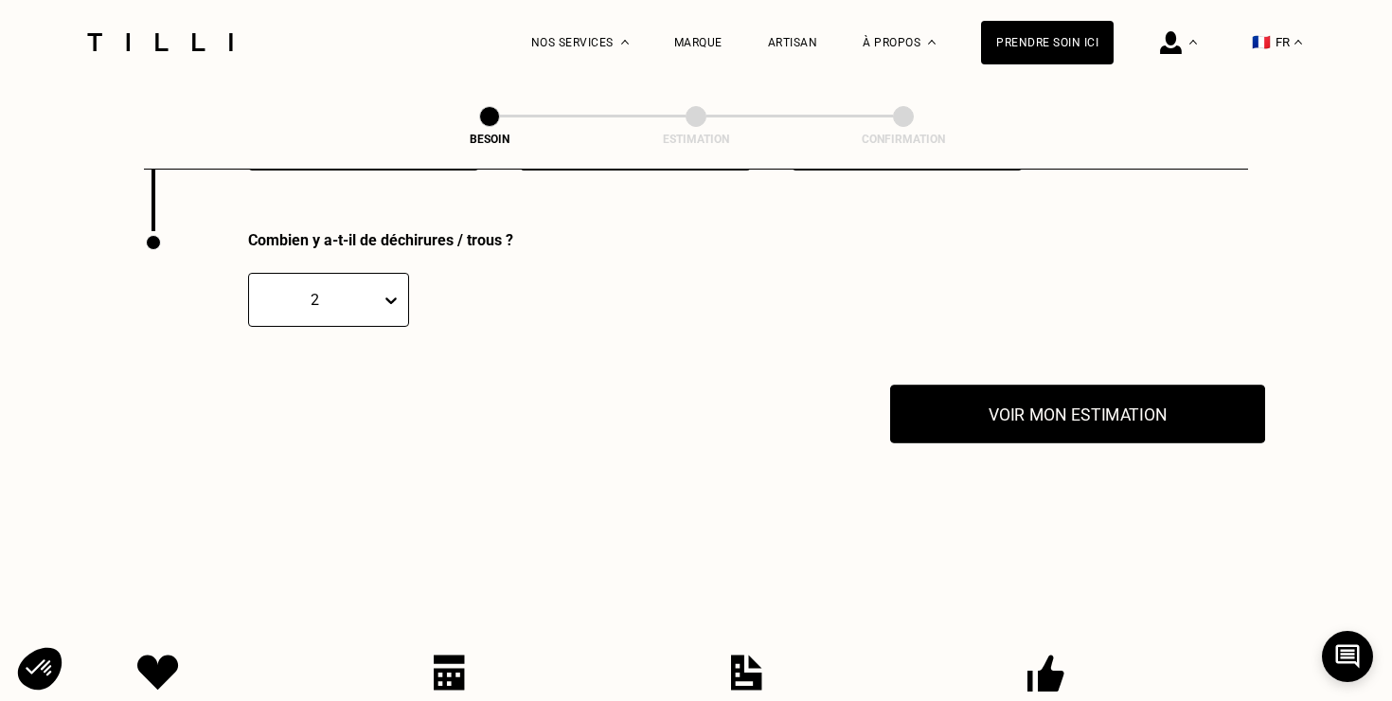
click at [970, 407] on button "Voir mon estimation" at bounding box center [1077, 414] width 375 height 59
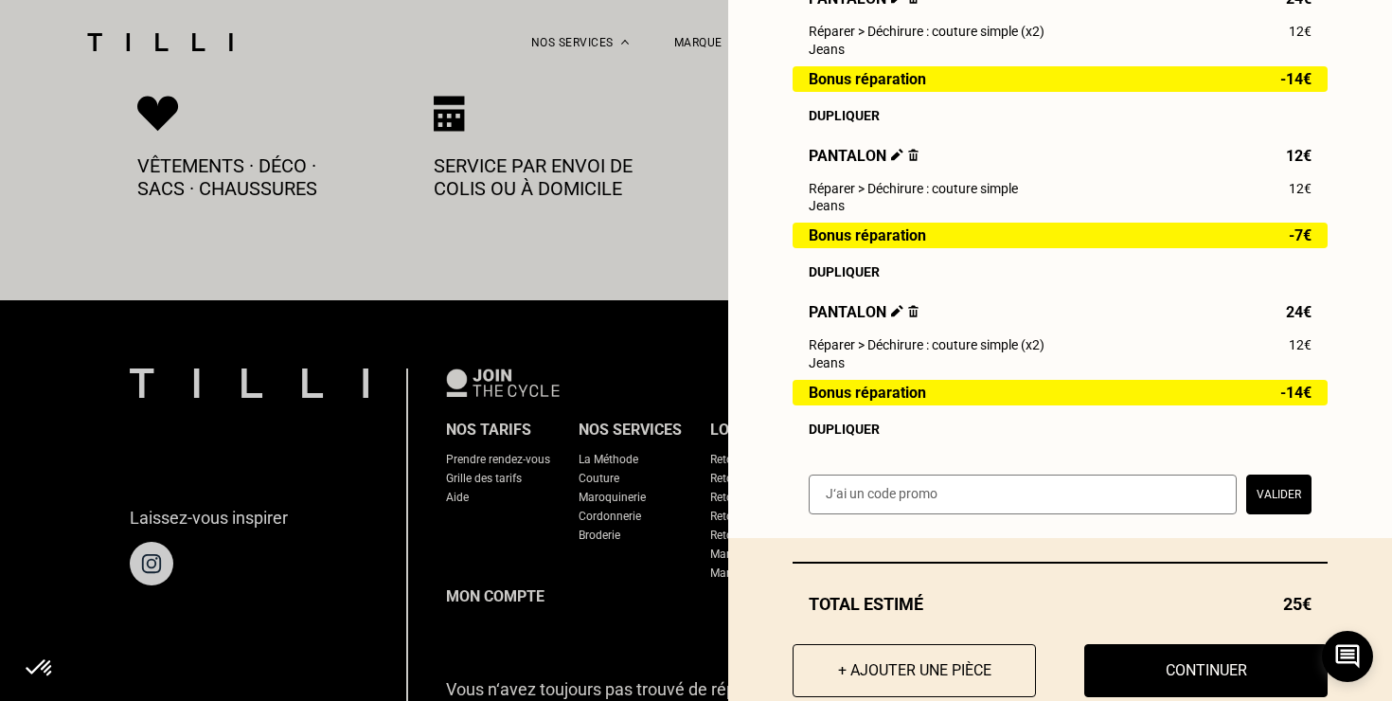
scroll to position [378, 0]
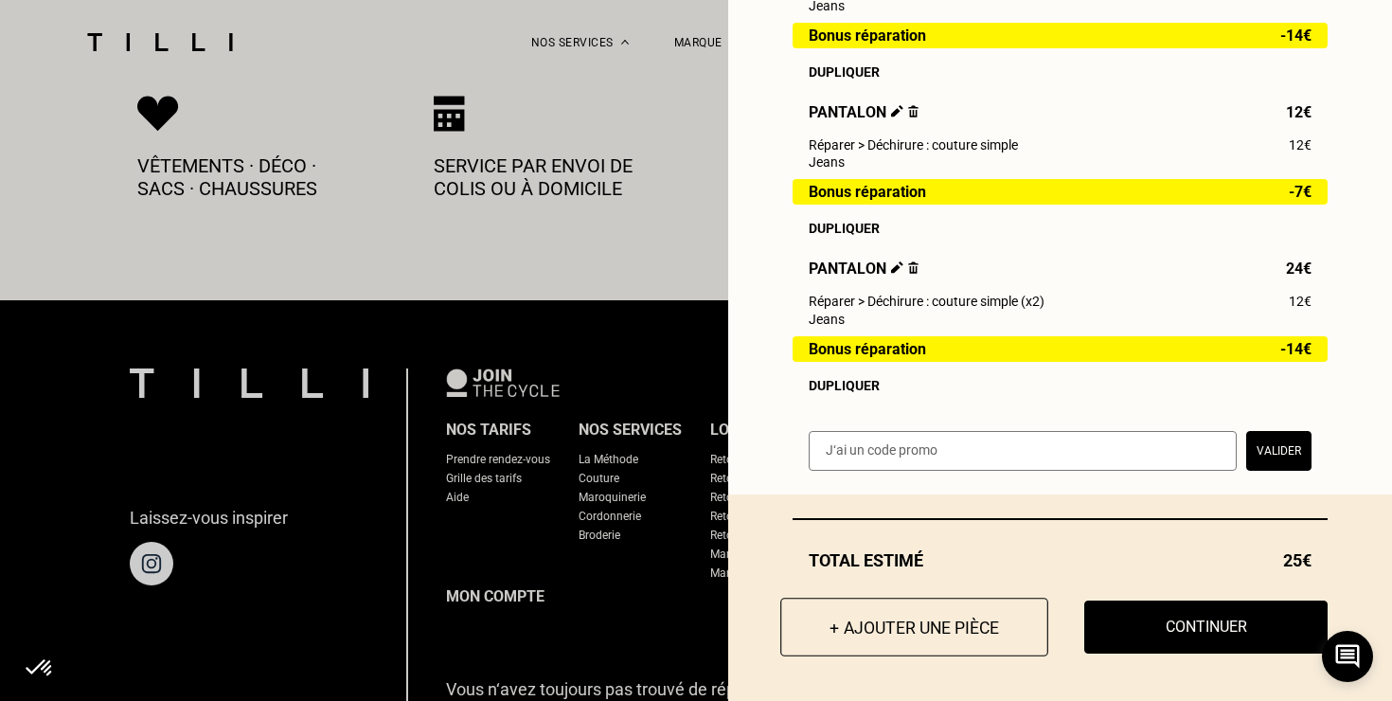
click at [915, 639] on button "+ Ajouter une pièce" at bounding box center [915, 627] width 268 height 59
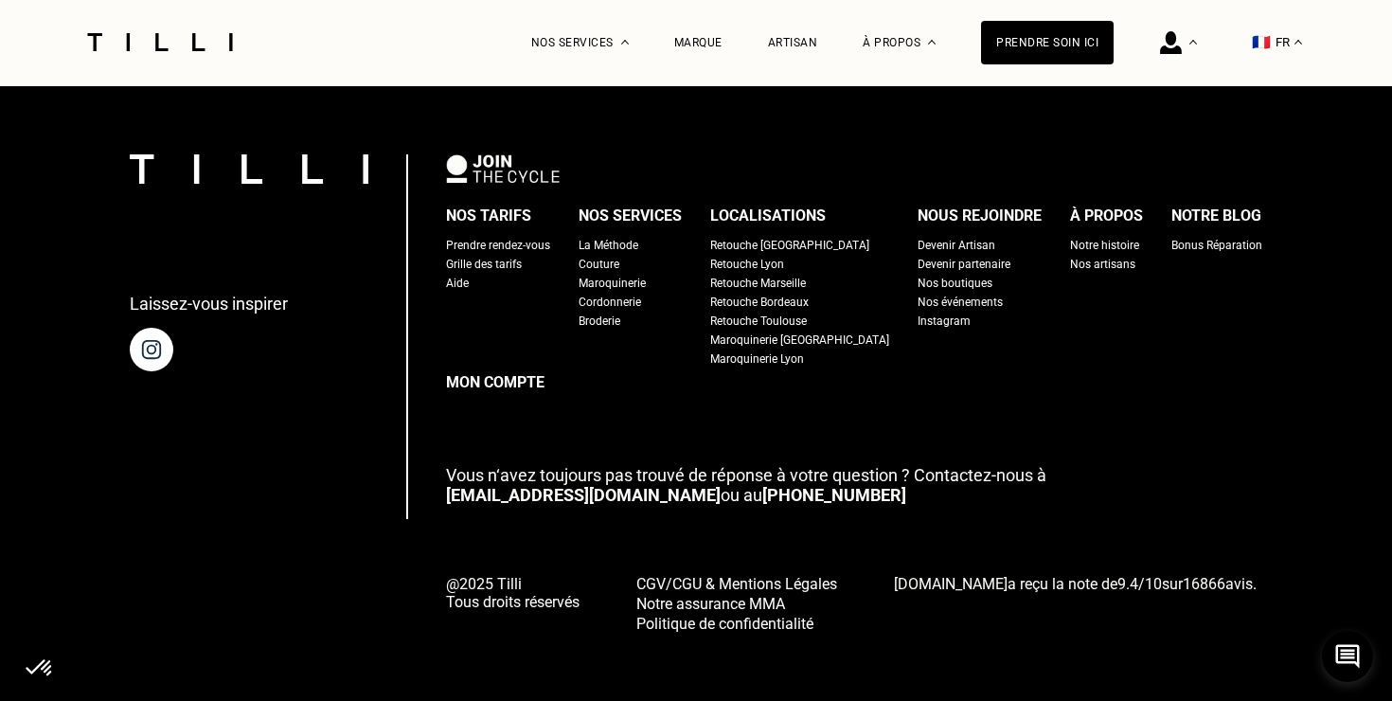
scroll to position [0, 0]
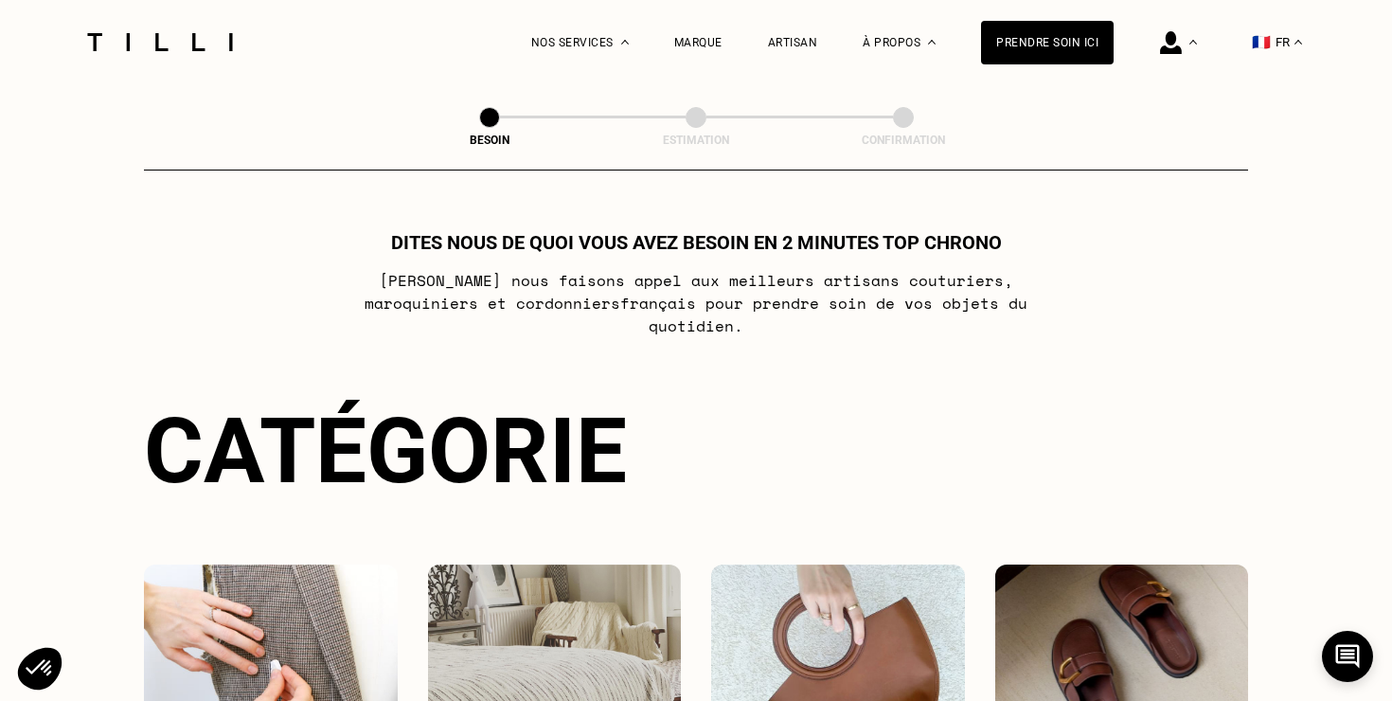
click at [280, 637] on img at bounding box center [271, 650] width 254 height 171
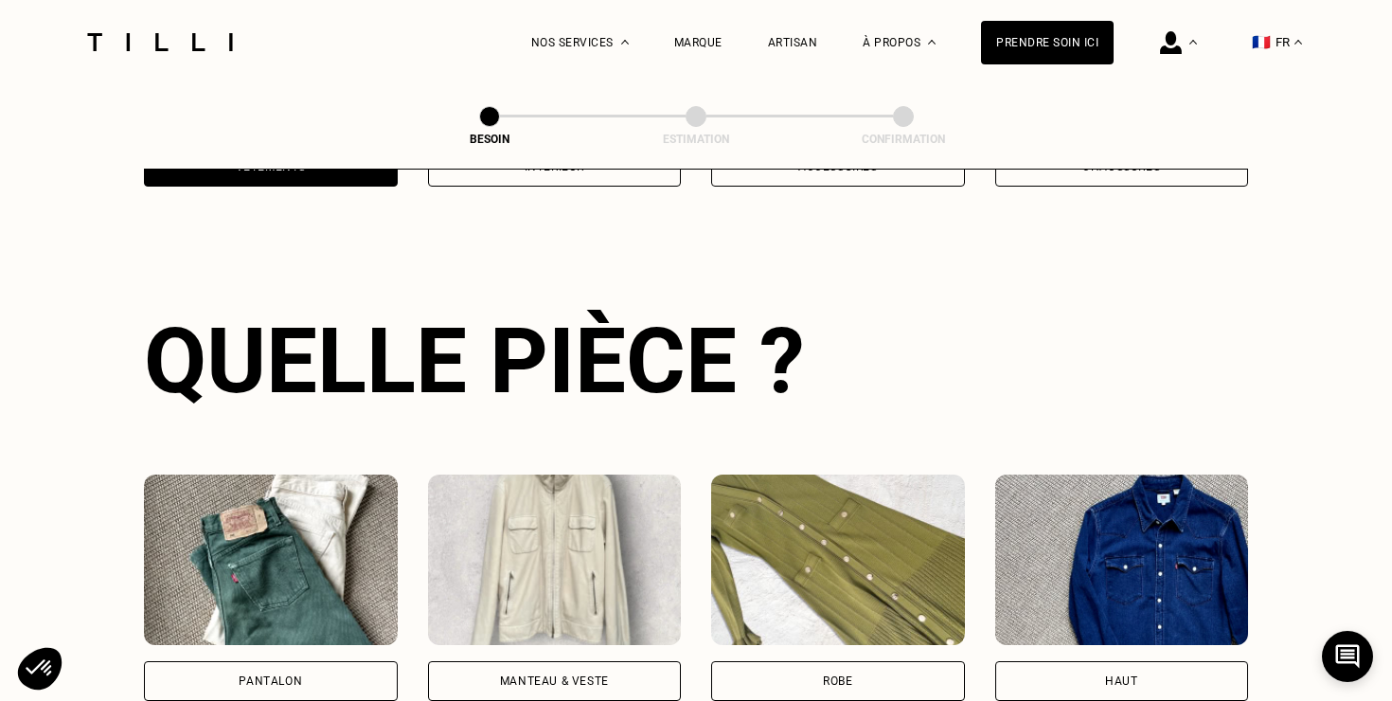
scroll to position [617, 0]
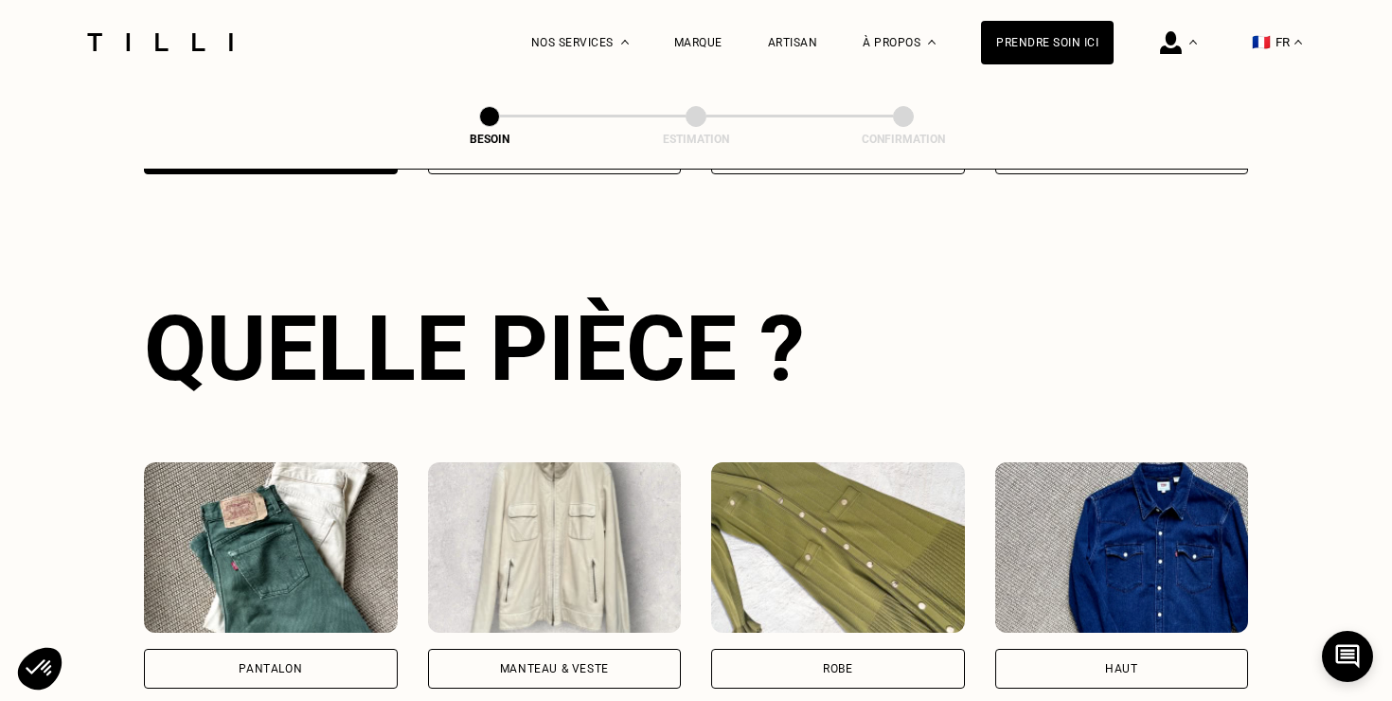
click at [285, 591] on img at bounding box center [271, 547] width 254 height 171
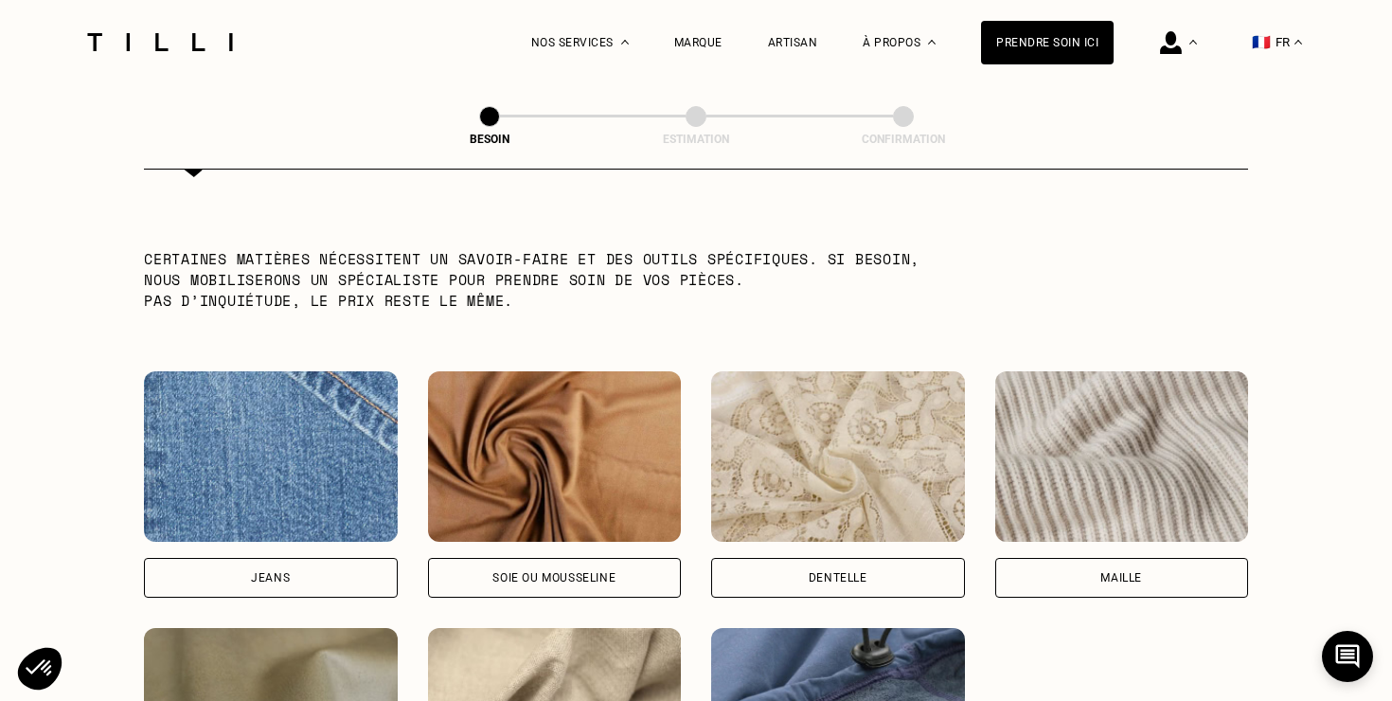
scroll to position [1894, 0]
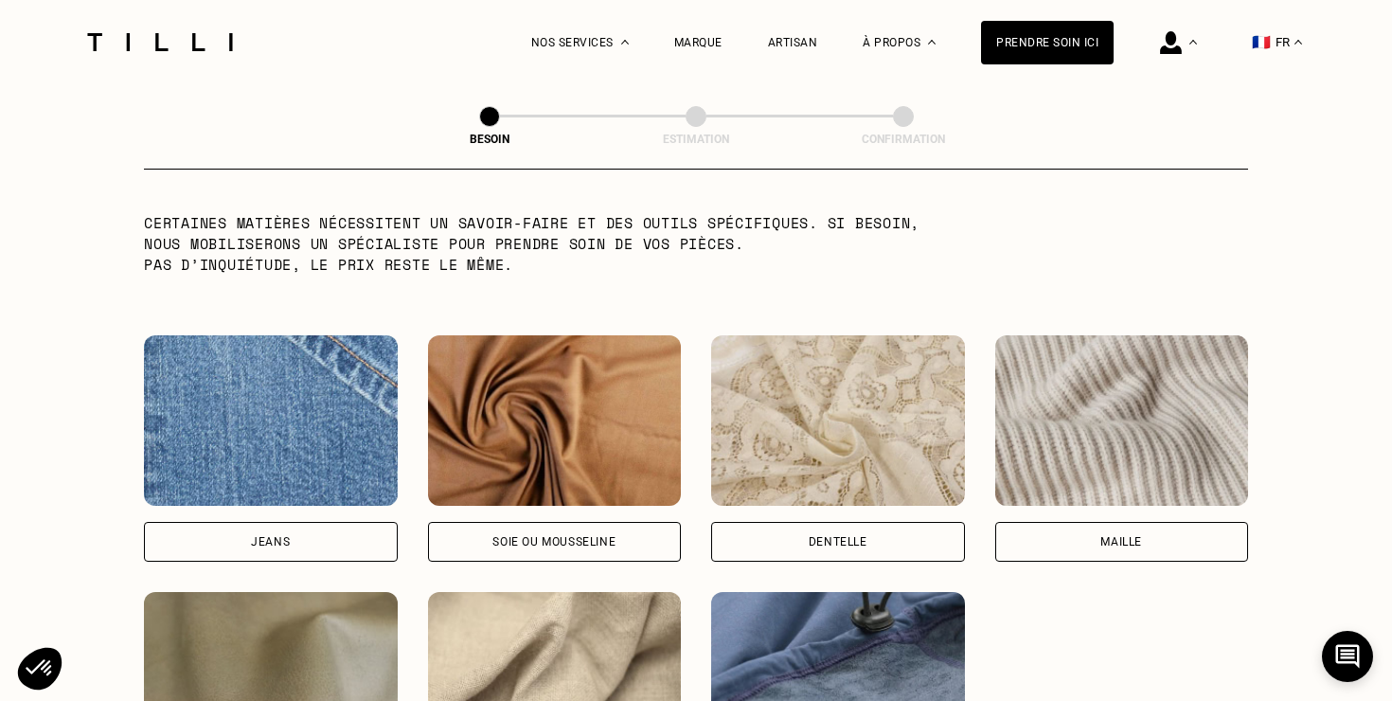
click at [266, 536] on div "Jeans" at bounding box center [270, 541] width 39 height 11
select select "FR"
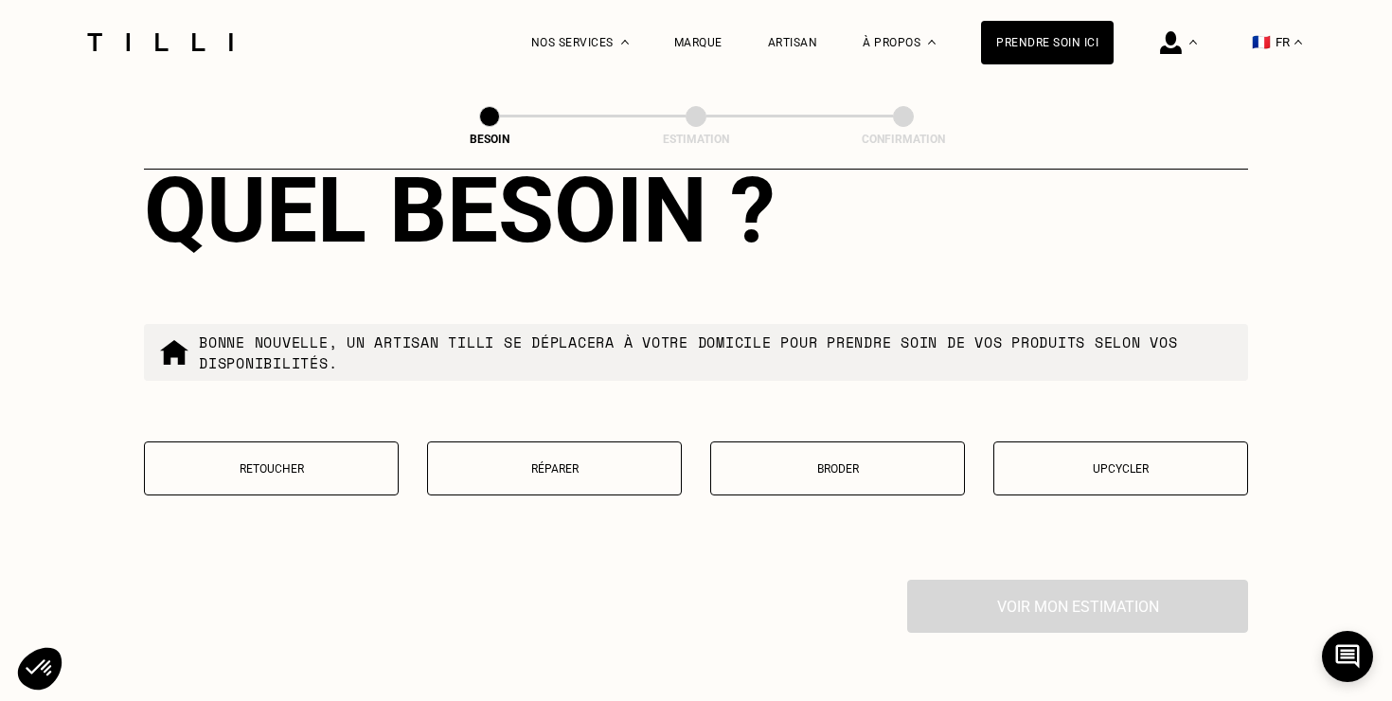
scroll to position [3148, 0]
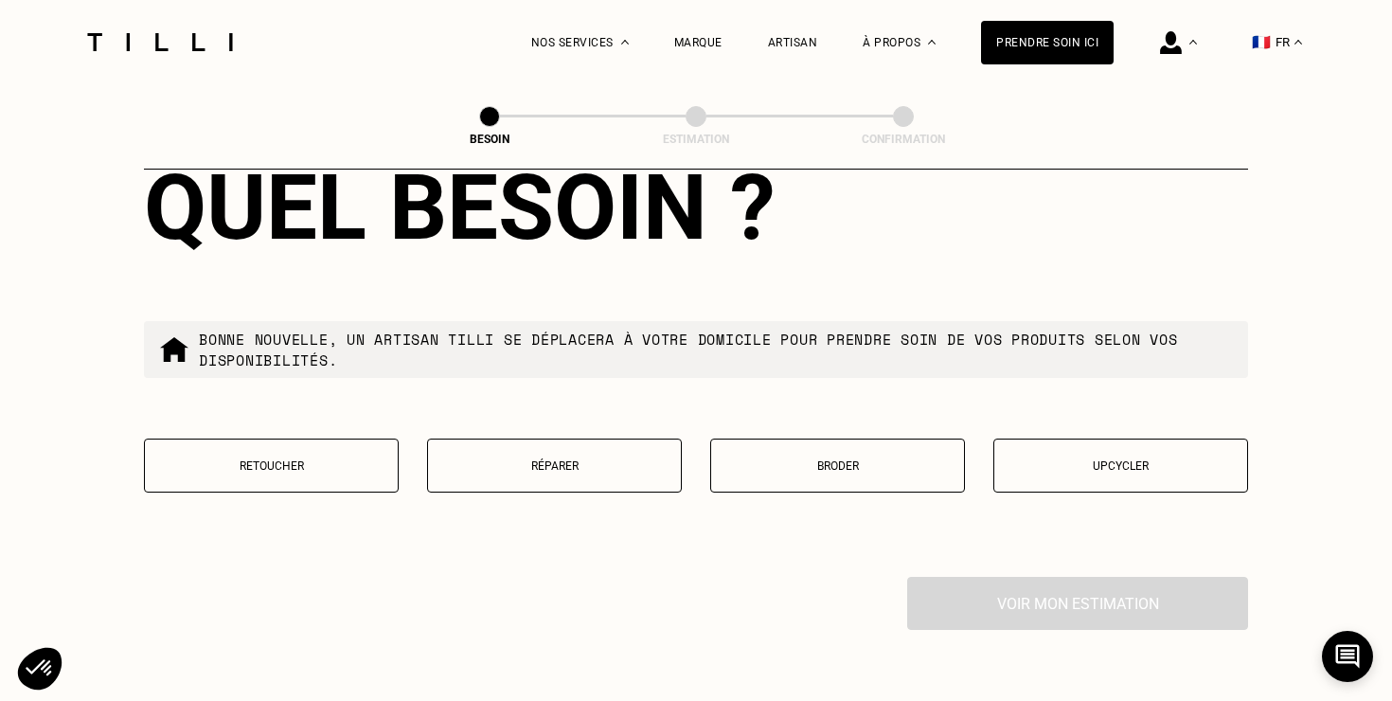
click at [314, 459] on p "Retoucher" at bounding box center [271, 465] width 234 height 13
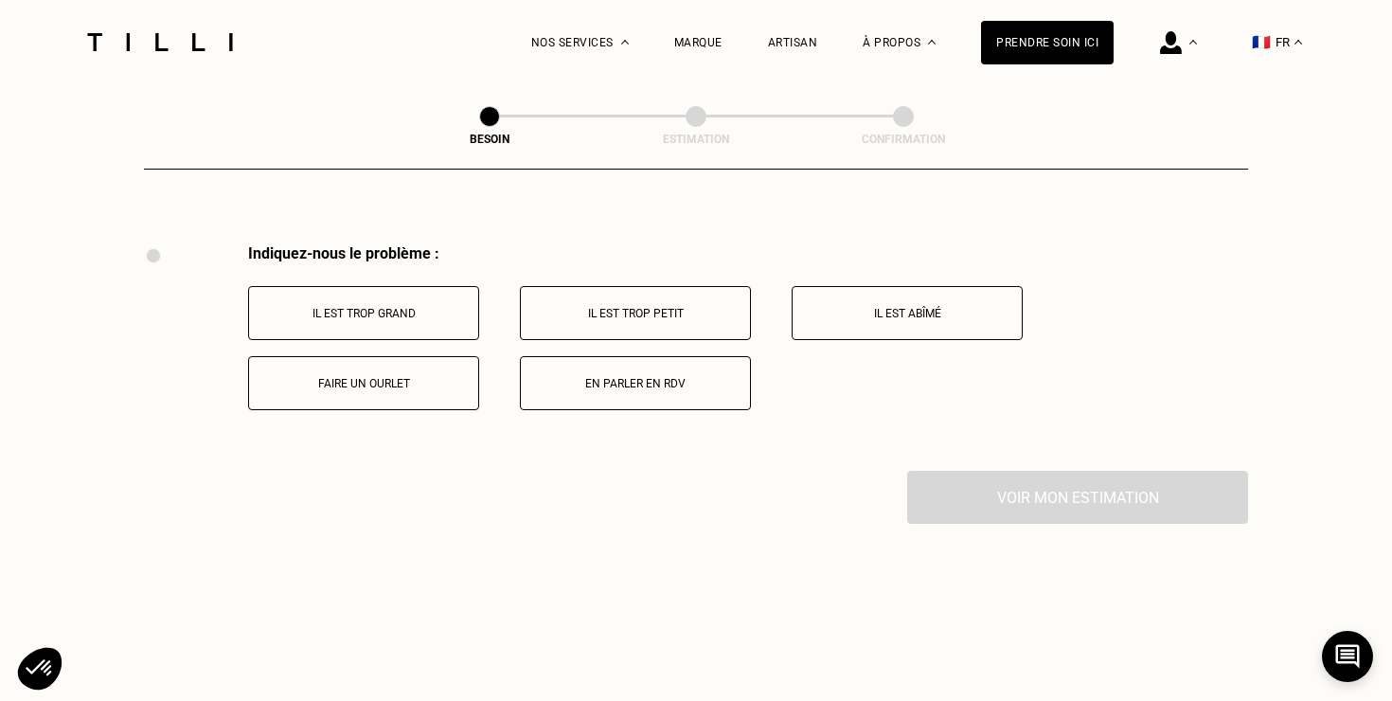
scroll to position [3493, 0]
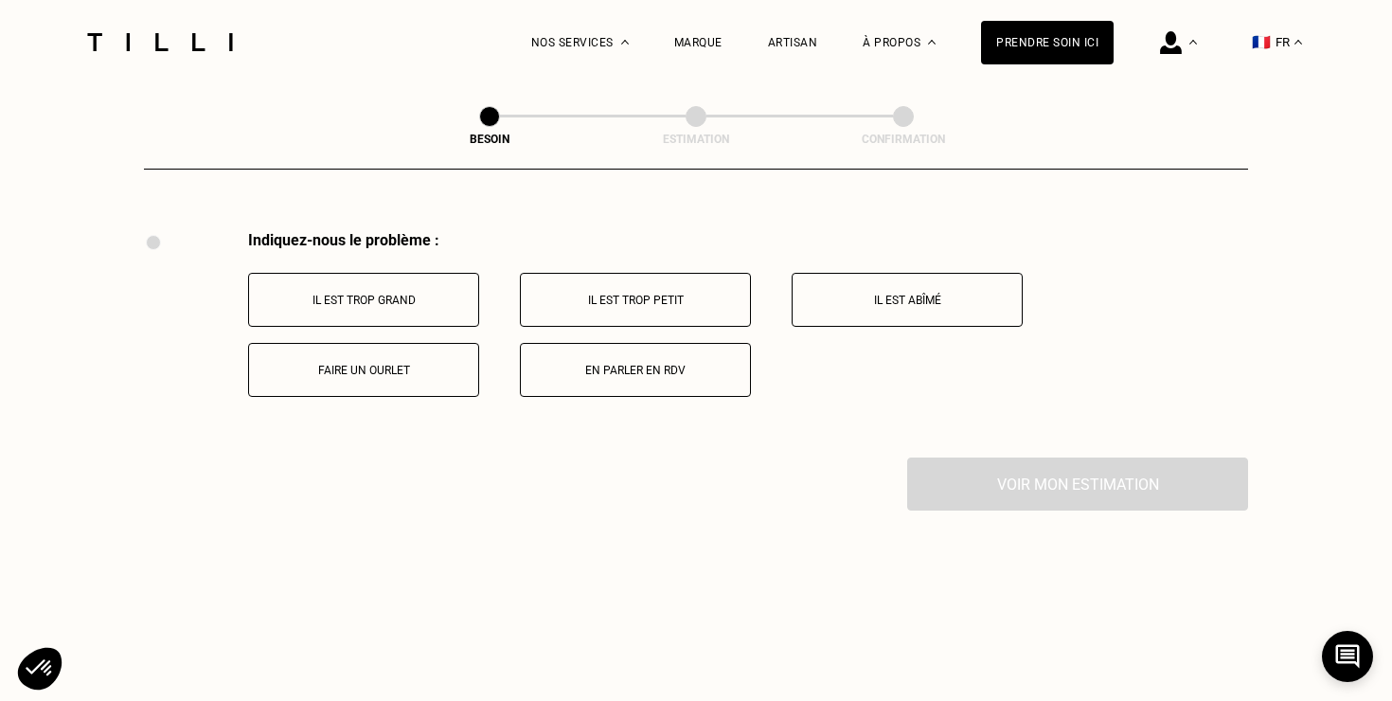
click at [379, 364] on p "Faire un ourlet" at bounding box center [364, 370] width 210 height 13
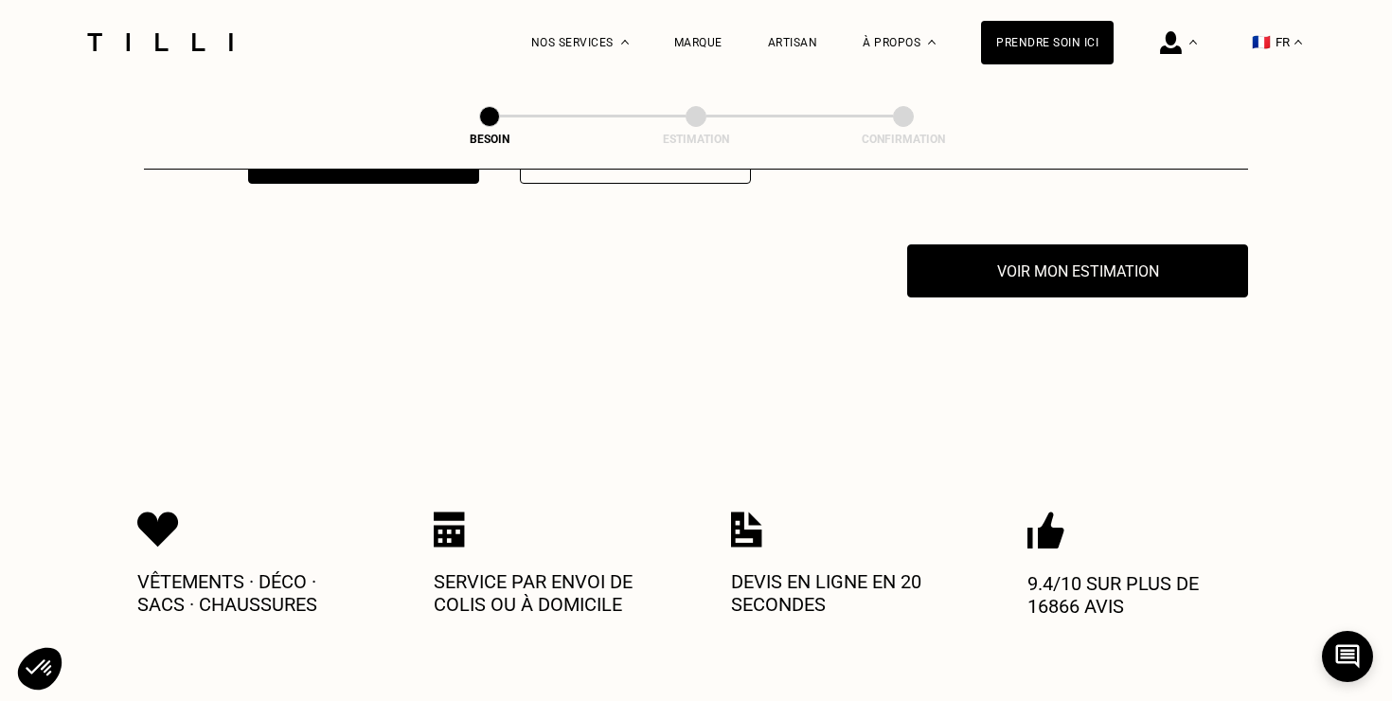
scroll to position [3720, 0]
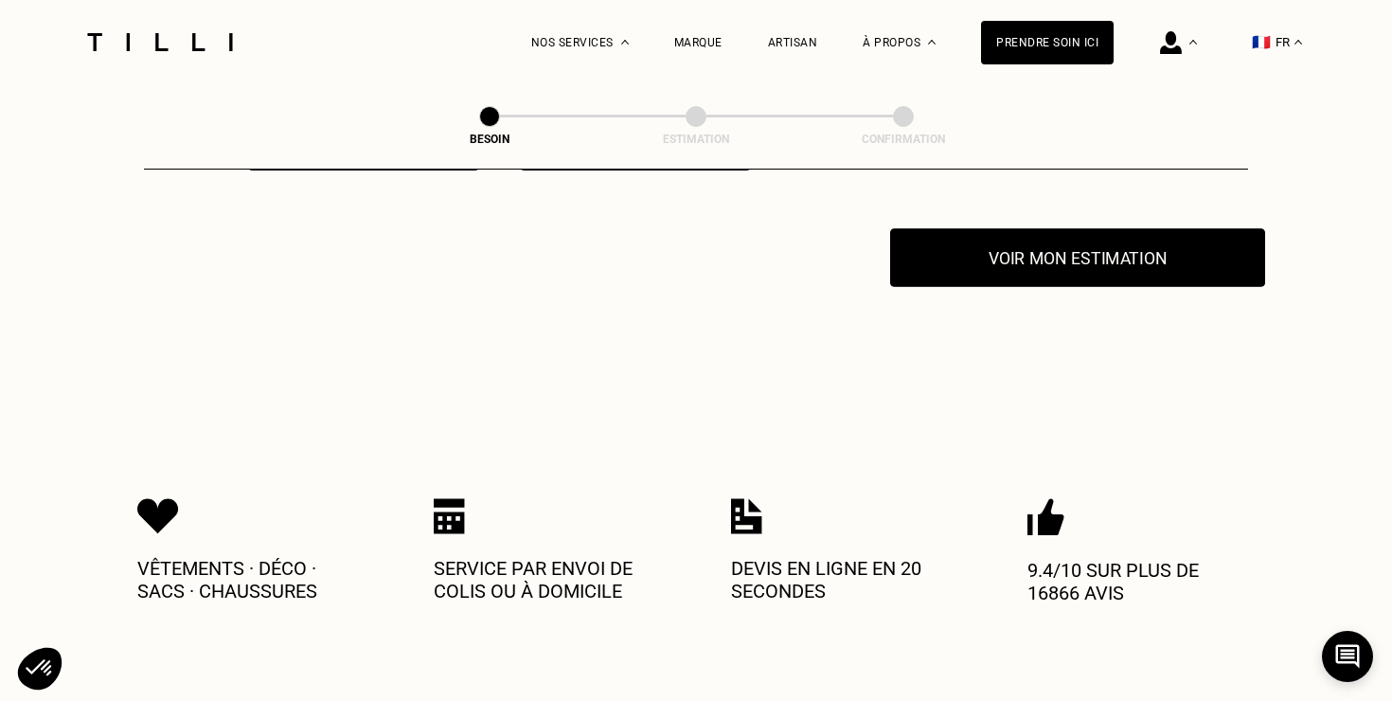
click at [986, 251] on button "Voir mon estimation" at bounding box center [1077, 257] width 375 height 59
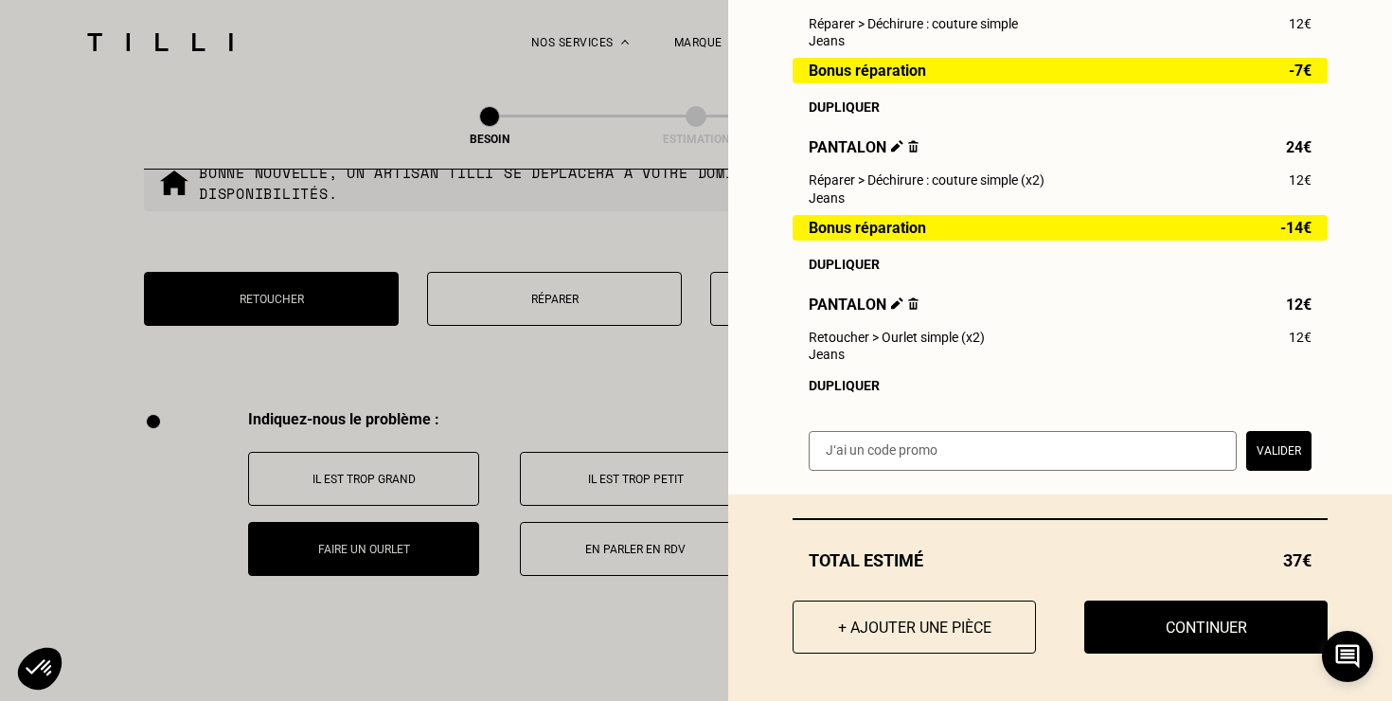
scroll to position [3474, 0]
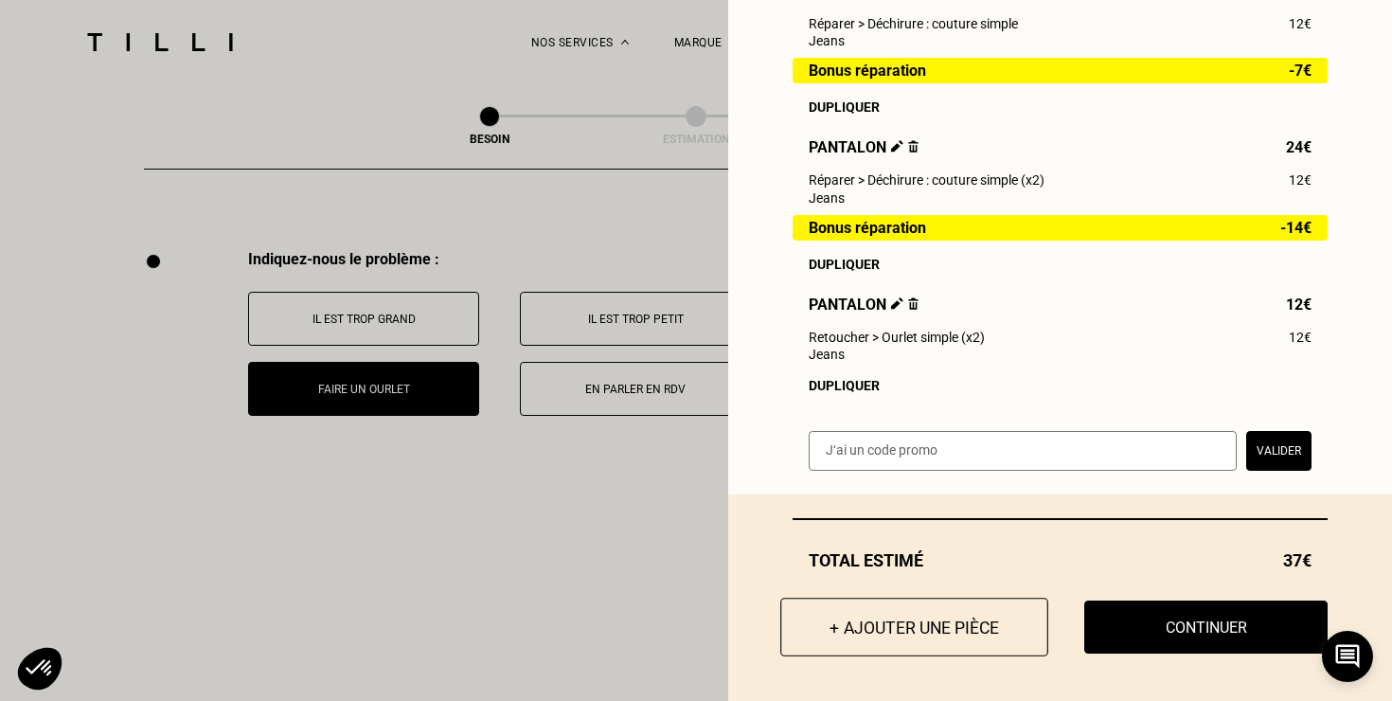
click at [830, 615] on button "+ Ajouter une pièce" at bounding box center [915, 627] width 268 height 59
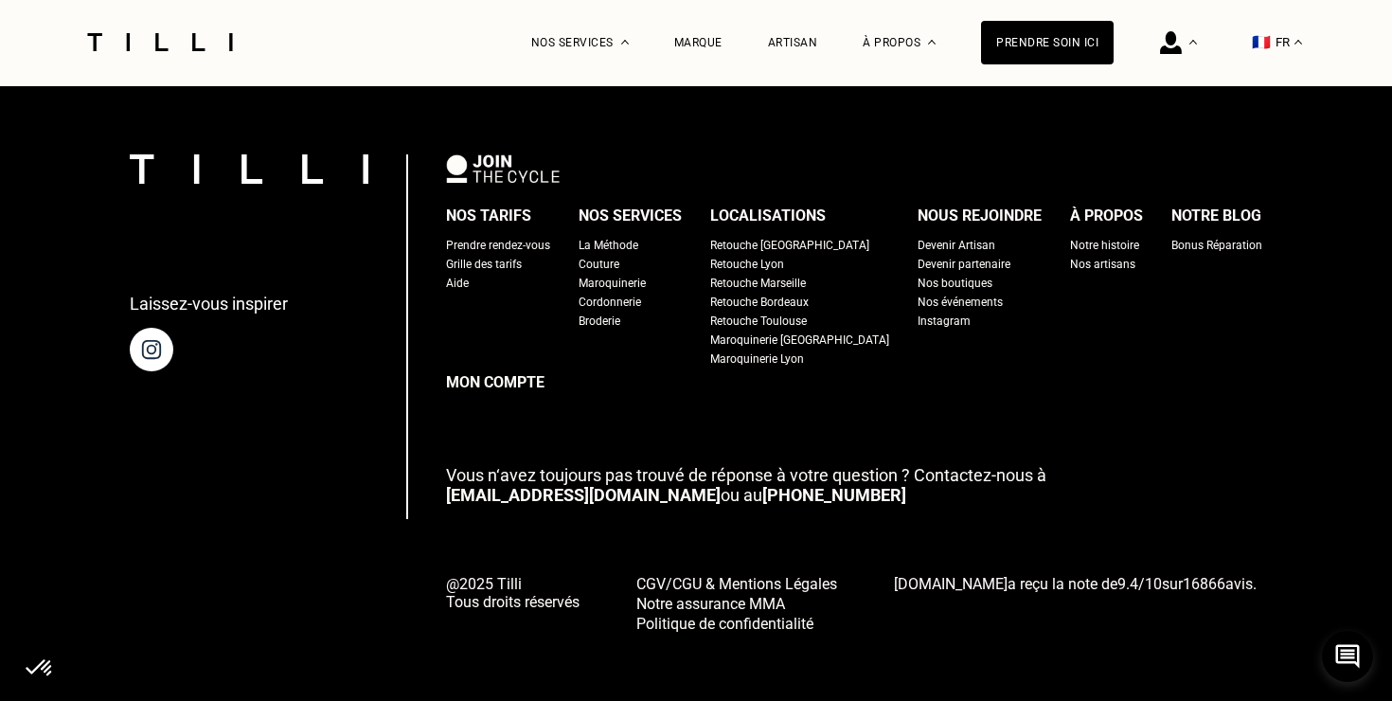
scroll to position [0, 0]
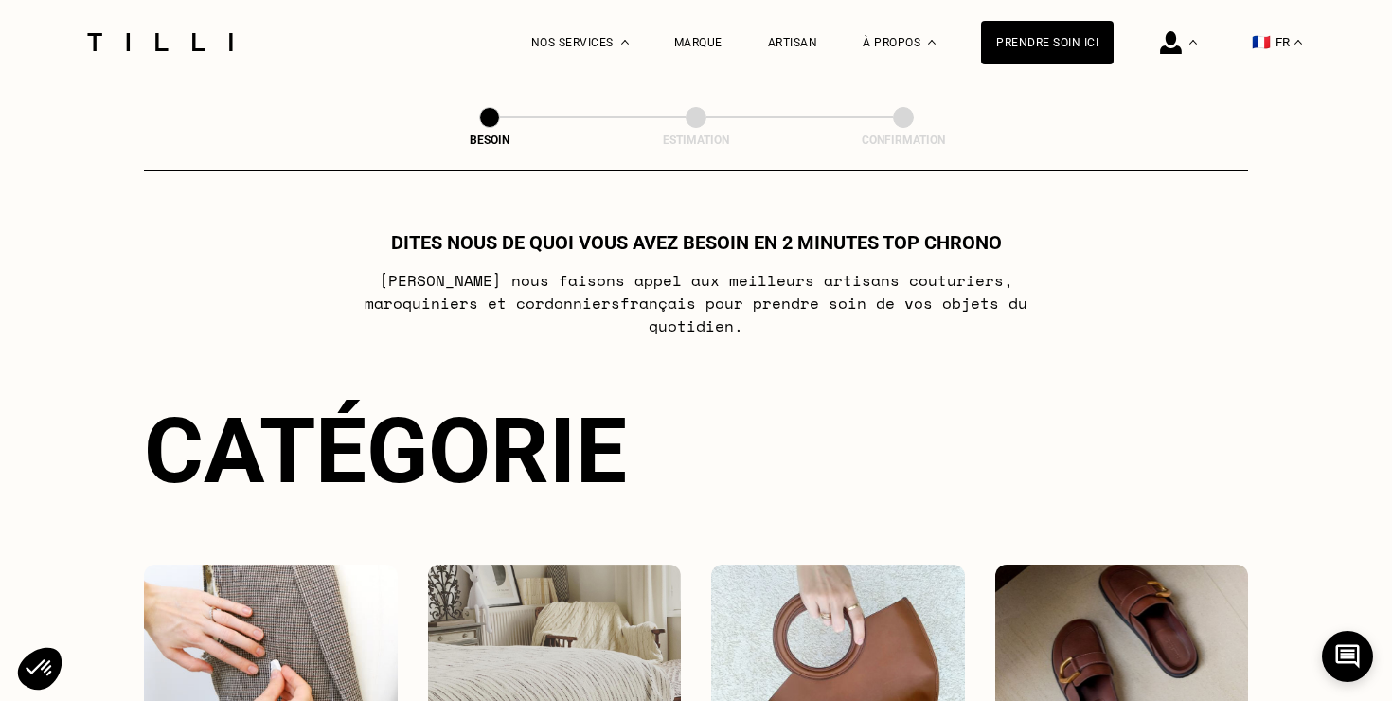
click at [272, 621] on img at bounding box center [271, 650] width 254 height 171
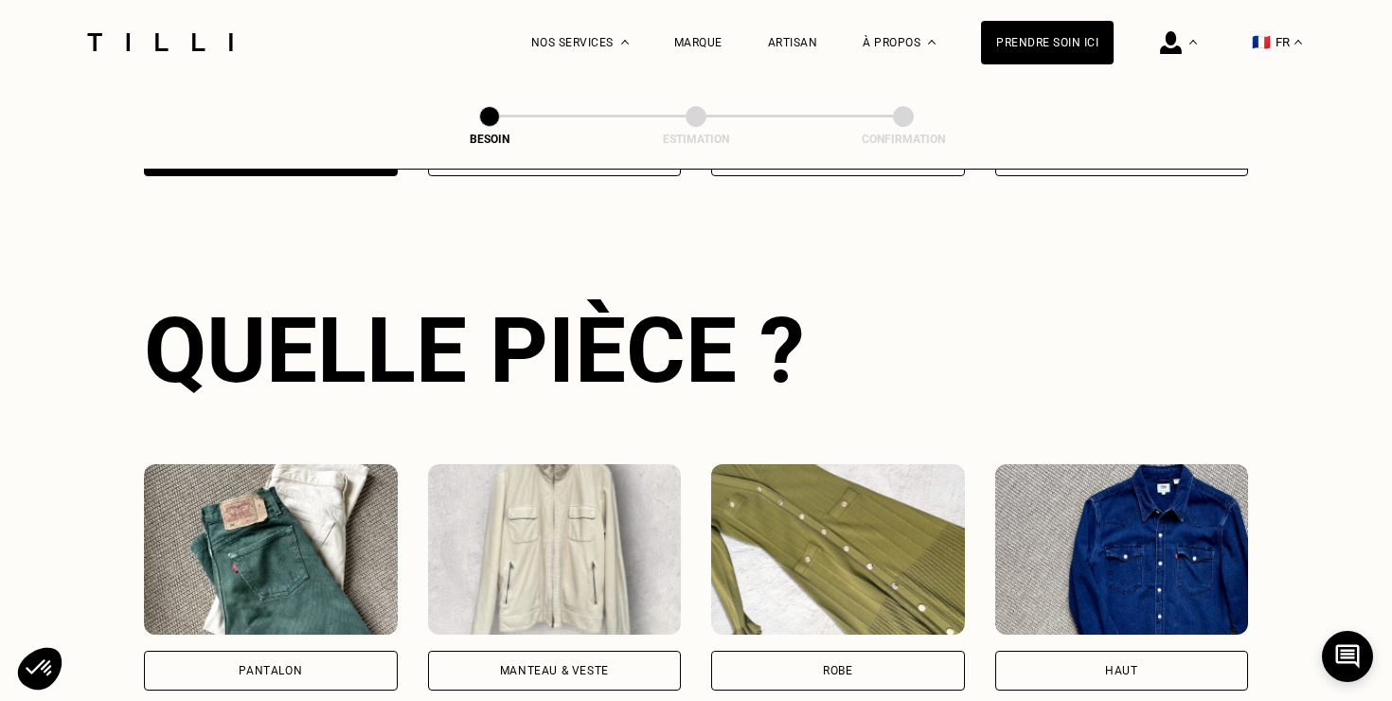
scroll to position [617, 0]
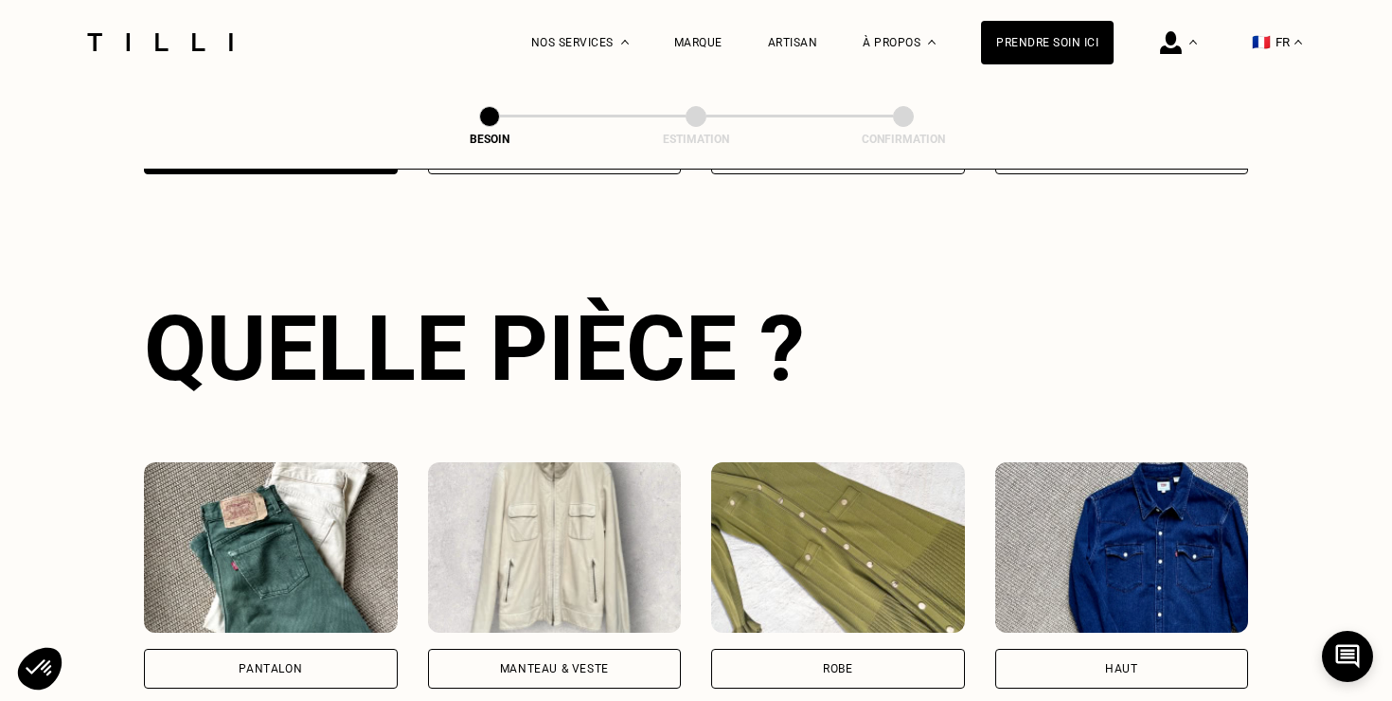
click at [264, 649] on div "Pantalon" at bounding box center [271, 669] width 254 height 40
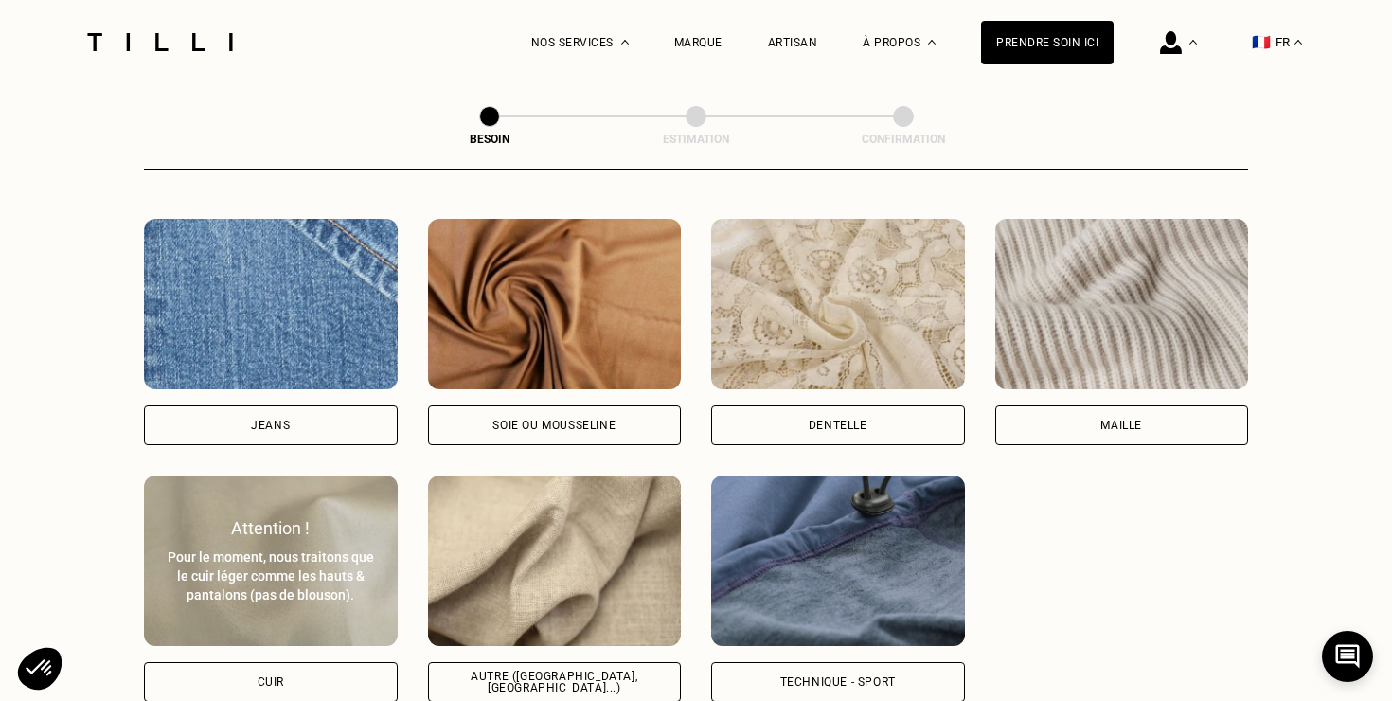
scroll to position [2014, 0]
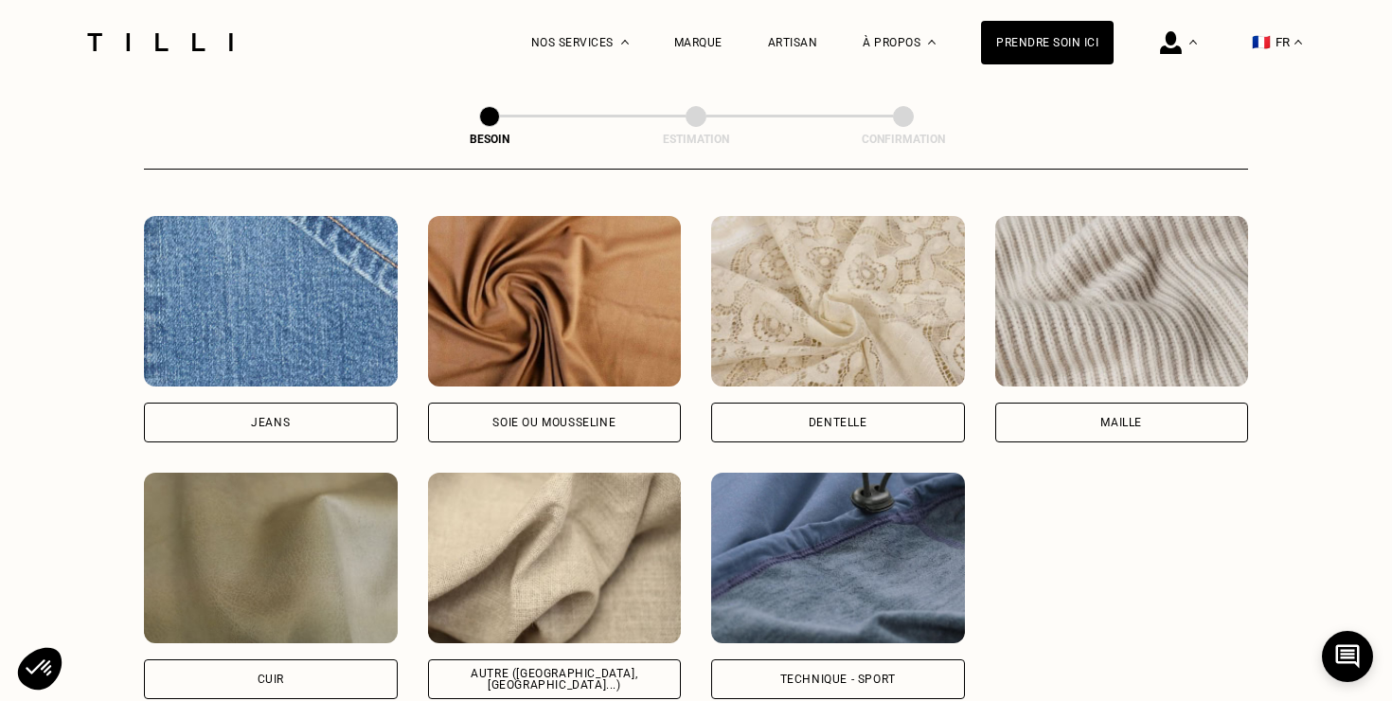
click at [298, 403] on div "Jeans" at bounding box center [271, 423] width 254 height 40
select select "FR"
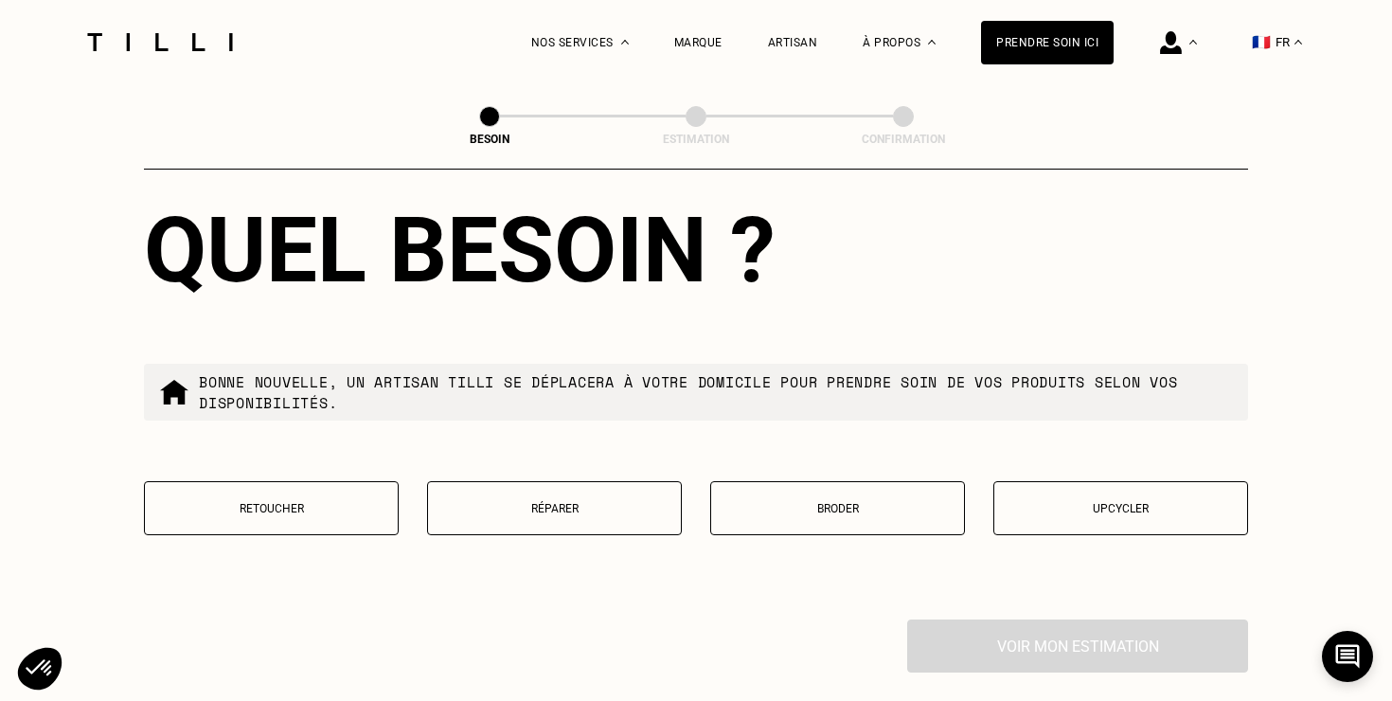
scroll to position [3109, 0]
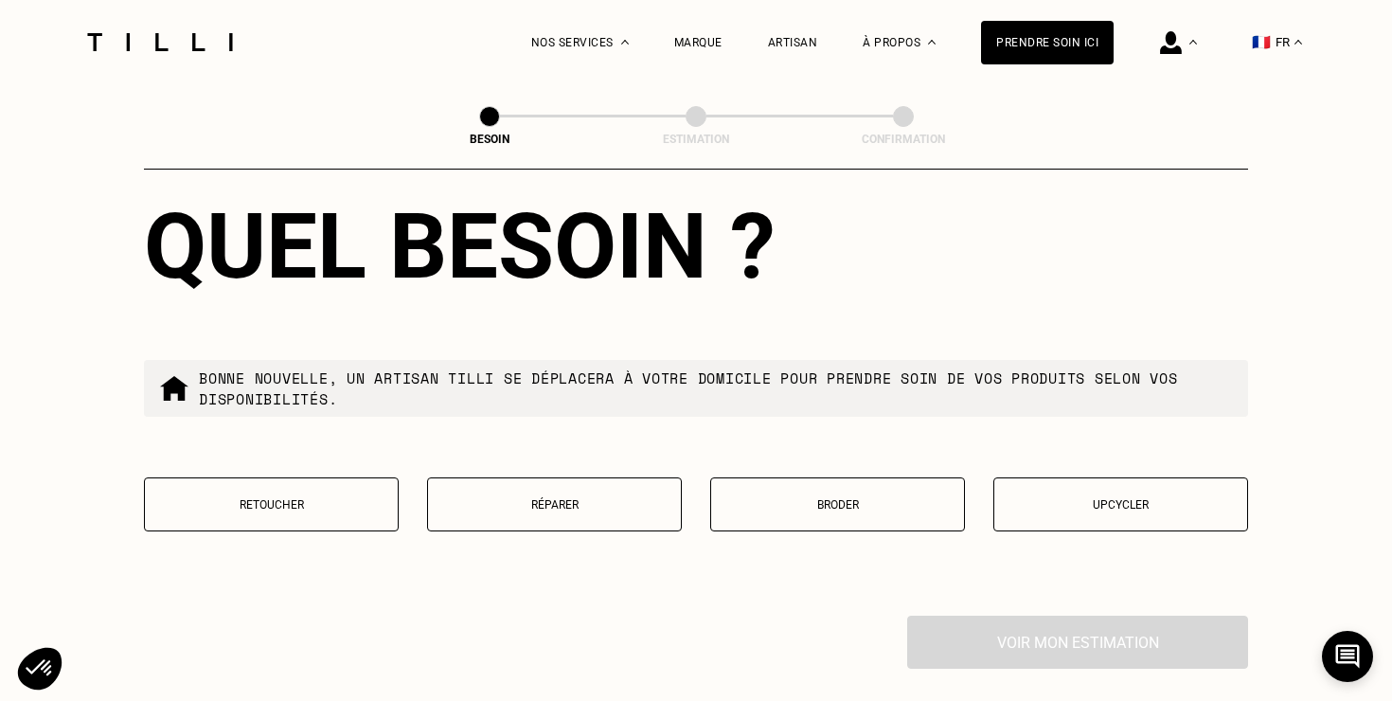
click at [327, 498] on p "Retoucher" at bounding box center [271, 504] width 234 height 13
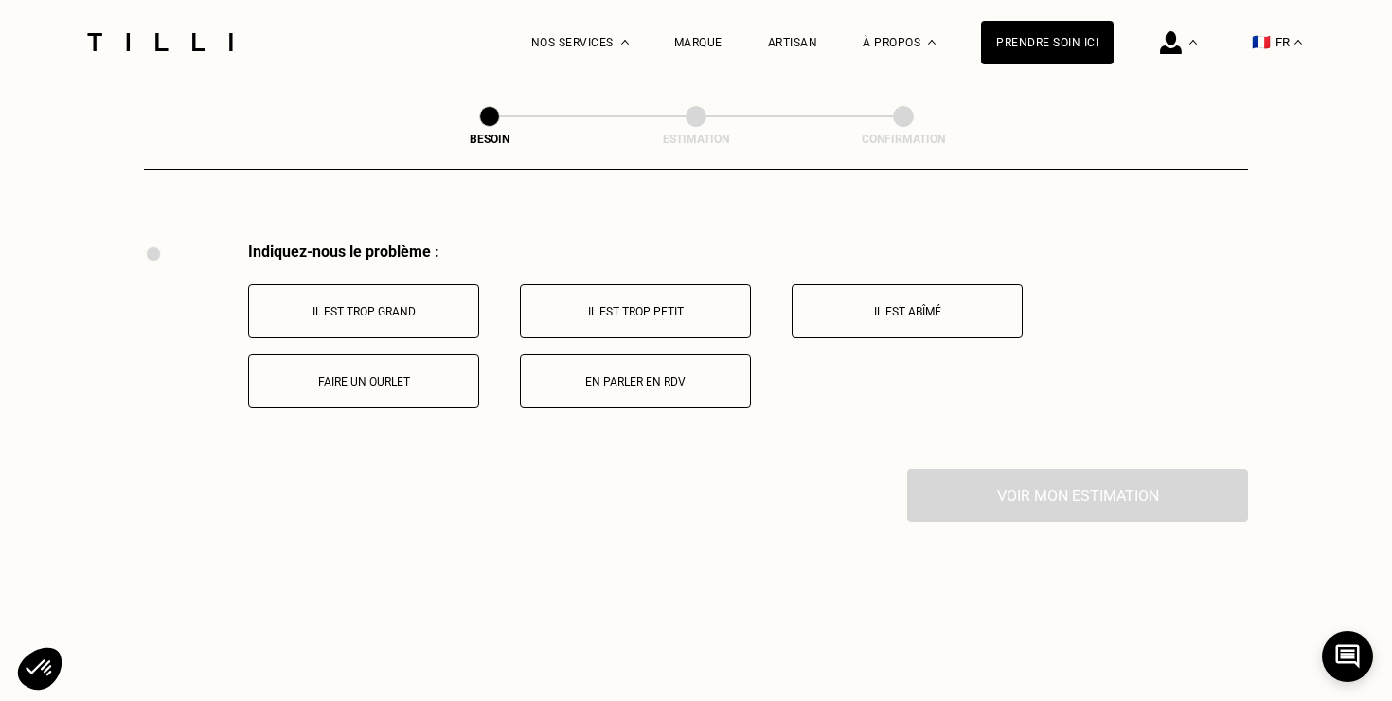
scroll to position [3493, 0]
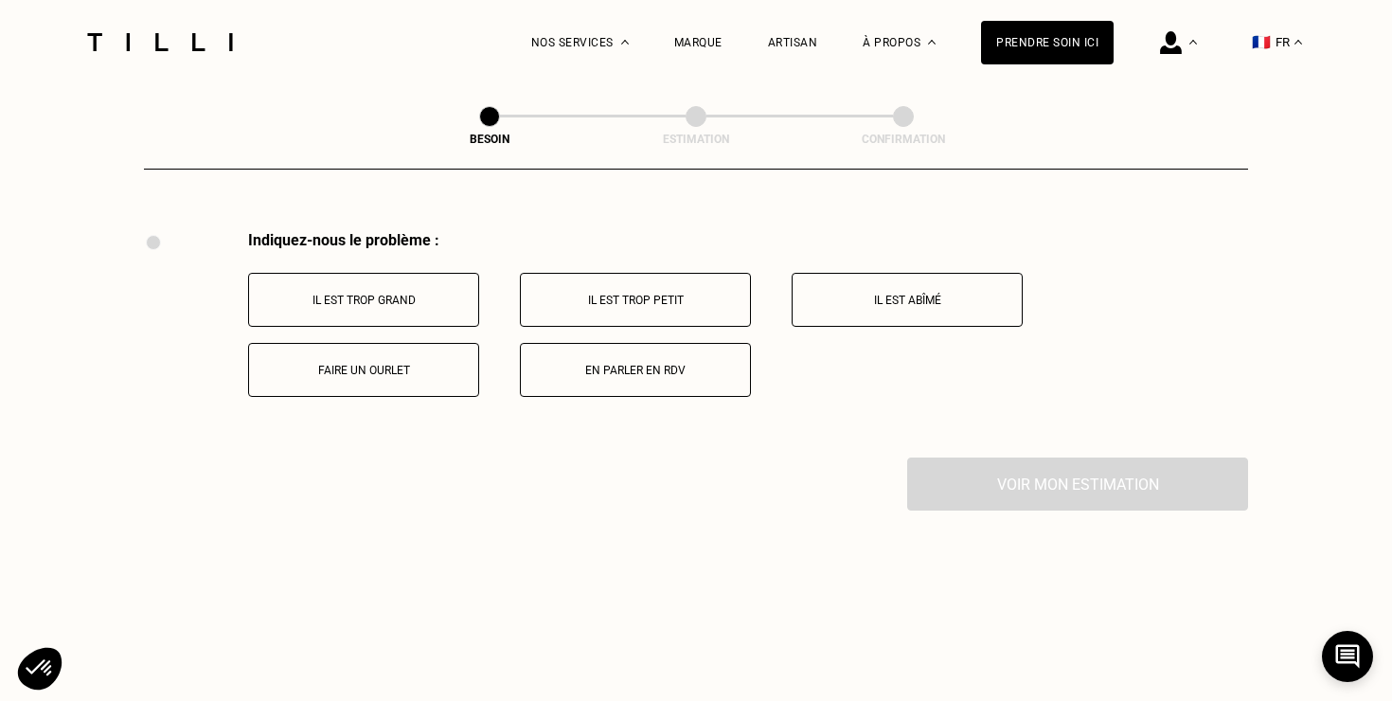
click at [342, 364] on p "Faire un ourlet" at bounding box center [364, 370] width 210 height 13
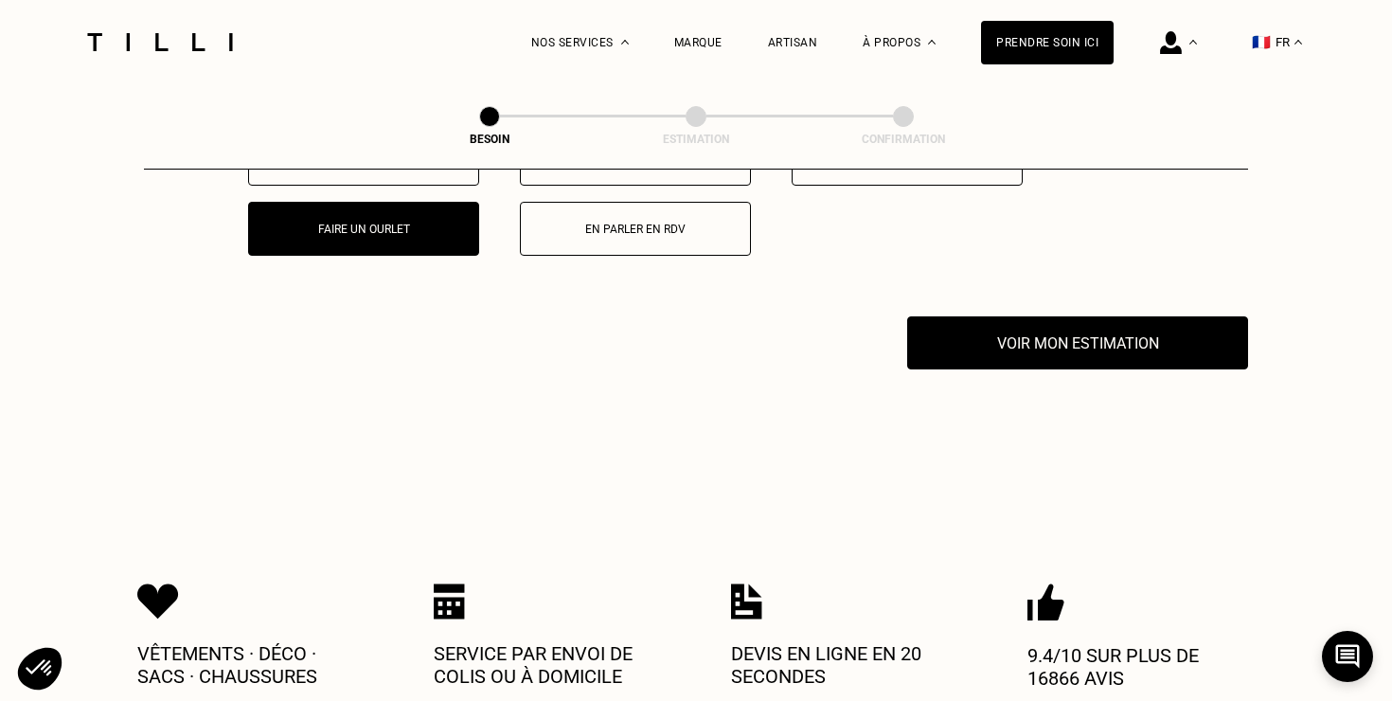
scroll to position [3720, 0]
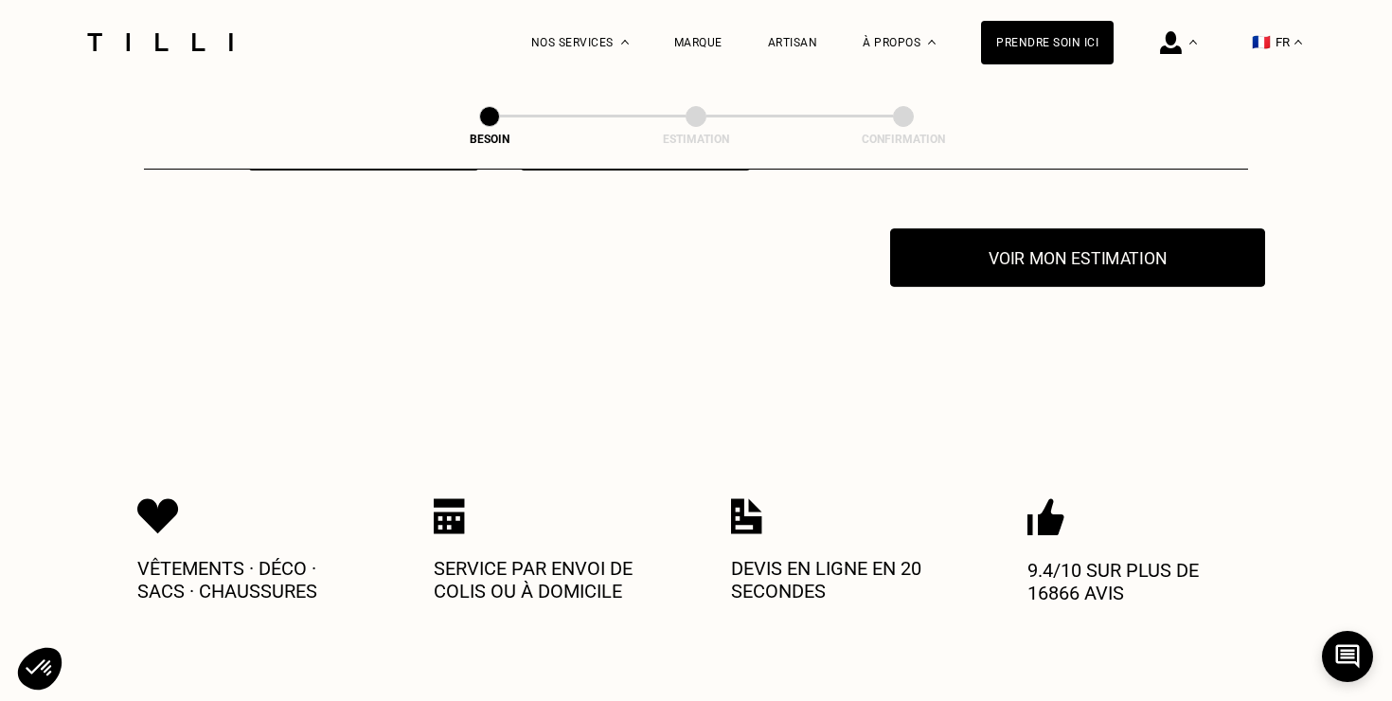
click at [1026, 241] on button "Voir mon estimation" at bounding box center [1077, 257] width 375 height 59
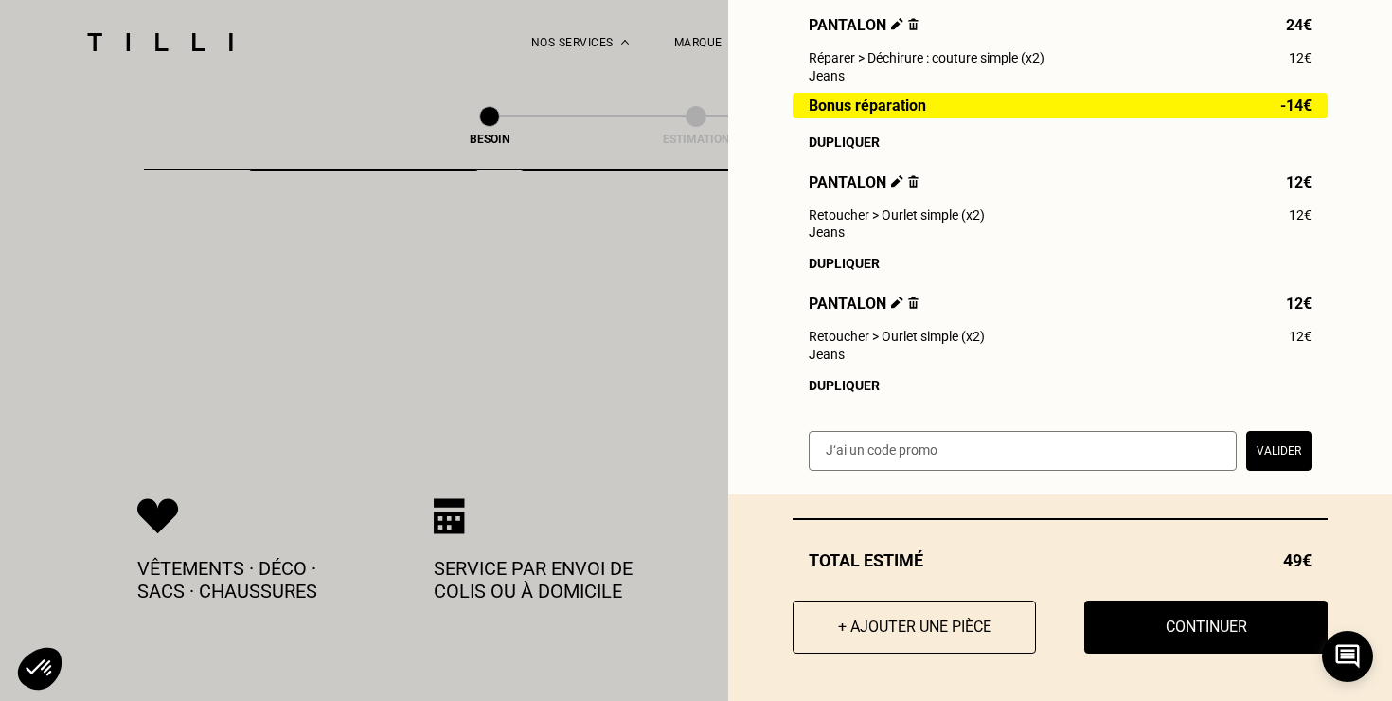
scroll to position [624, 0]
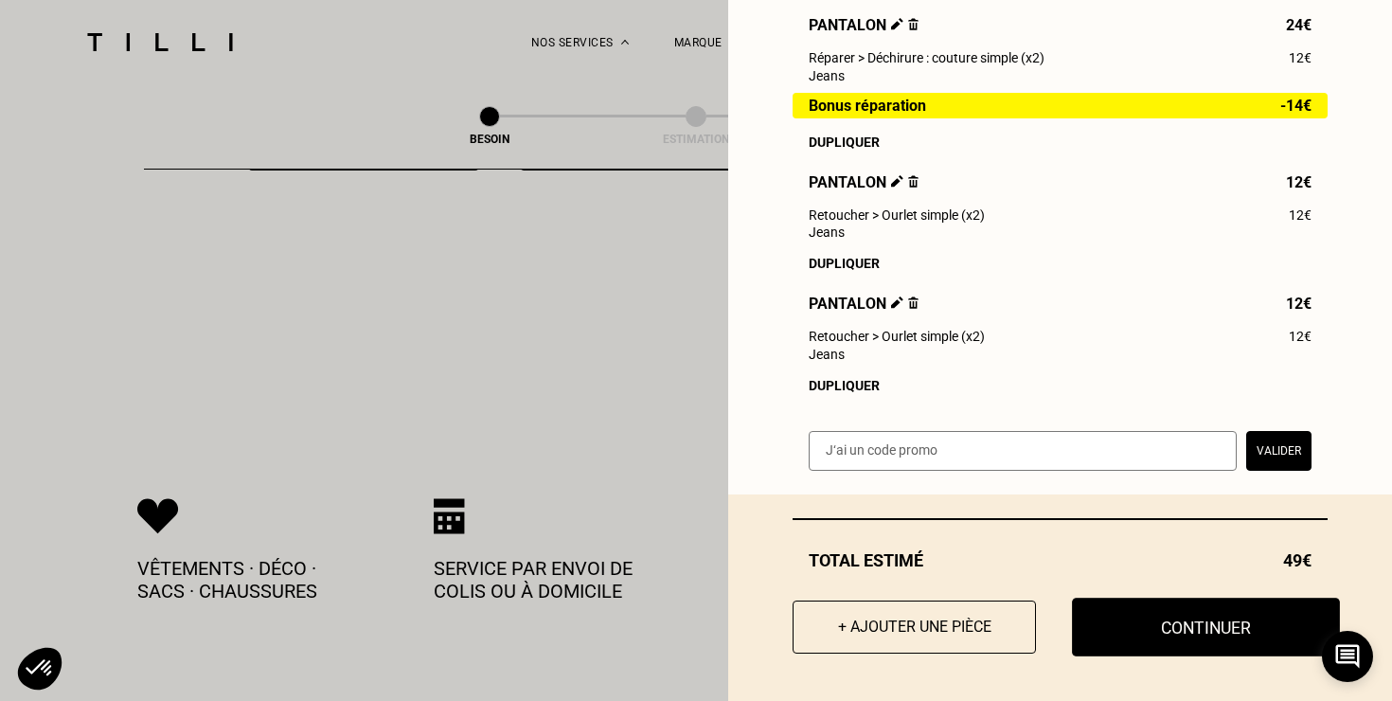
click at [1176, 619] on button "Continuer" at bounding box center [1206, 627] width 268 height 59
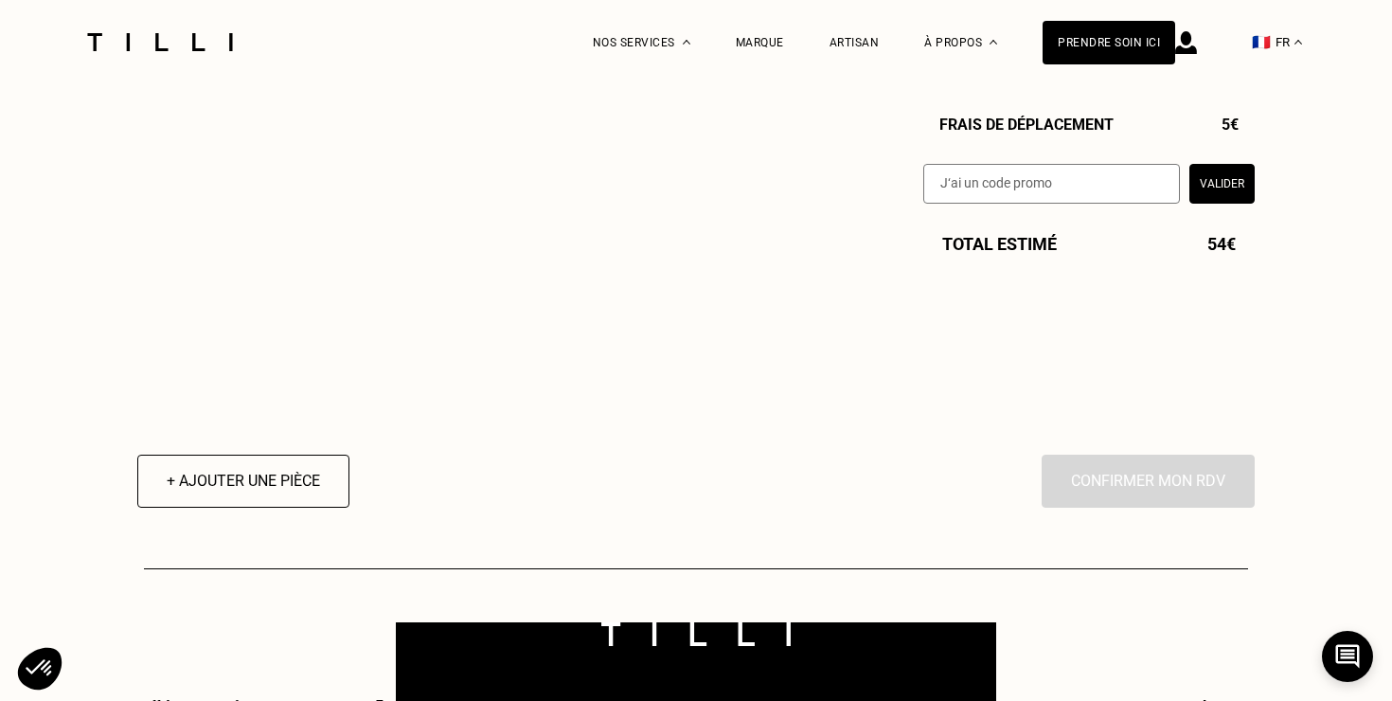
select select "FR"
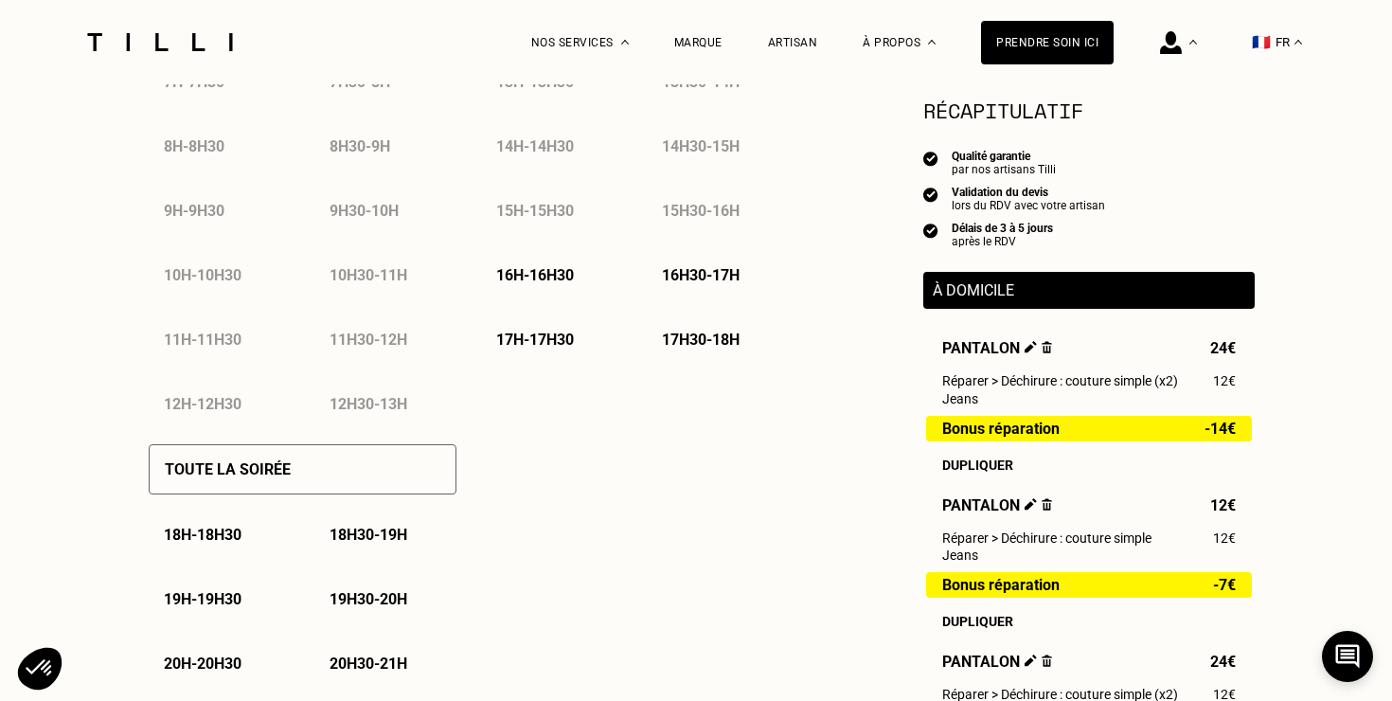
scroll to position [1077, 0]
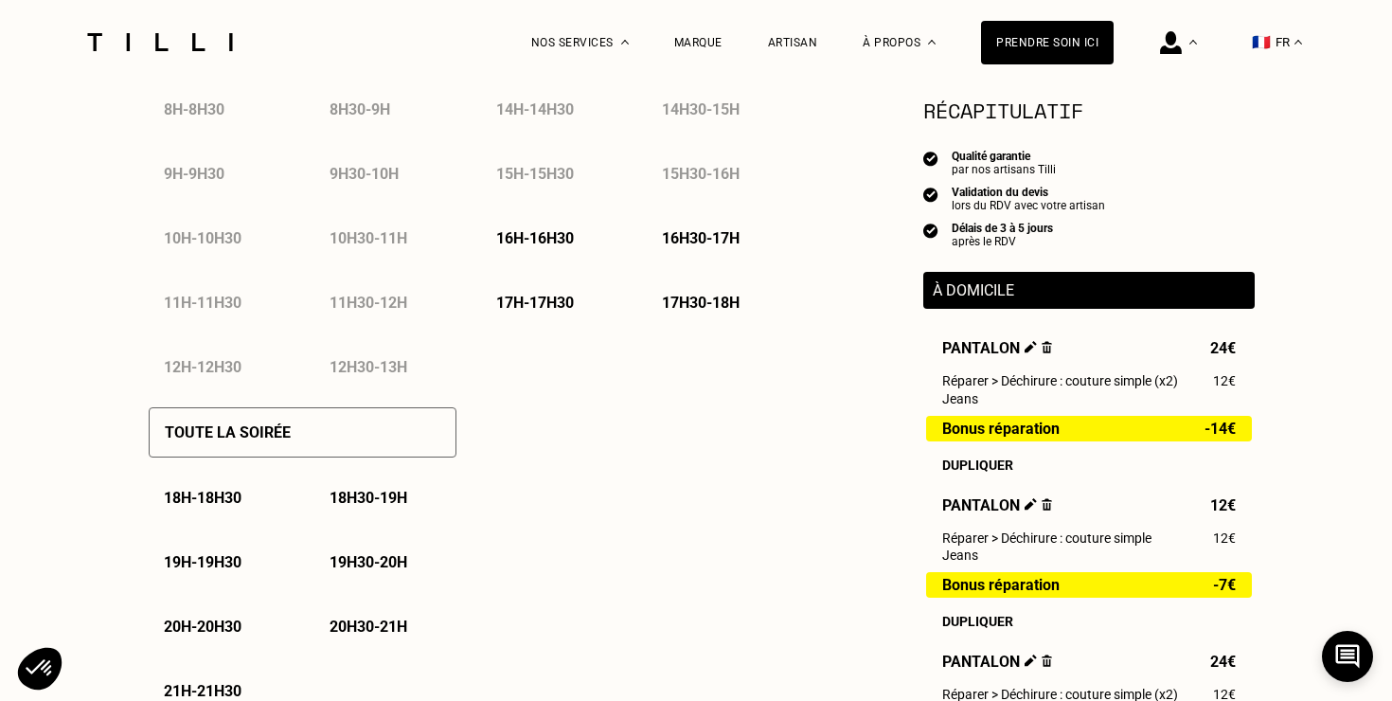
click at [703, 303] on p "17h30 - 18h" at bounding box center [701, 303] width 78 height 18
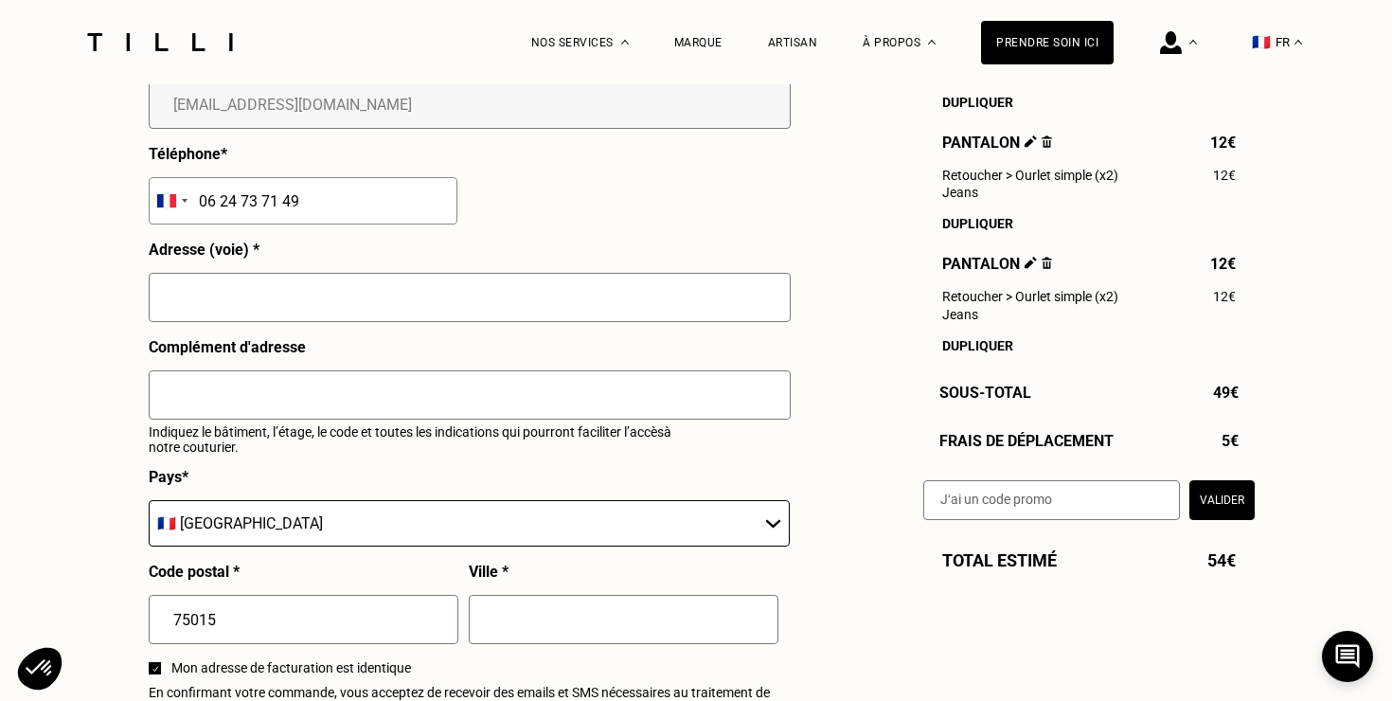
scroll to position [1984, 0]
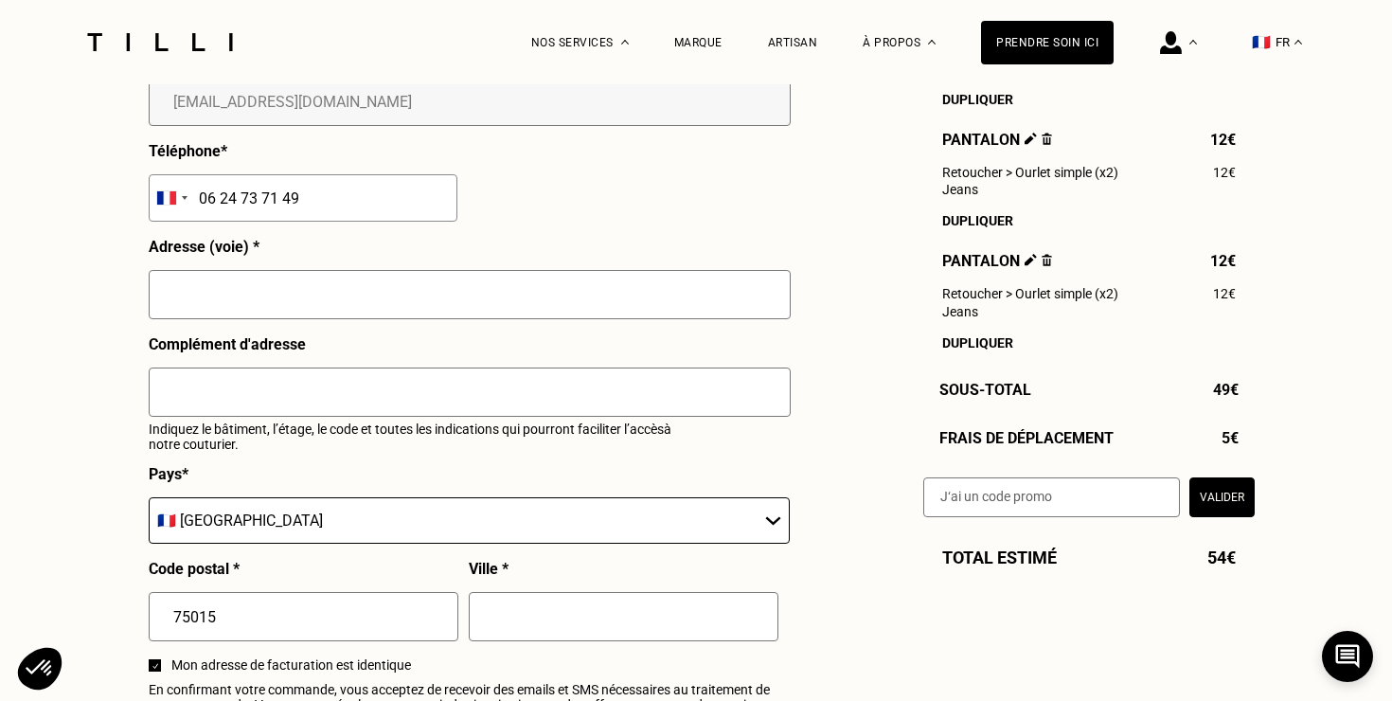
click at [542, 300] on input "text" at bounding box center [470, 294] width 642 height 49
type input "[STREET_ADDRESS]"
type input "[GEOGRAPHIC_DATA]"
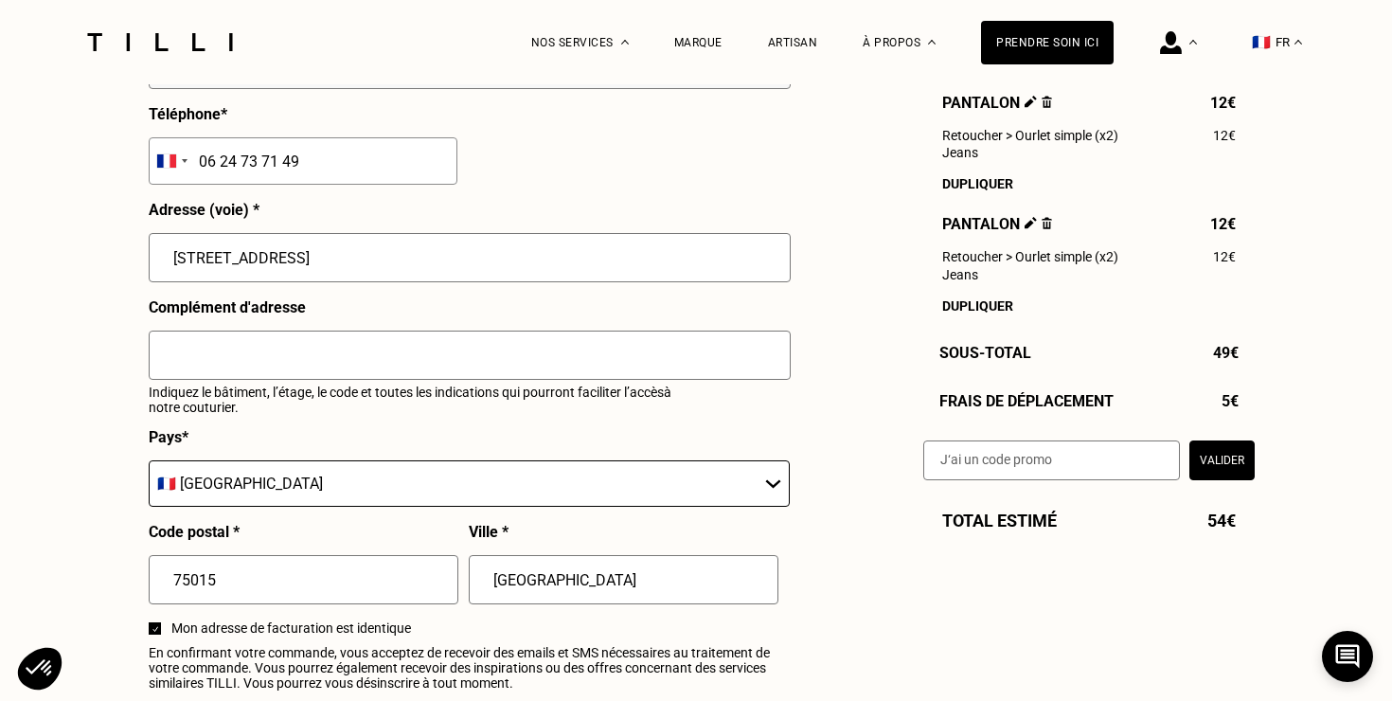
scroll to position [2033, 0]
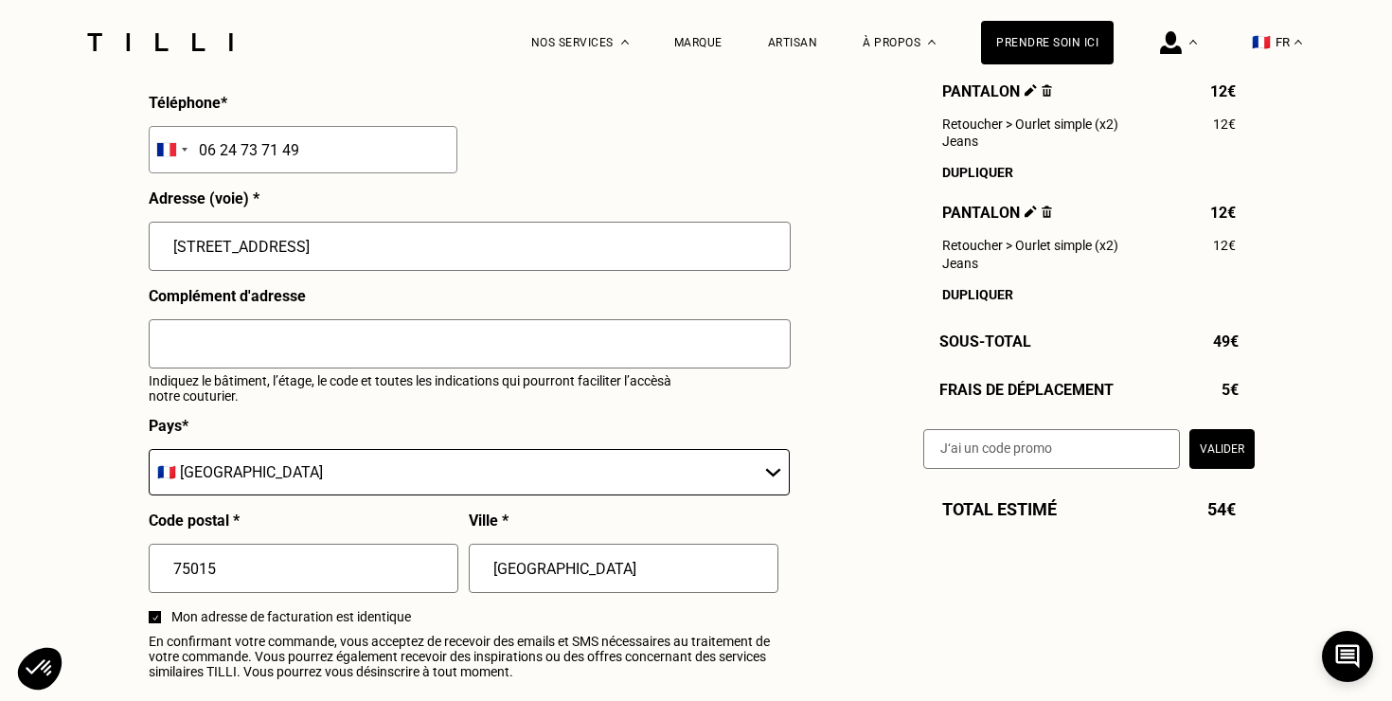
click at [574, 345] on input "text" at bounding box center [470, 343] width 642 height 49
click at [365, 343] on input "code 1805A, interphone CAATANEO" at bounding box center [470, 343] width 642 height 49
click at [434, 350] on input "code 1805A, interphone CATTANEO" at bounding box center [470, 343] width 642 height 49
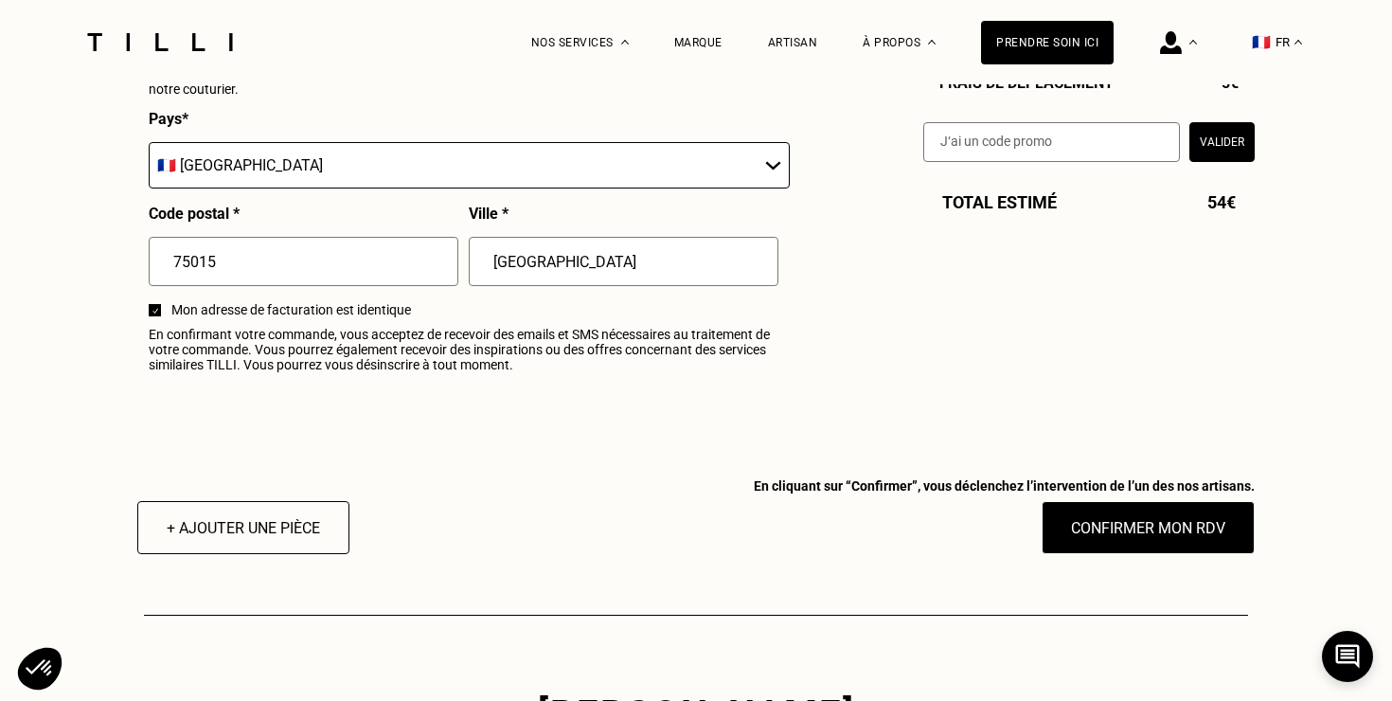
scroll to position [2349, 0]
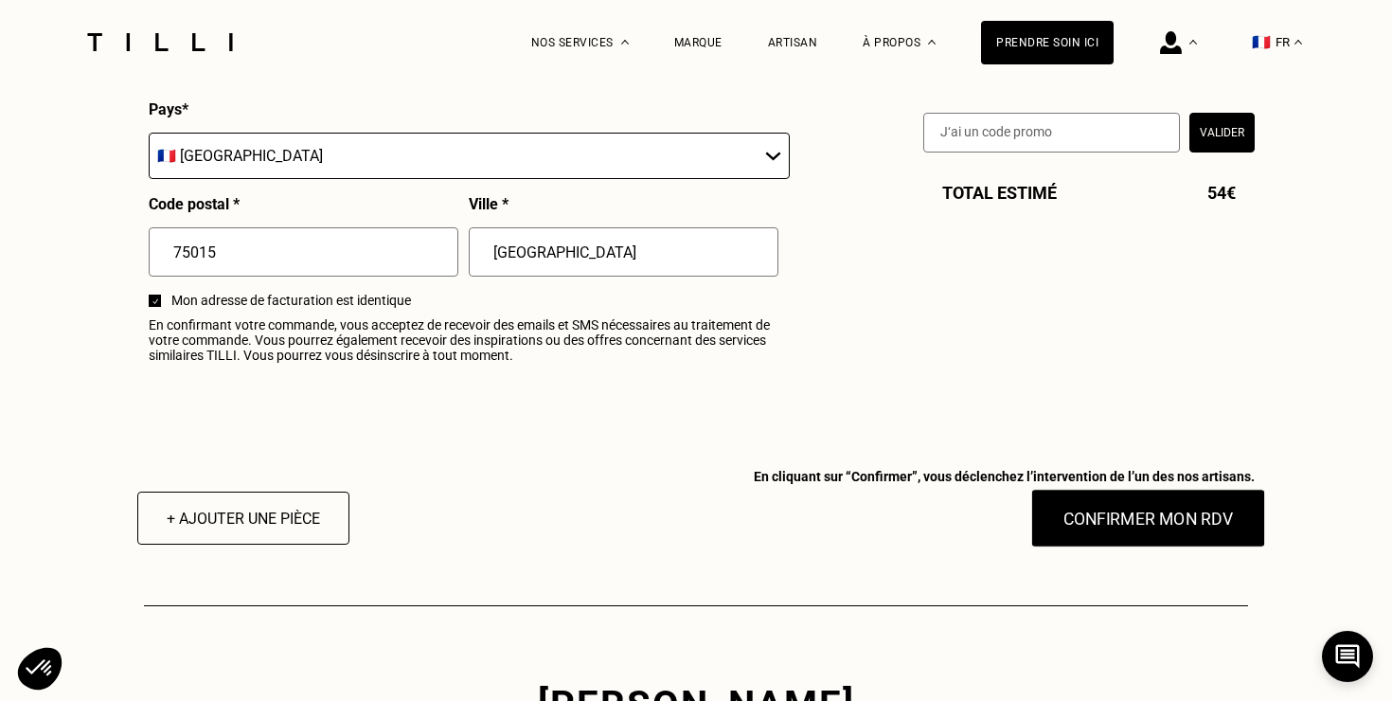
type input "code 1805A, interphone CATTANEO, 5ème droite par ascenseur"
click at [1124, 512] on button "Confirmer mon RDV" at bounding box center [1149, 518] width 235 height 59
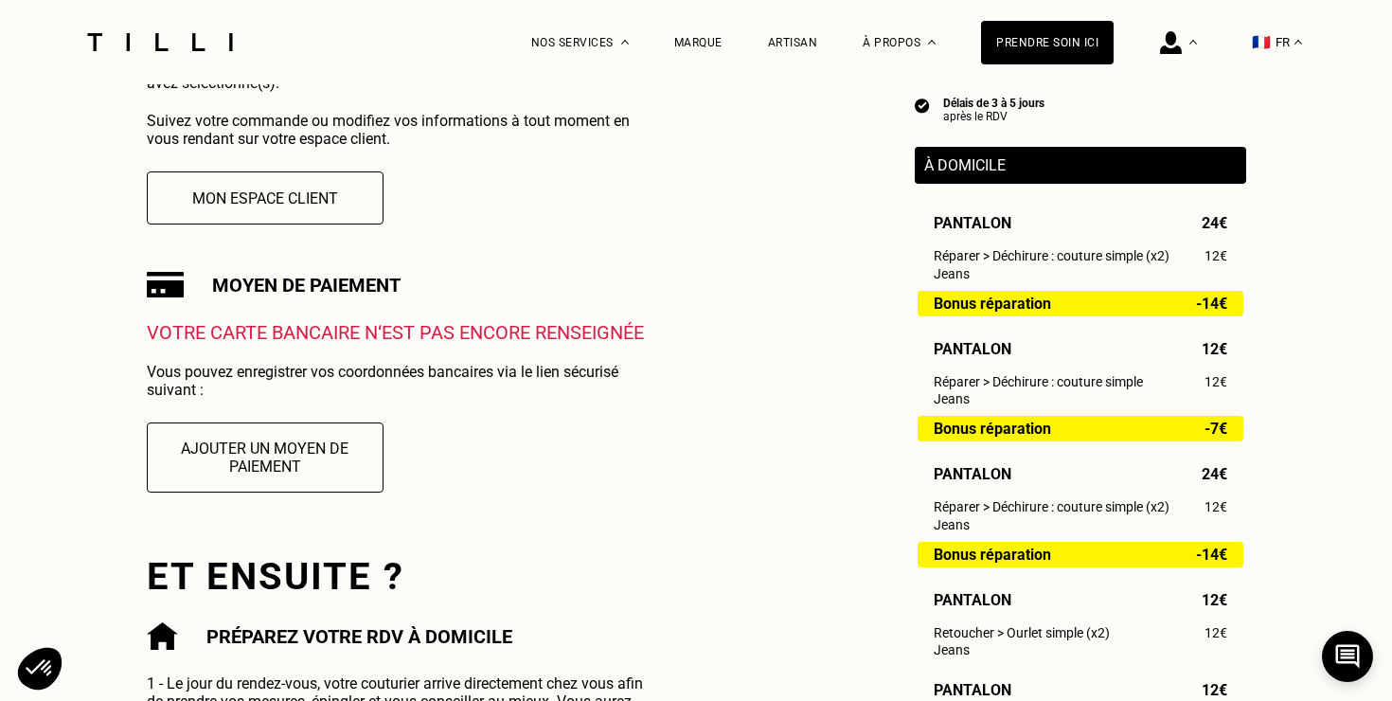
scroll to position [432, 0]
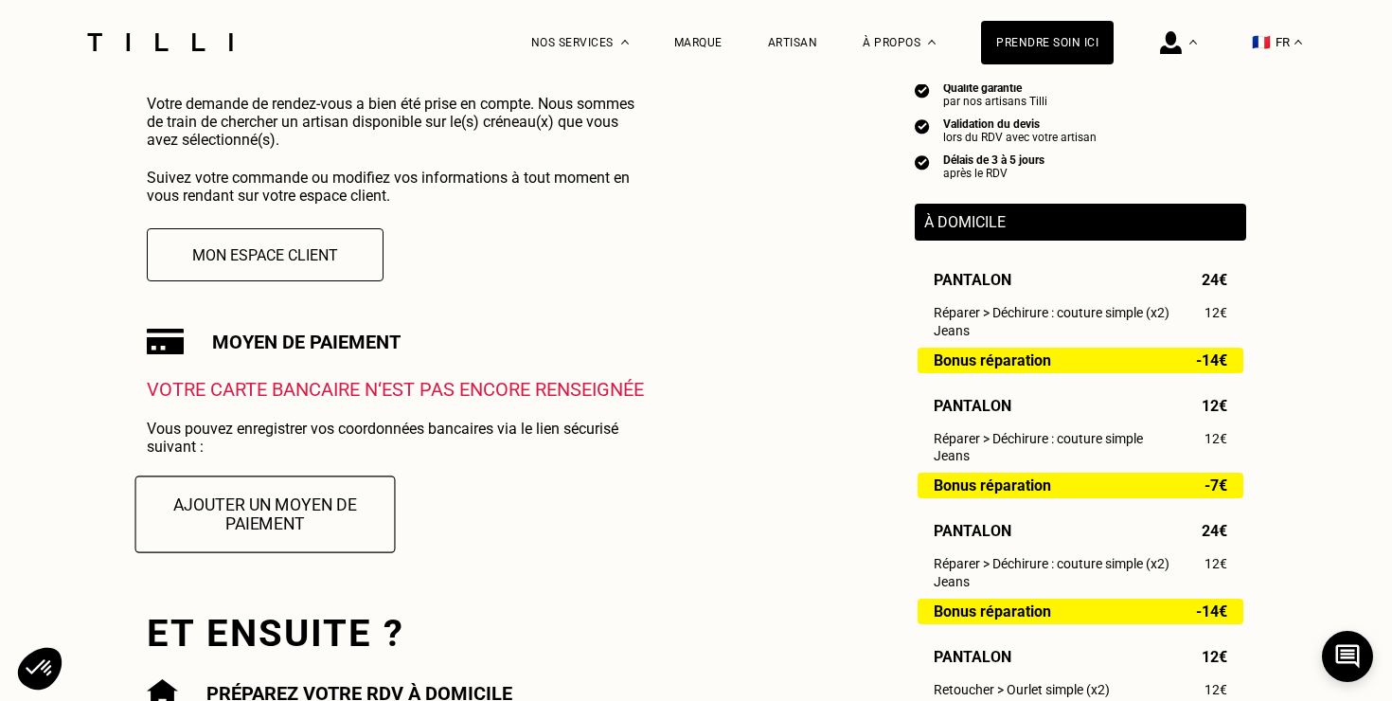
click at [265, 502] on button "Ajouter un moyen de paiement" at bounding box center [265, 514] width 260 height 77
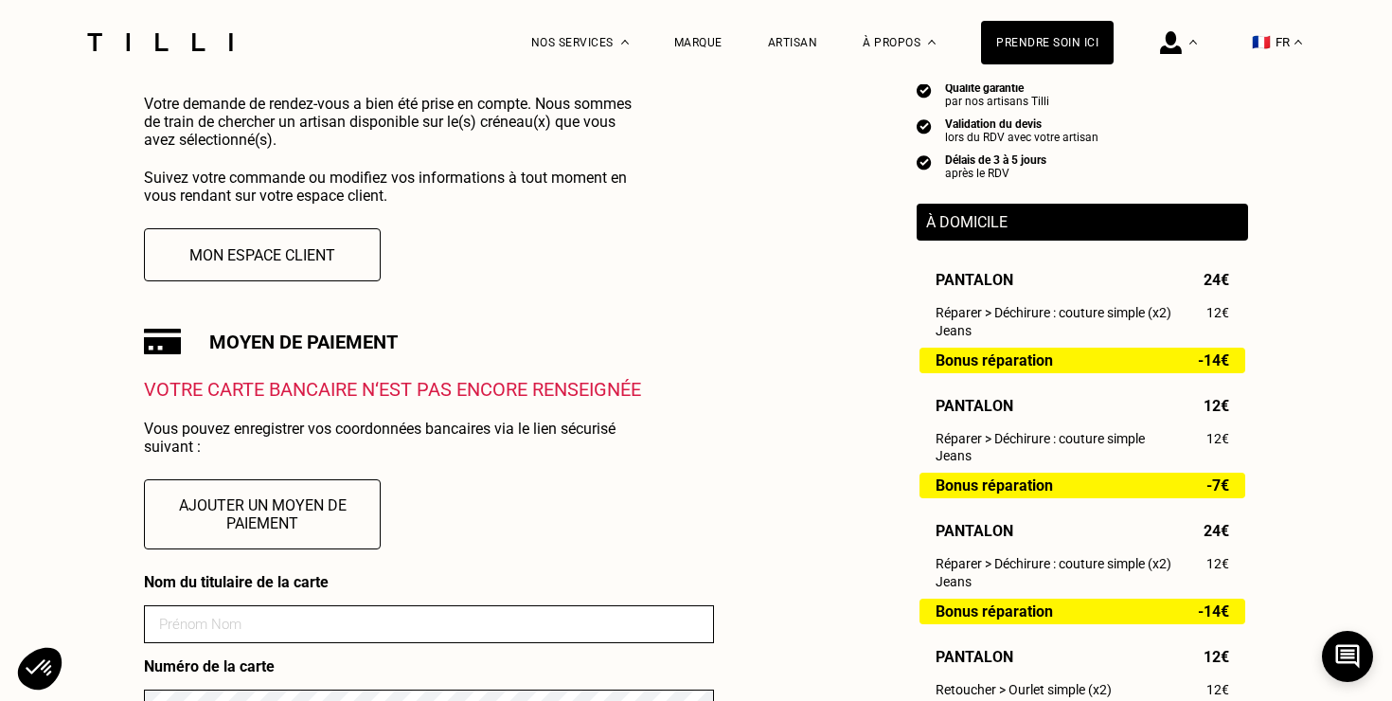
click at [237, 643] on form "Nom du titulaire de la carte Numéro de la carte Date d’expiration MM AAAA CVV" at bounding box center [429, 699] width 570 height 253
click at [237, 619] on input at bounding box center [429, 624] width 570 height 38
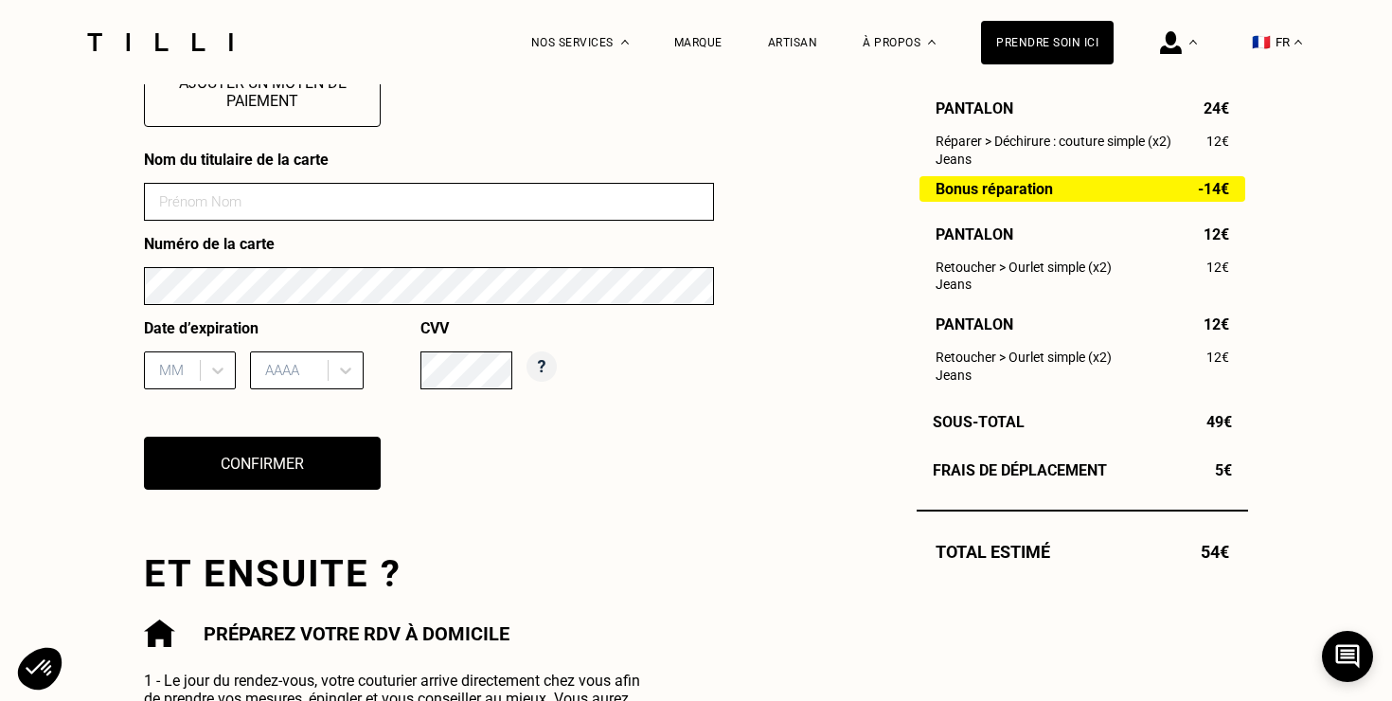
scroll to position [856, 0]
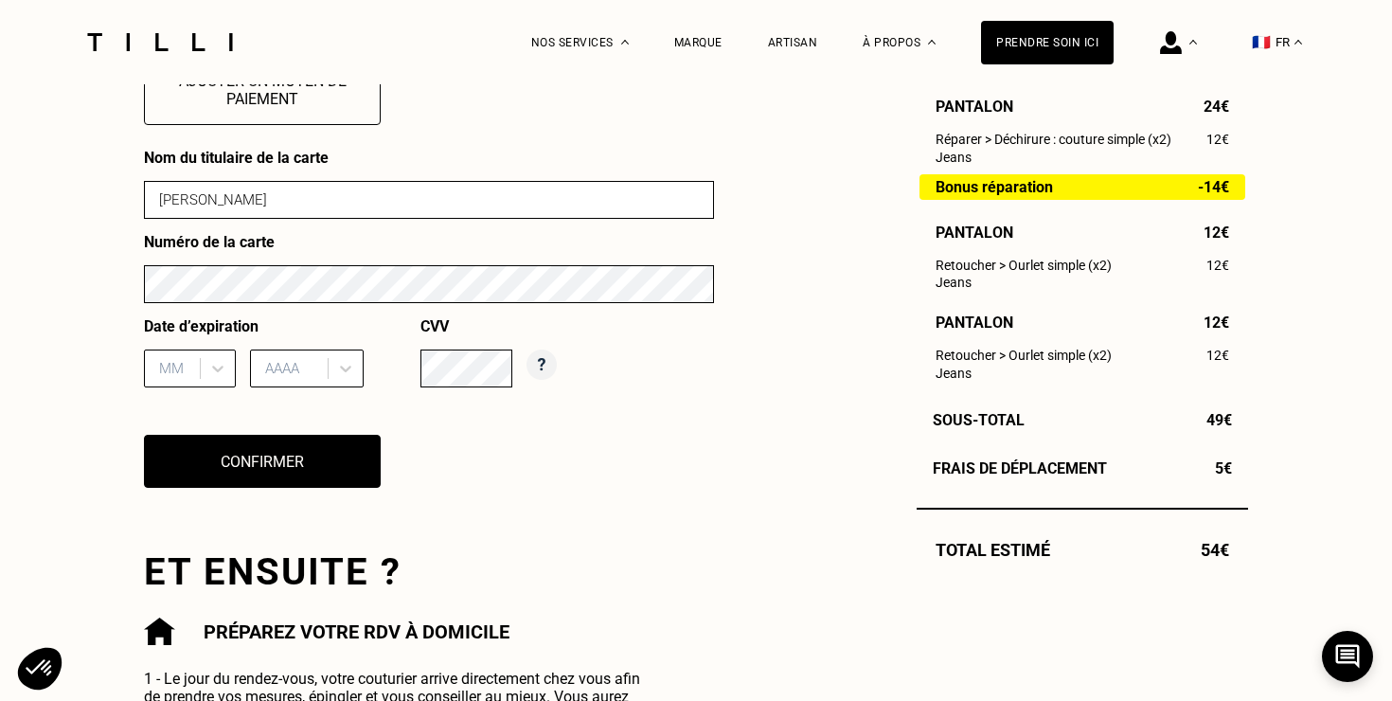
type input "[PERSON_NAME]"
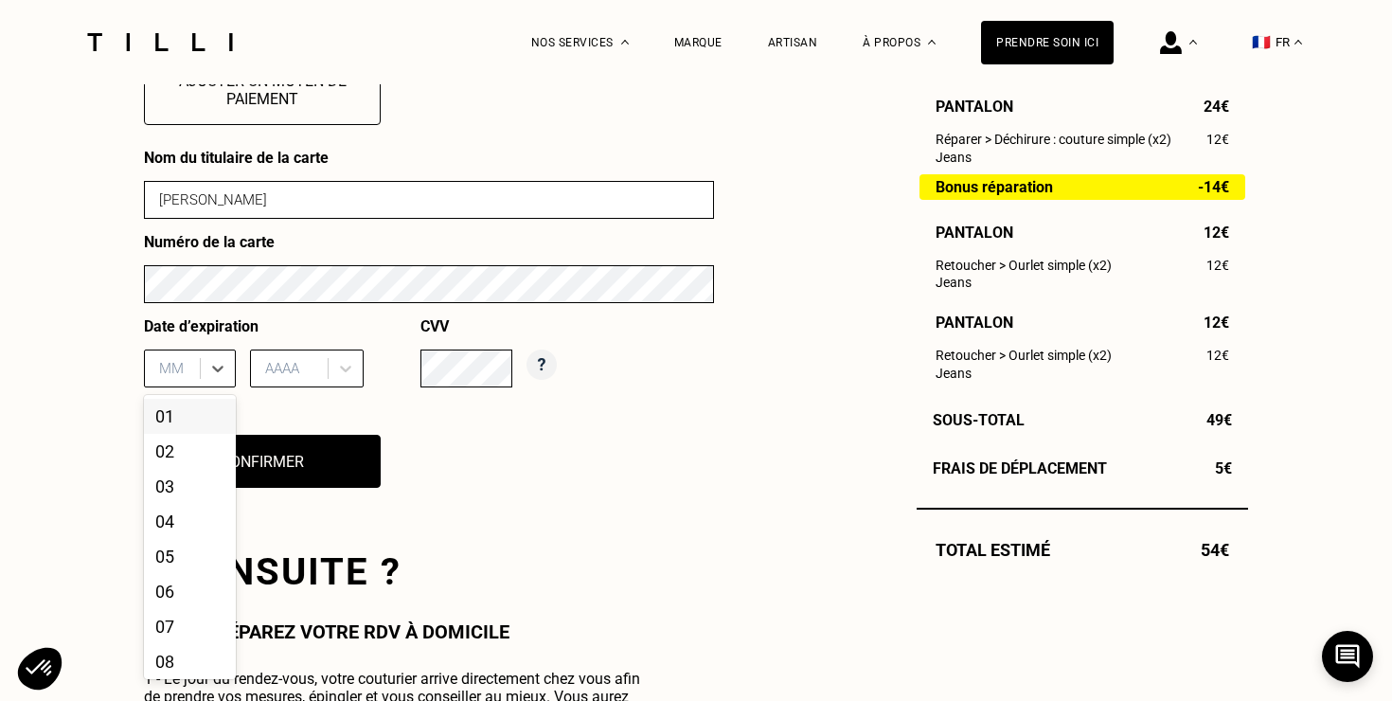
click at [191, 369] on div "MM" at bounding box center [175, 368] width 50 height 28
click at [171, 632] on div "09" at bounding box center [190, 629] width 92 height 35
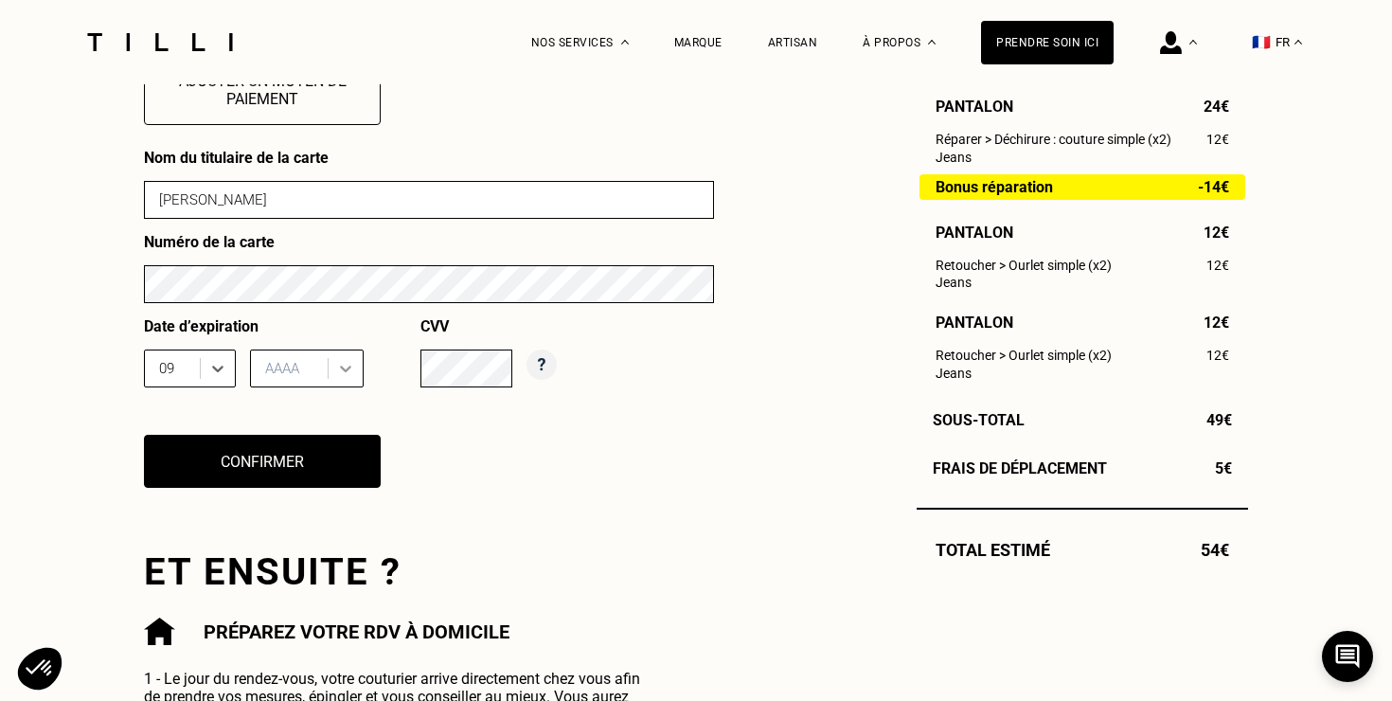
click at [332, 365] on div at bounding box center [346, 368] width 34 height 34
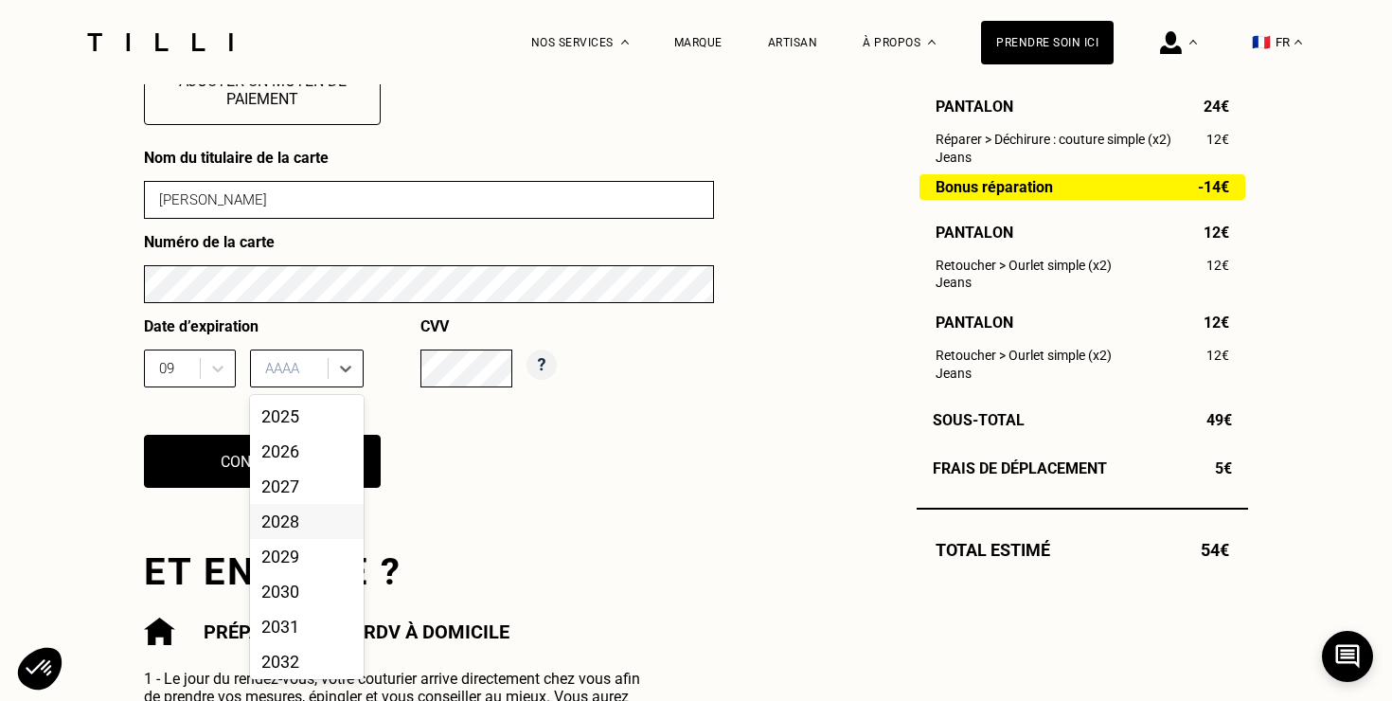
click at [290, 529] on div "2028" at bounding box center [307, 521] width 114 height 35
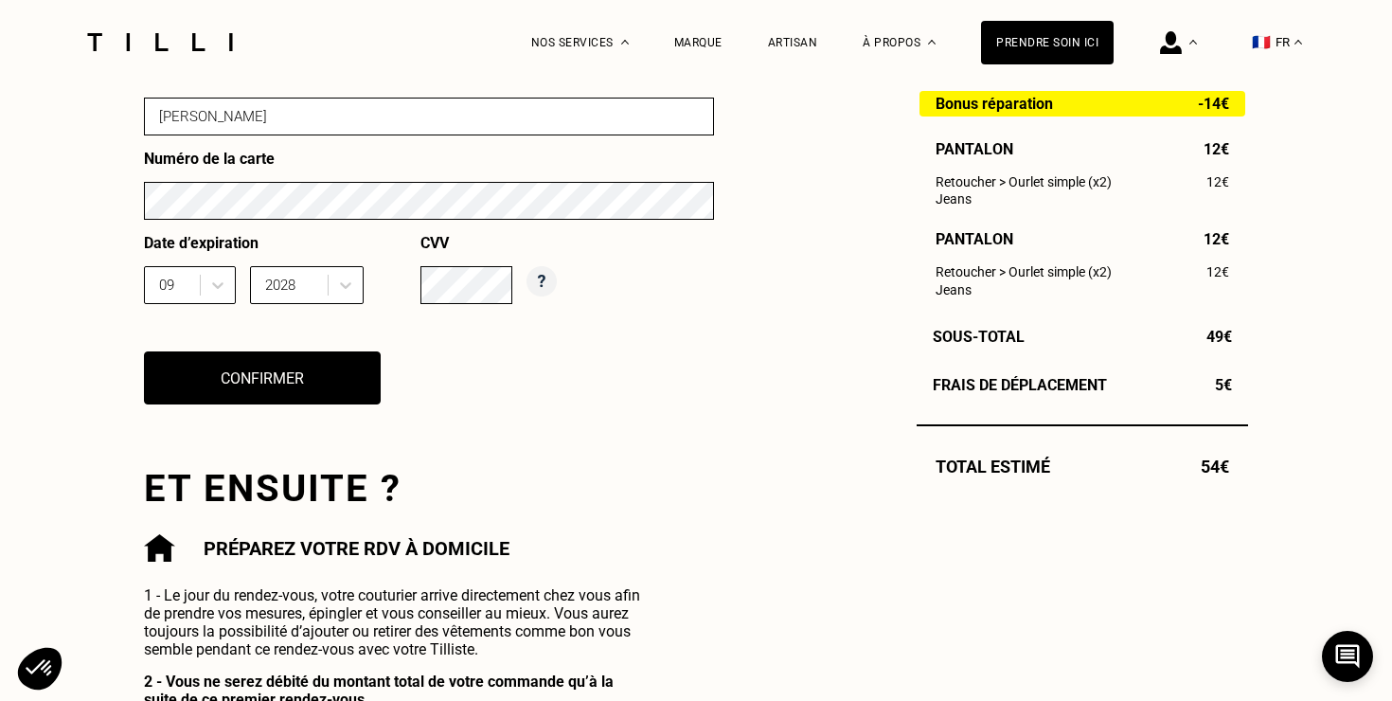
scroll to position [955, 0]
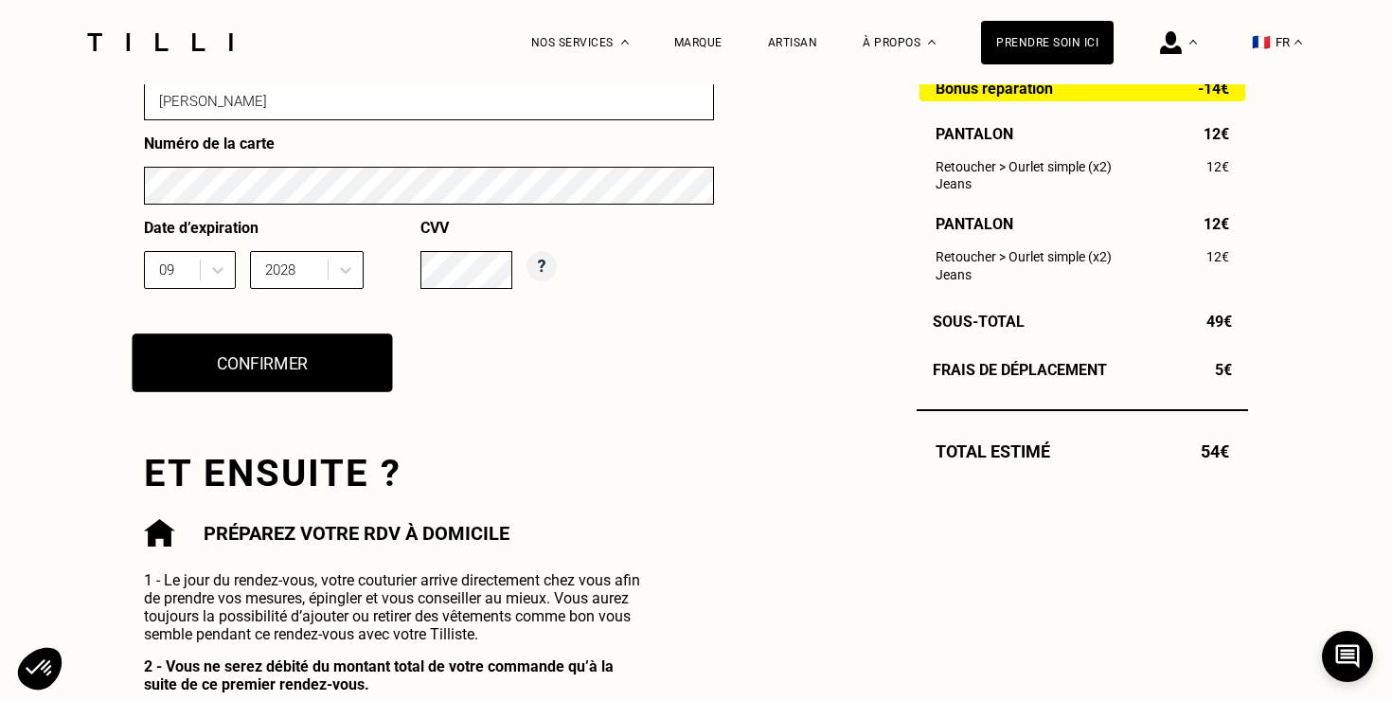
click at [287, 367] on button "Confirmer" at bounding box center [263, 362] width 260 height 59
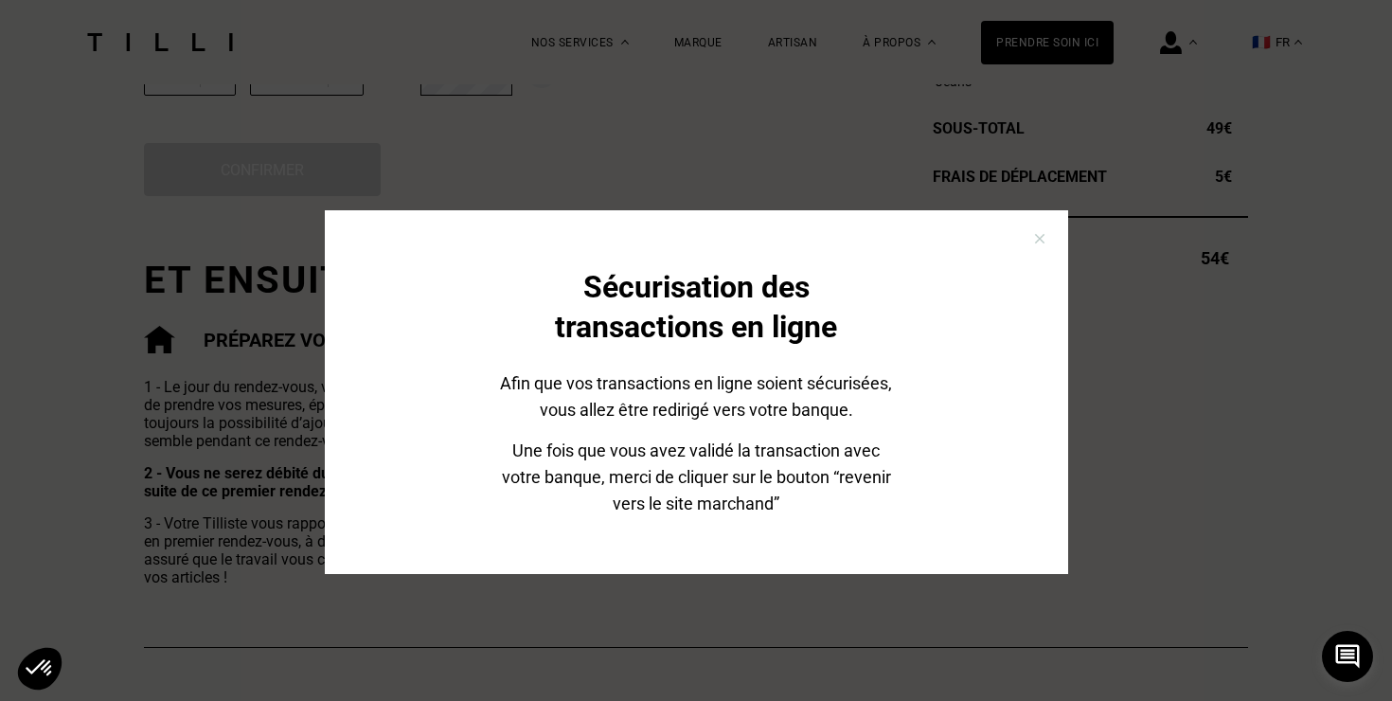
scroll to position [1152, 0]
